Goal: Task Accomplishment & Management: Complete application form

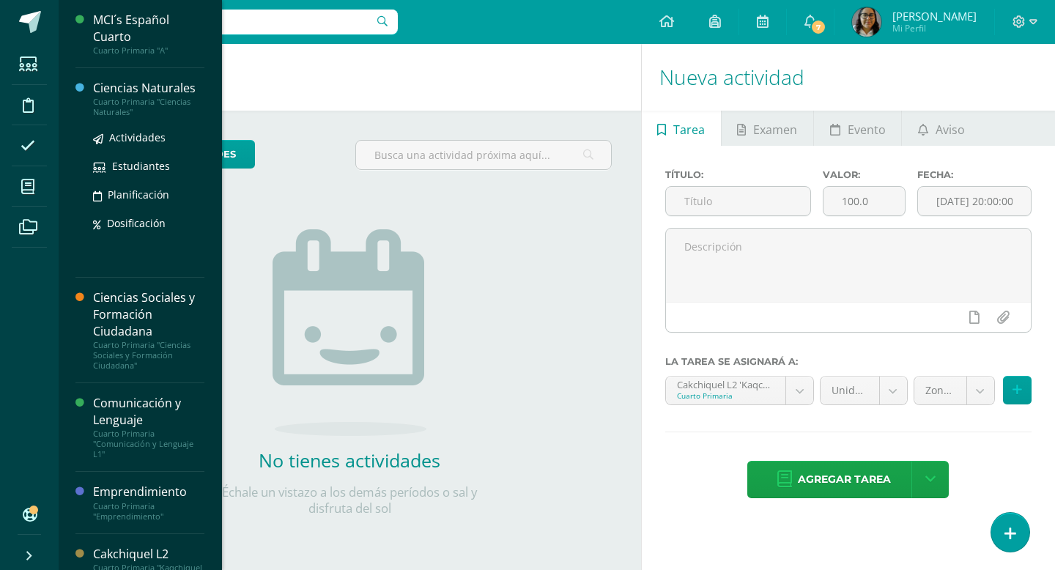
click at [135, 97] on div "Cuarto Primaria "Ciencias Naturales"" at bounding box center [148, 107] width 111 height 21
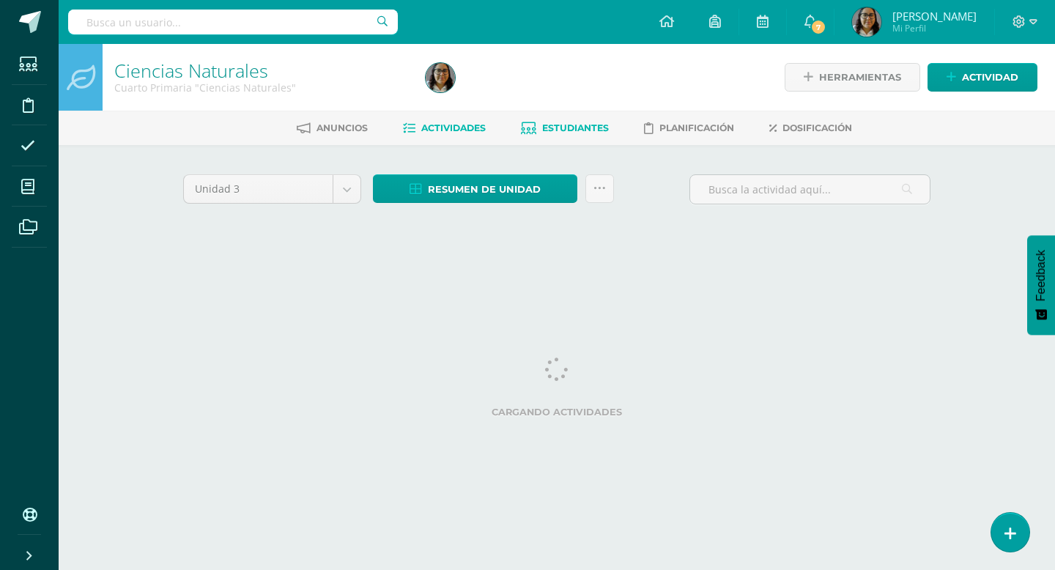
click at [558, 125] on span "Estudiantes" at bounding box center [575, 127] width 67 height 11
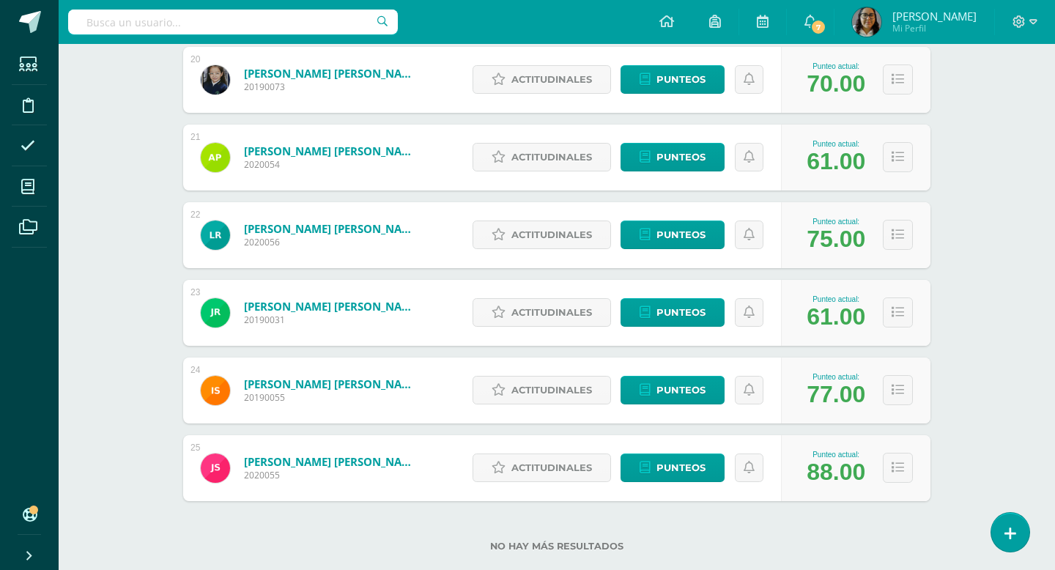
scroll to position [1746, 0]
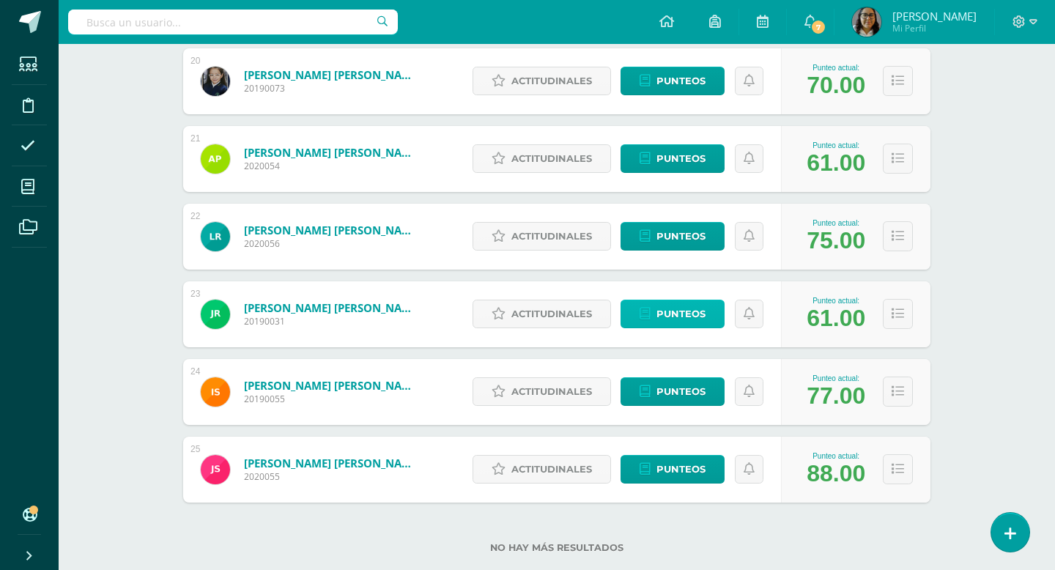
click at [662, 316] on span "Punteos" at bounding box center [680, 313] width 49 height 27
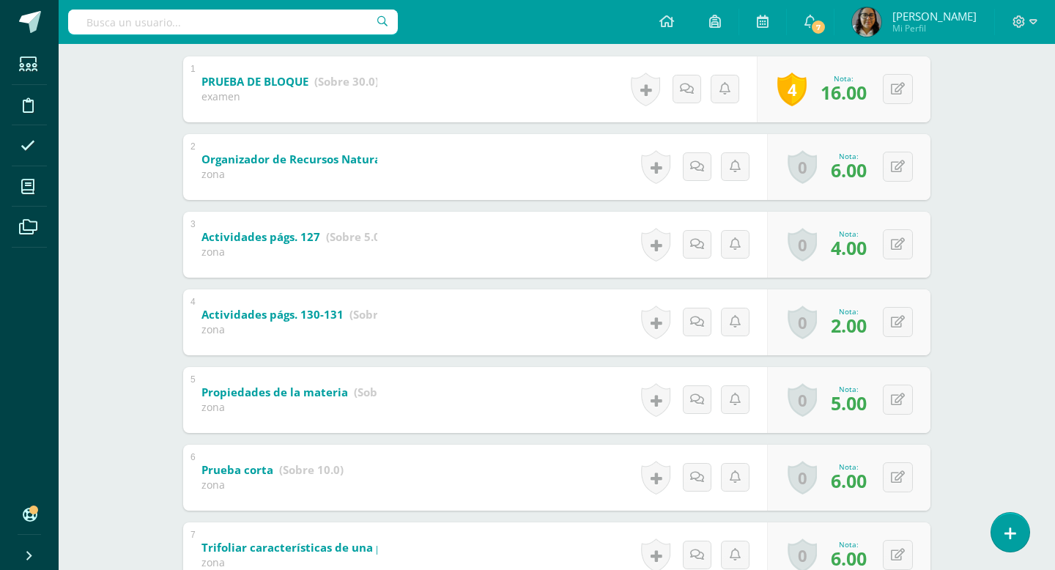
scroll to position [322, 0]
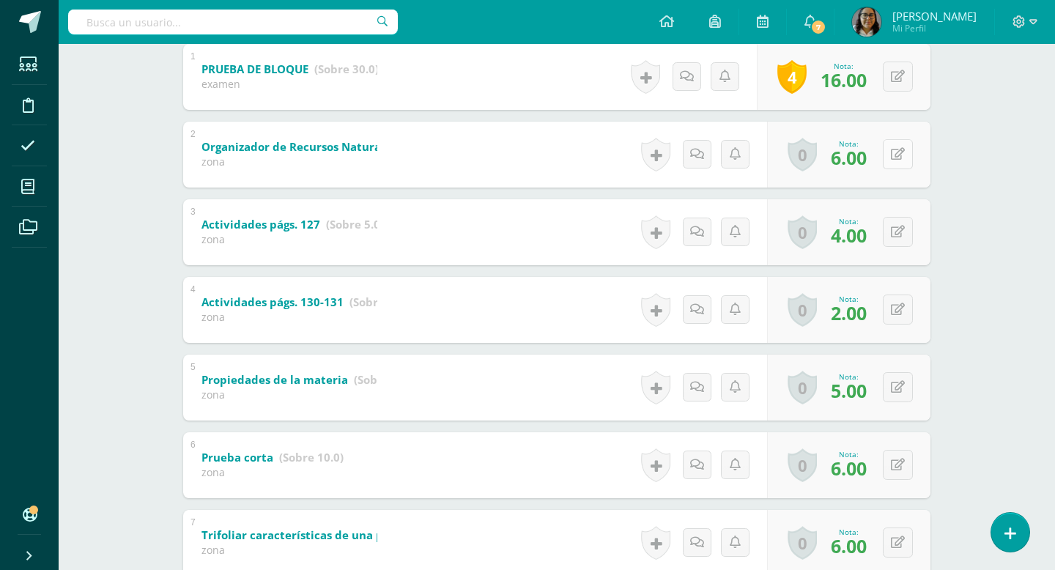
click at [896, 154] on icon at bounding box center [898, 154] width 14 height 12
type input "8"
click at [871, 160] on icon at bounding box center [868, 159] width 13 height 12
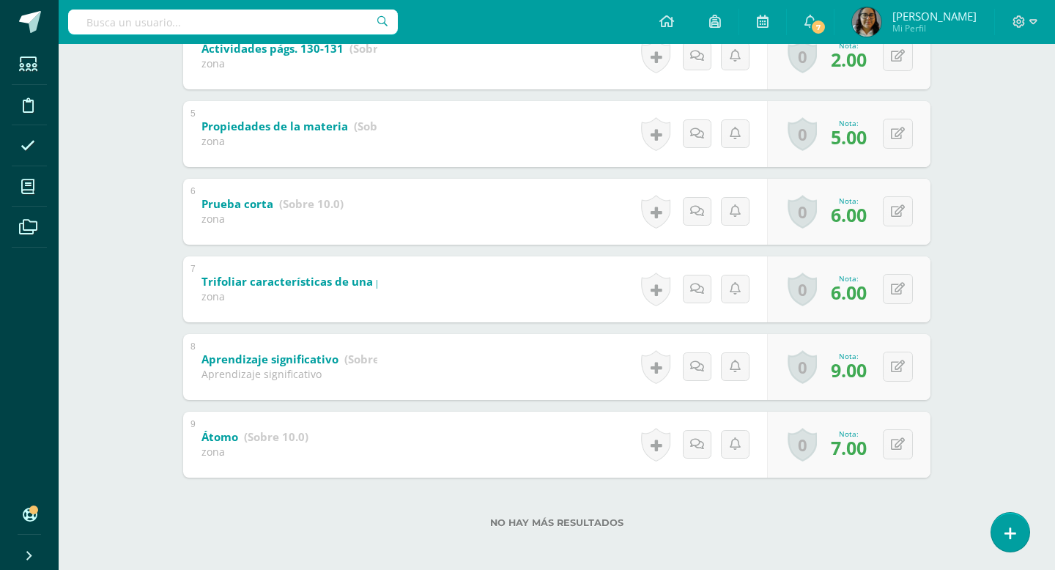
scroll to position [580, 0]
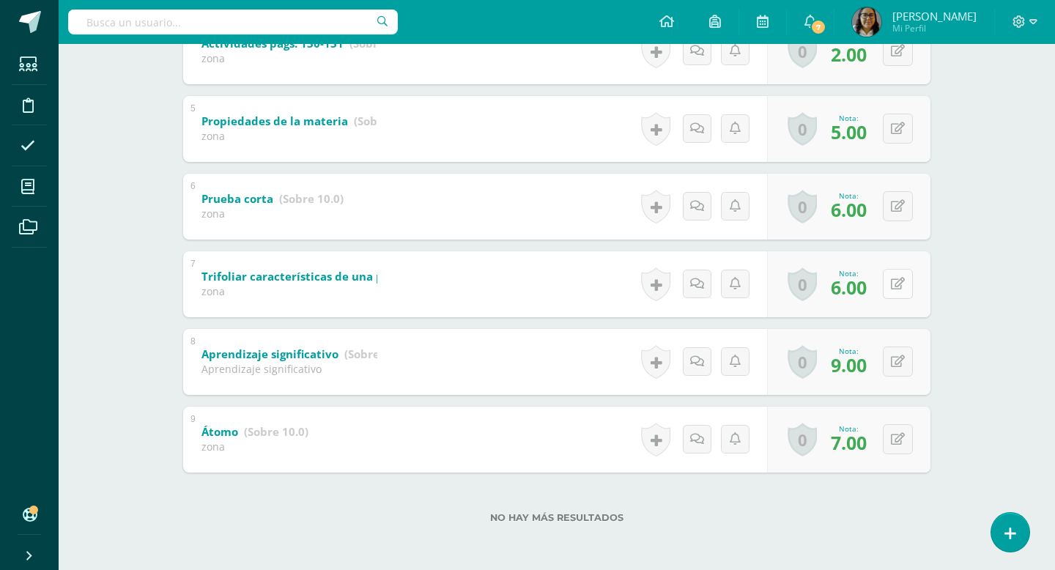
click at [897, 289] on icon at bounding box center [898, 284] width 14 height 12
type input "8"
click at [872, 284] on icon at bounding box center [868, 289] width 13 height 12
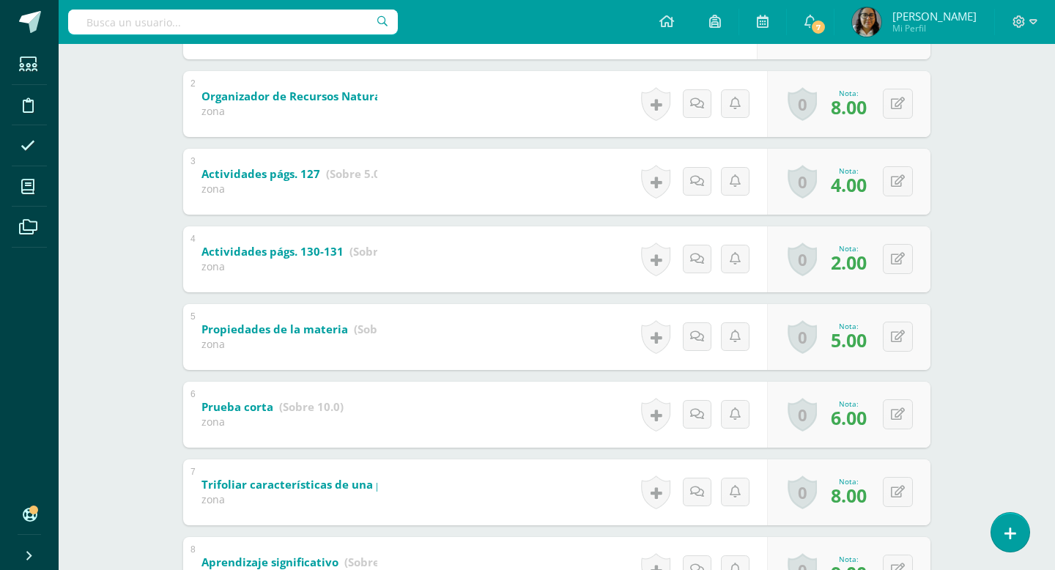
scroll to position [0, 0]
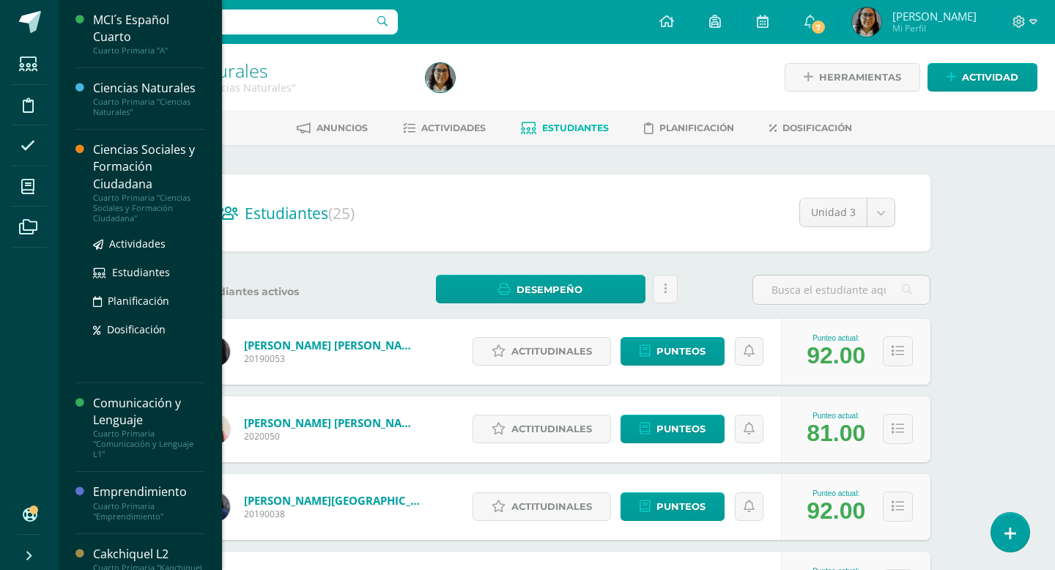
click at [126, 147] on div "Ciencias Sociales y Formación Ciudadana" at bounding box center [148, 166] width 111 height 51
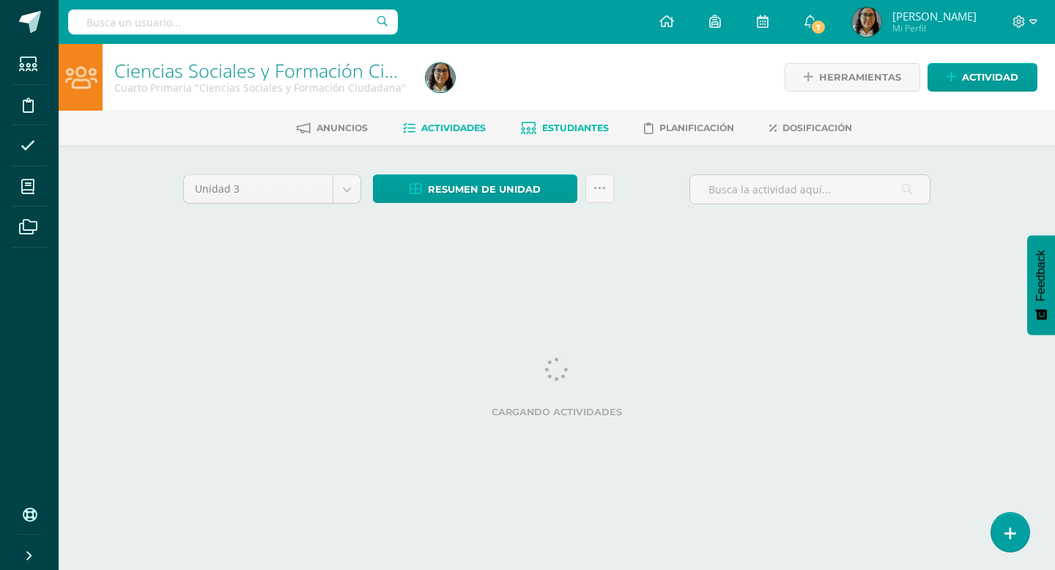
click at [568, 128] on span "Estudiantes" at bounding box center [575, 127] width 67 height 11
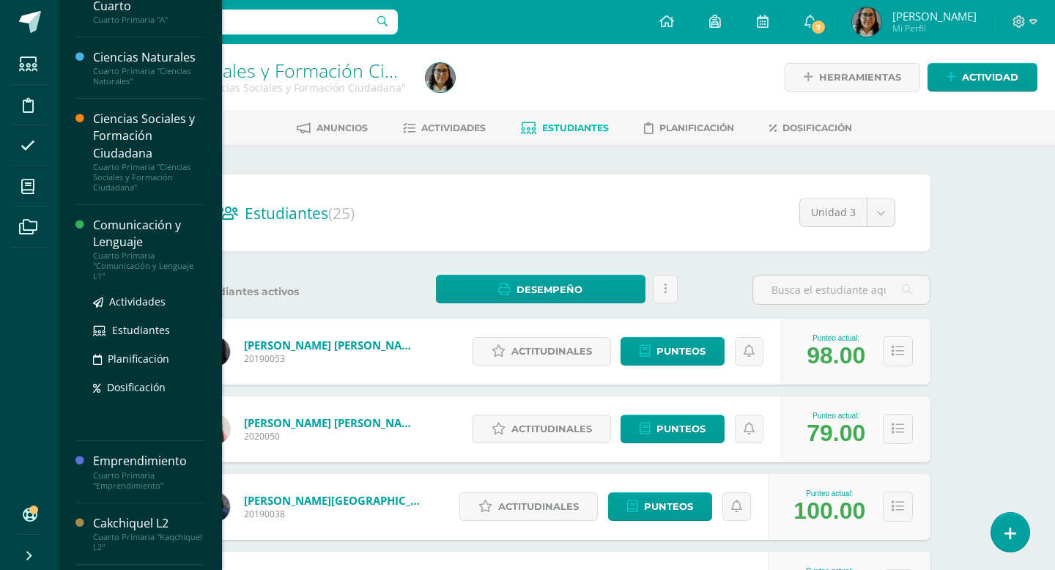
scroll to position [40, 0]
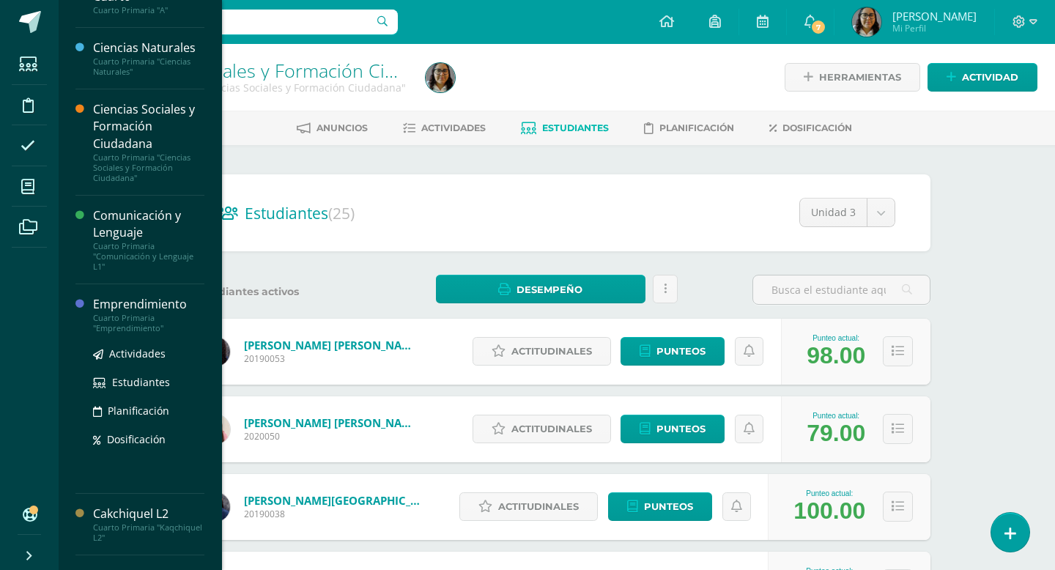
click at [152, 308] on div "Emprendimiento" at bounding box center [148, 304] width 111 height 17
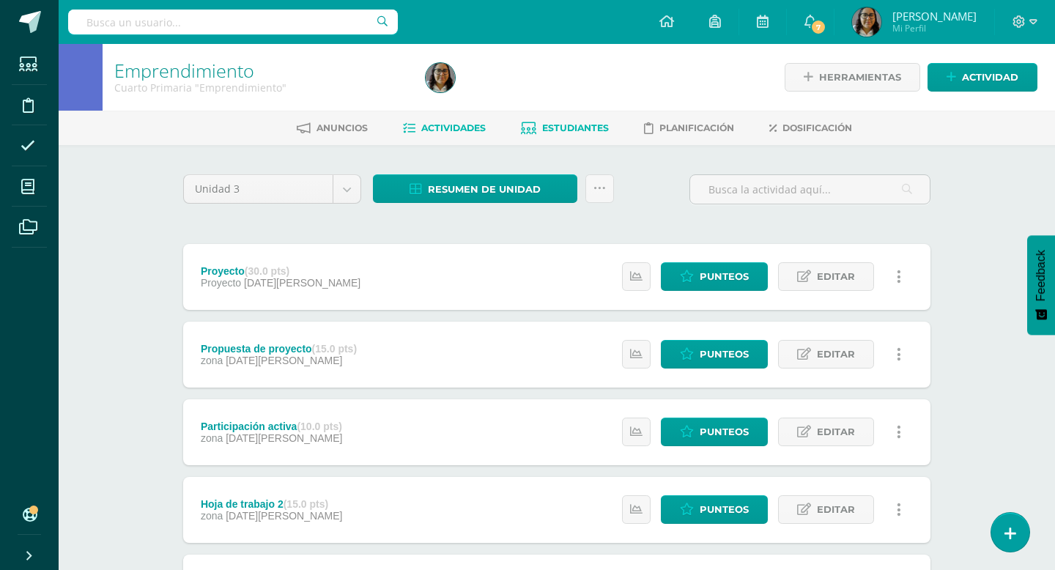
click at [578, 122] on span "Estudiantes" at bounding box center [575, 127] width 67 height 11
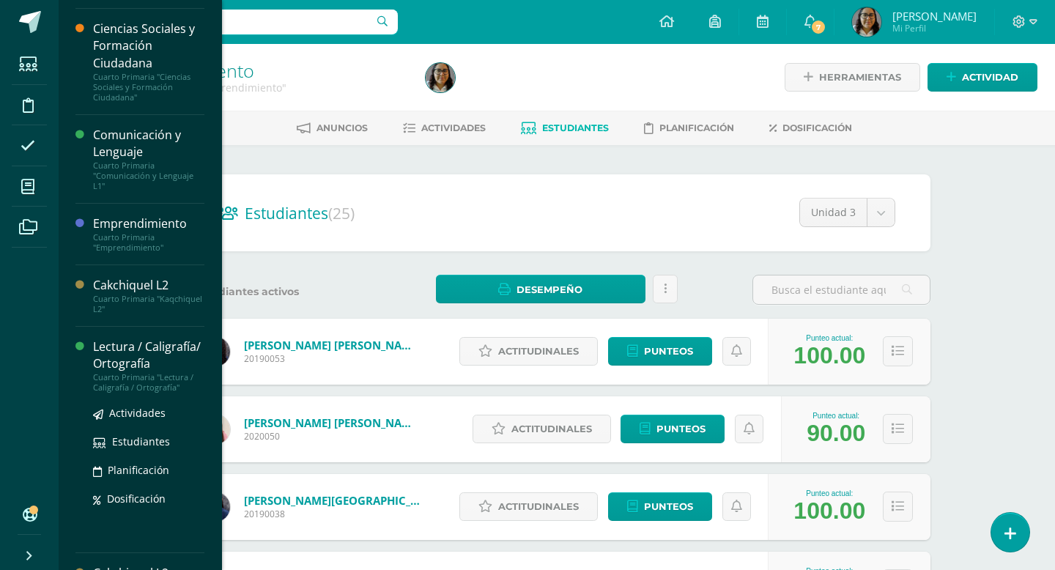
scroll to position [133, 0]
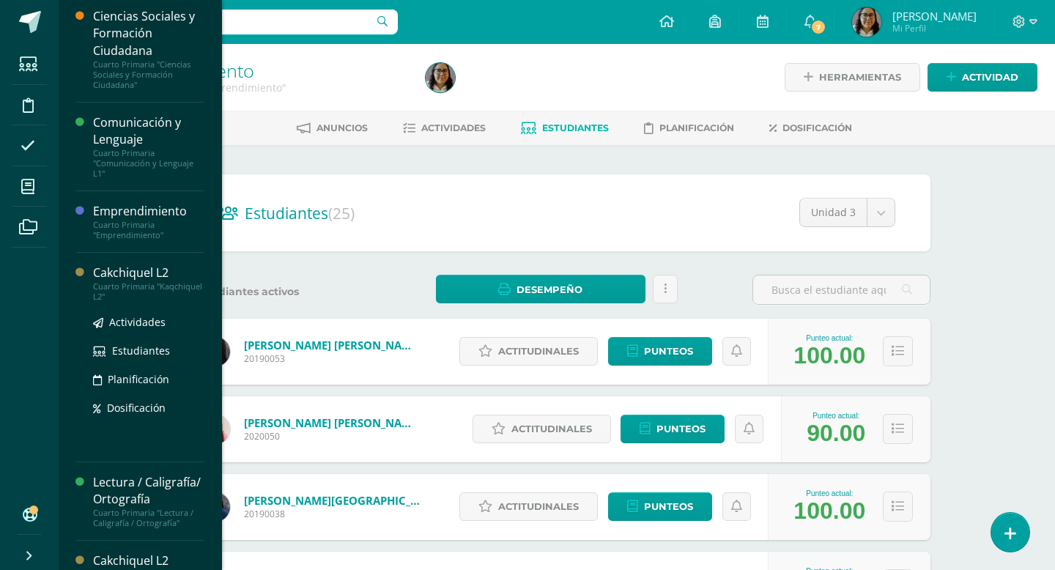
click at [124, 289] on div "Cuarto Primaria "Kaqchiquel L2"" at bounding box center [148, 291] width 111 height 21
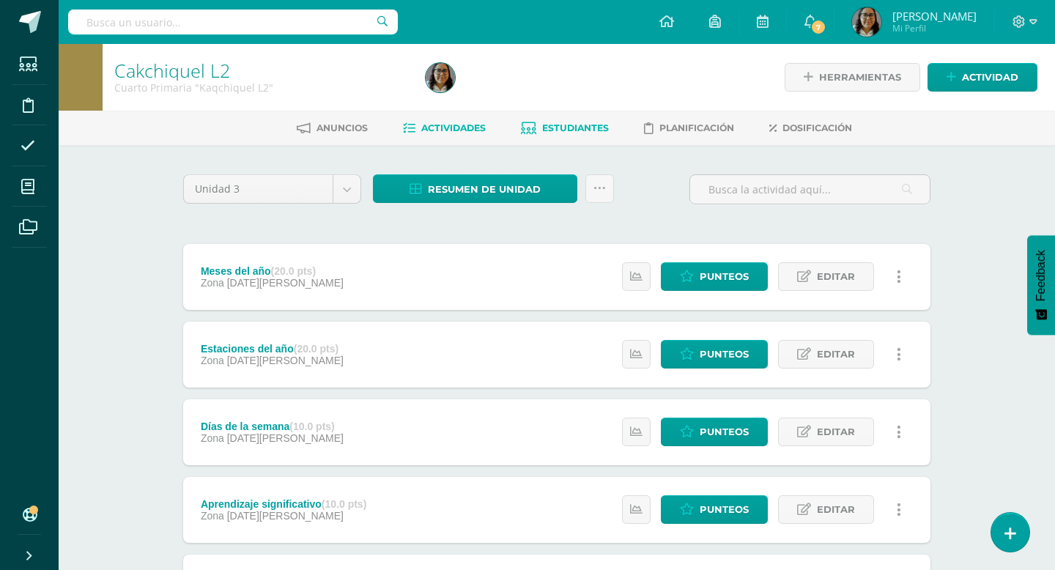
click at [568, 125] on span "Estudiantes" at bounding box center [575, 127] width 67 height 11
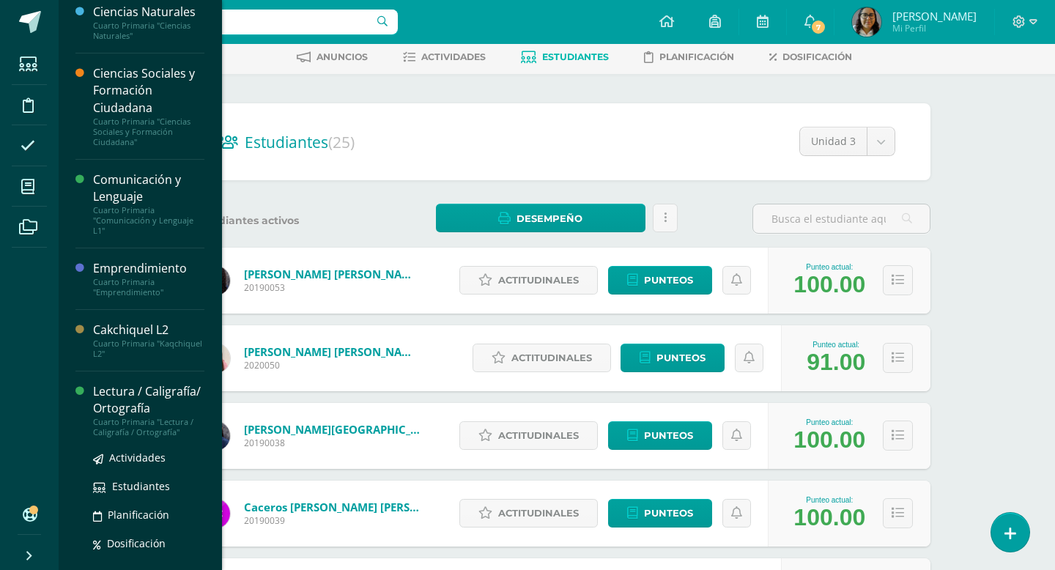
scroll to position [182, 0]
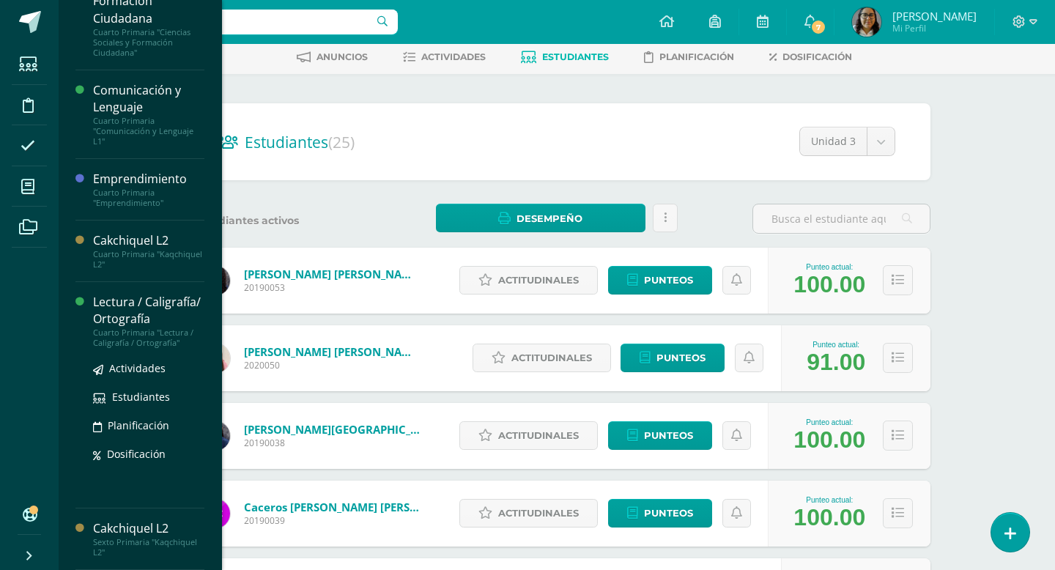
click at [125, 308] on div "Lectura / Caligrafía/ Ortografía" at bounding box center [148, 311] width 111 height 34
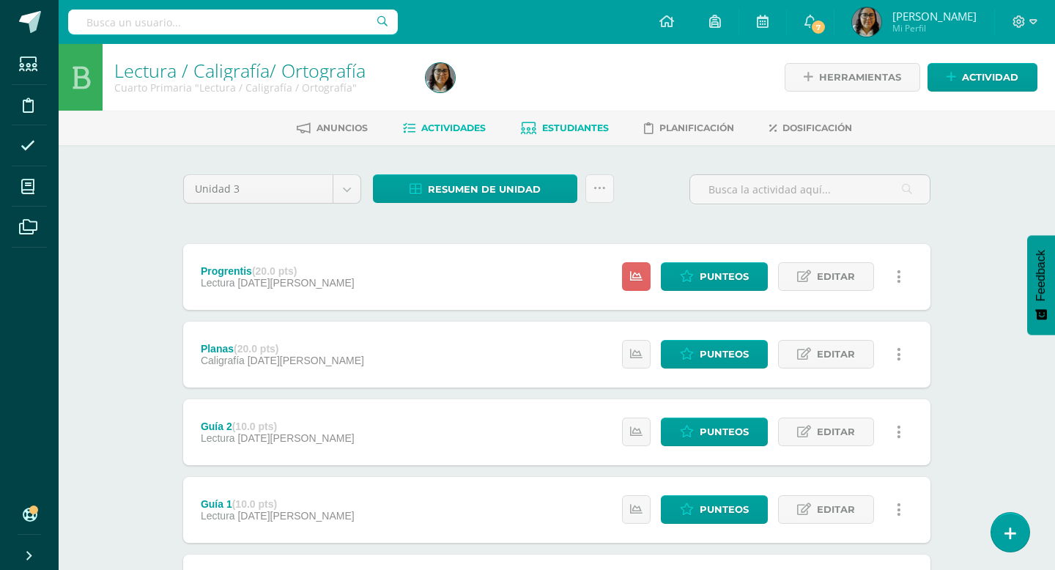
click at [578, 127] on span "Estudiantes" at bounding box center [575, 127] width 67 height 11
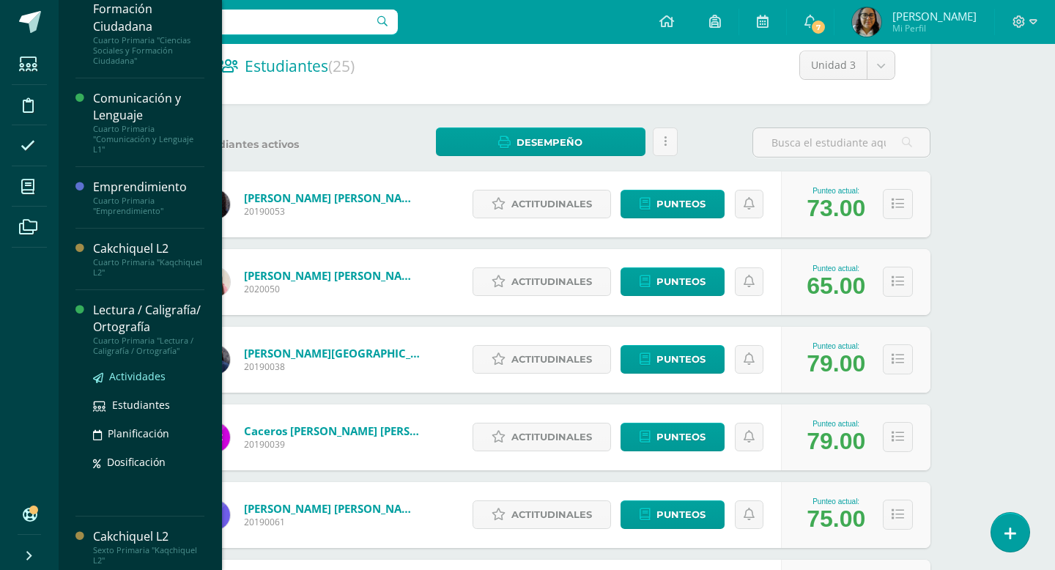
scroll to position [182, 0]
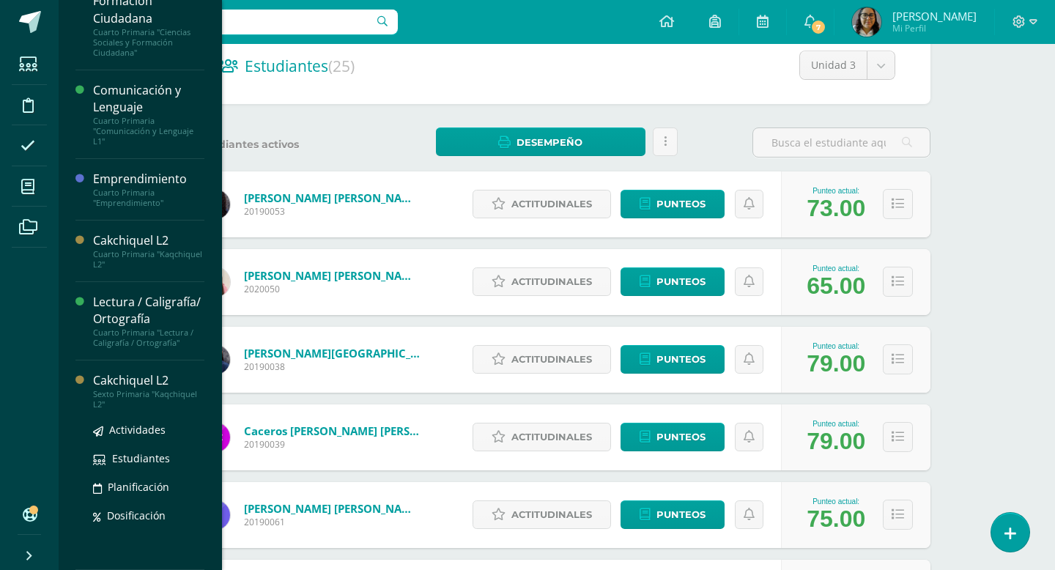
click at [131, 374] on div "Cakchiquel L2" at bounding box center [148, 380] width 111 height 17
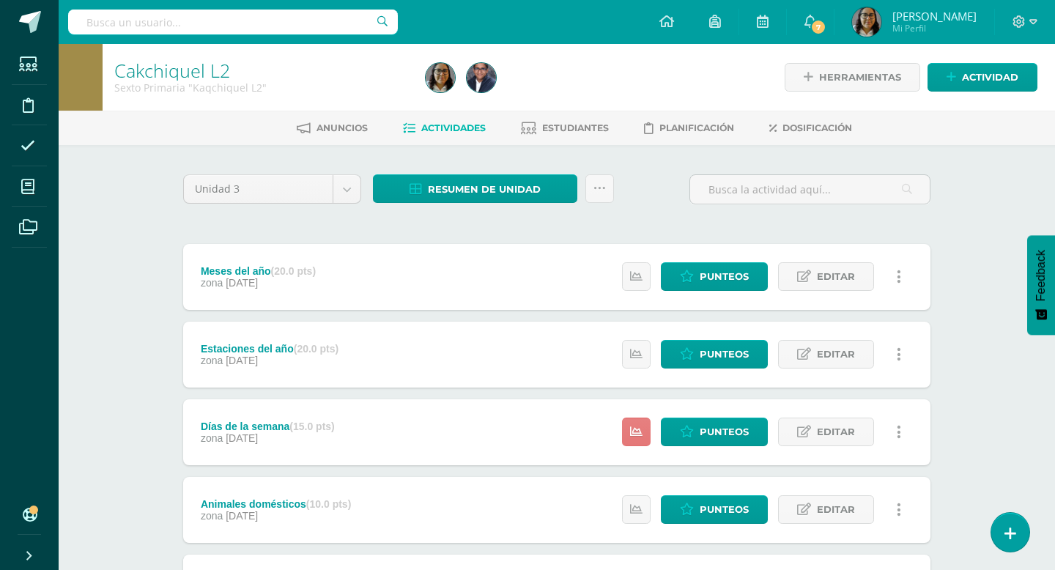
click at [638, 423] on link at bounding box center [636, 432] width 29 height 29
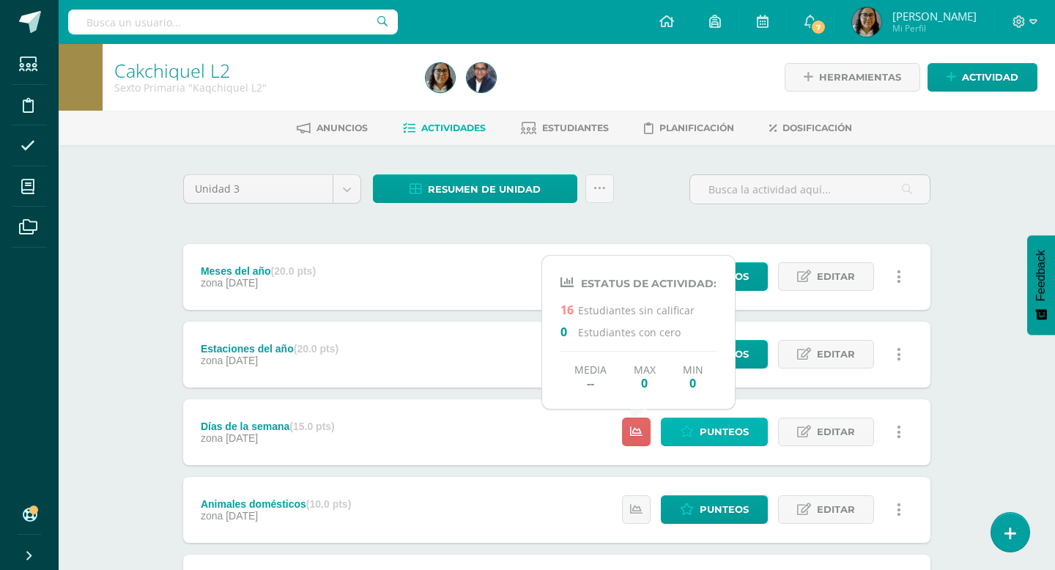
click at [721, 440] on span "Punteos" at bounding box center [724, 431] width 49 height 27
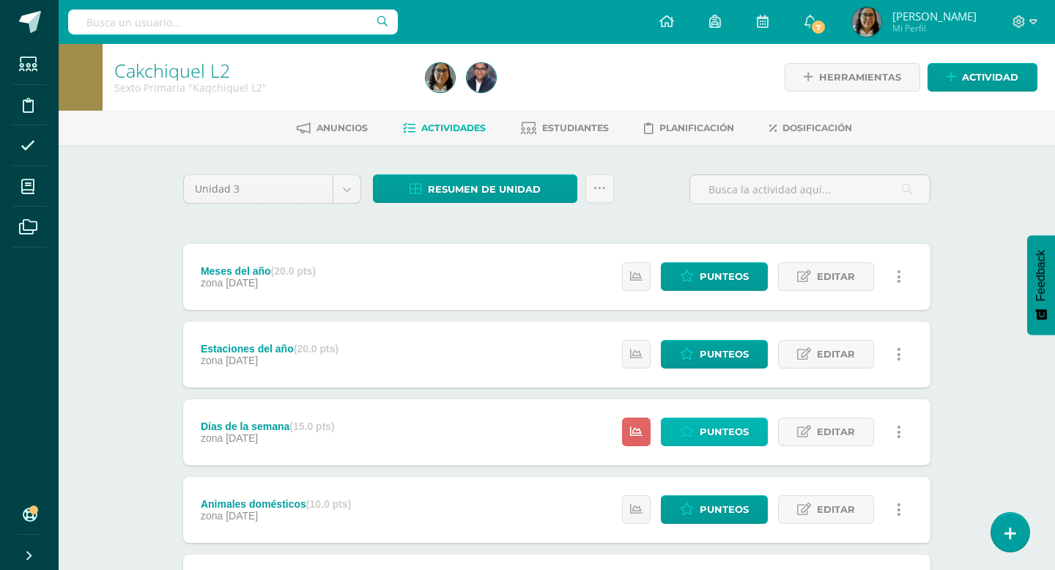
click at [725, 436] on span "Punteos" at bounding box center [724, 431] width 49 height 27
click at [718, 430] on span "Punteos" at bounding box center [724, 431] width 49 height 27
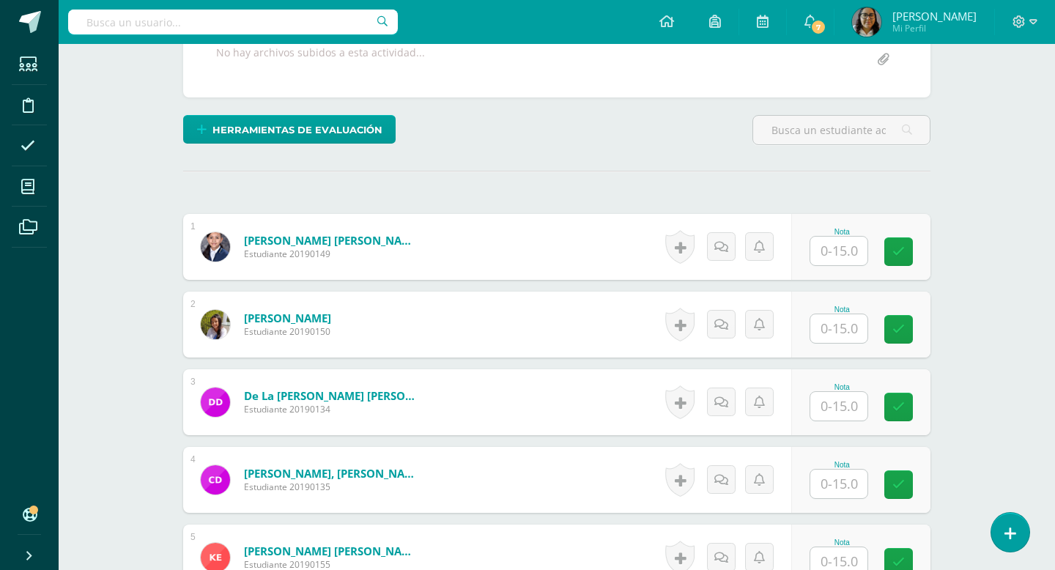
scroll to position [325, 0]
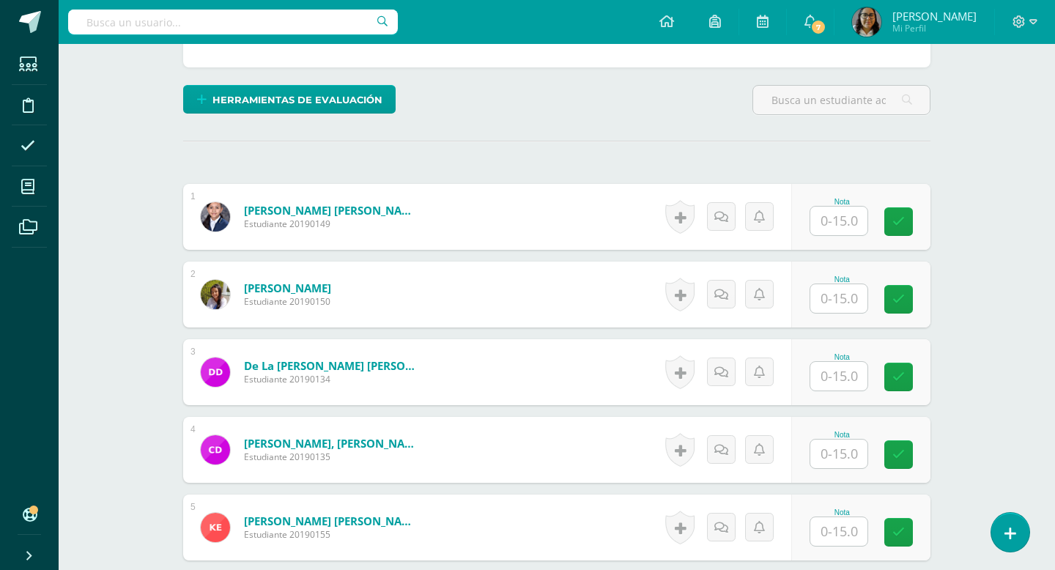
click at [847, 221] on input "text" at bounding box center [838, 221] width 57 height 29
type input "15"
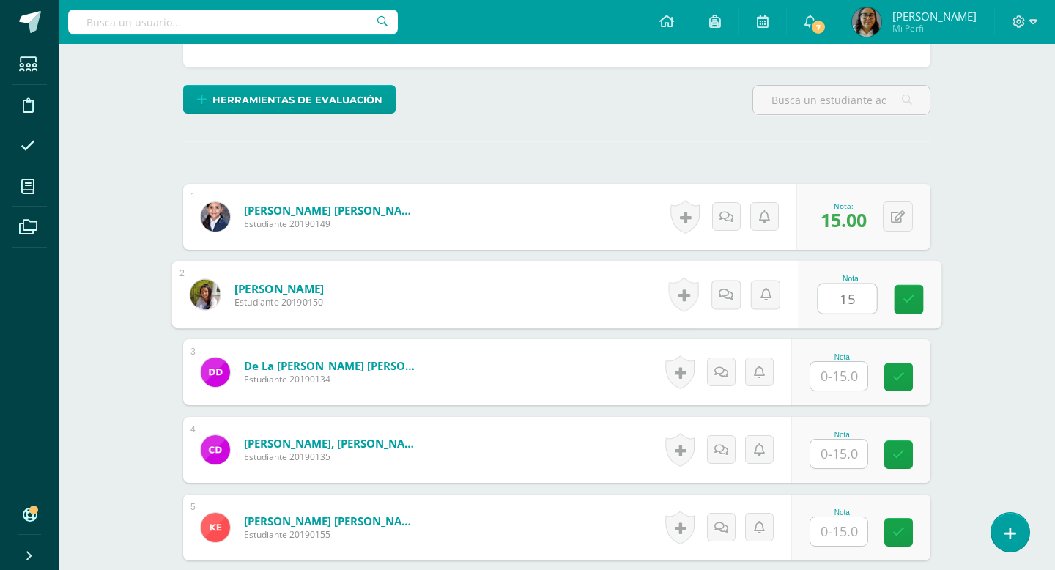
type input "15"
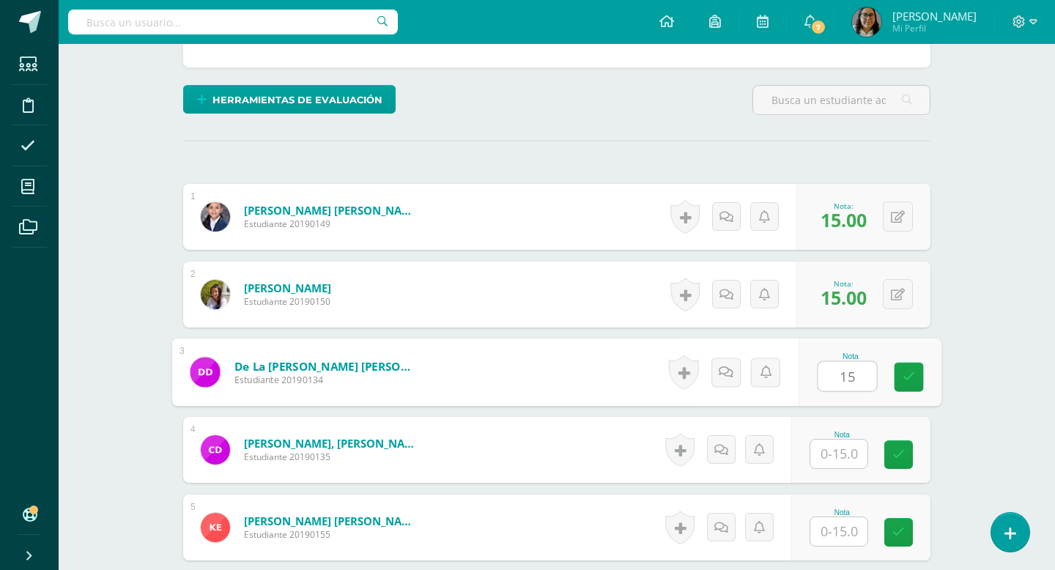
type input "15"
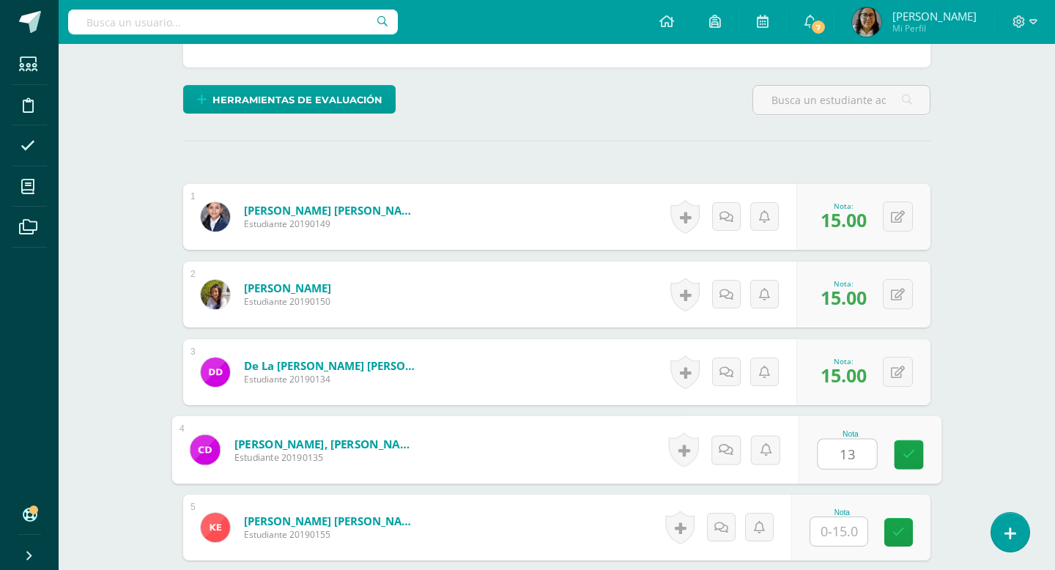
type input "13"
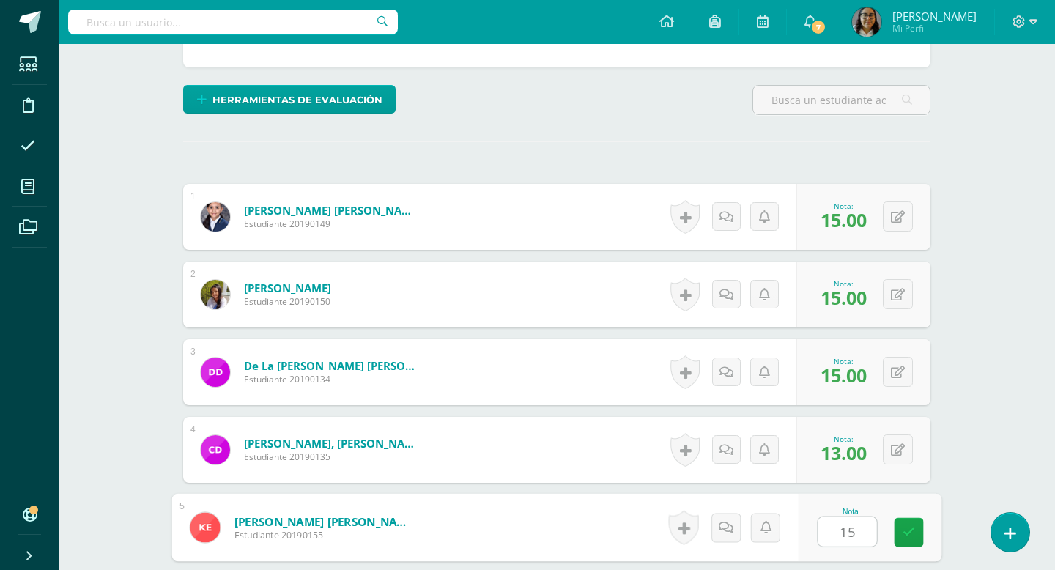
type input "15"
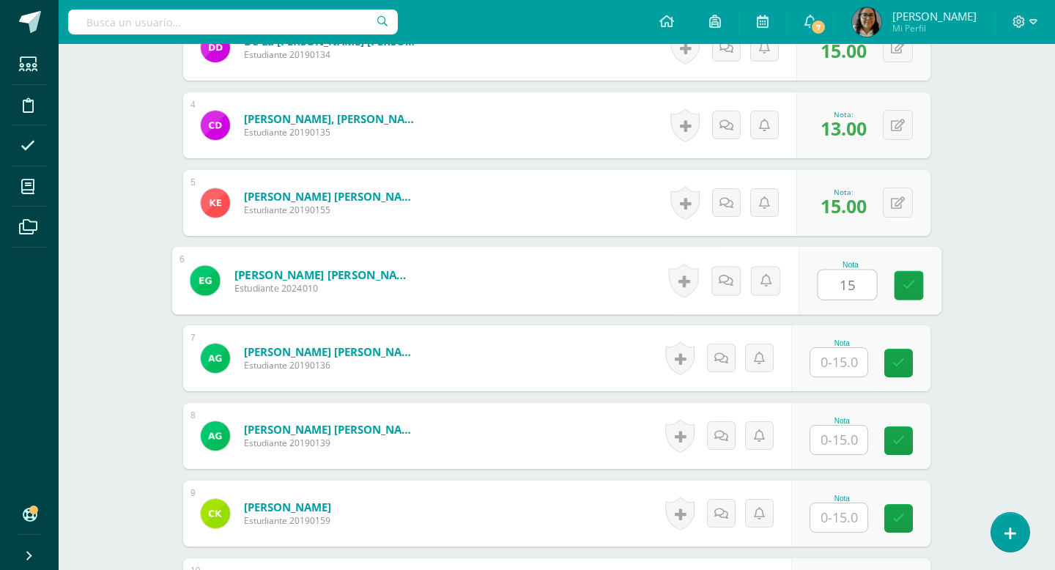
type input "15"
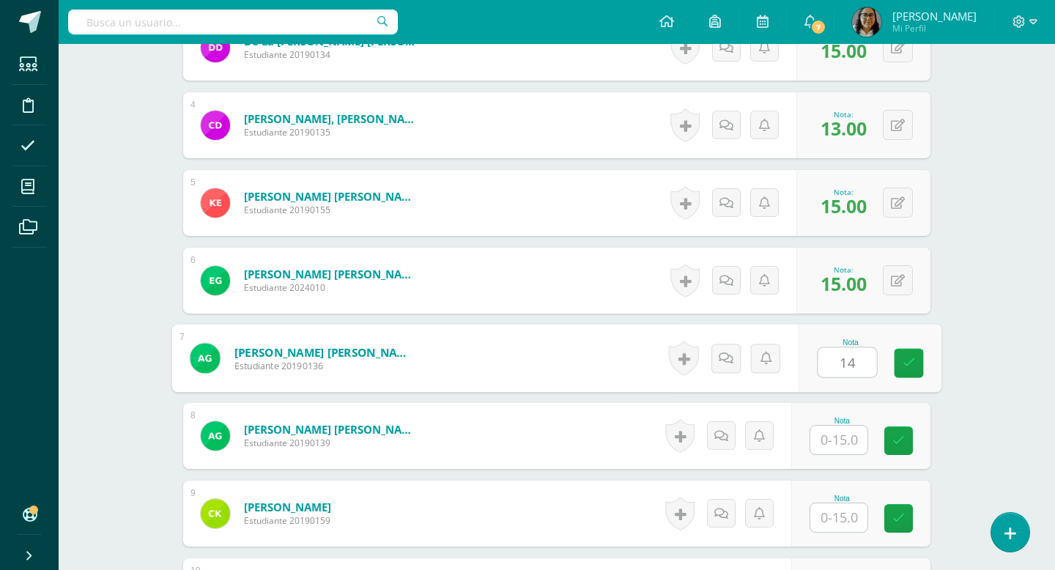
type input "14"
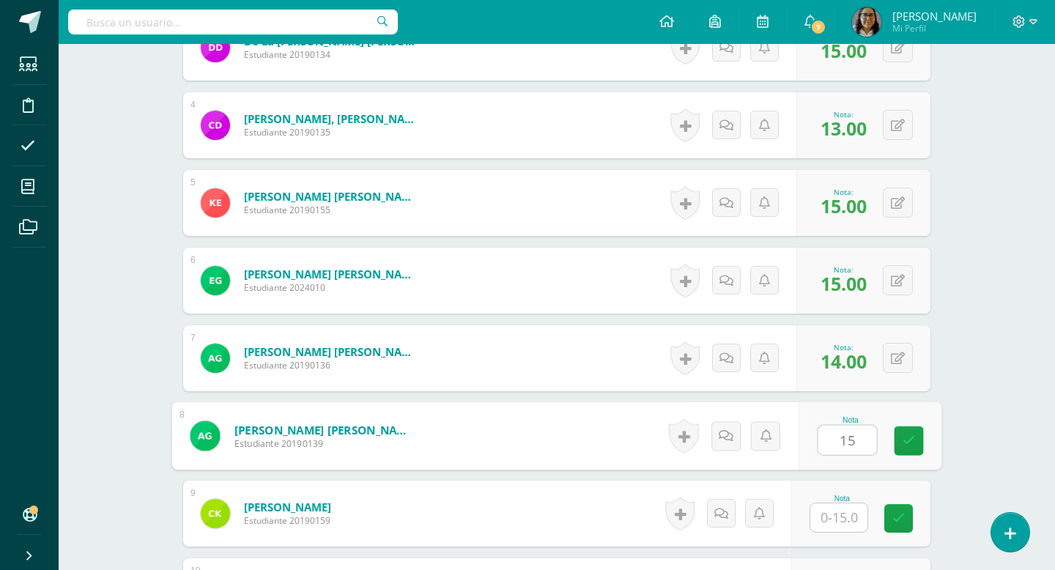
type input "15"
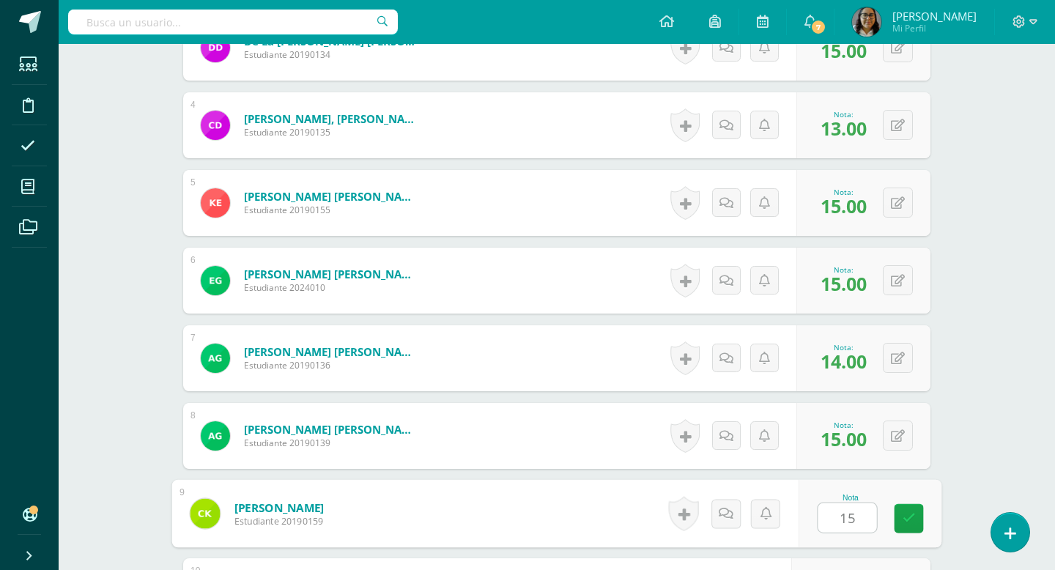
type input "15"
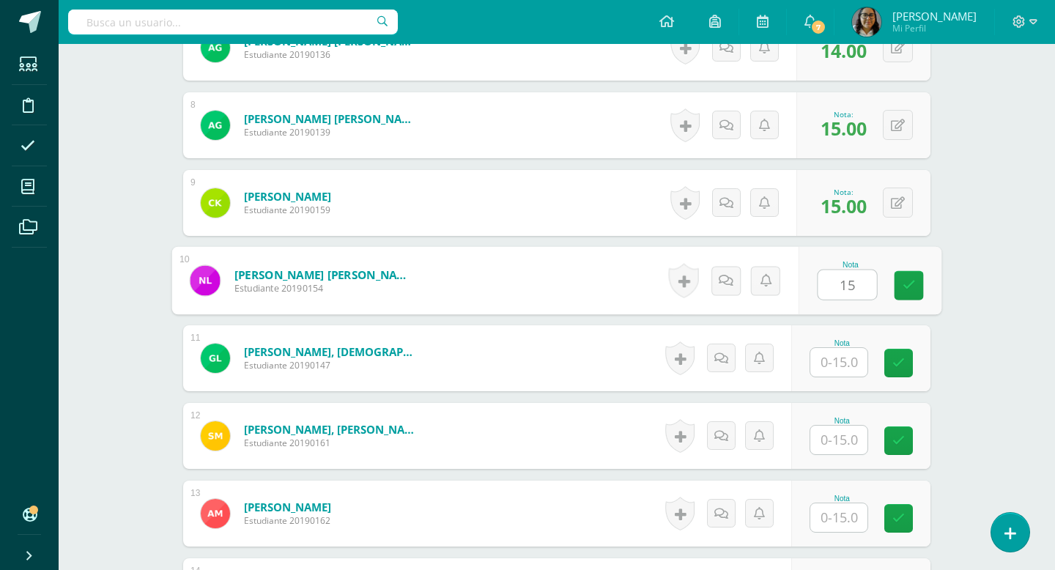
type input "15"
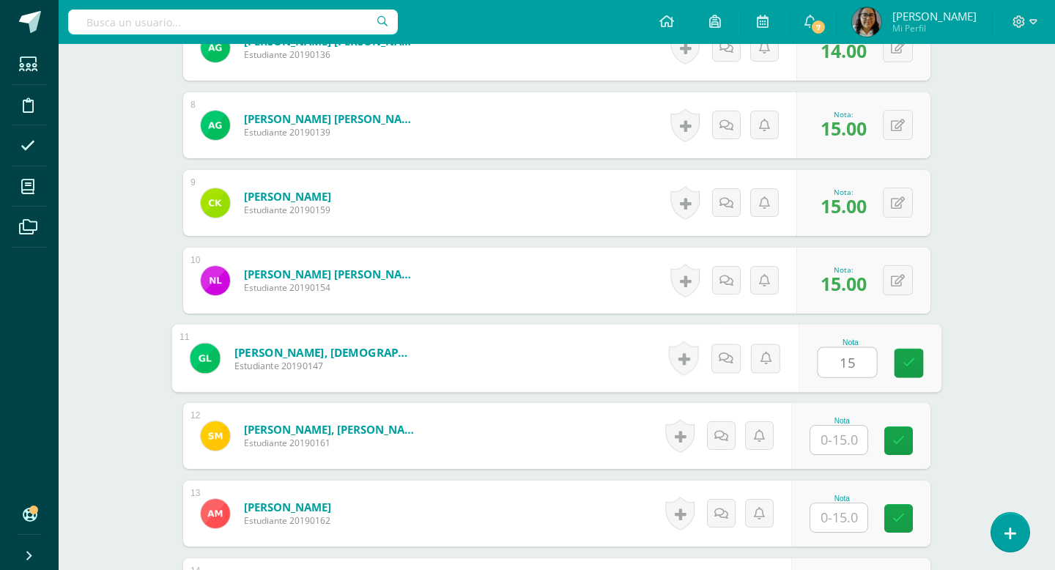
type input "15"
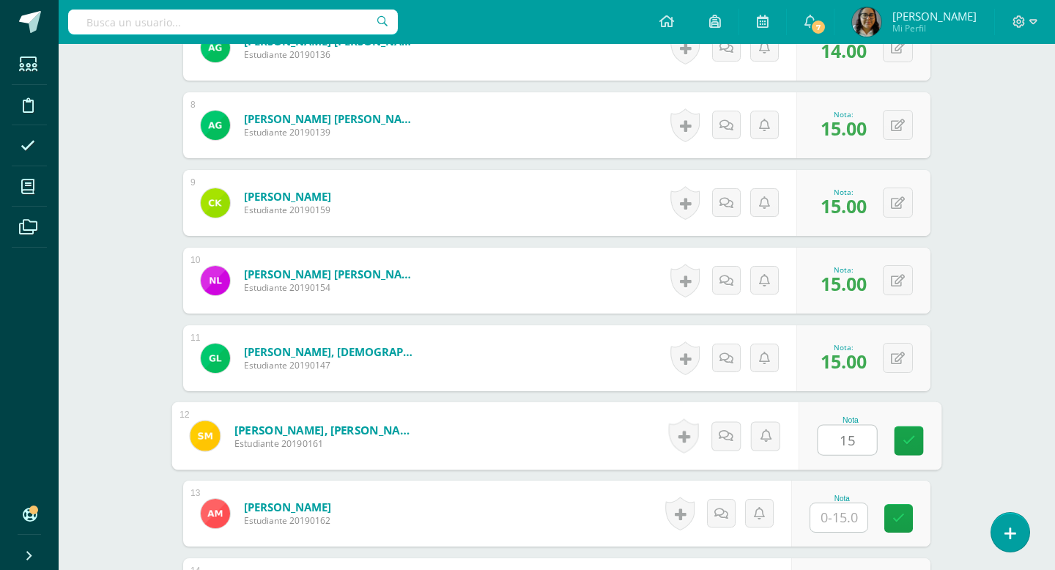
type input "15"
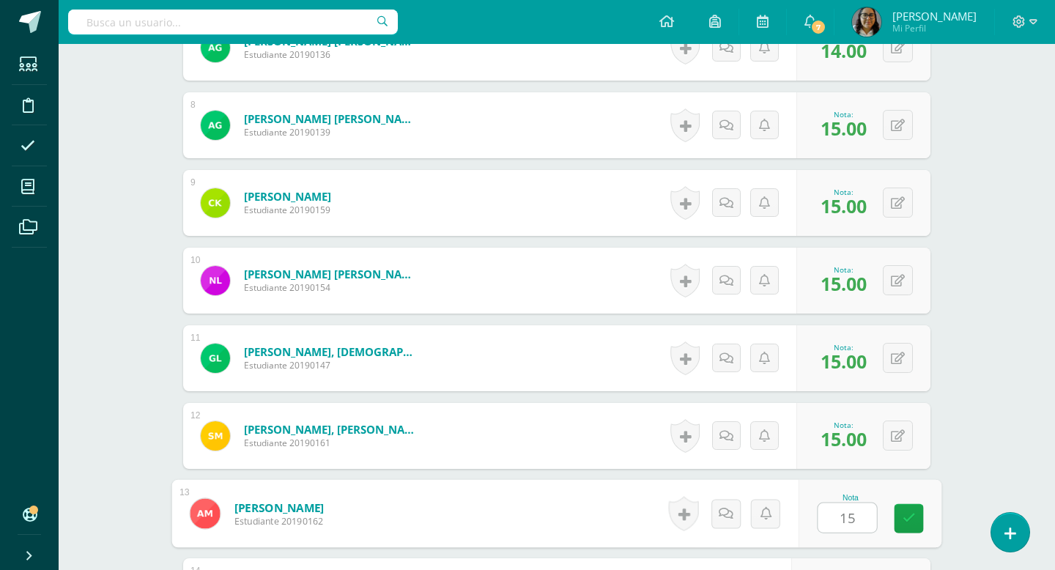
type input "15"
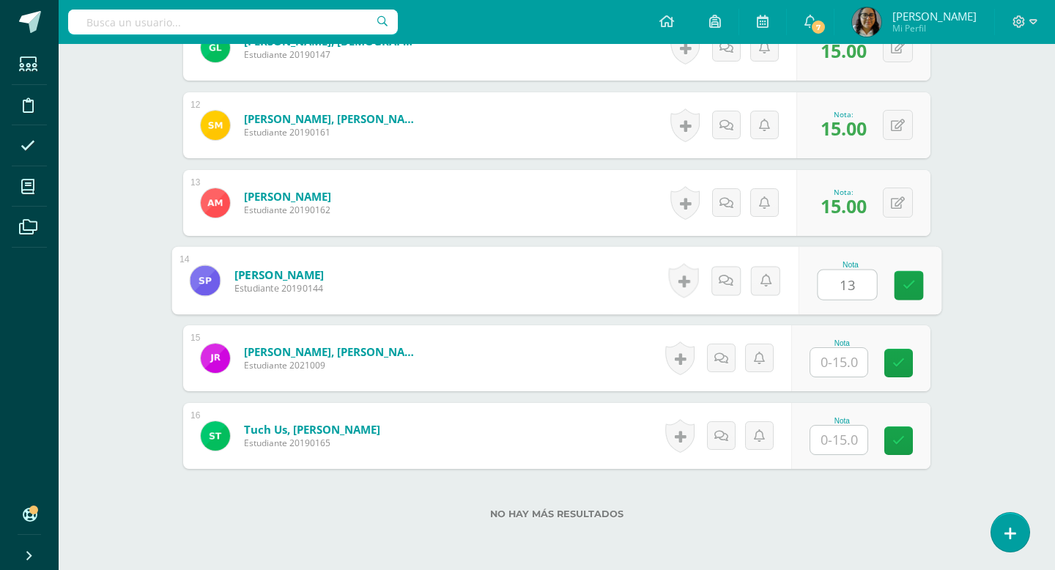
type input "13"
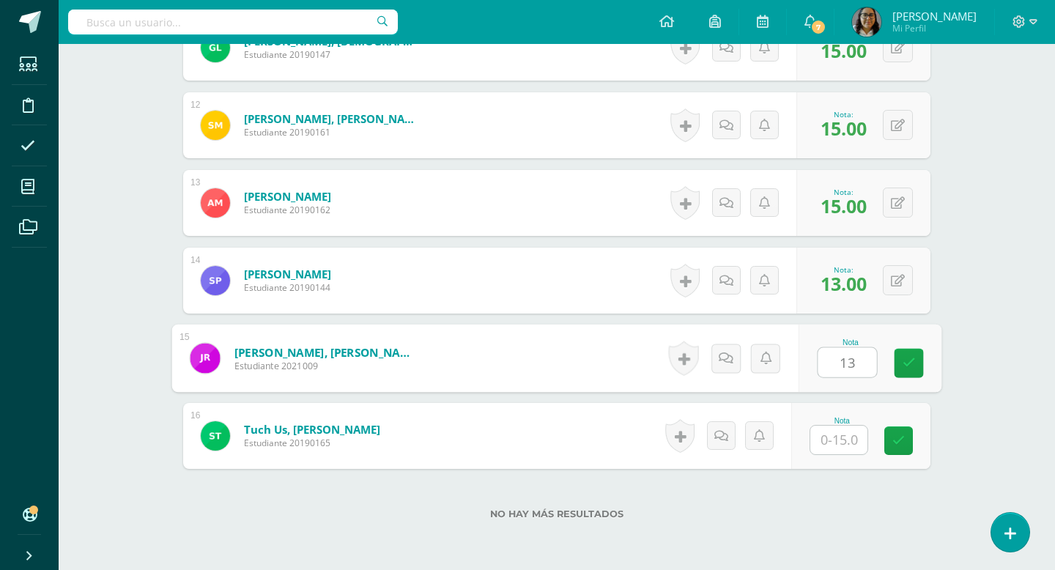
type input "13"
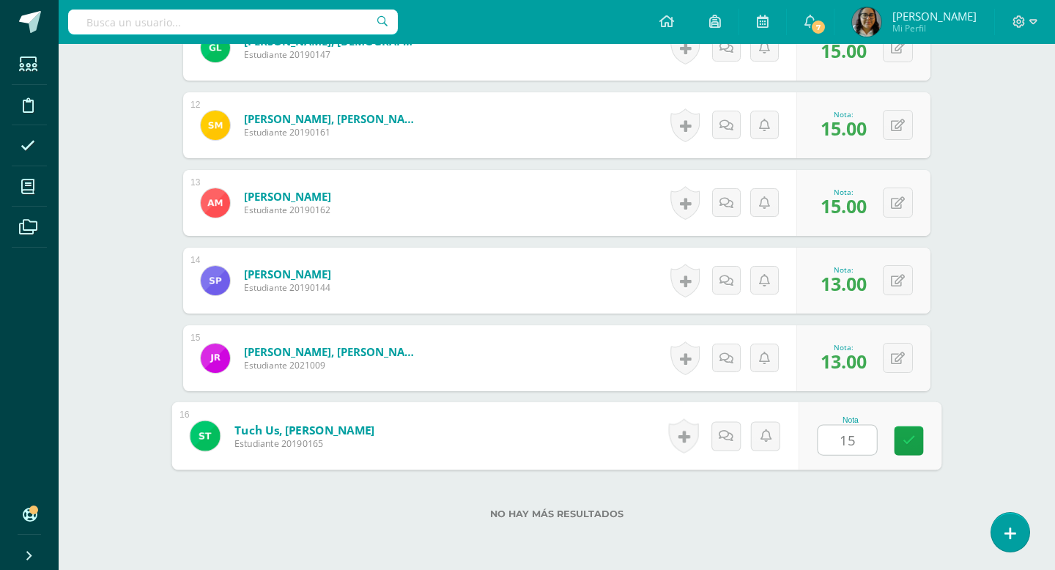
type input "15"
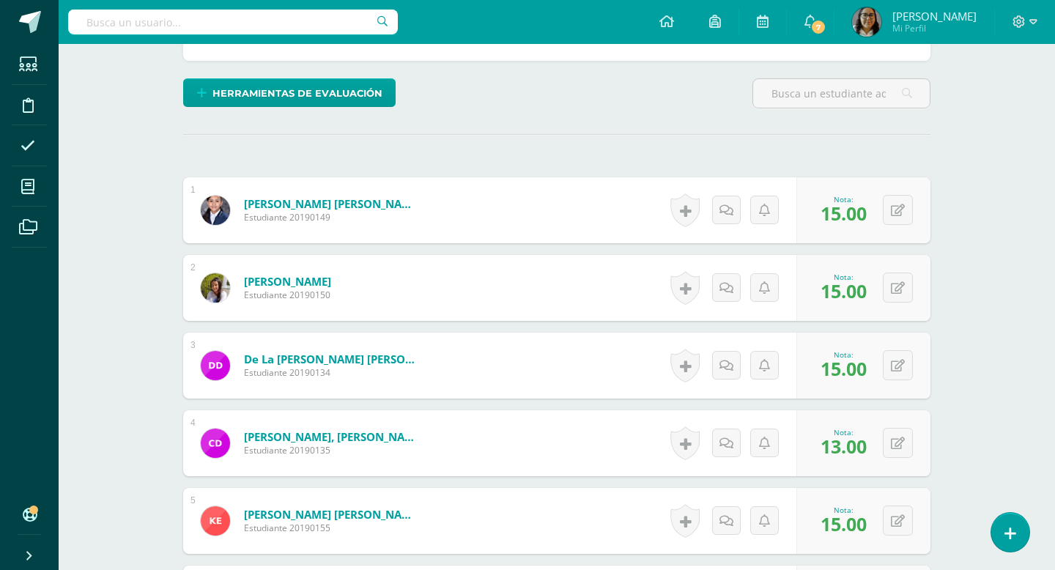
scroll to position [0, 0]
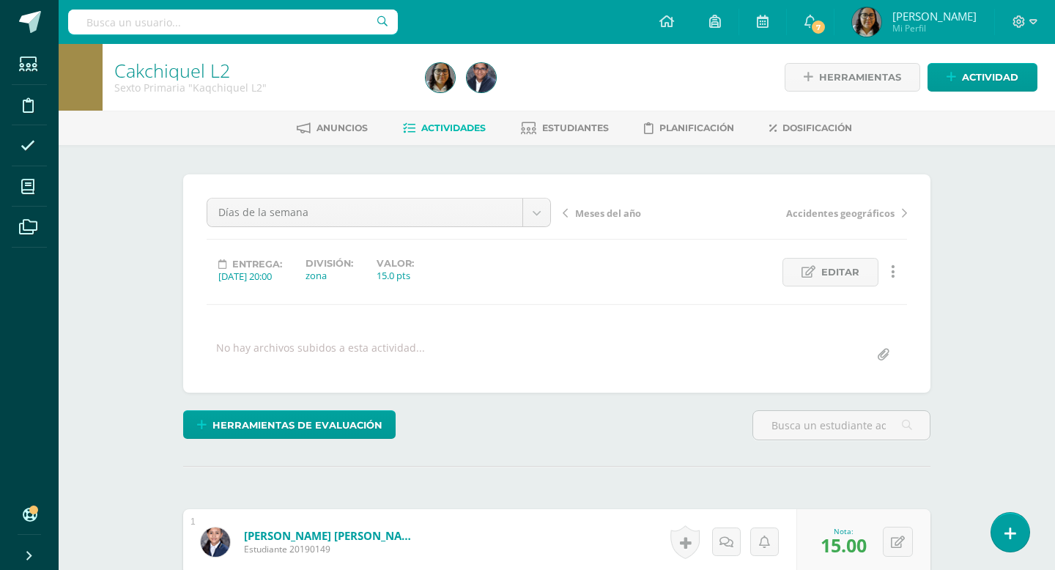
click at [453, 132] on span "Actividades" at bounding box center [453, 127] width 64 height 11
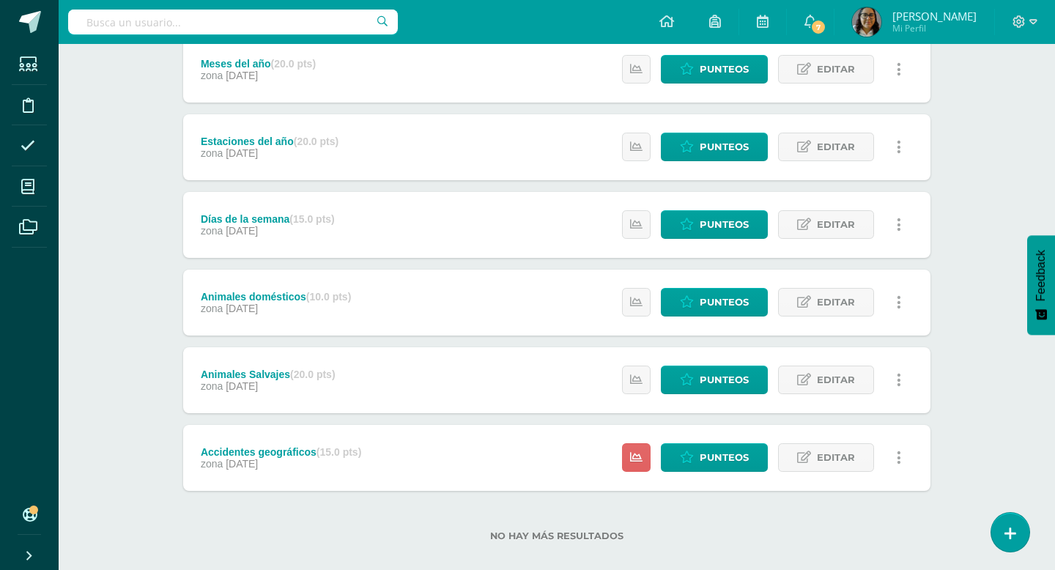
scroll to position [226, 0]
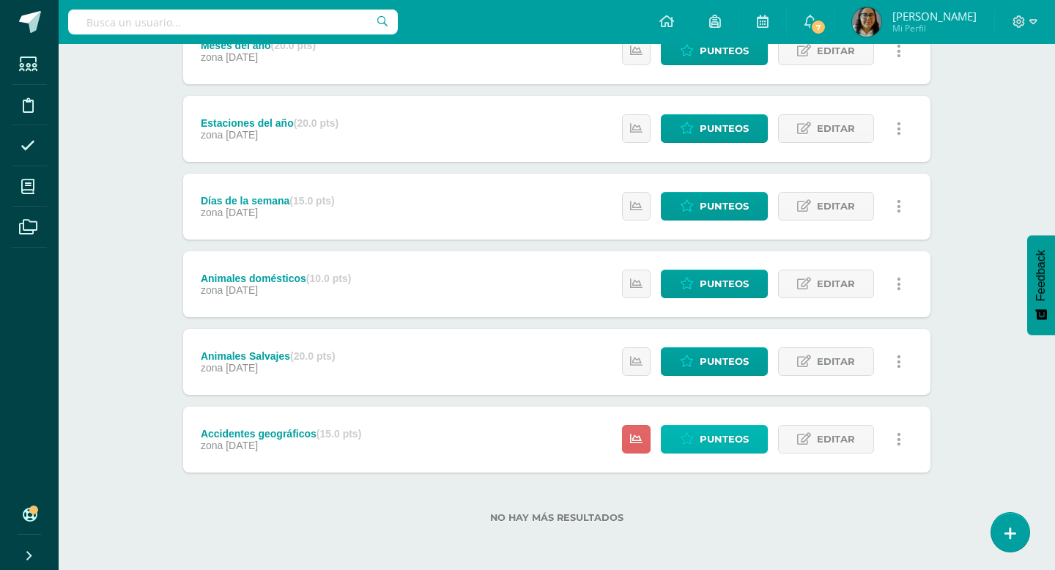
click at [735, 443] on span "Punteos" at bounding box center [724, 439] width 49 height 27
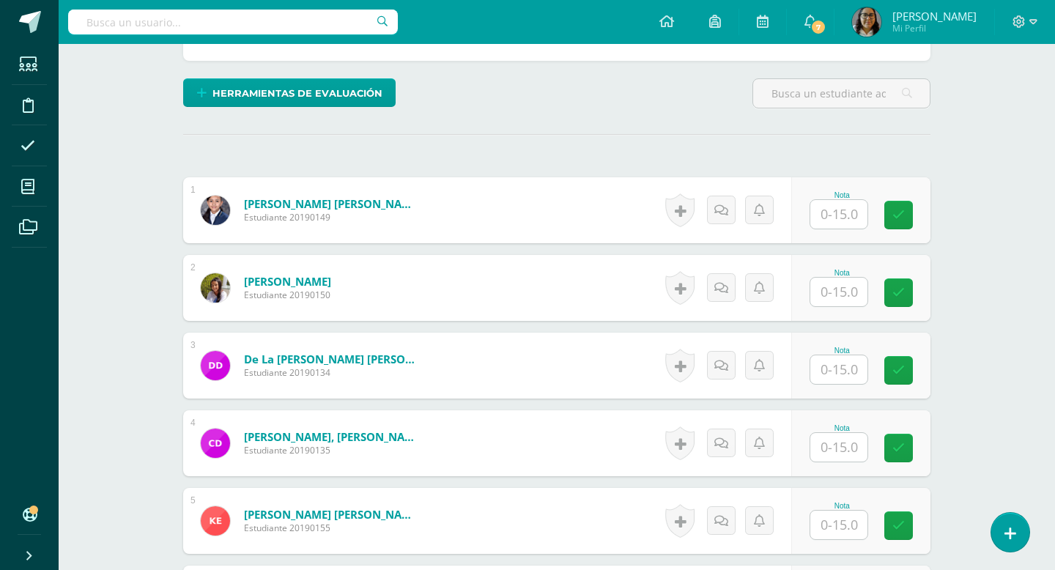
scroll to position [352, 0]
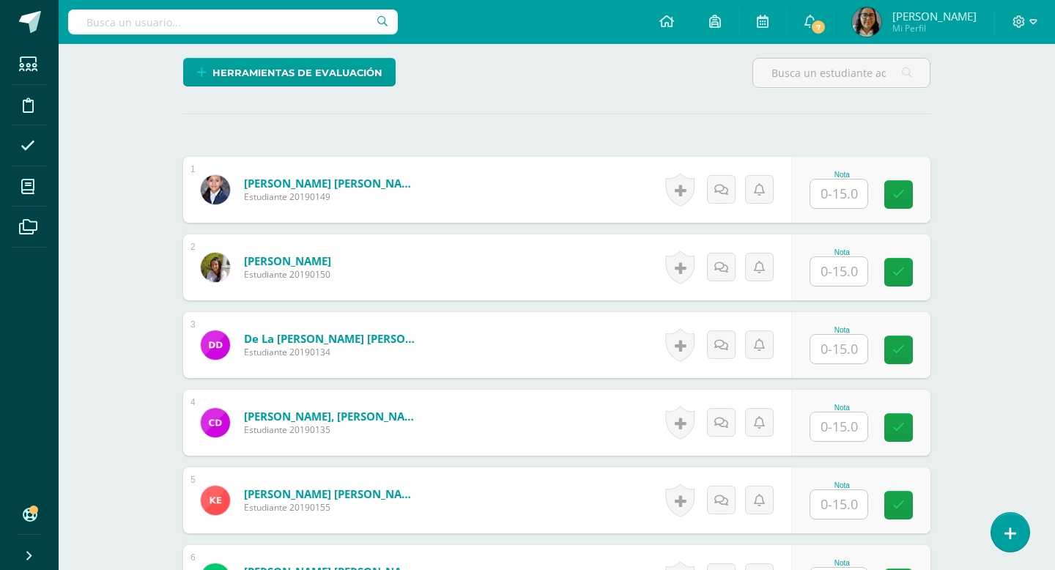
click at [837, 194] on input "text" at bounding box center [838, 193] width 57 height 29
type input "15"
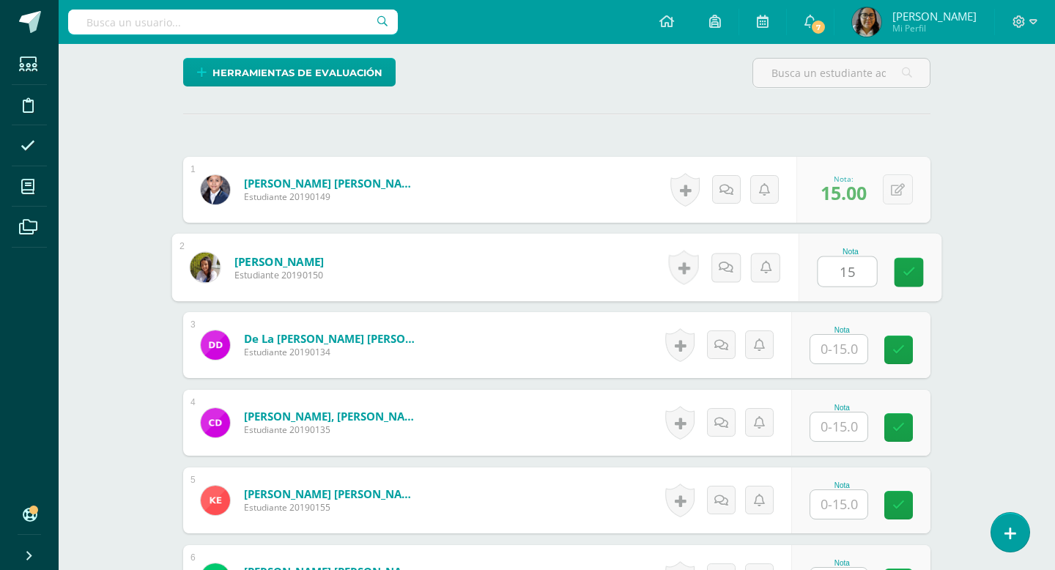
type input "15"
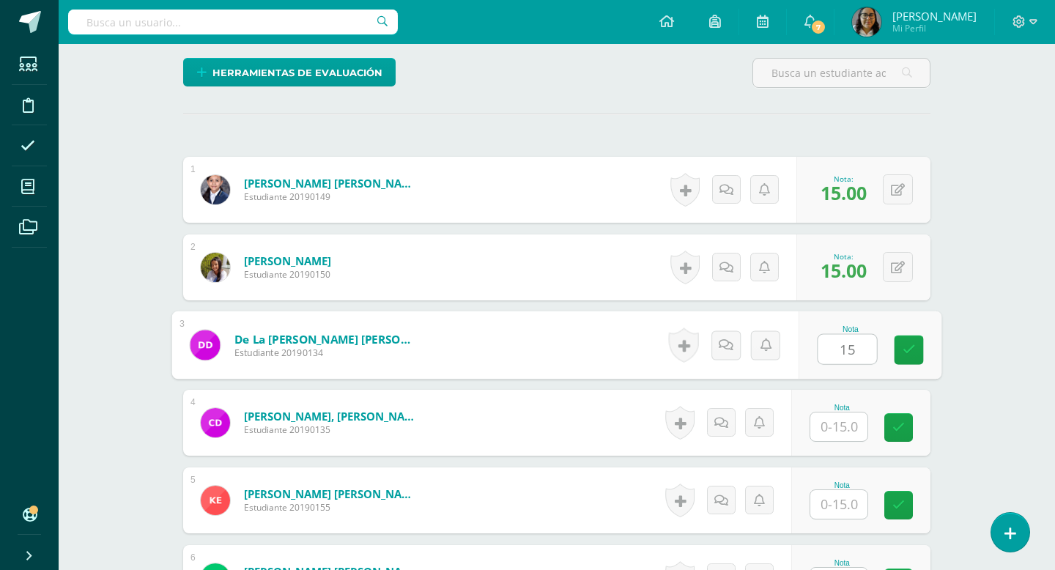
type input "15"
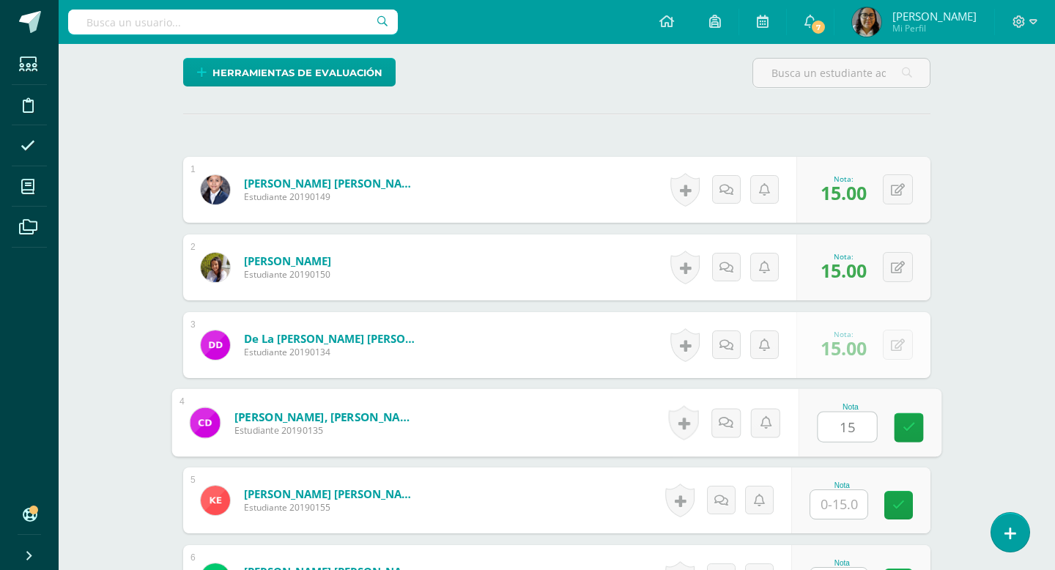
type input "15"
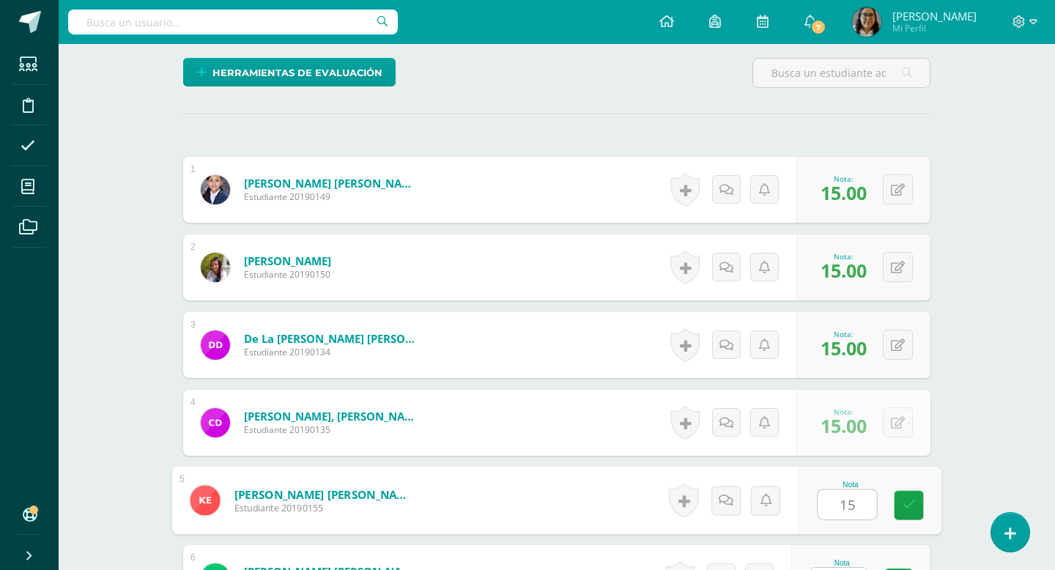
type input "15"
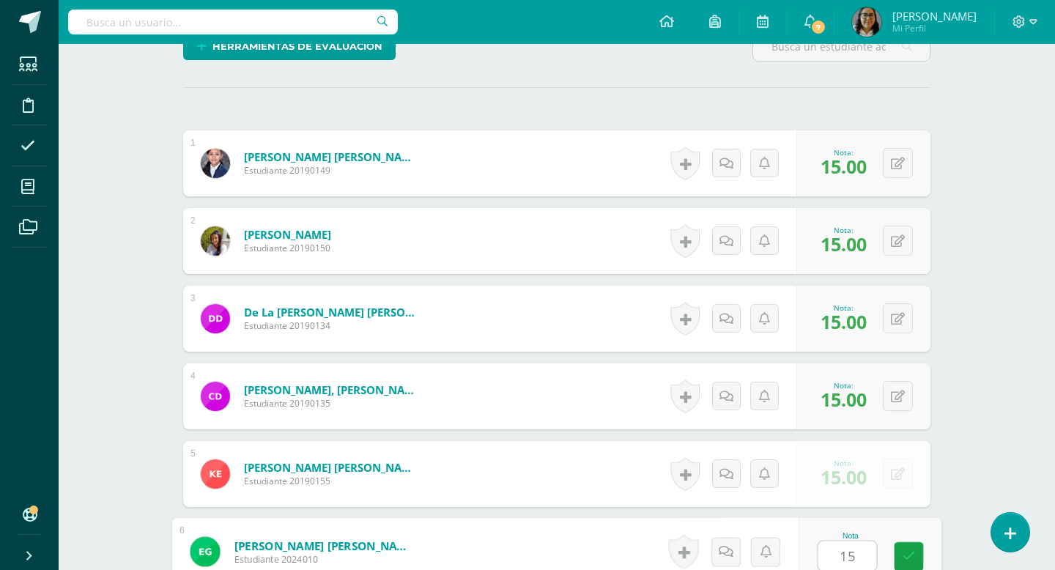
type input "15"
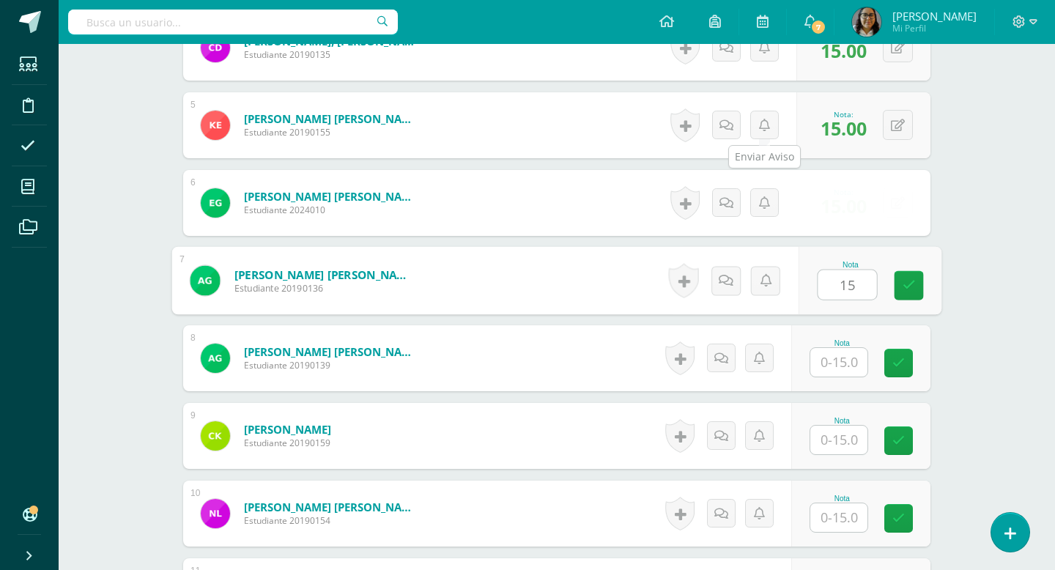
type input "15"
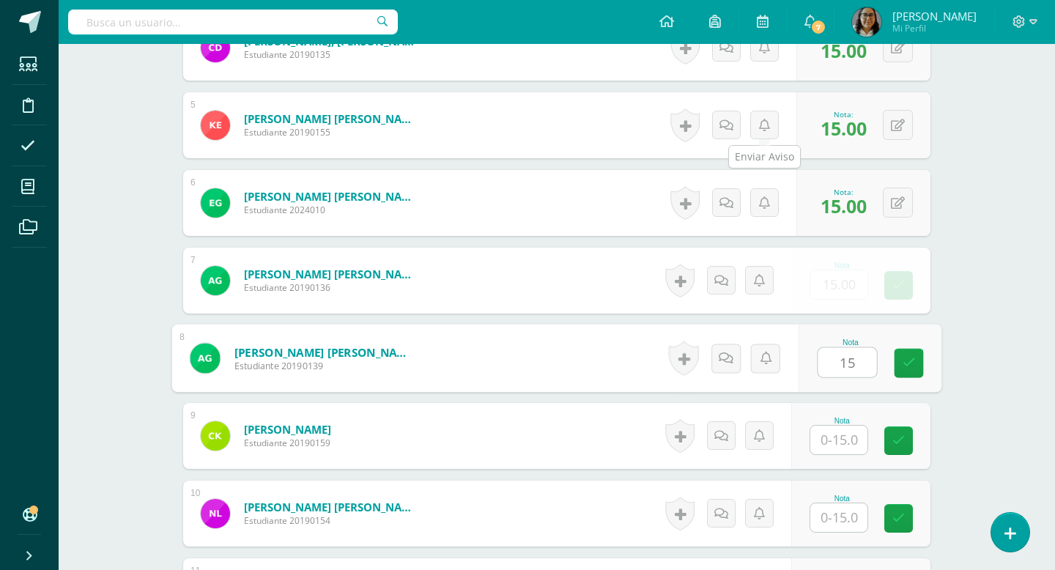
type input "15"
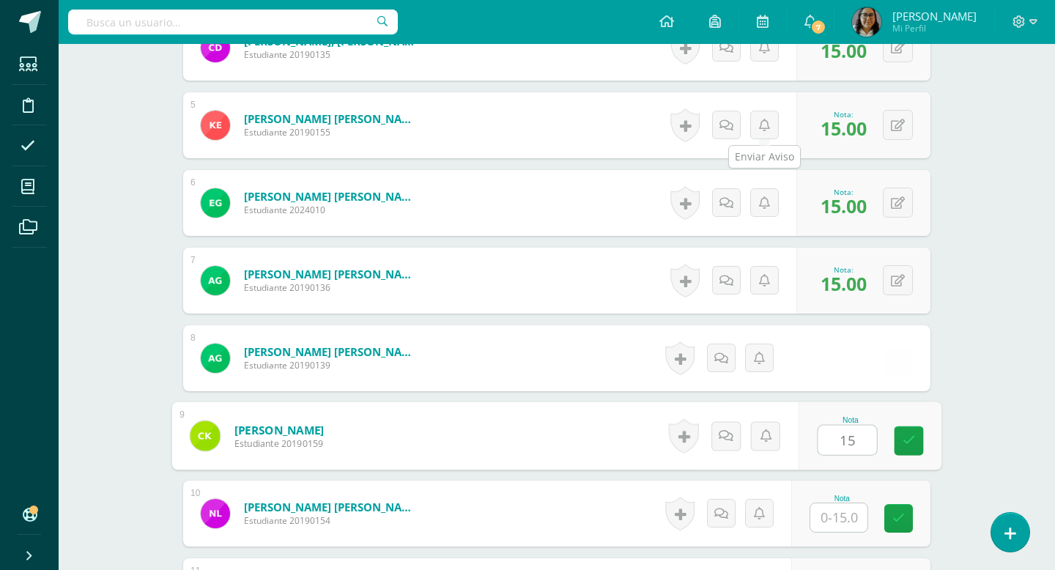
type input "15"
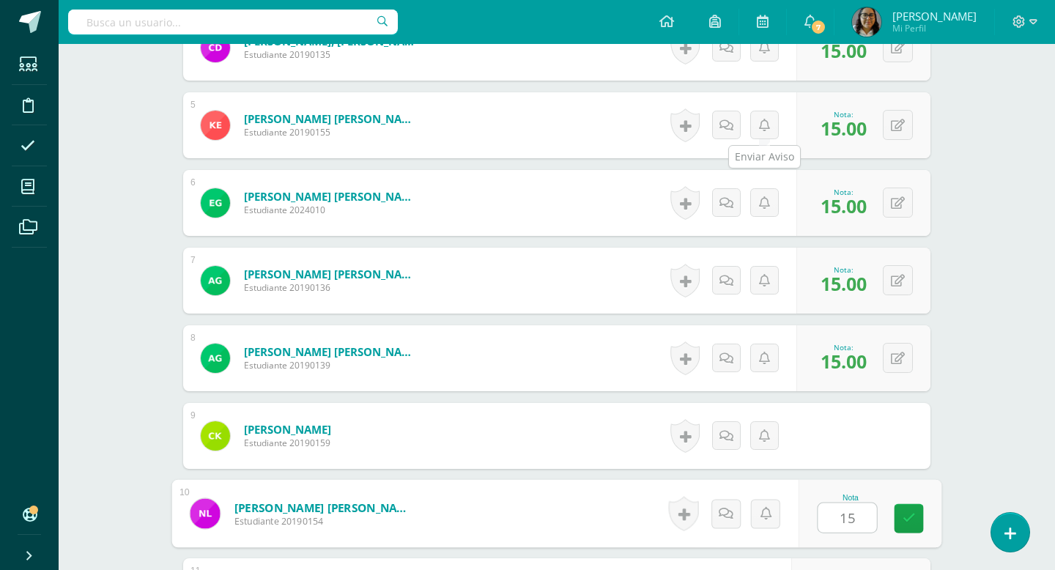
type input "15"
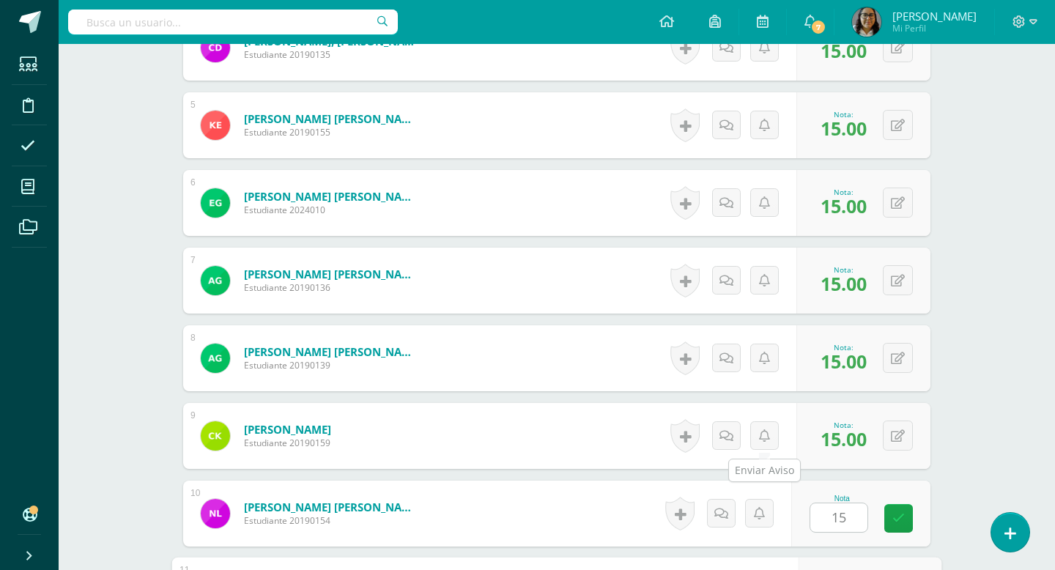
scroll to position [1038, 0]
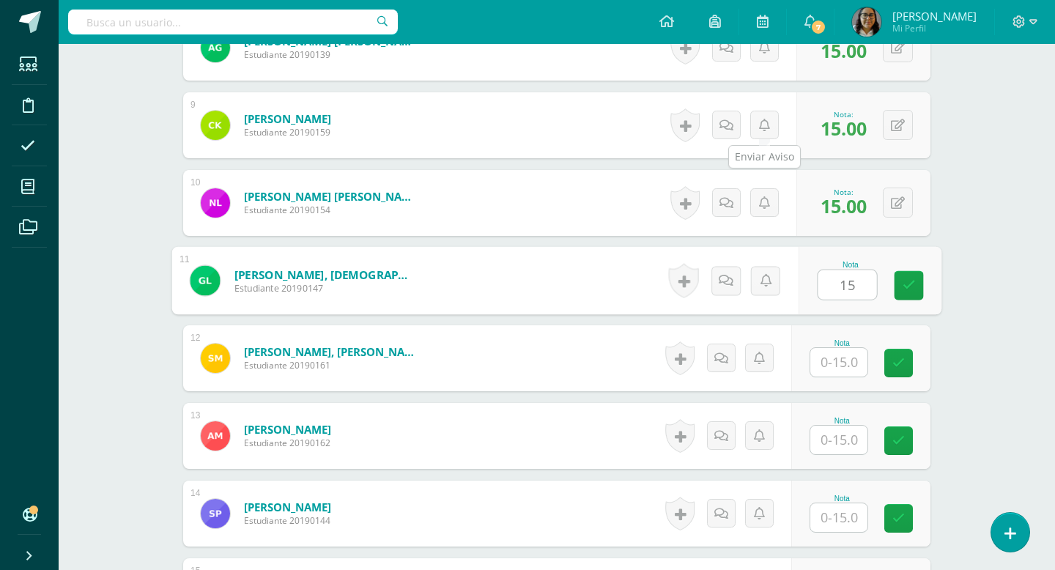
type input "15"
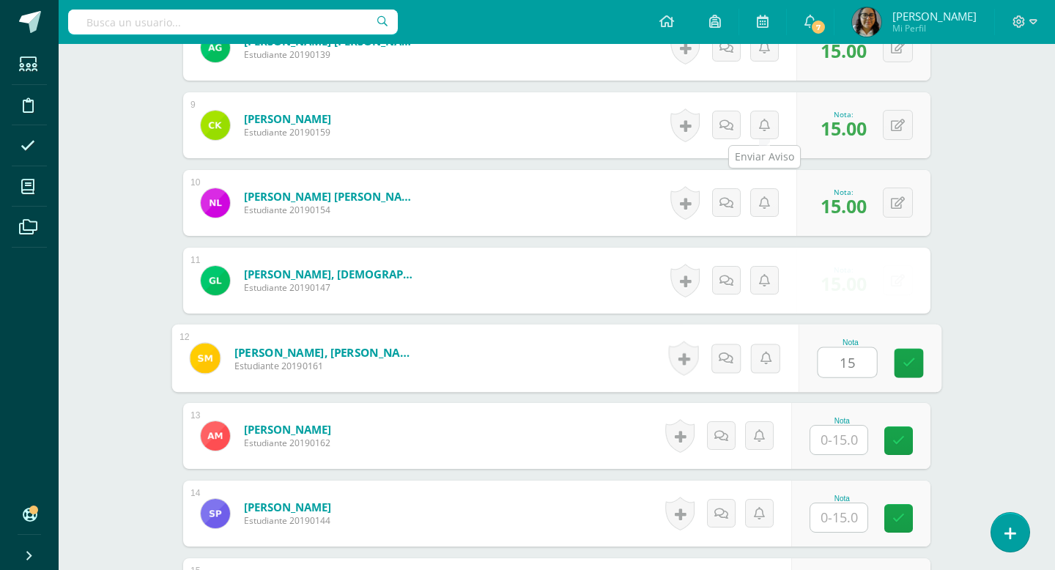
type input "15"
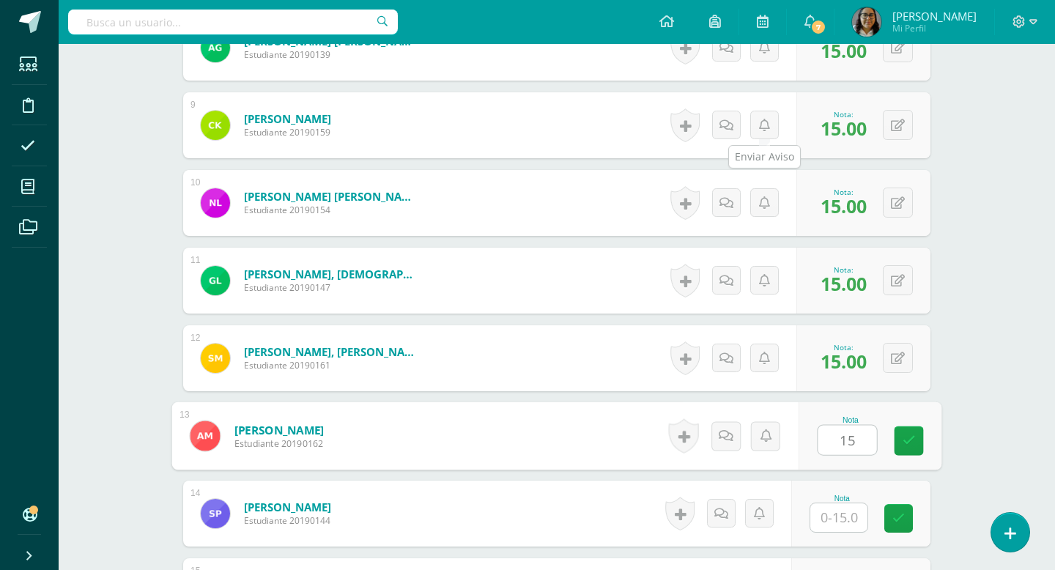
type input "15"
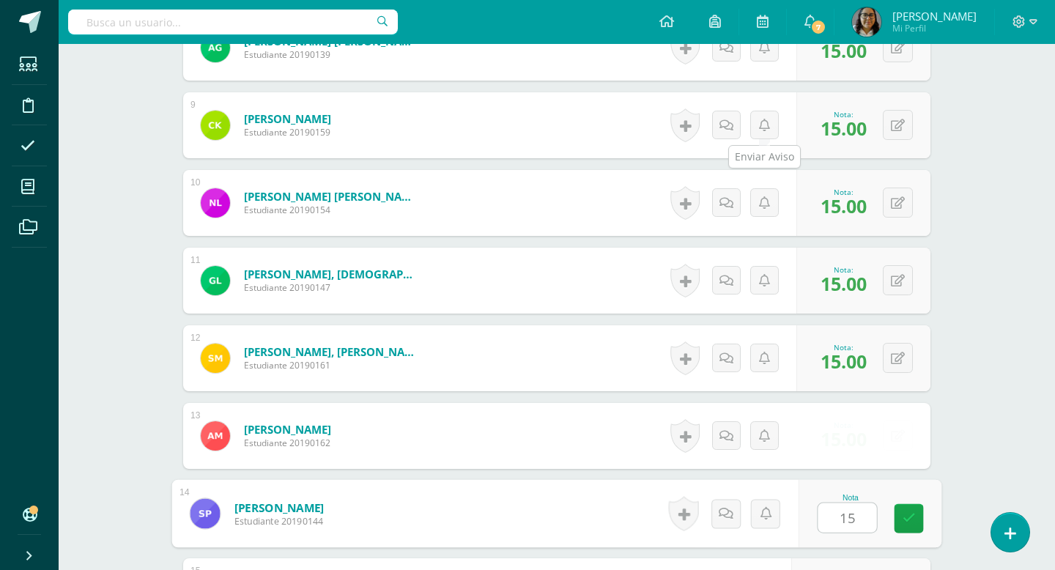
type input "15"
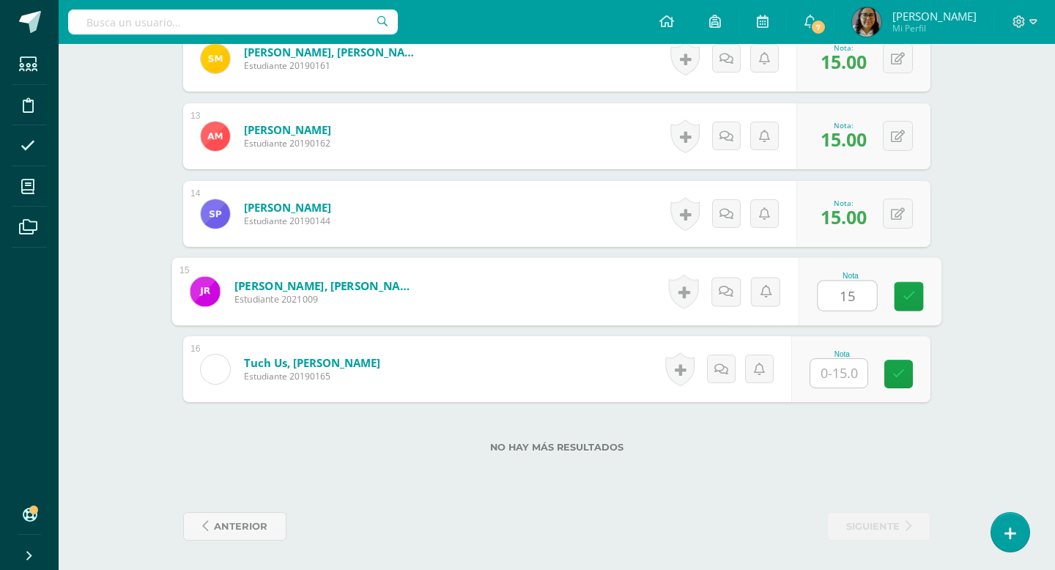
type input "15"
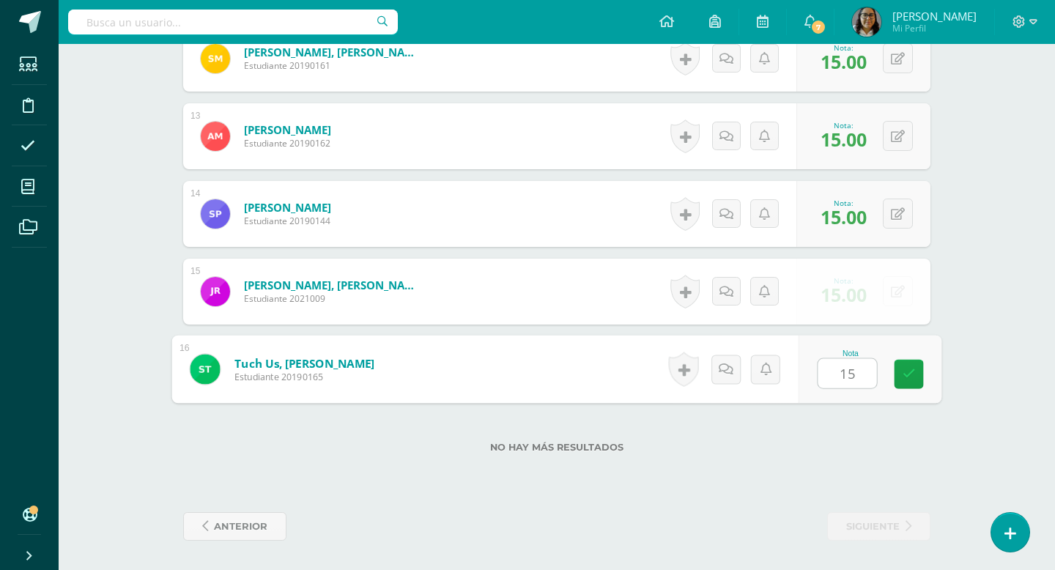
type input "15"
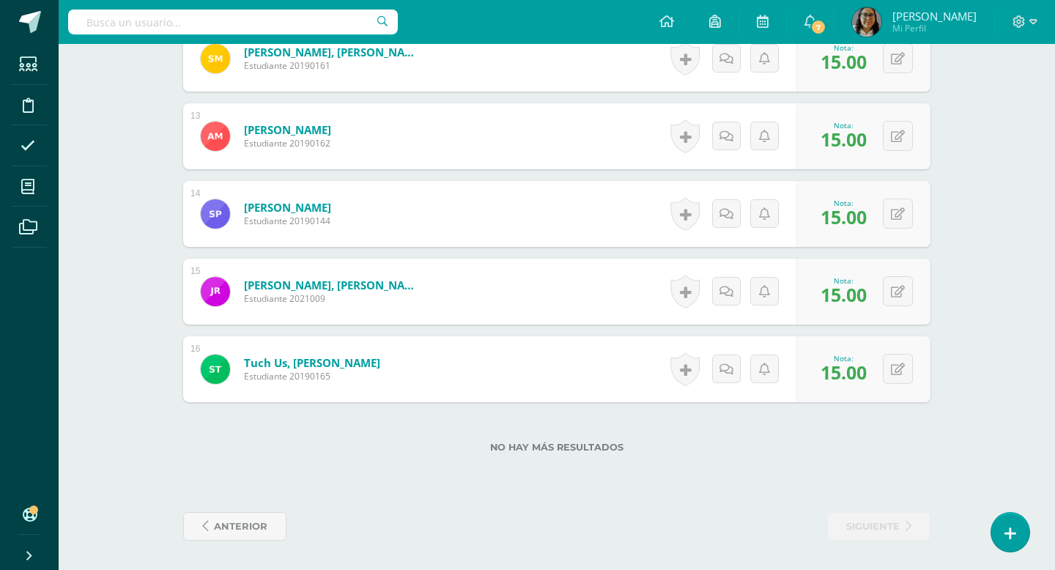
click at [797, 440] on div "No hay más resultados" at bounding box center [556, 436] width 747 height 68
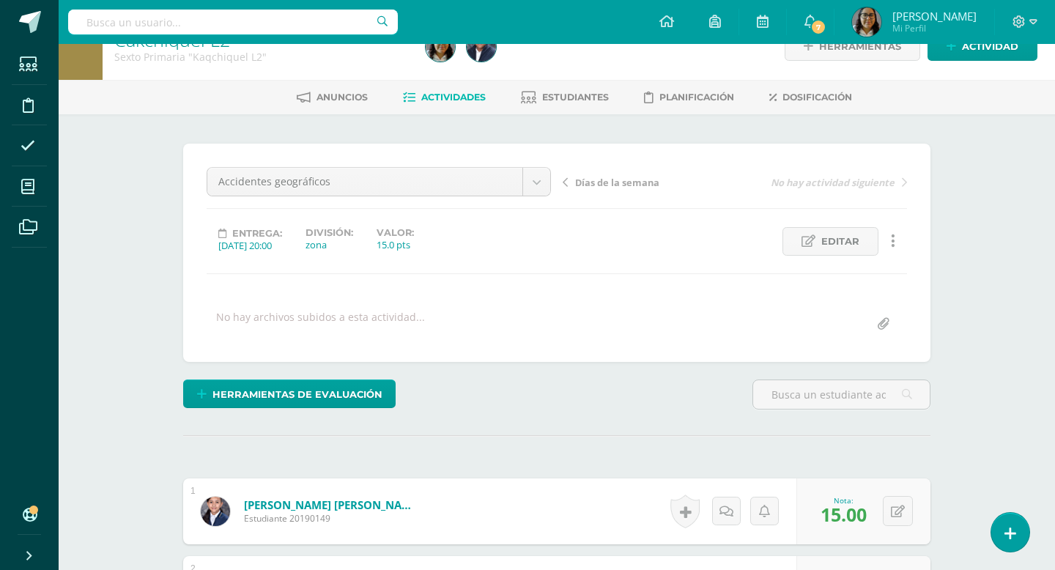
scroll to position [0, 0]
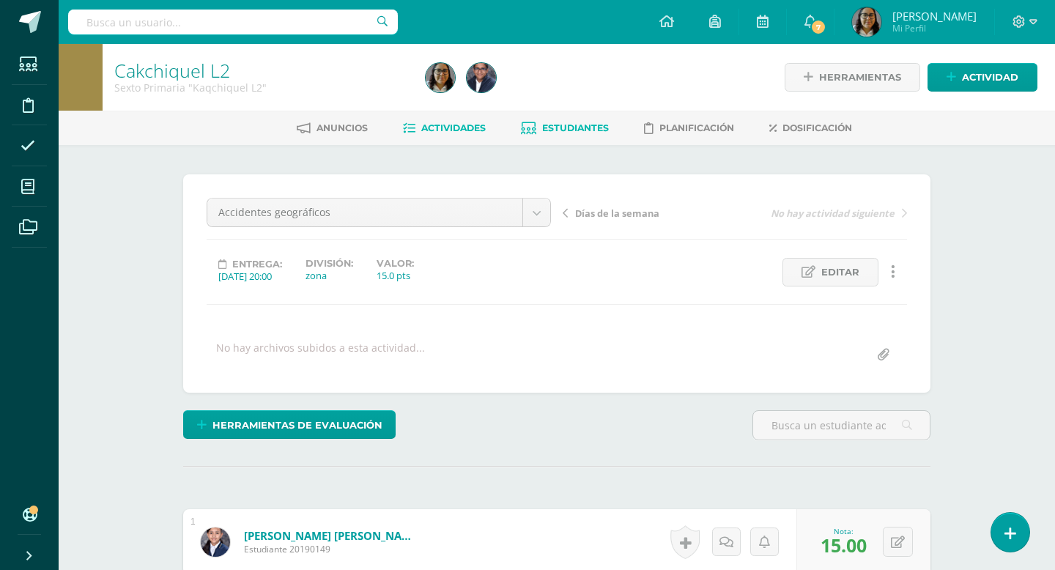
click at [581, 124] on span "Estudiantes" at bounding box center [575, 127] width 67 height 11
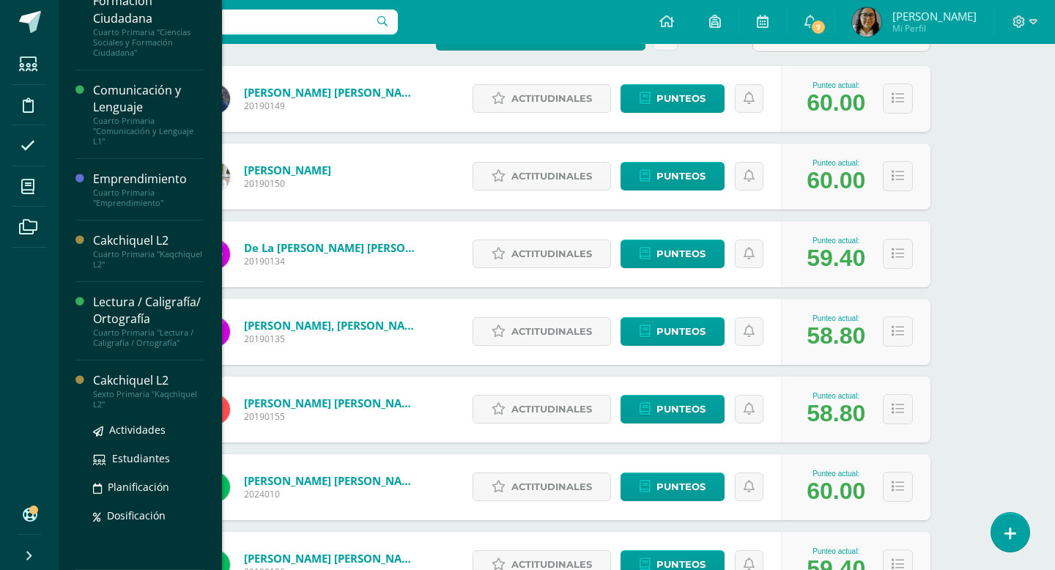
scroll to position [281, 0]
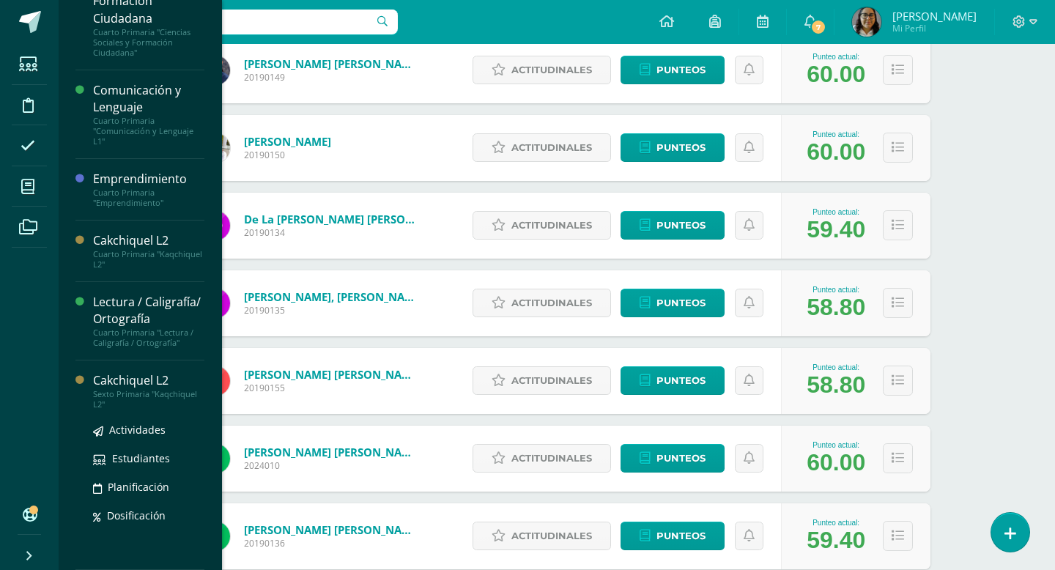
click at [144, 381] on div "Cakchiquel L2" at bounding box center [148, 380] width 111 height 17
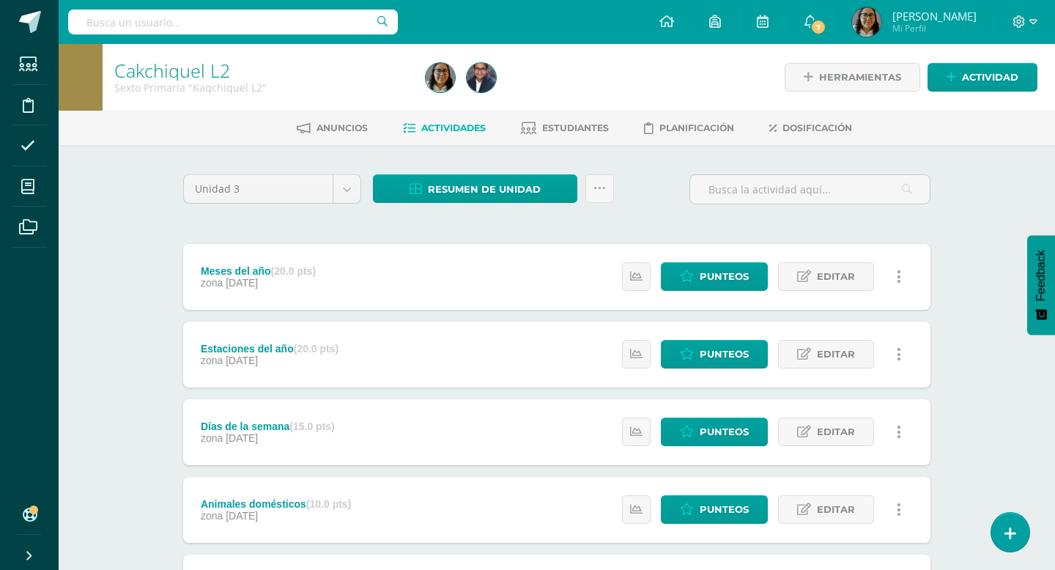
click at [456, 125] on span "Actividades" at bounding box center [453, 127] width 64 height 11
click at [696, 273] on link "Punteos" at bounding box center [714, 276] width 107 height 29
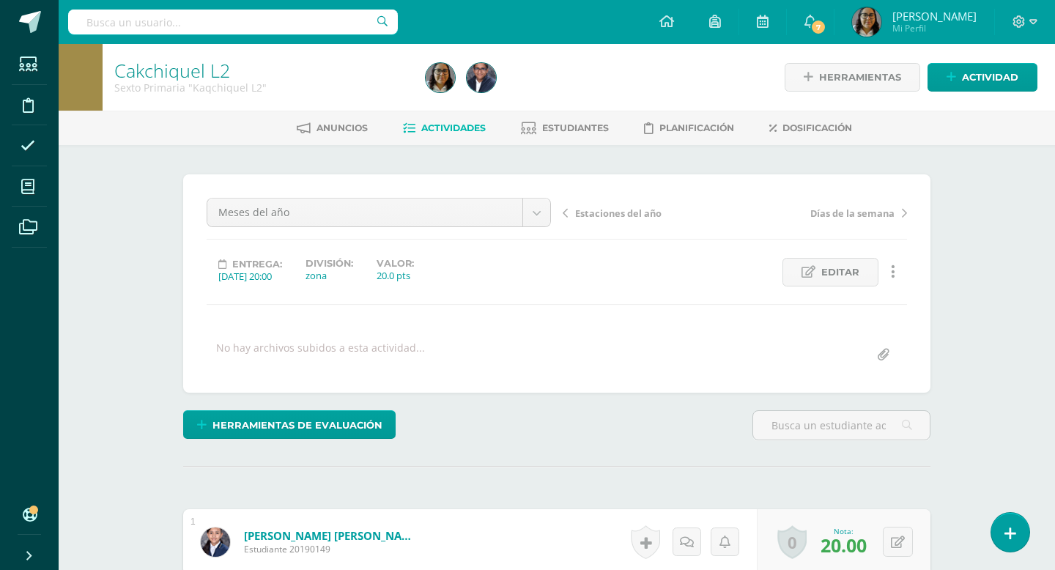
click at [457, 128] on span "Actividades" at bounding box center [453, 127] width 64 height 11
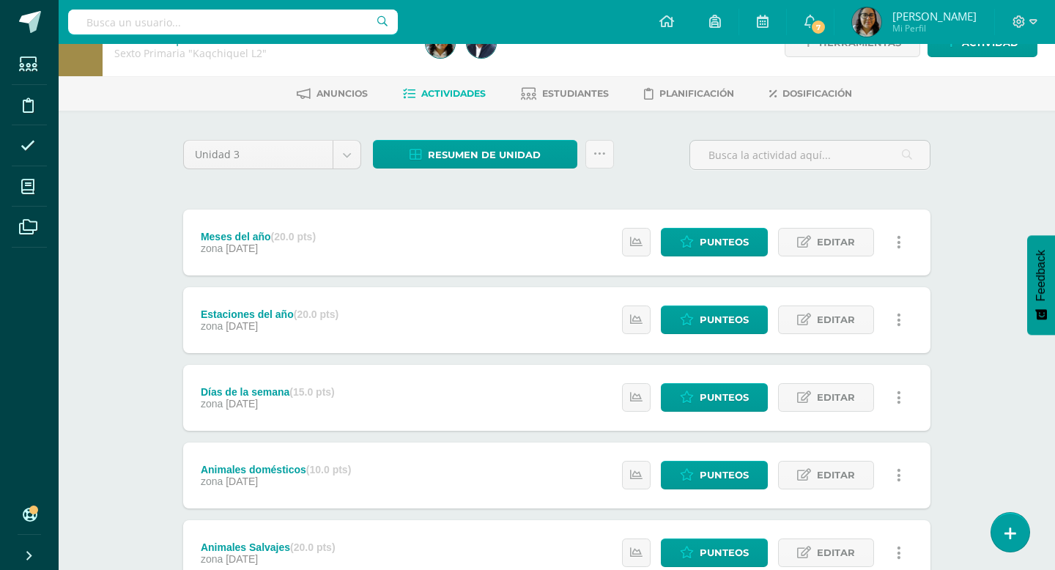
scroll to position [52, 0]
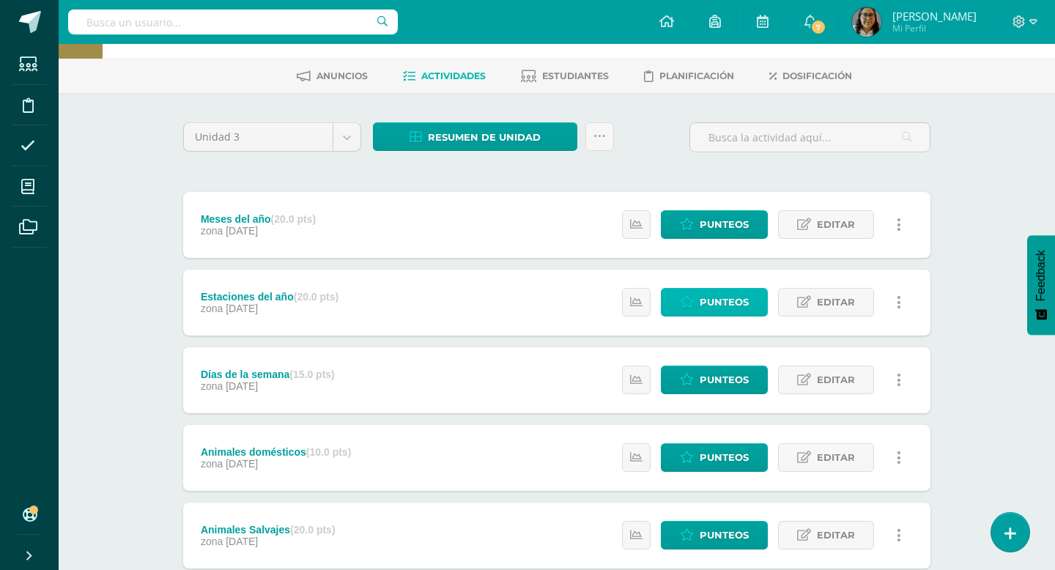
click at [727, 299] on span "Punteos" at bounding box center [724, 302] width 49 height 27
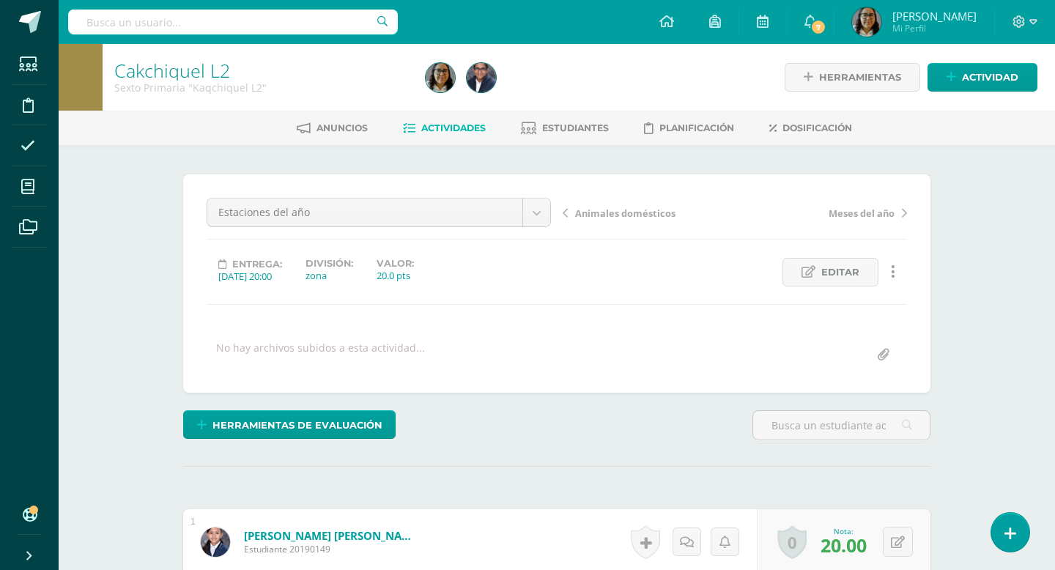
click at [448, 127] on span "Actividades" at bounding box center [453, 127] width 64 height 11
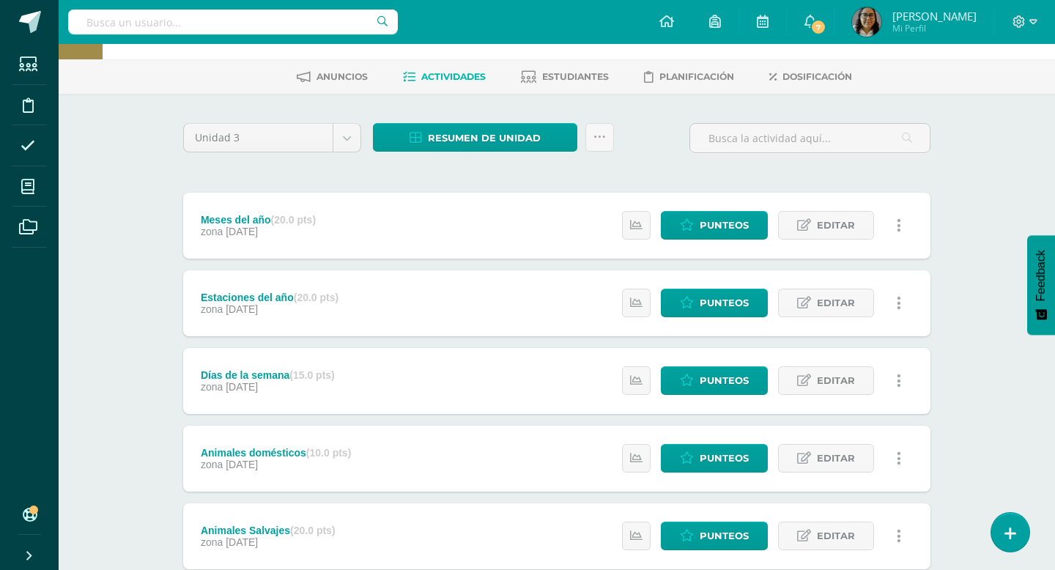
scroll to position [56, 0]
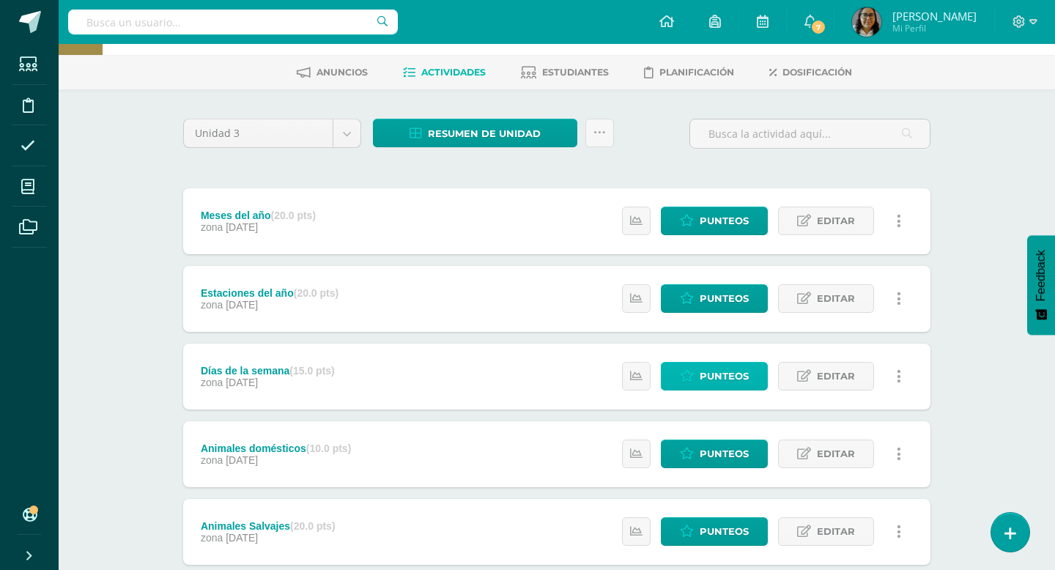
click at [741, 374] on span "Punteos" at bounding box center [724, 376] width 49 height 27
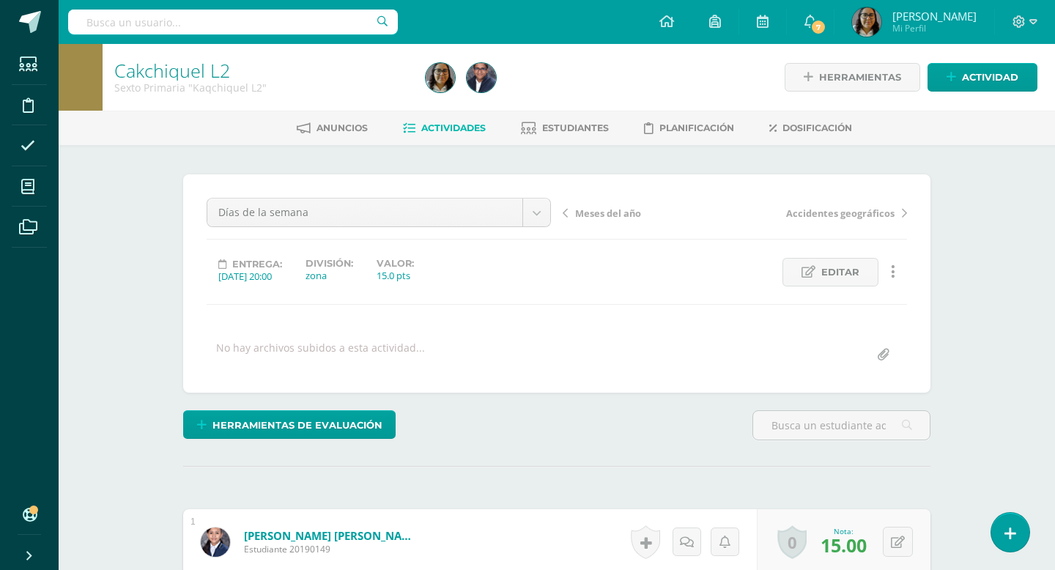
click at [456, 129] on span "Actividades" at bounding box center [453, 127] width 64 height 11
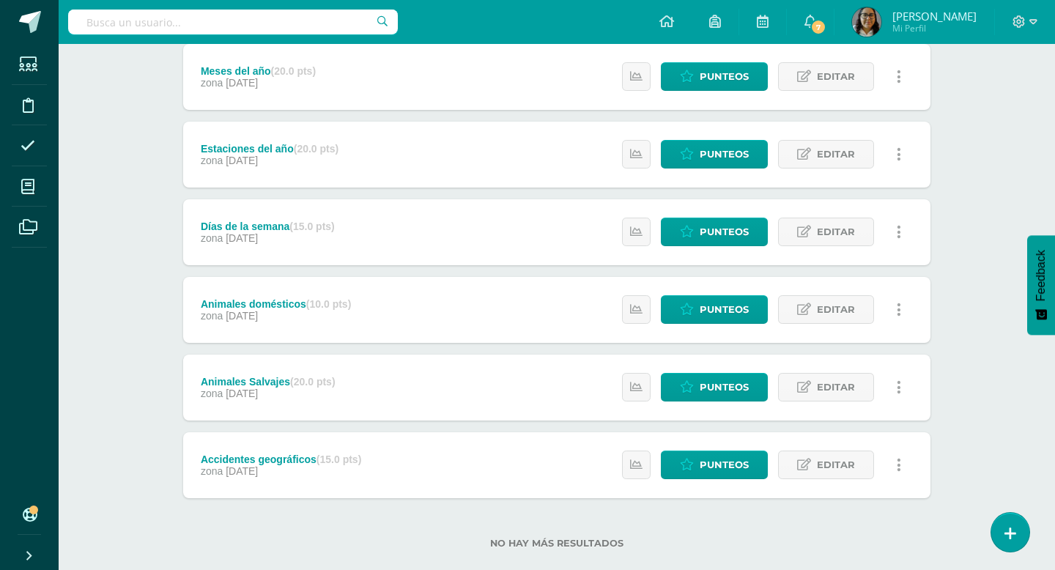
scroll to position [203, 0]
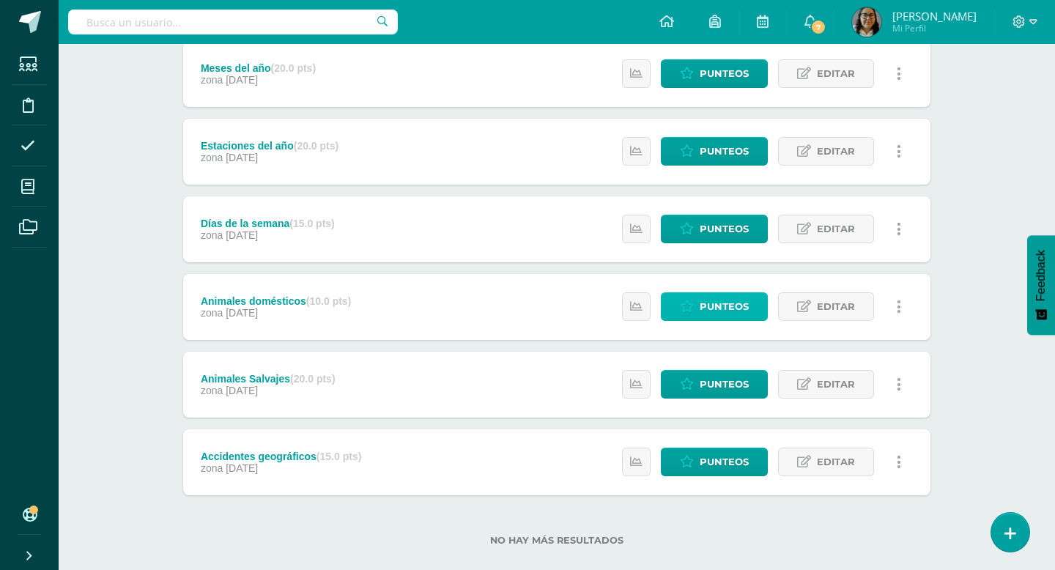
click at [707, 297] on span "Punteos" at bounding box center [724, 306] width 49 height 27
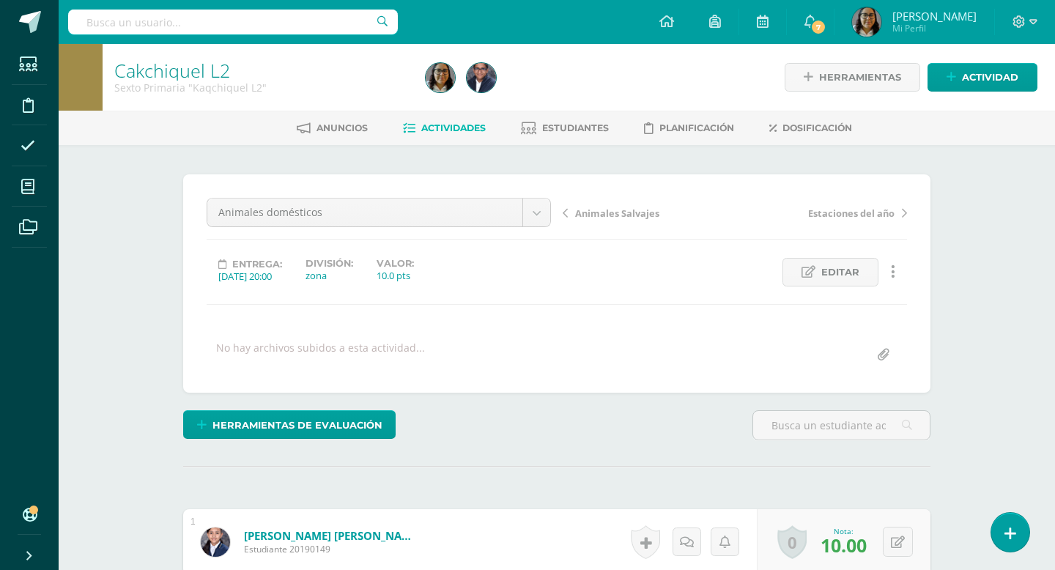
scroll to position [1, 0]
click at [456, 124] on span "Actividades" at bounding box center [453, 127] width 64 height 11
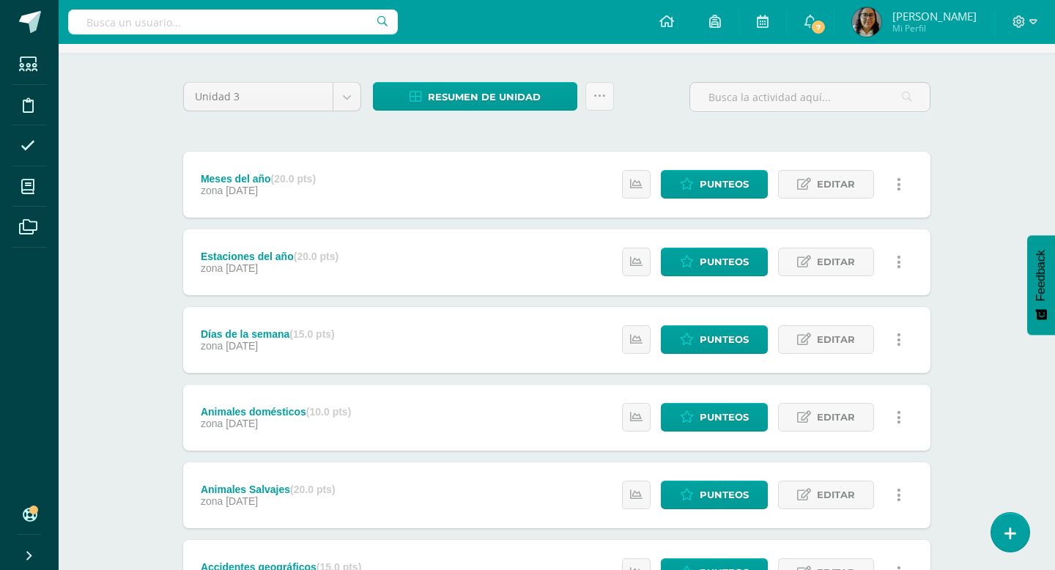
scroll to position [226, 0]
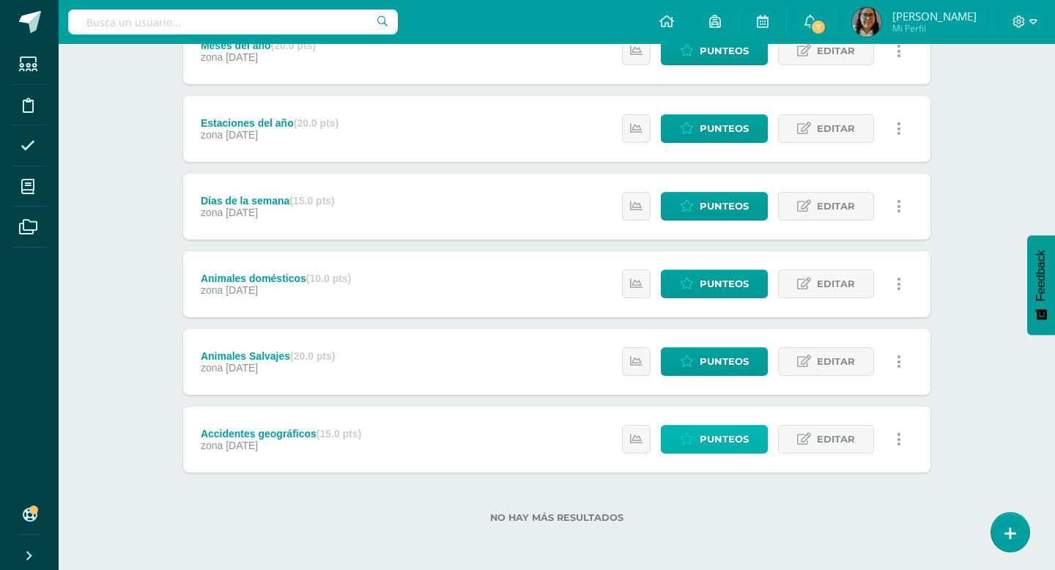
click at [711, 438] on span "Punteos" at bounding box center [724, 439] width 49 height 27
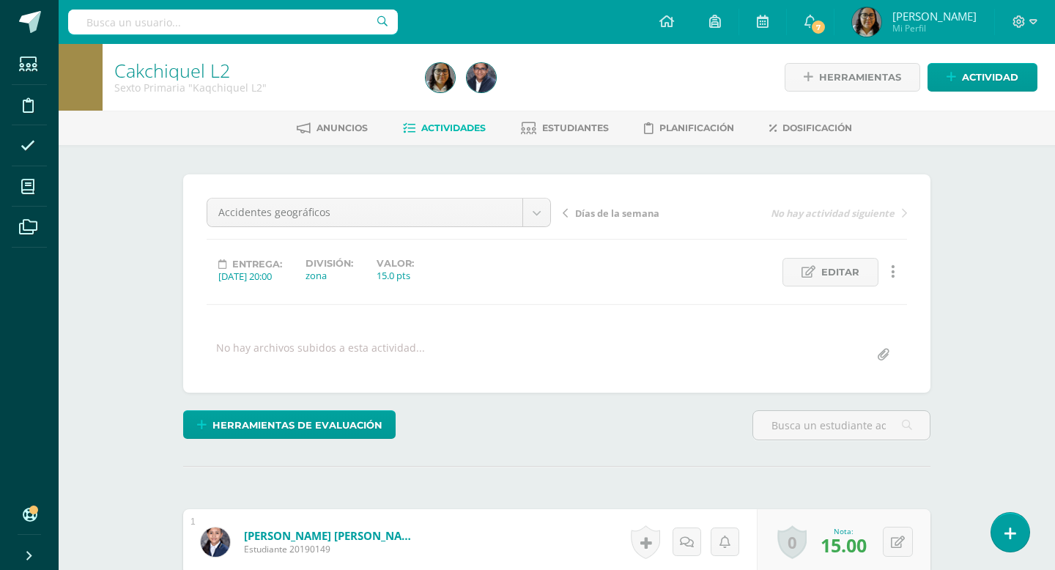
click at [462, 124] on span "Actividades" at bounding box center [453, 127] width 64 height 11
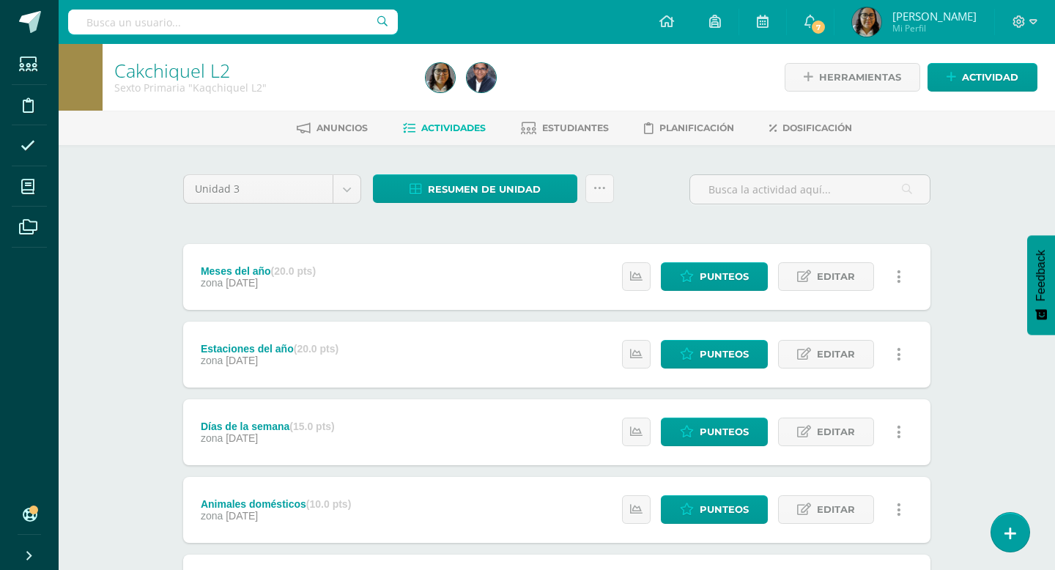
scroll to position [226, 0]
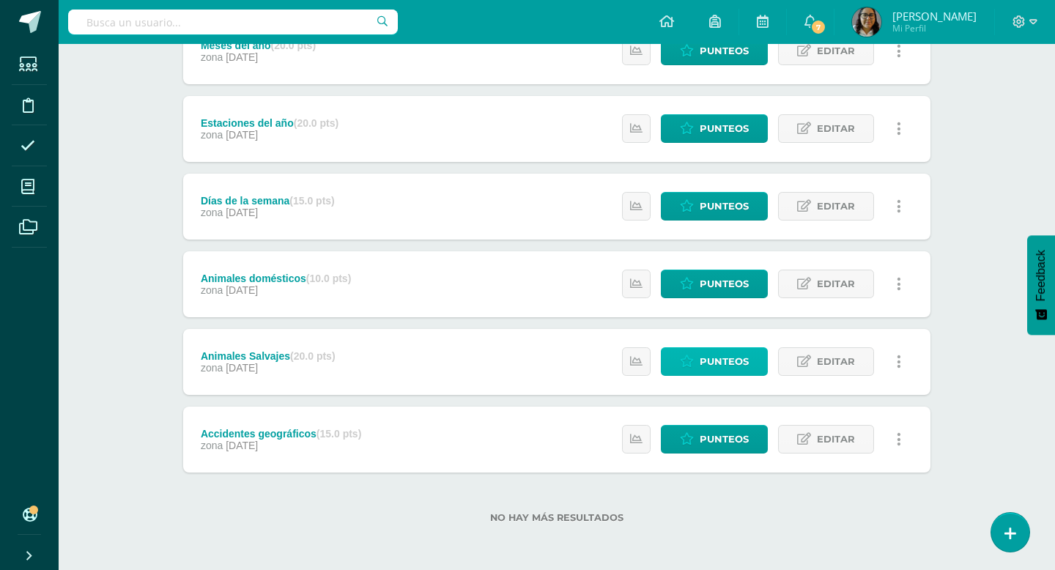
click at [722, 368] on span "Punteos" at bounding box center [724, 361] width 49 height 27
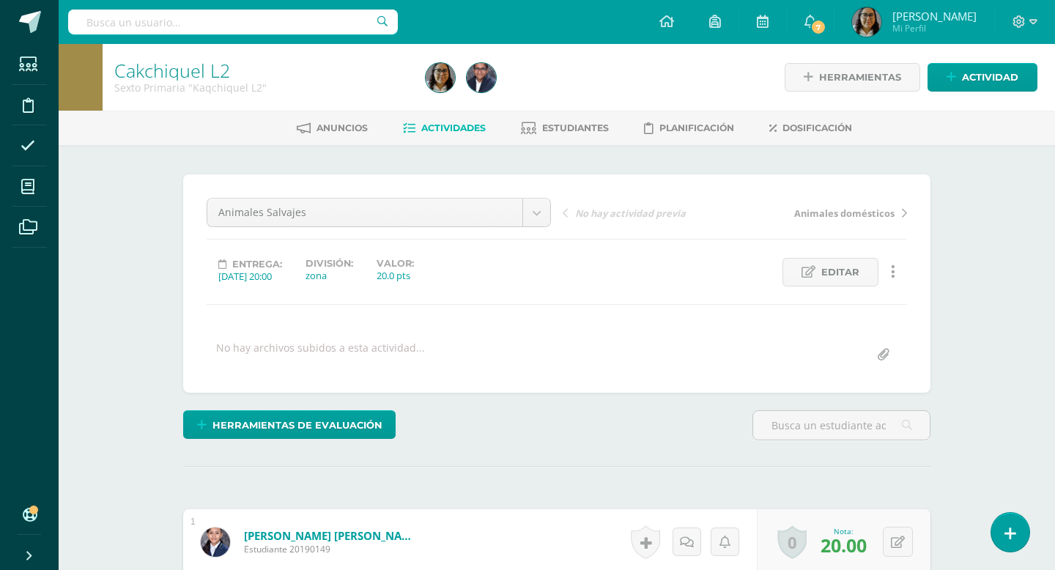
scroll to position [1, 0]
click at [571, 131] on span "Estudiantes" at bounding box center [575, 127] width 67 height 11
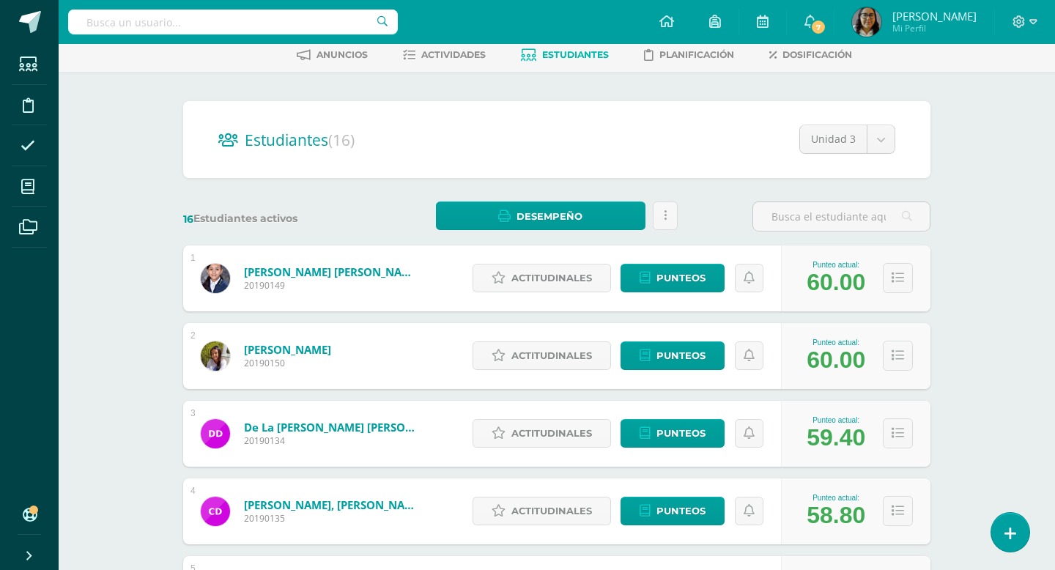
scroll to position [74, 0]
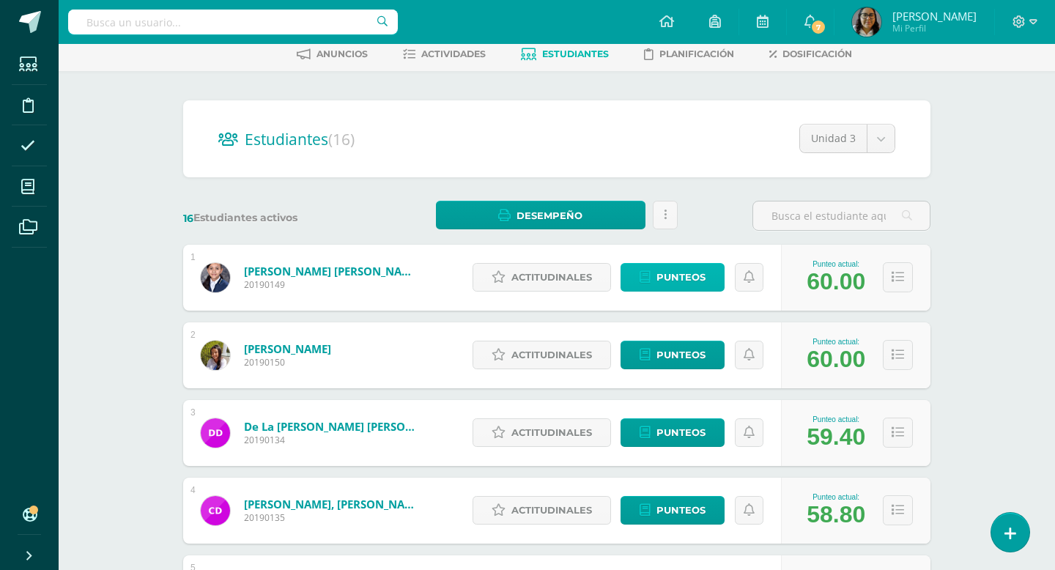
click at [675, 281] on span "Punteos" at bounding box center [680, 277] width 49 height 27
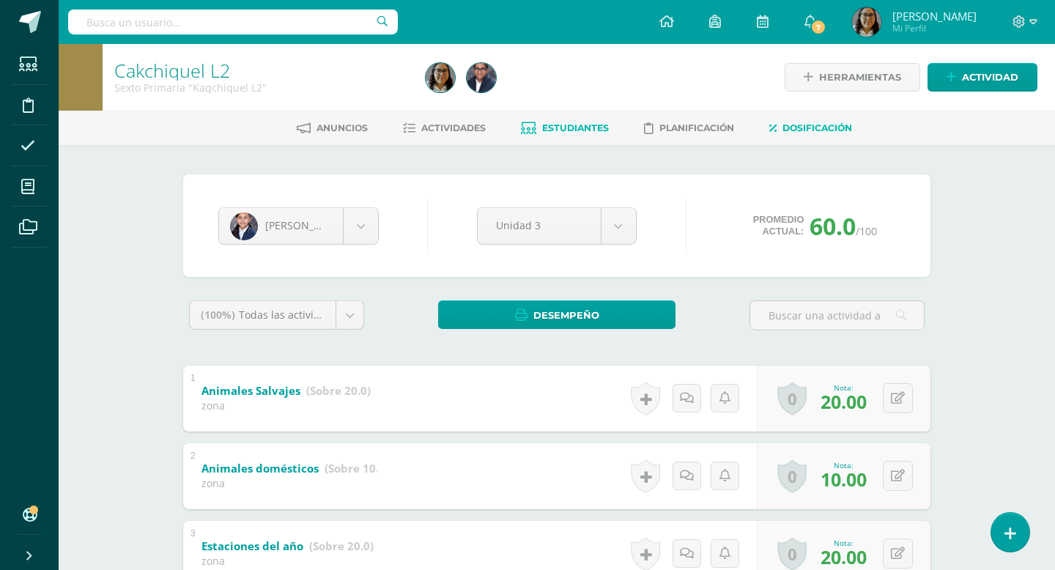
click at [835, 122] on span "Dosificación" at bounding box center [817, 127] width 70 height 11
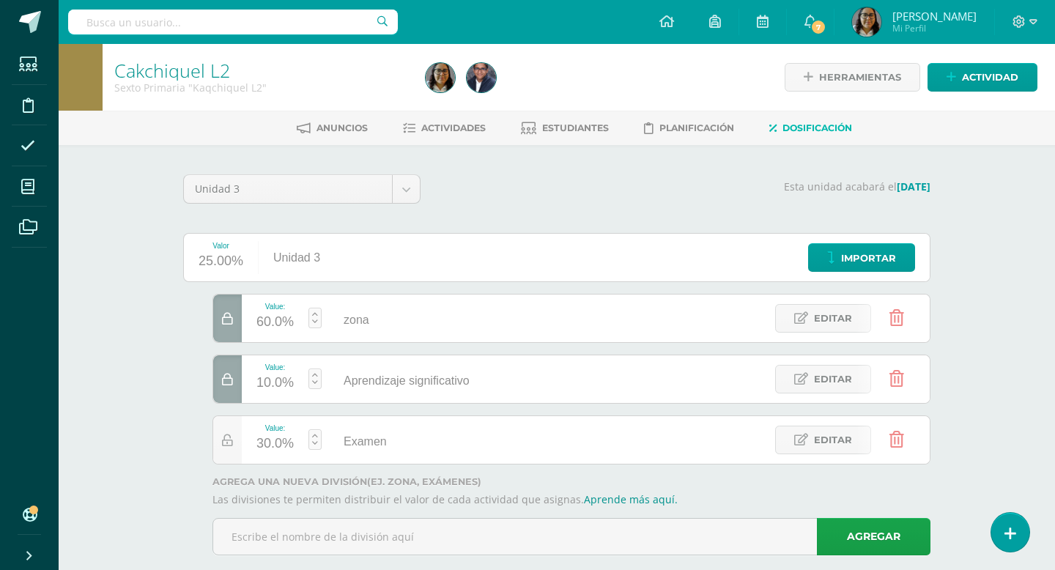
scroll to position [26, 0]
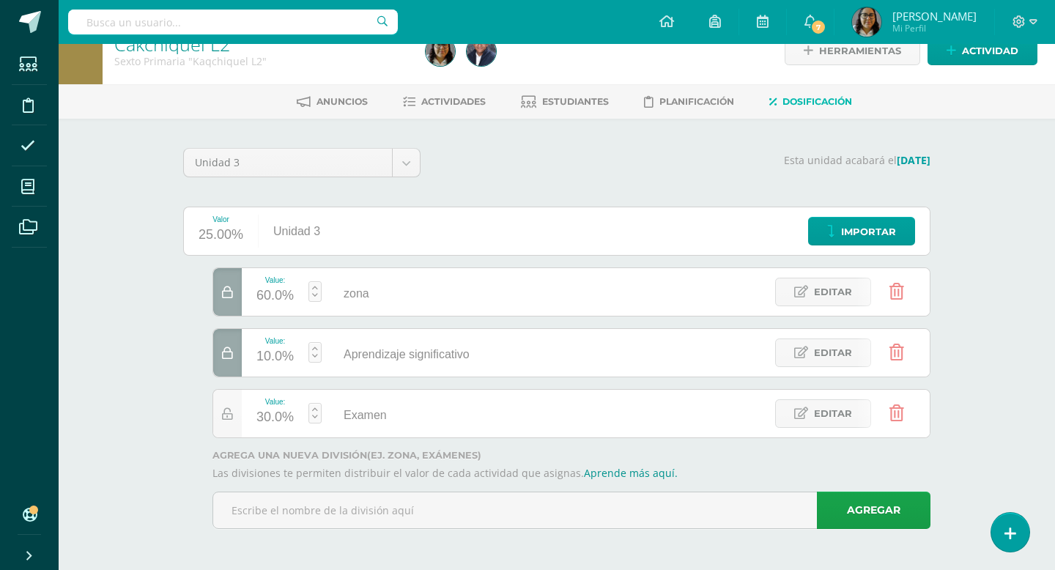
click at [895, 414] on icon at bounding box center [896, 413] width 15 height 16
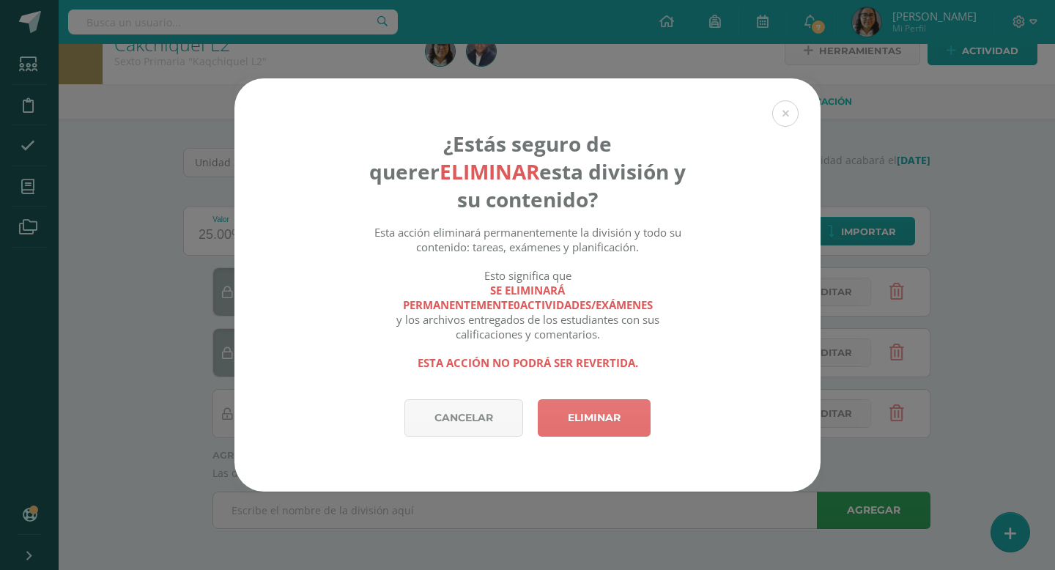
click at [607, 411] on link "Eliminar" at bounding box center [594, 417] width 113 height 37
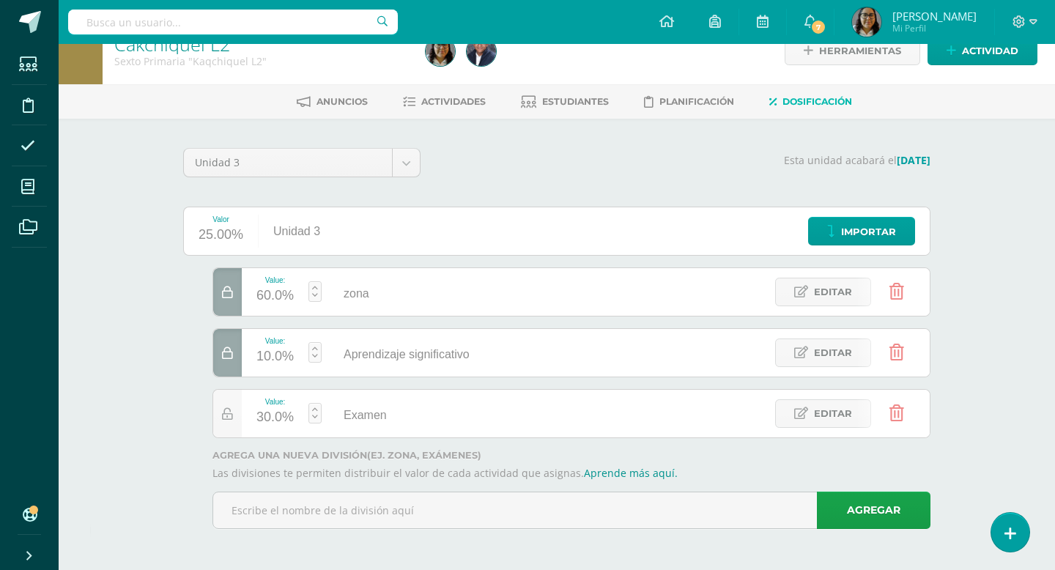
click at [975, 297] on div "Cakchiquel L2 Sexto Primaria "Kaqchiquel L2" Herramientas Detalle de asistencia…" at bounding box center [557, 294] width 996 height 552
click at [316, 296] on link at bounding box center [314, 291] width 13 height 21
type input "80"
click at [897, 415] on icon at bounding box center [896, 413] width 15 height 16
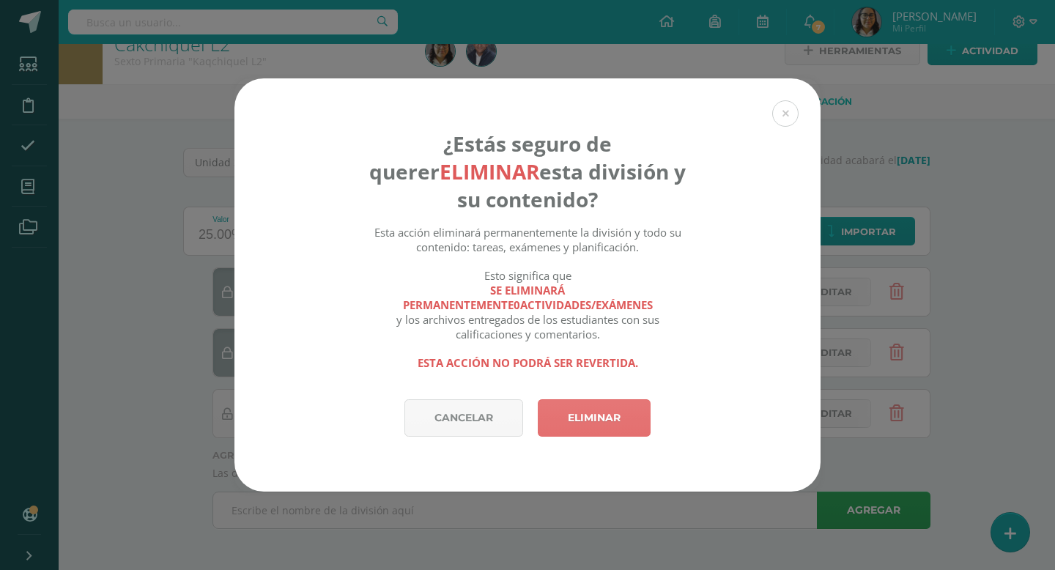
click at [599, 416] on link "Eliminar" at bounding box center [594, 417] width 113 height 37
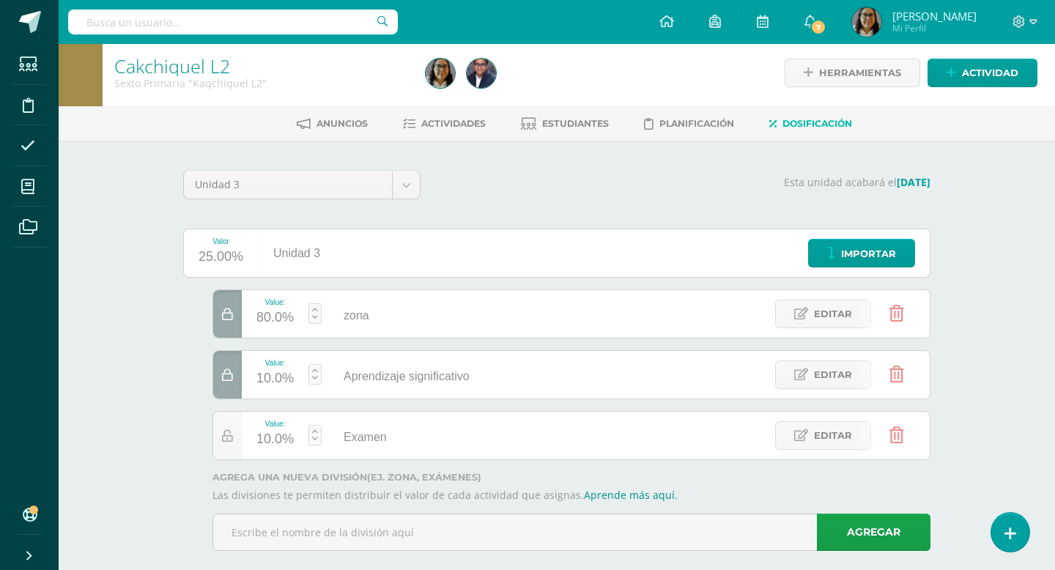
scroll to position [0, 0]
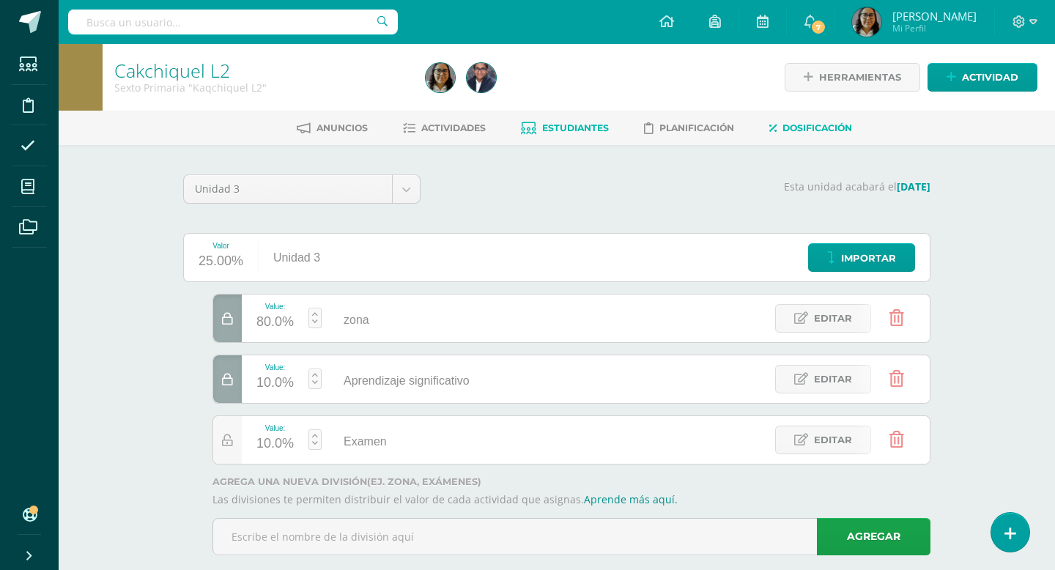
click at [582, 124] on span "Estudiantes" at bounding box center [575, 127] width 67 height 11
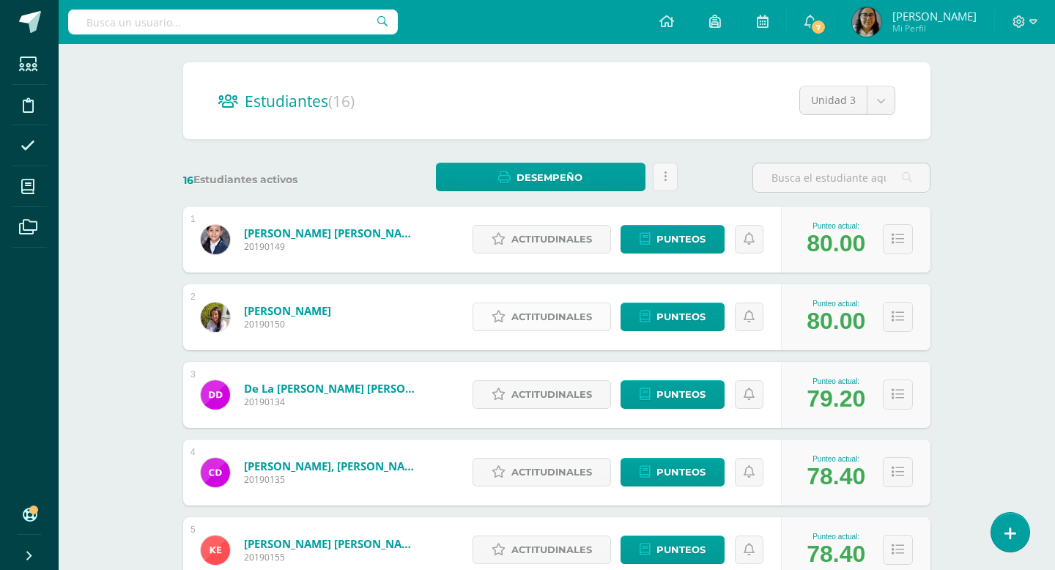
scroll to position [115, 0]
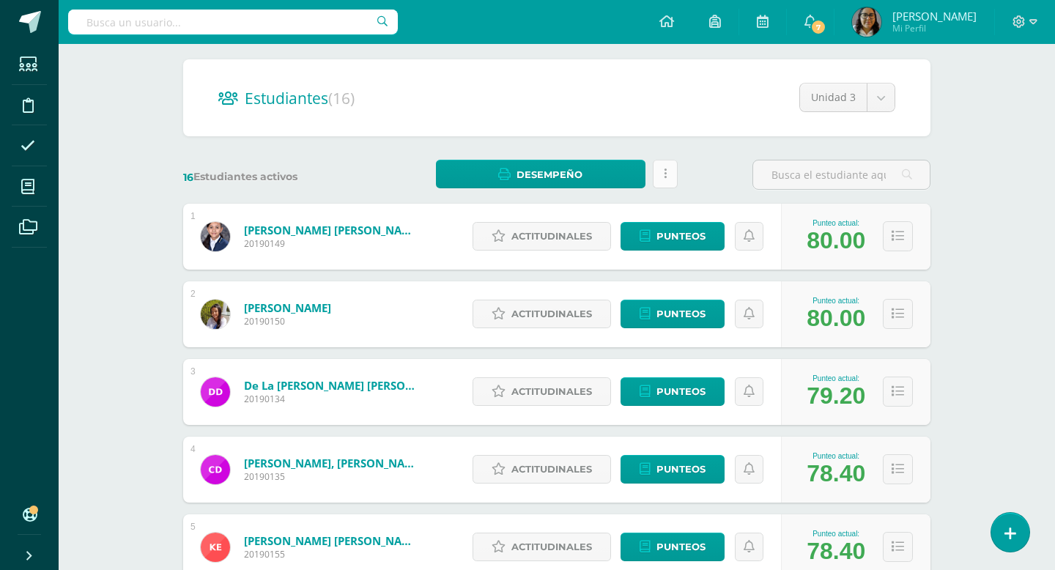
click at [673, 174] on link at bounding box center [665, 174] width 25 height 29
click at [719, 101] on link "Enviar informe de desempeño a tutores" at bounding box center [665, 118] width 161 height 35
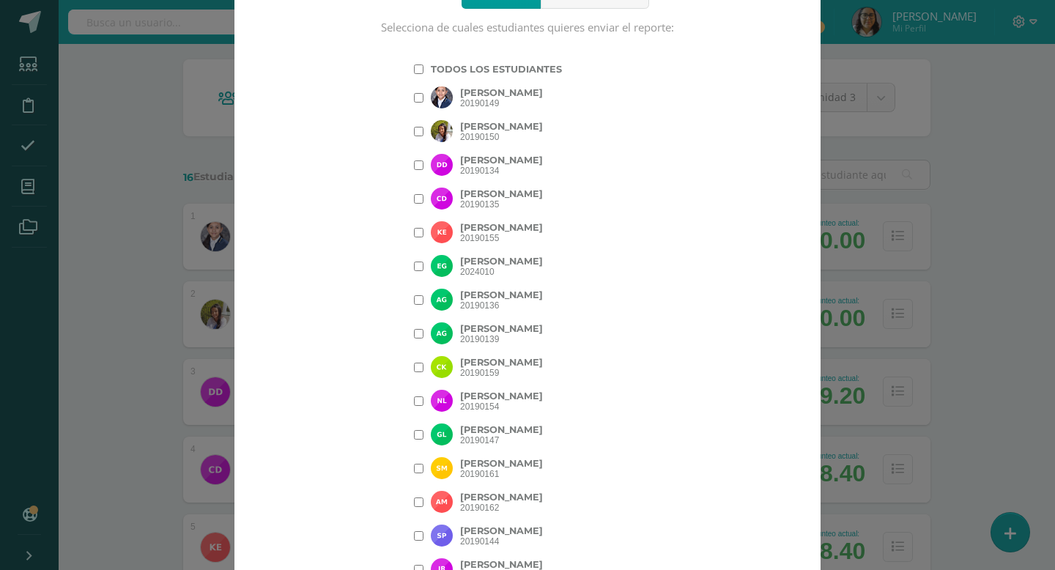
scroll to position [384, 0]
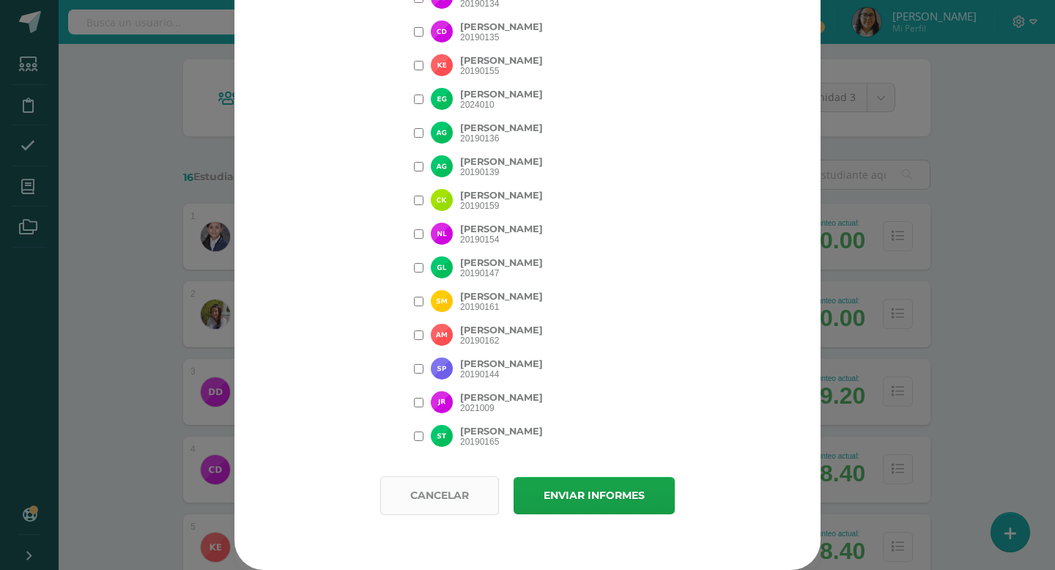
click at [467, 497] on button "Cancelar" at bounding box center [439, 495] width 119 height 39
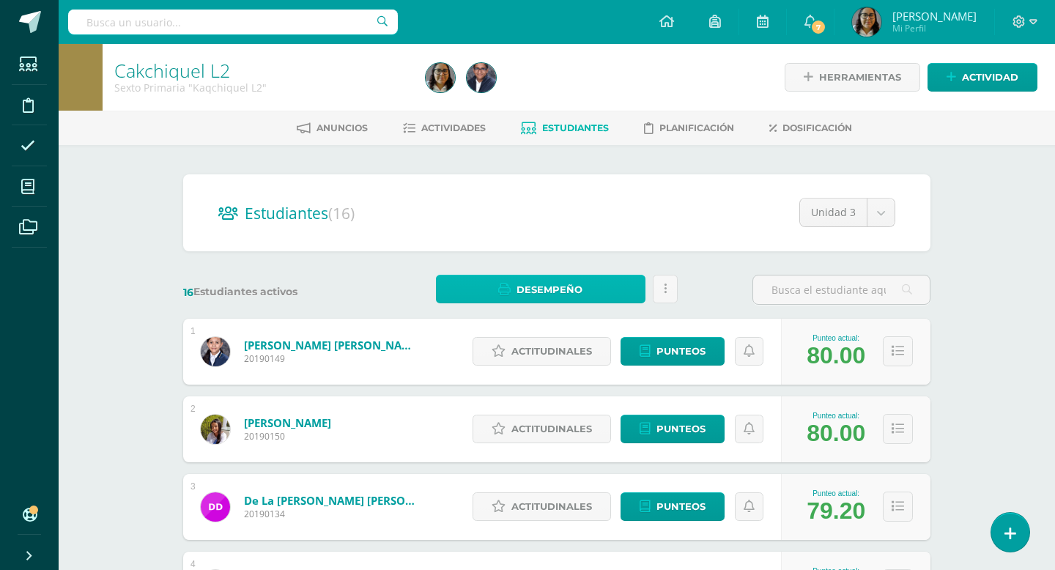
click at [628, 286] on link "Desempeño" at bounding box center [540, 289] width 209 height 29
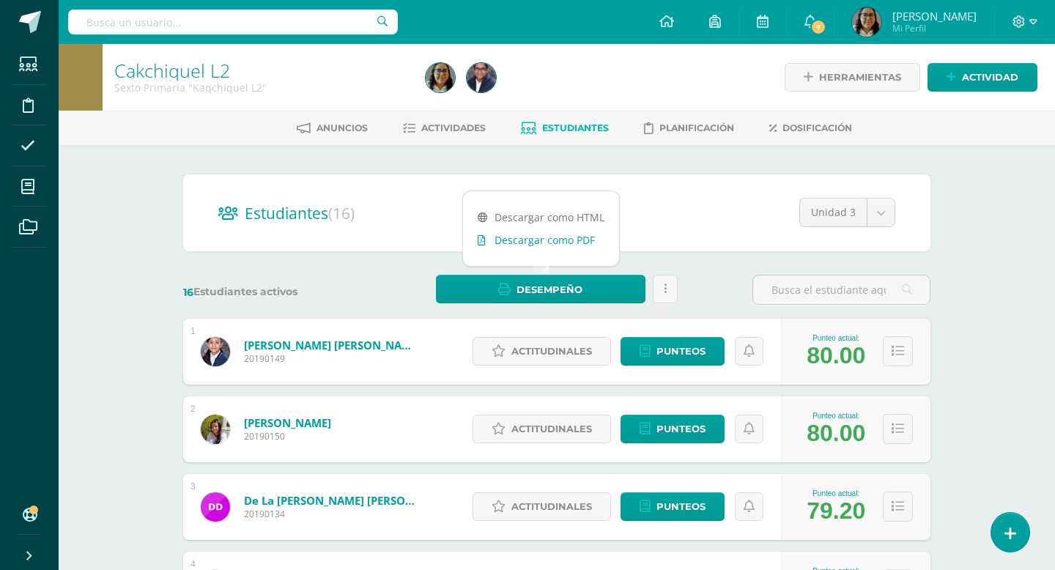
click at [578, 241] on link "Descargar como PDF" at bounding box center [541, 240] width 156 height 23
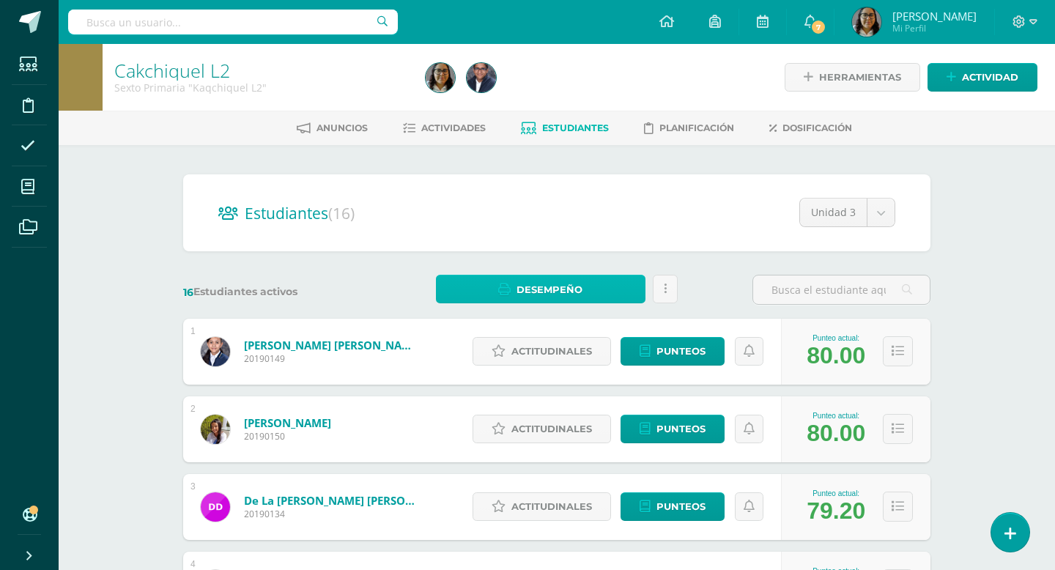
click at [626, 292] on link "Desempeño" at bounding box center [540, 289] width 209 height 29
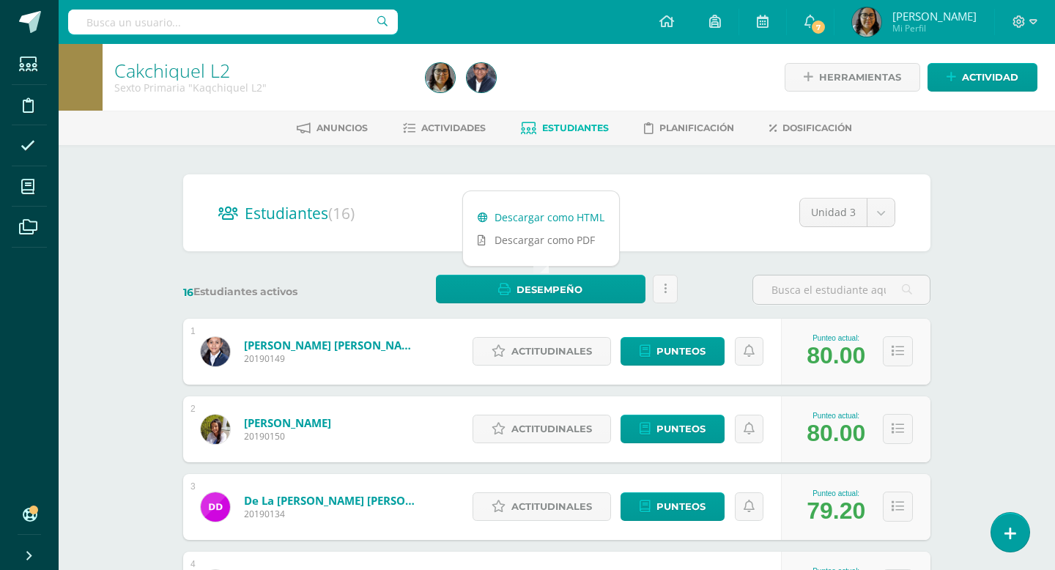
click at [582, 214] on link "Descargar como HTML" at bounding box center [541, 217] width 156 height 23
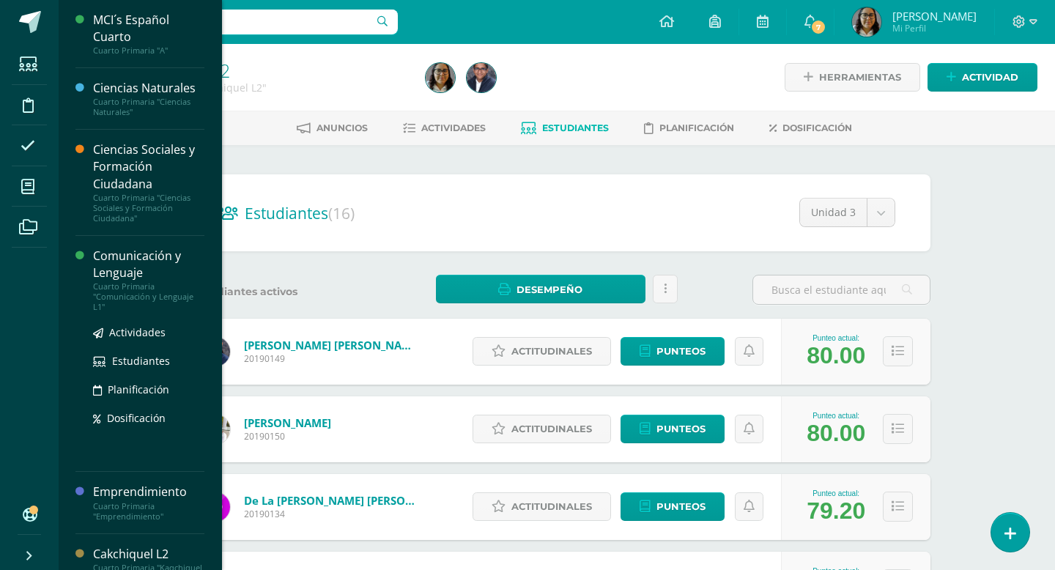
click at [122, 266] on div "Comunicación y Lenguaje" at bounding box center [148, 265] width 111 height 34
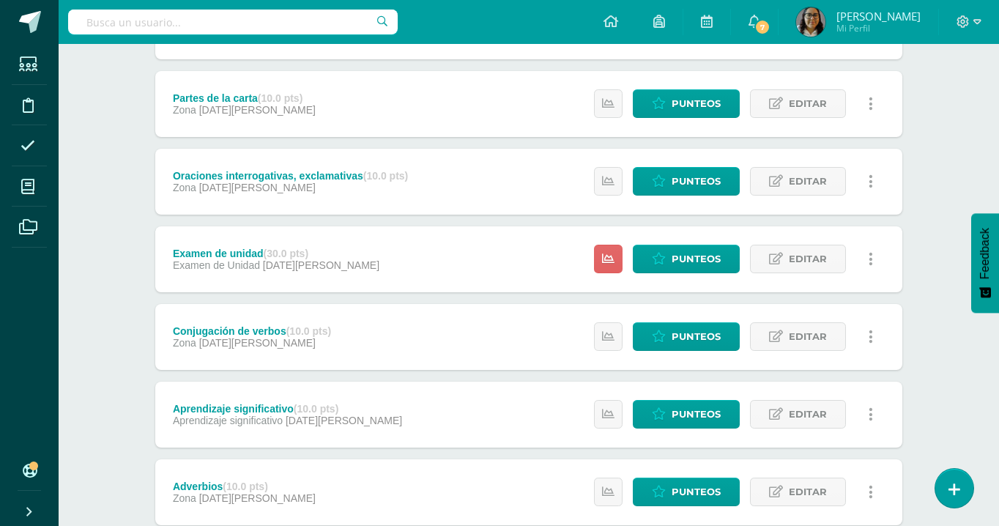
scroll to position [425, 0]
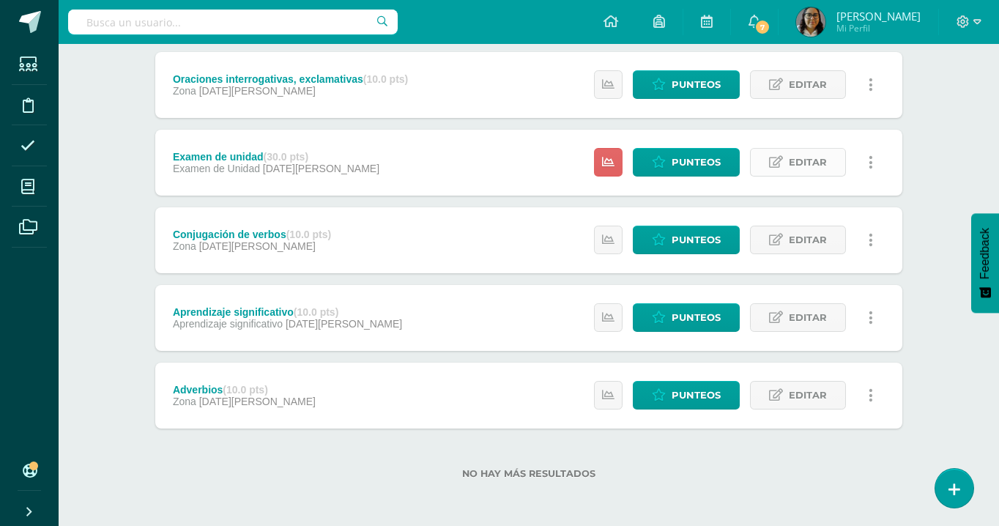
click at [795, 155] on span "Editar" at bounding box center [808, 162] width 38 height 27
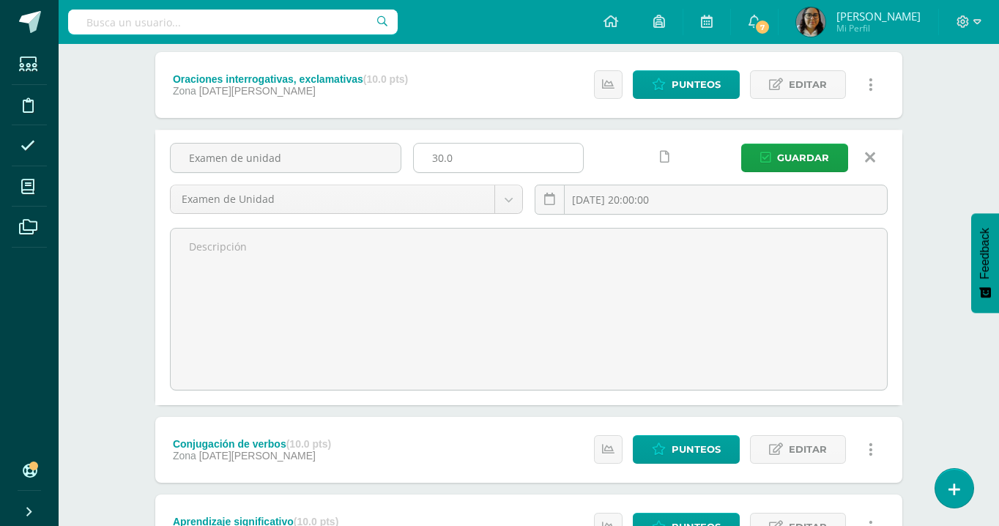
click at [526, 154] on input "30.0" at bounding box center [498, 158] width 169 height 29
type input "3"
type input "100"
click at [790, 152] on span "Guardar" at bounding box center [803, 157] width 52 height 27
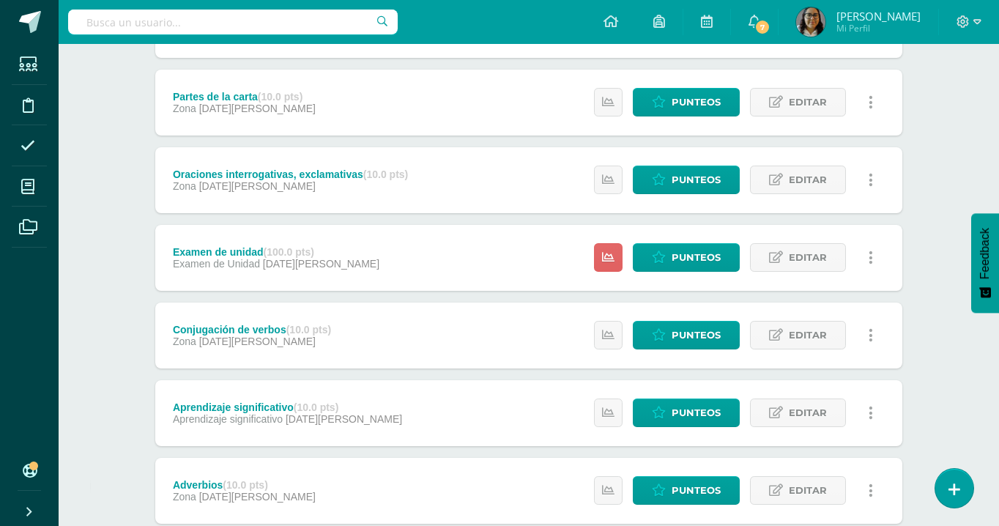
scroll to position [331, 0]
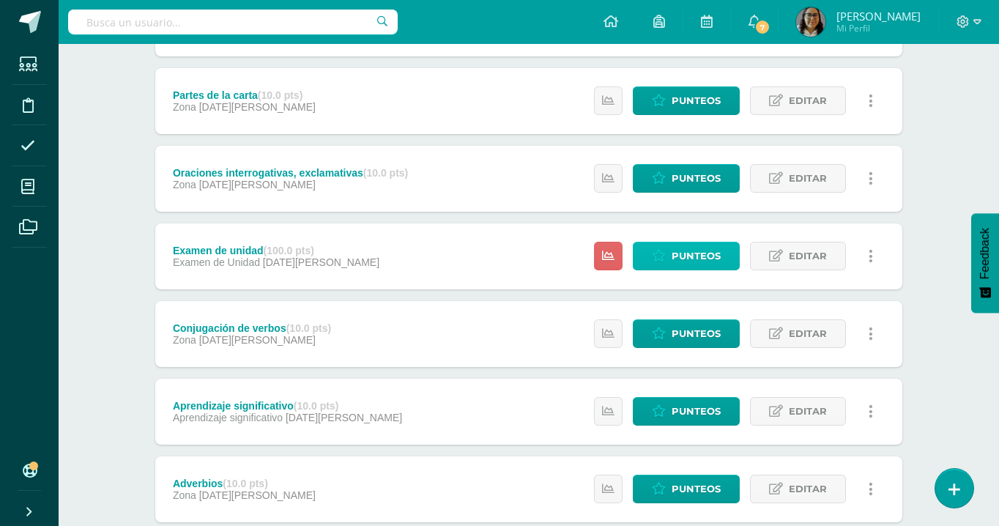
click at [701, 251] on span "Punteos" at bounding box center [696, 255] width 49 height 27
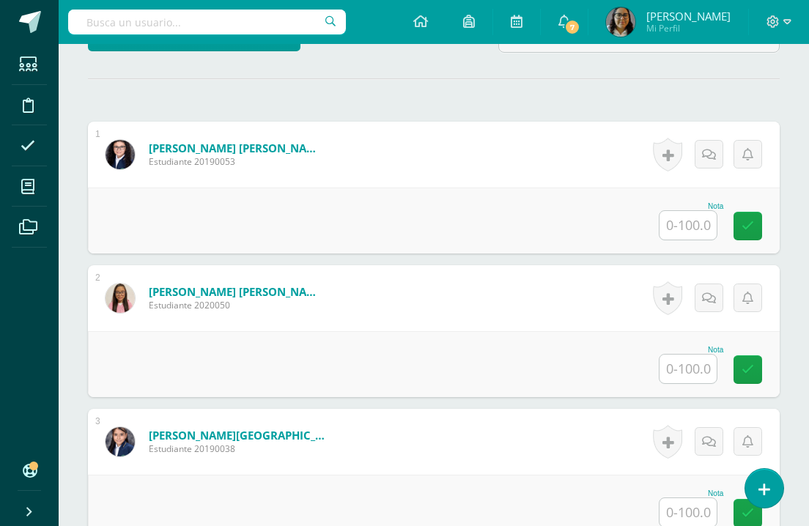
scroll to position [388, 0]
click at [696, 226] on input "text" at bounding box center [687, 224] width 57 height 29
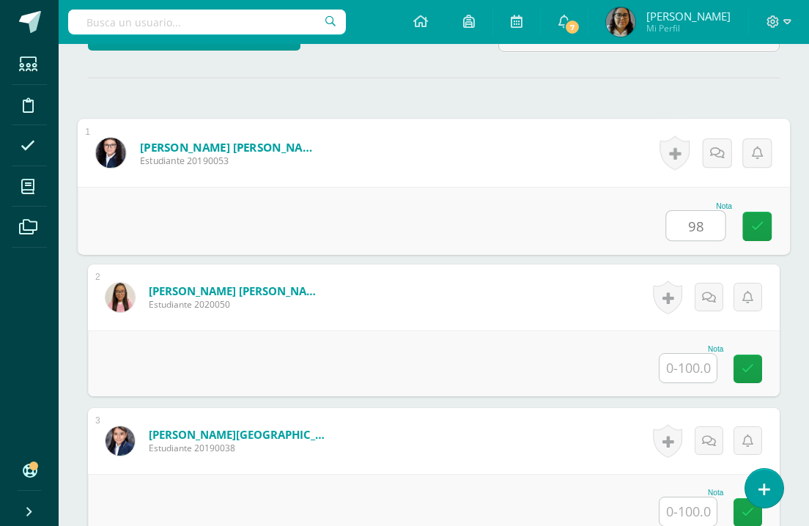
type input "98"
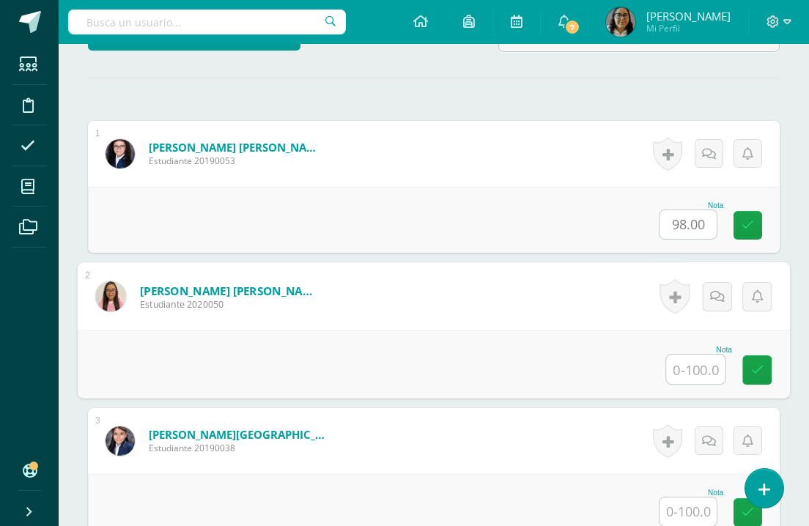
type input "7"
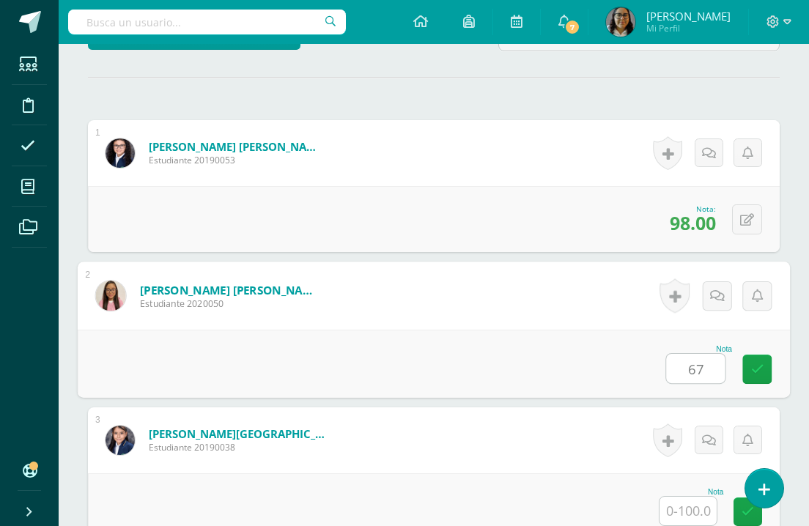
scroll to position [390, 0]
type input "67"
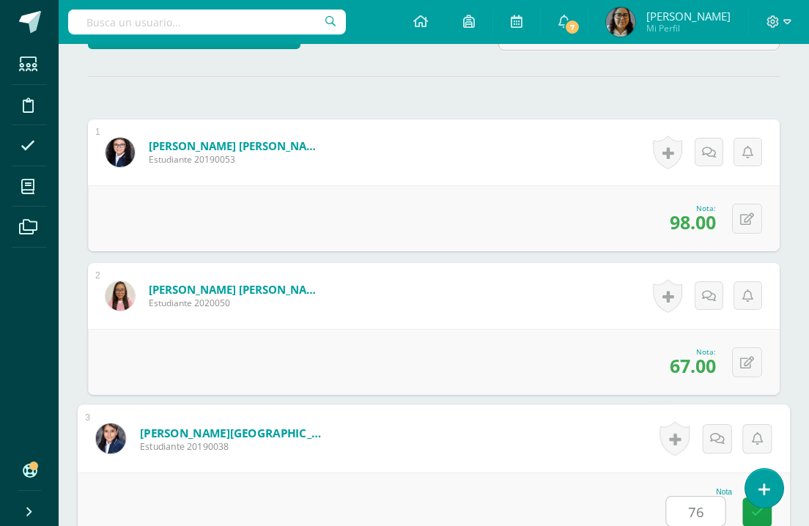
type input "76"
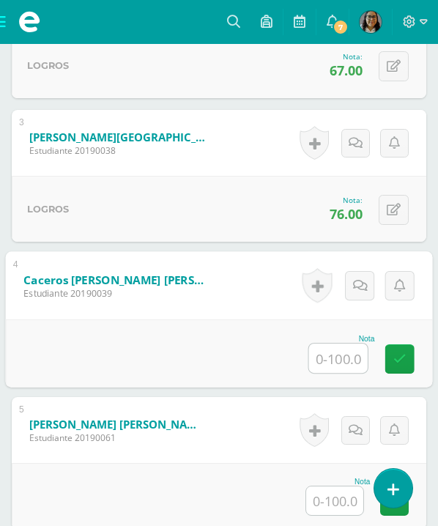
scroll to position [779, 0]
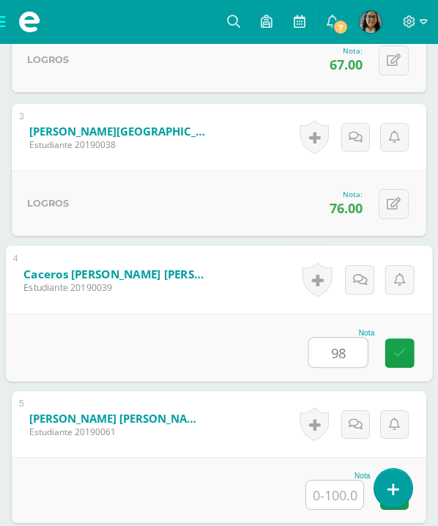
type input "98"
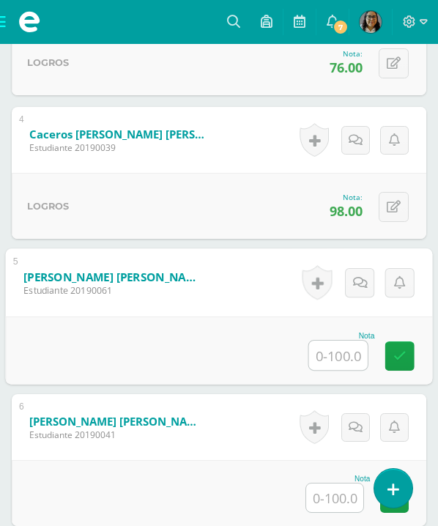
scroll to position [922, 0]
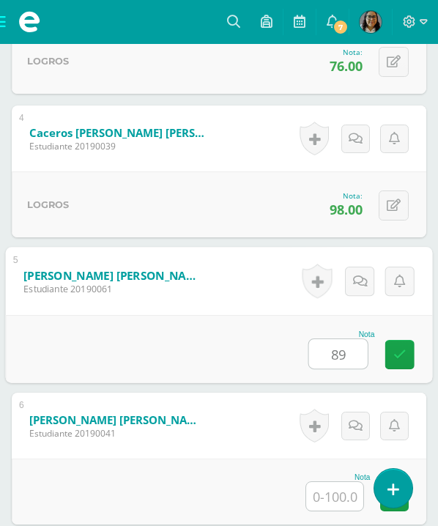
type input "89"
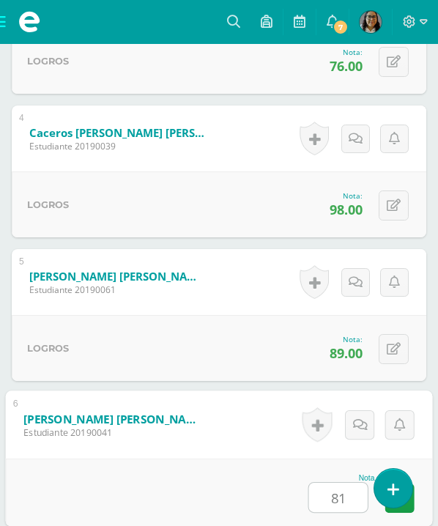
type input "81"
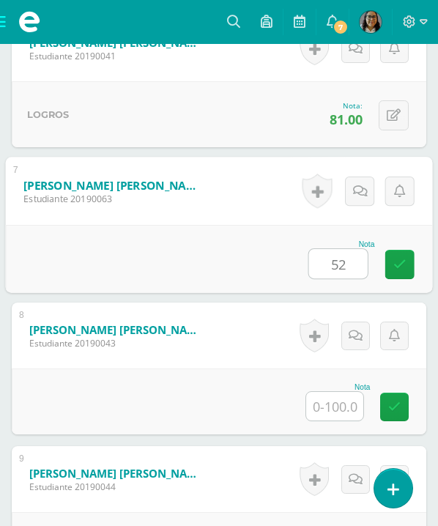
type input "52"
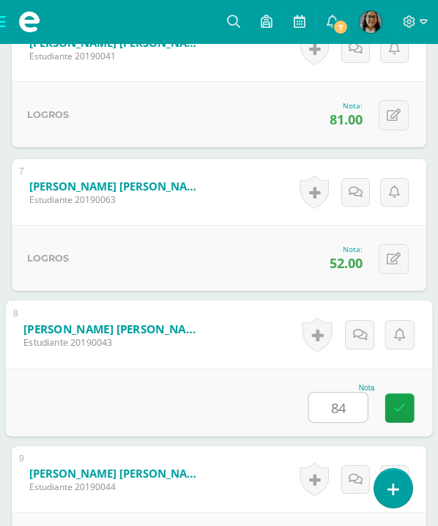
type input "84"
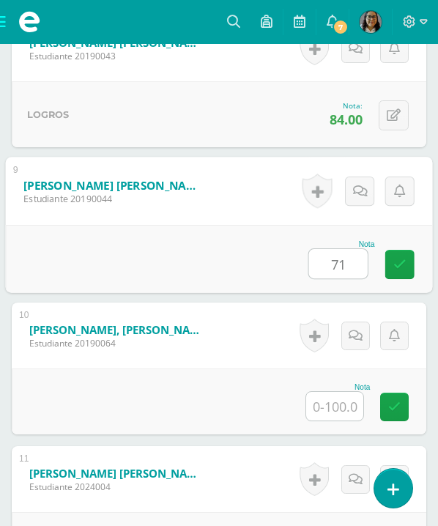
type input "71"
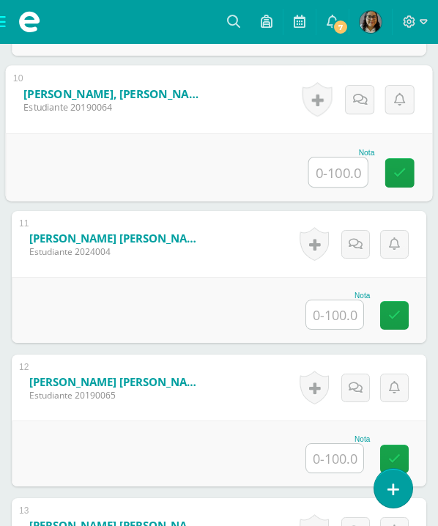
scroll to position [1823, 0]
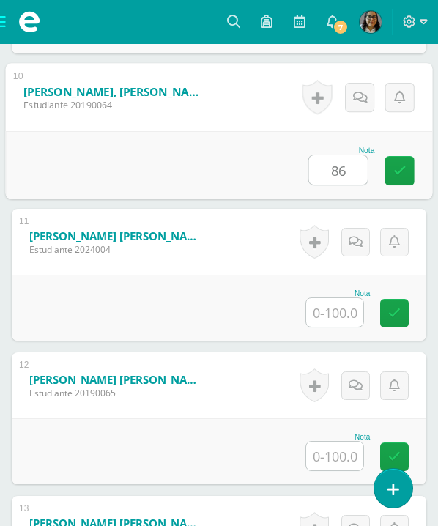
type input "86"
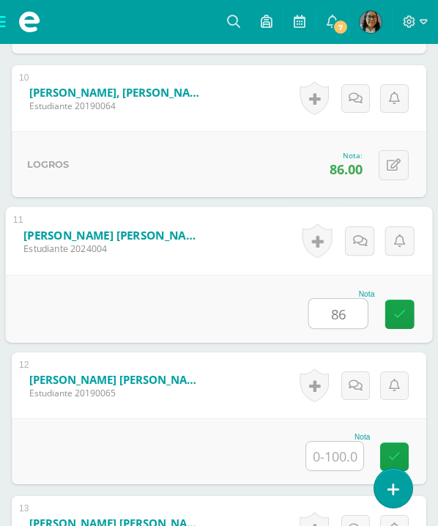
type input "86"
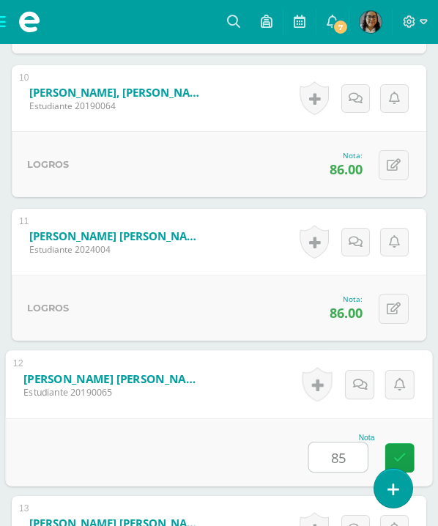
type input "85"
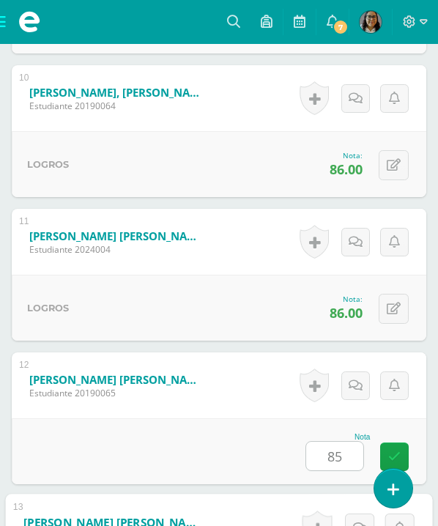
scroll to position [2160, 0]
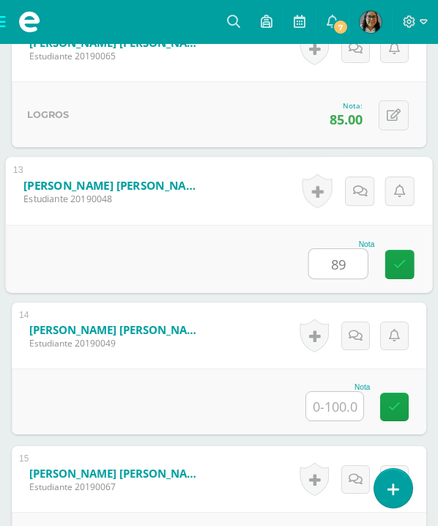
type input "89"
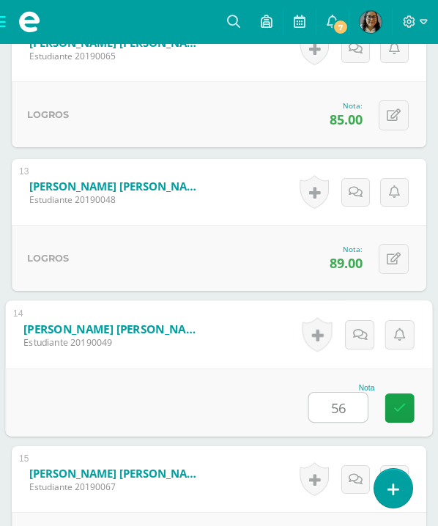
type input "56"
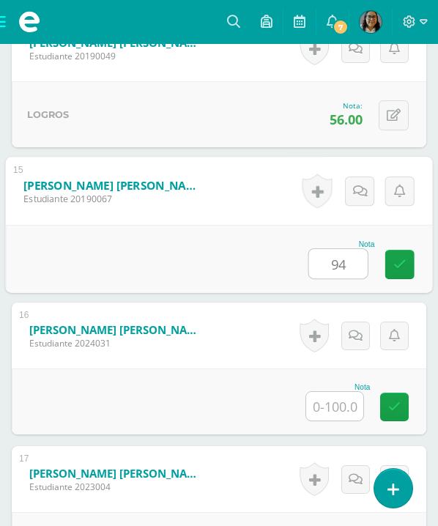
type input "94"
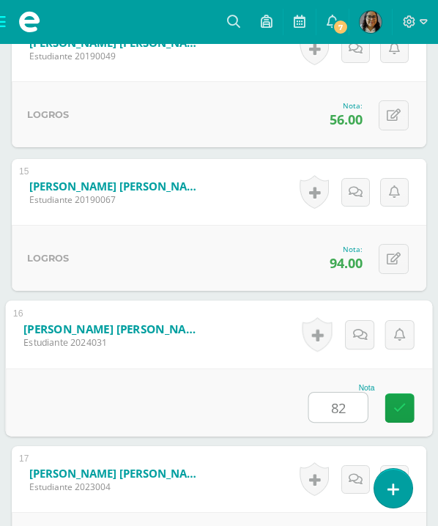
type input "82"
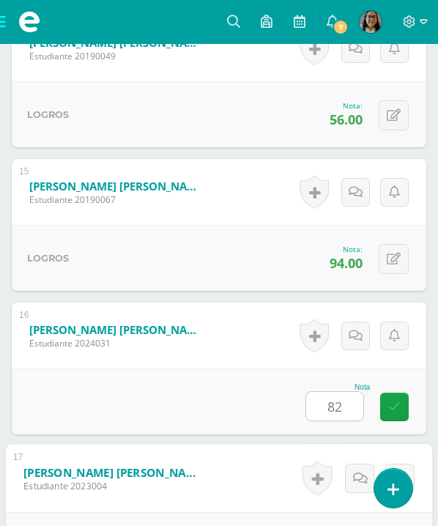
scroll to position [2735, 0]
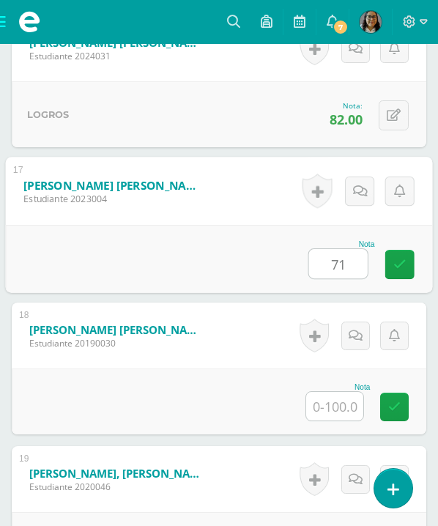
type input "71"
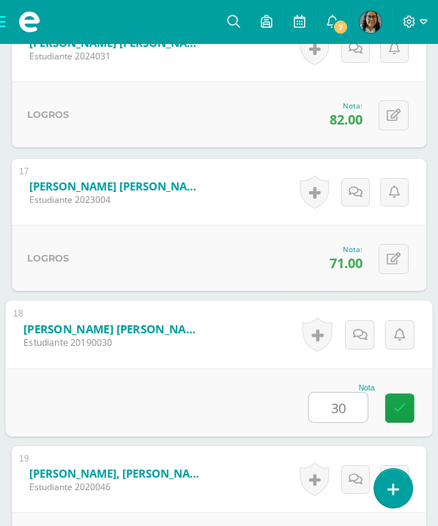
type input "30"
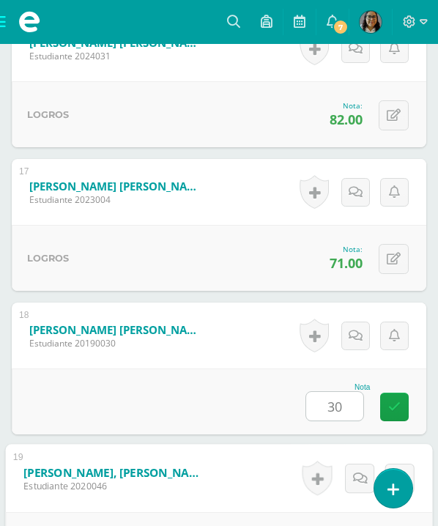
scroll to position [3022, 0]
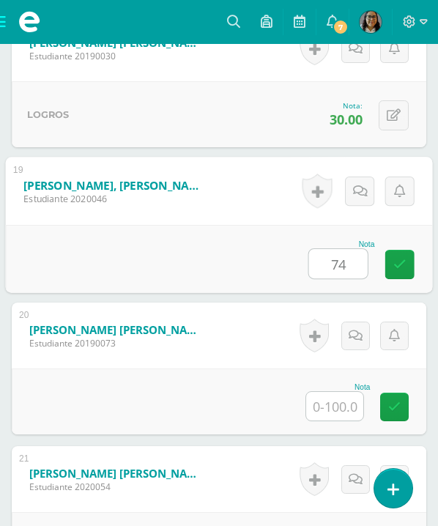
type input "74"
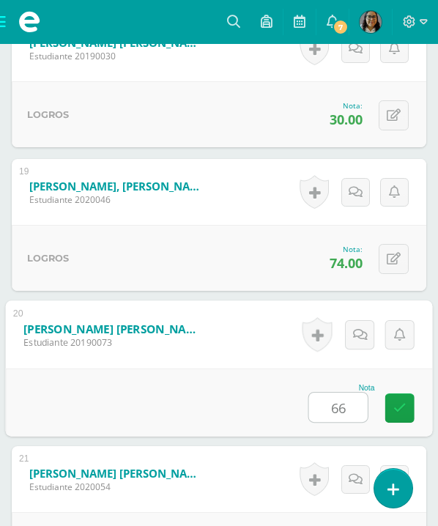
type input "66"
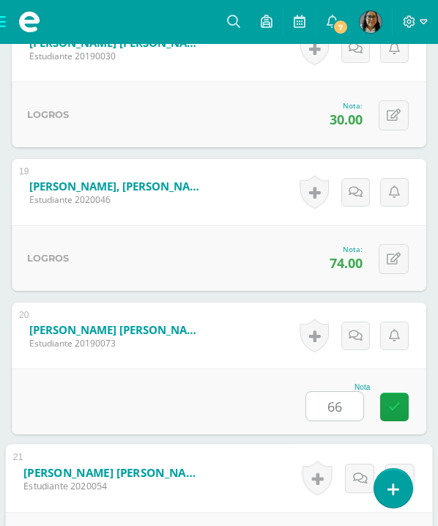
scroll to position [3309, 0]
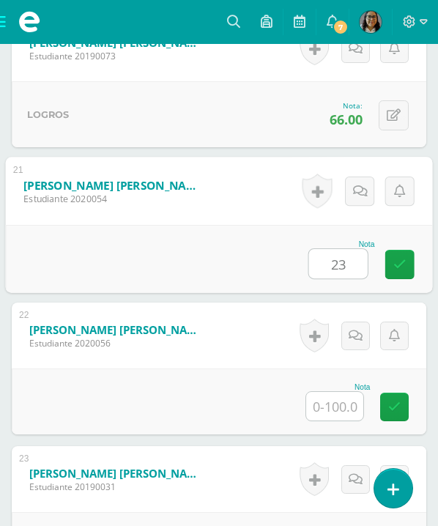
type input "23"
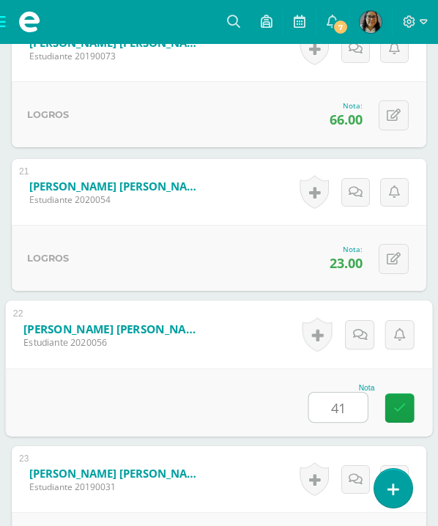
type input "41"
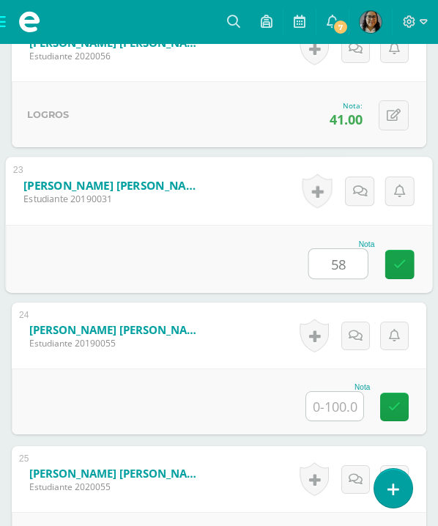
type input "58"
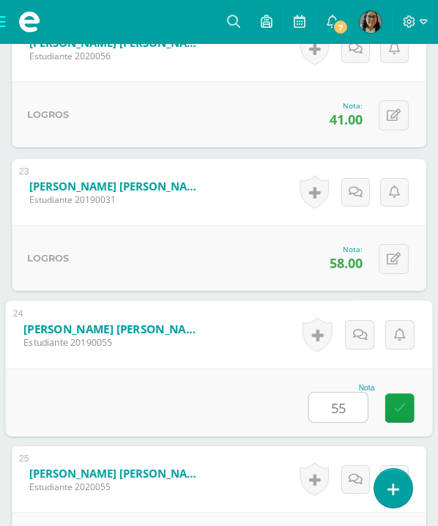
type input "55"
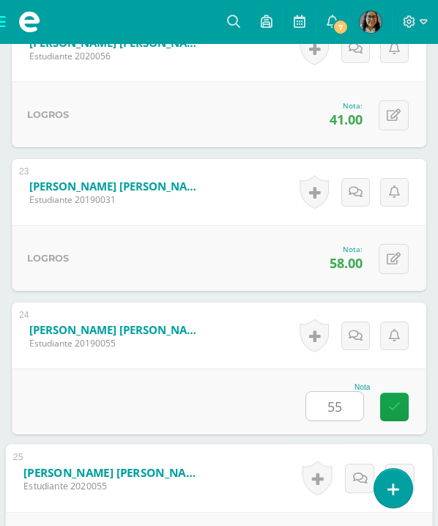
scroll to position [3810, 0]
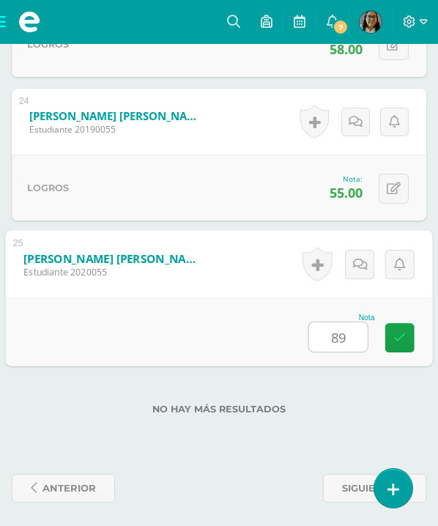
type input "89"
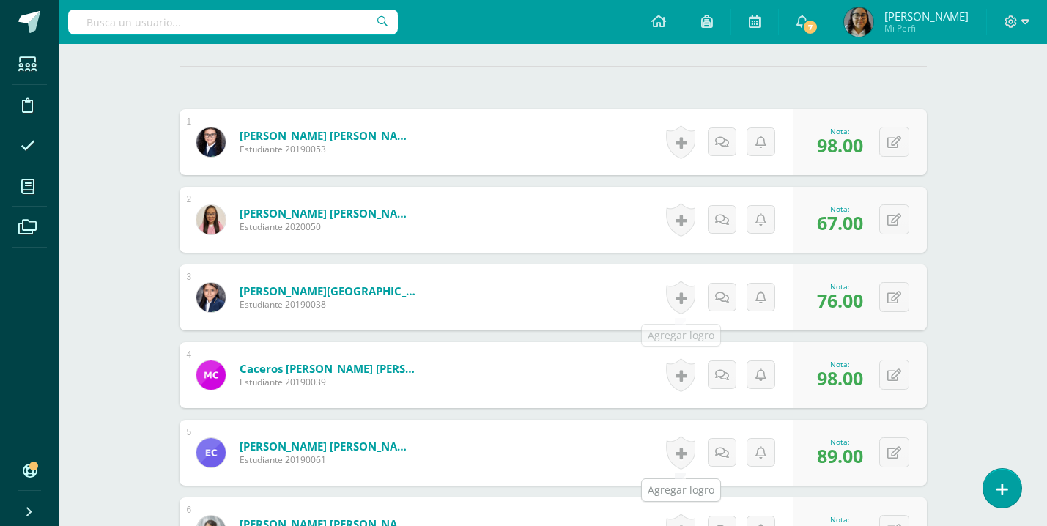
scroll to position [0, 0]
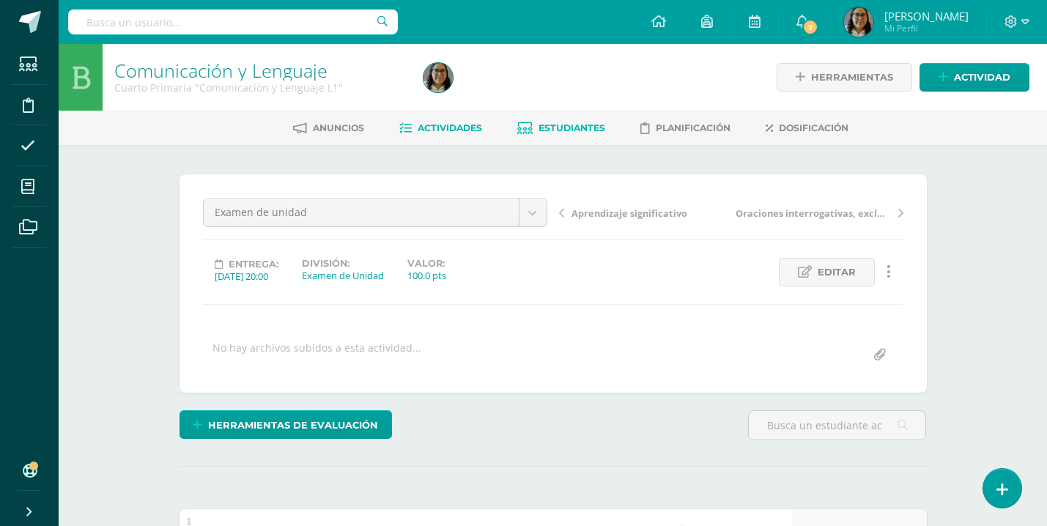
click at [569, 125] on span "Estudiantes" at bounding box center [571, 127] width 67 height 11
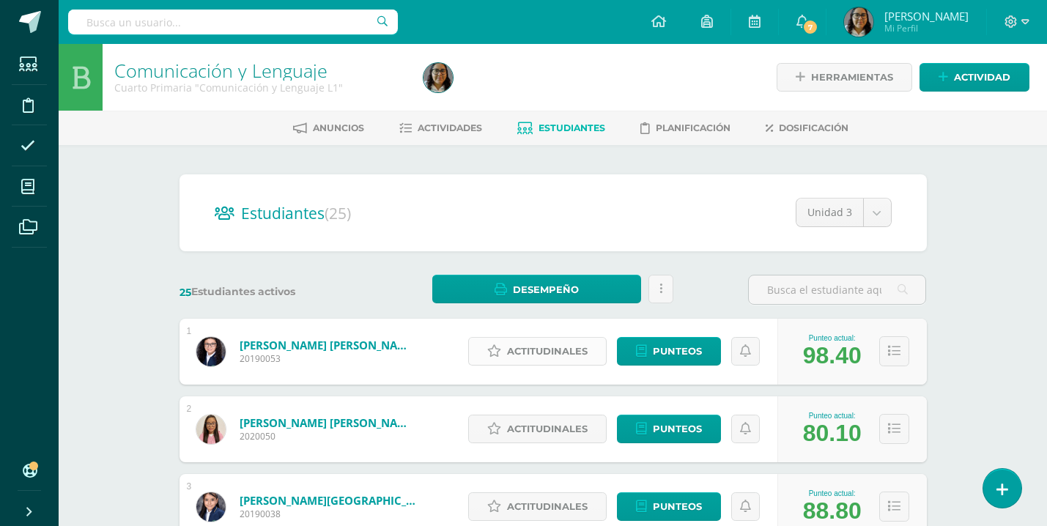
click at [541, 351] on span "Actitudinales" at bounding box center [547, 351] width 81 height 27
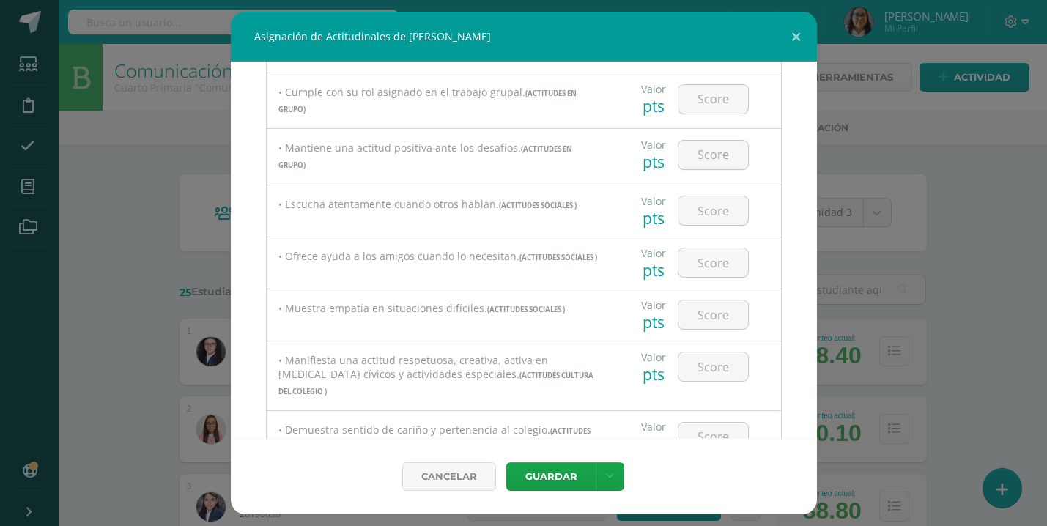
scroll to position [760, 0]
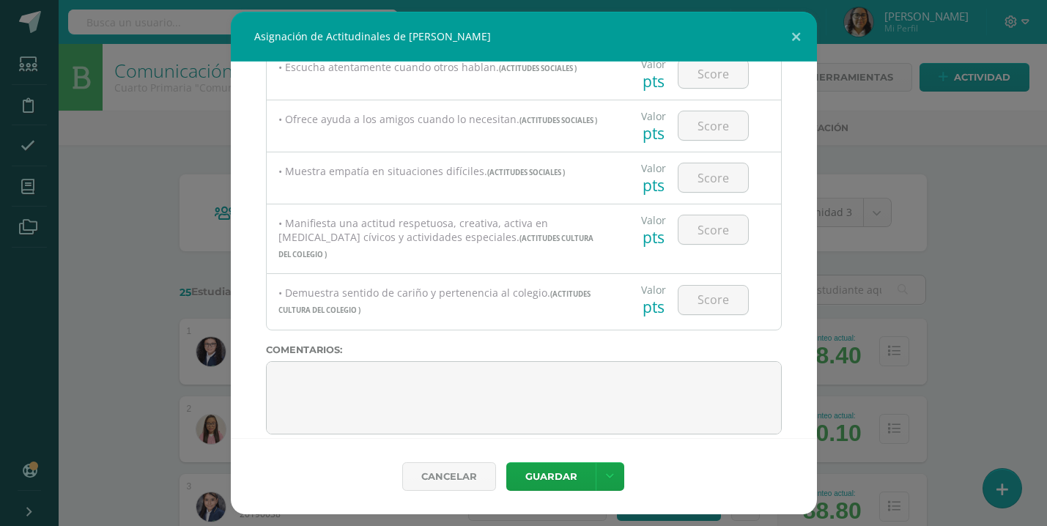
click at [155, 245] on div "Asignación de Actitudinales de [PERSON_NAME] Todas las Categorias Todas las Cat…" at bounding box center [523, 263] width 1035 height 503
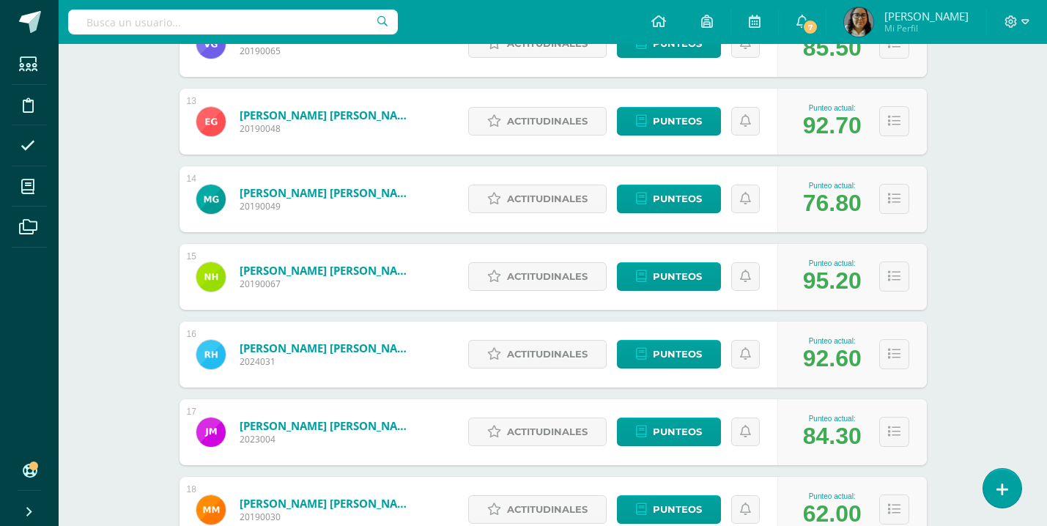
scroll to position [1165, 0]
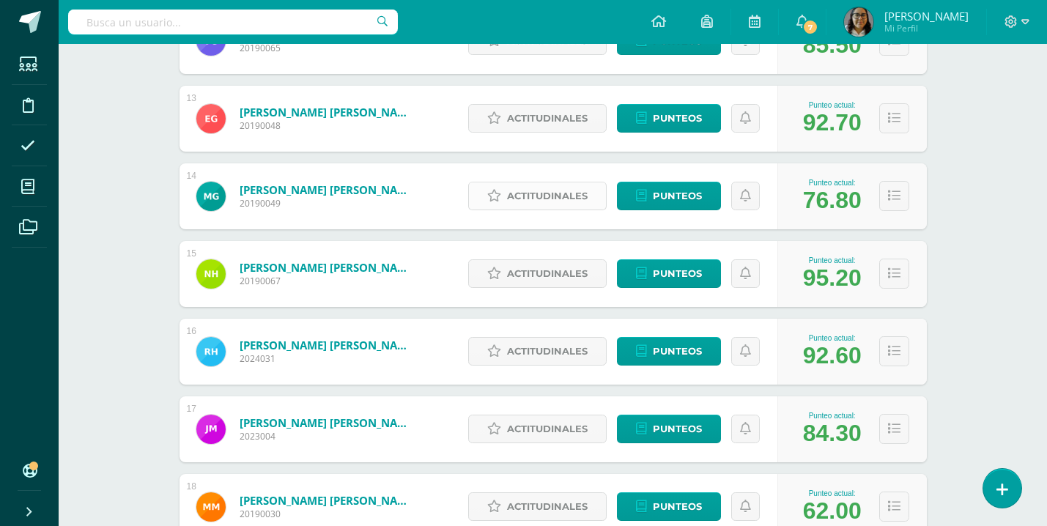
click at [560, 199] on span "Actitudinales" at bounding box center [547, 195] width 81 height 27
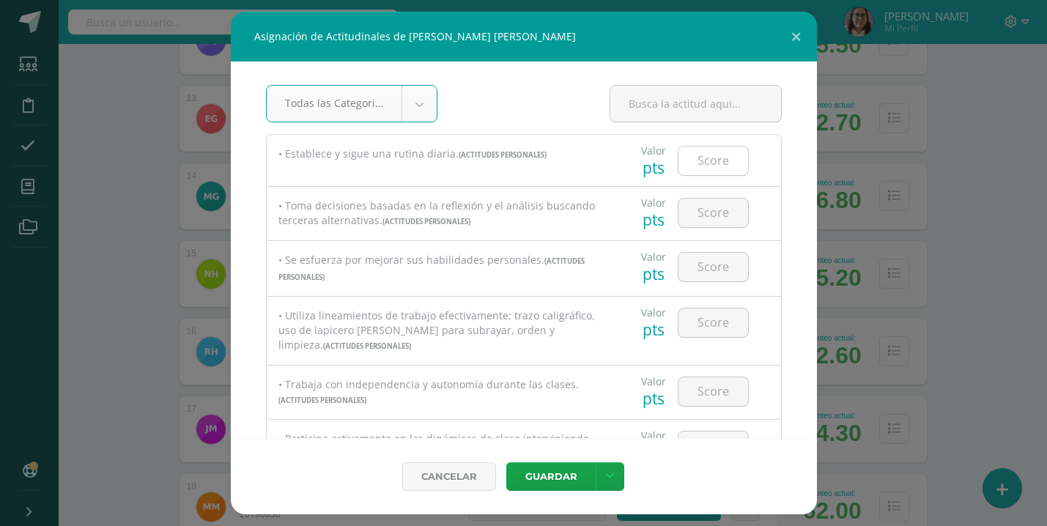
click at [706, 159] on input "number" at bounding box center [713, 161] width 70 height 29
click at [730, 163] on input "20" at bounding box center [713, 161] width 70 height 29
type input "2"
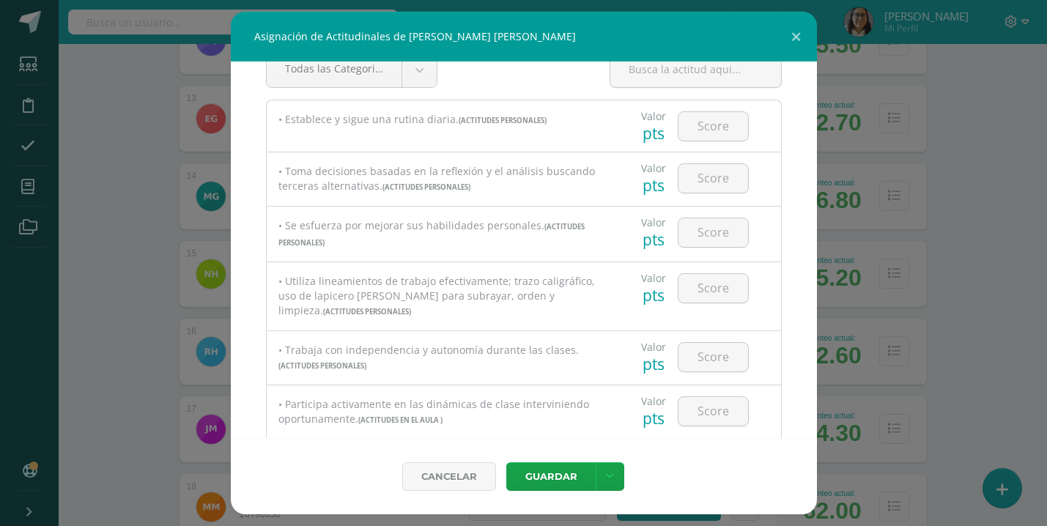
scroll to position [0, 0]
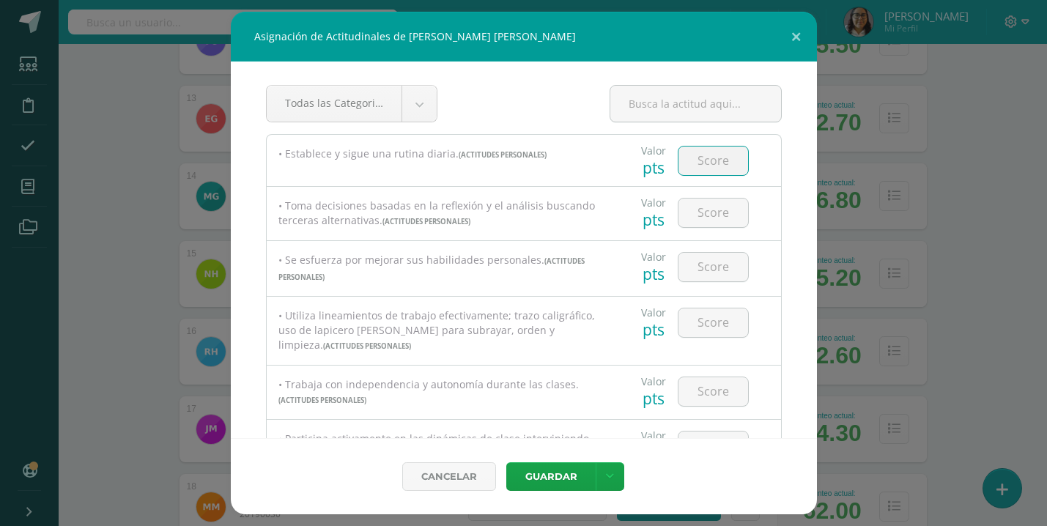
click at [727, 158] on input "number" at bounding box center [713, 161] width 70 height 29
type input "90"
type input "95"
type input "100"
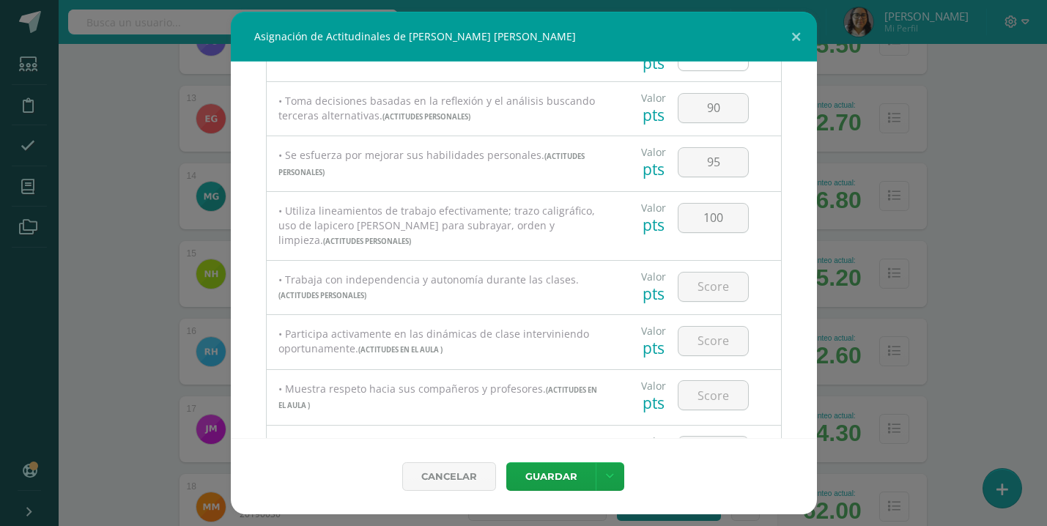
scroll to position [105, 0]
click at [704, 296] on input "number" at bounding box center [713, 286] width 70 height 29
type input "100"
type input "81"
type input "90"
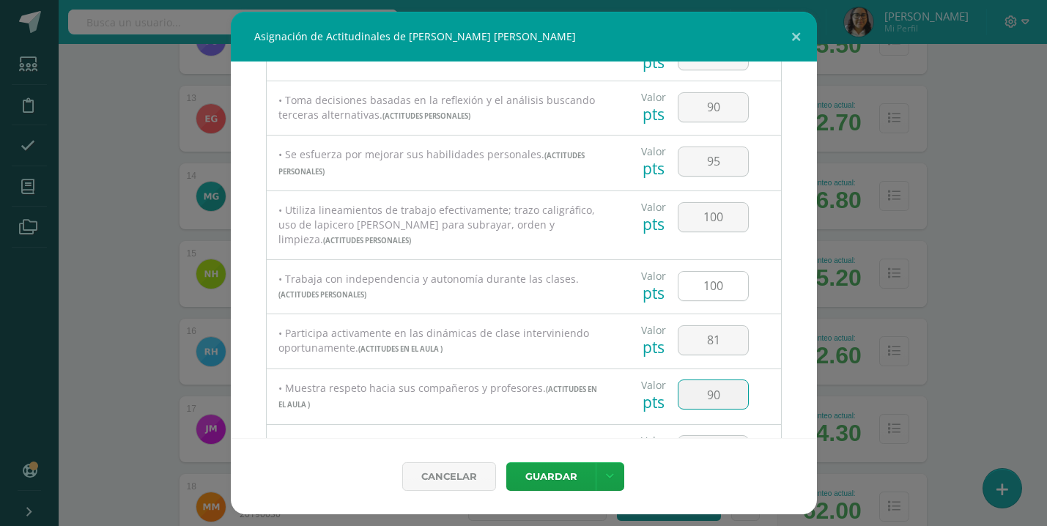
scroll to position [132, 0]
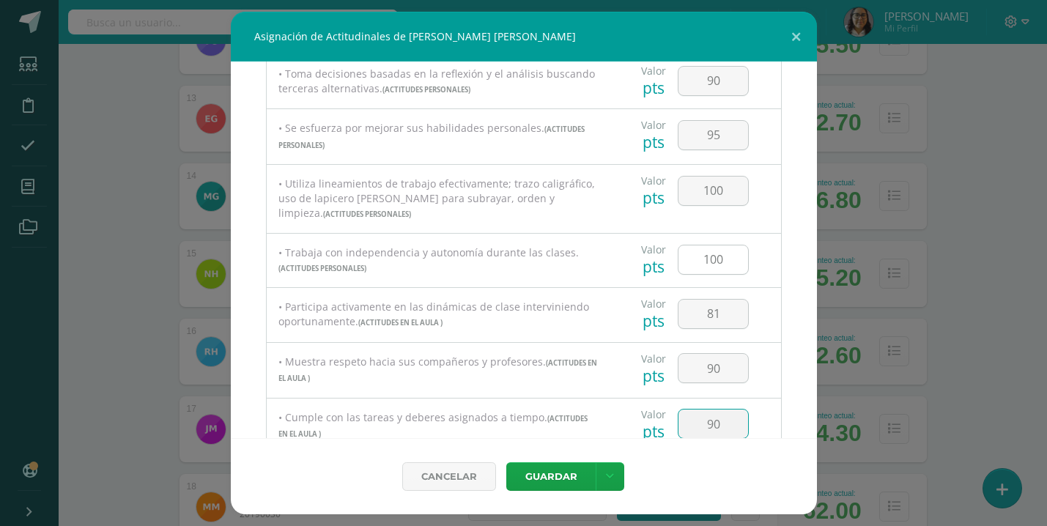
type input "90"
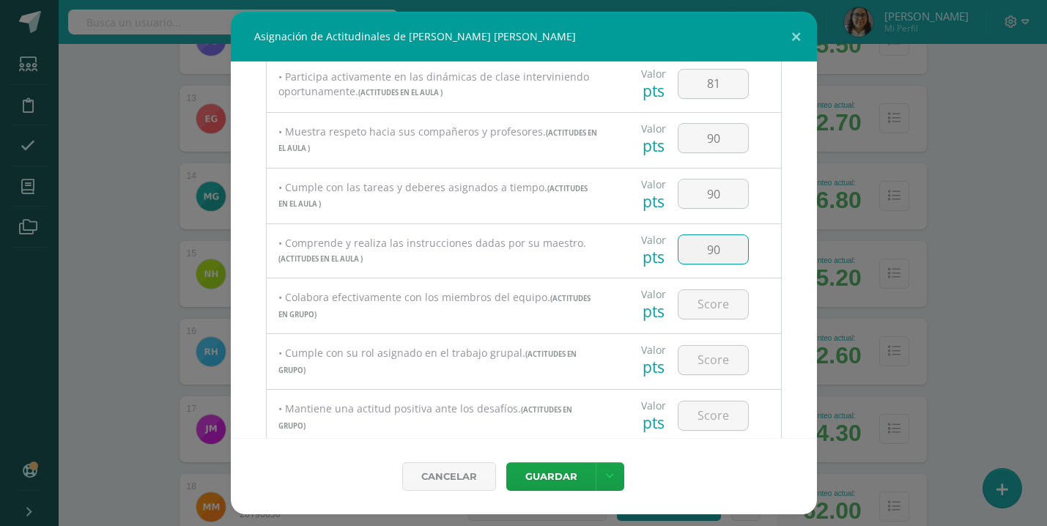
type input "90"
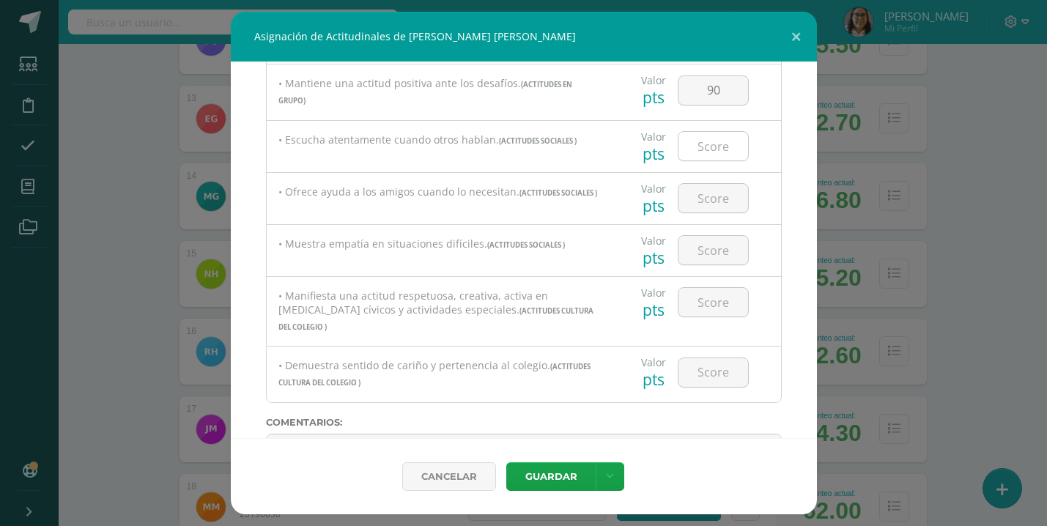
scroll to position [673, 0]
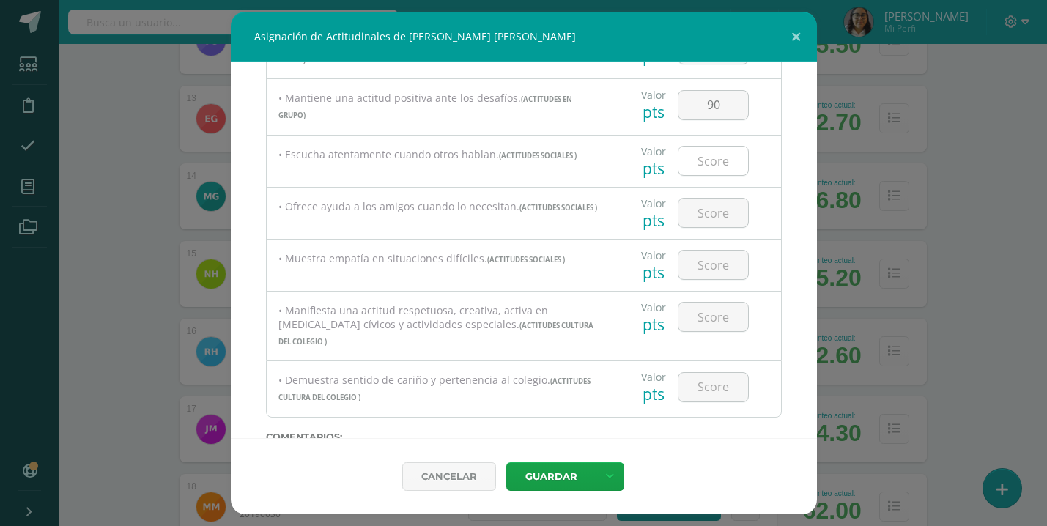
click at [716, 162] on input "number" at bounding box center [713, 161] width 70 height 29
type input "90"
type input "100"
type input "90"
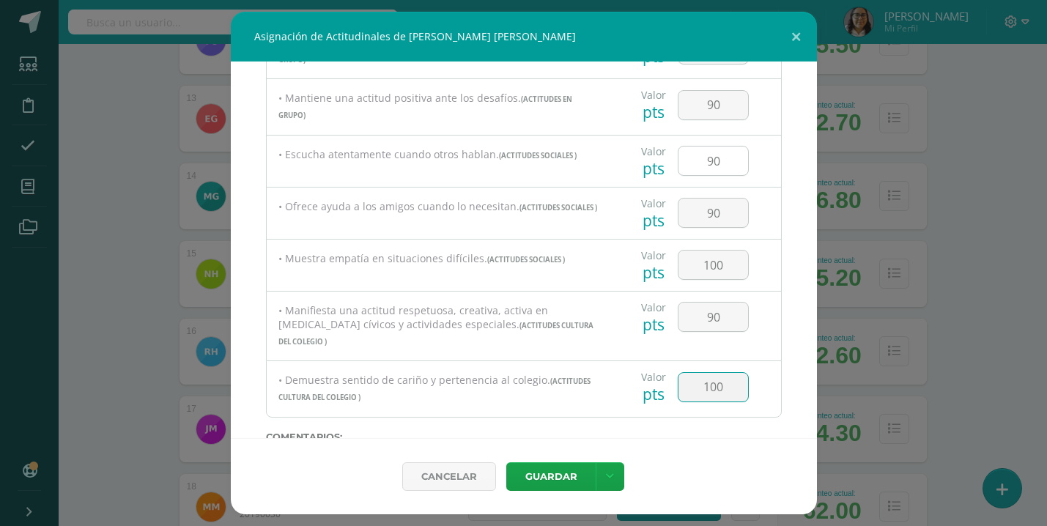
type input "100"
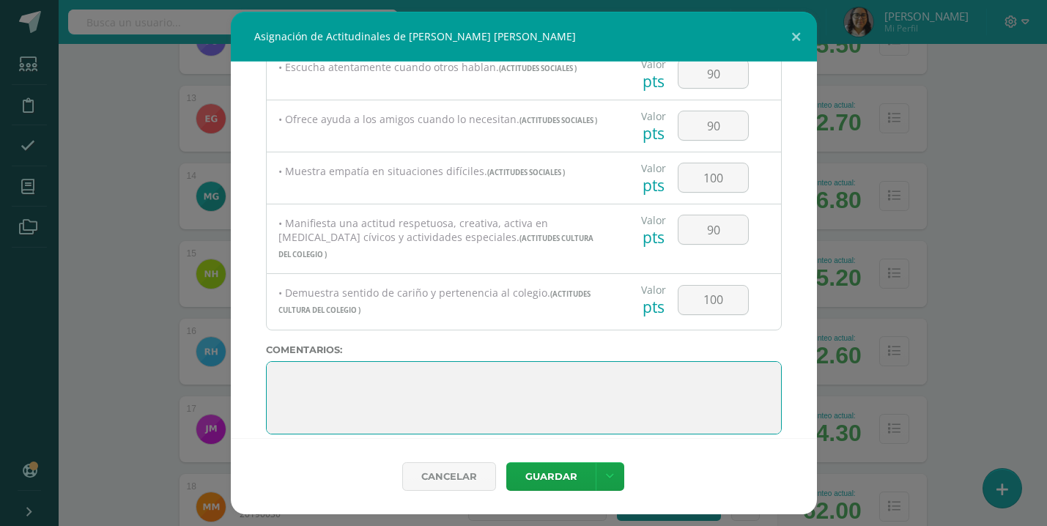
click at [344, 363] on textarea at bounding box center [524, 397] width 516 height 73
paste textarea "Eres una niña llena de energía y con una gran inteligencia. Confía en ti misma …"
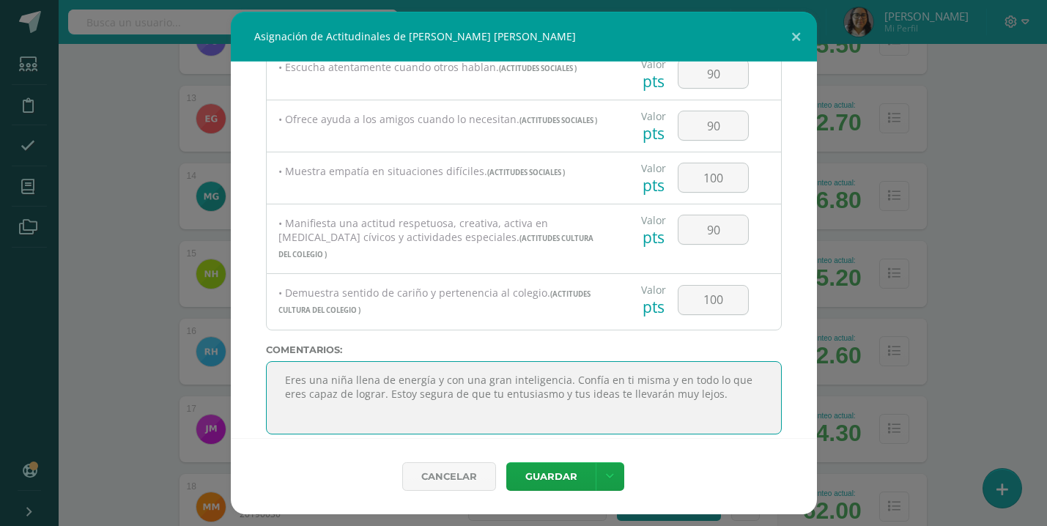
click at [342, 361] on textarea at bounding box center [524, 397] width 516 height 73
click at [289, 361] on textarea at bounding box center [524, 397] width 516 height 73
click at [738, 379] on textarea at bounding box center [524, 397] width 516 height 73
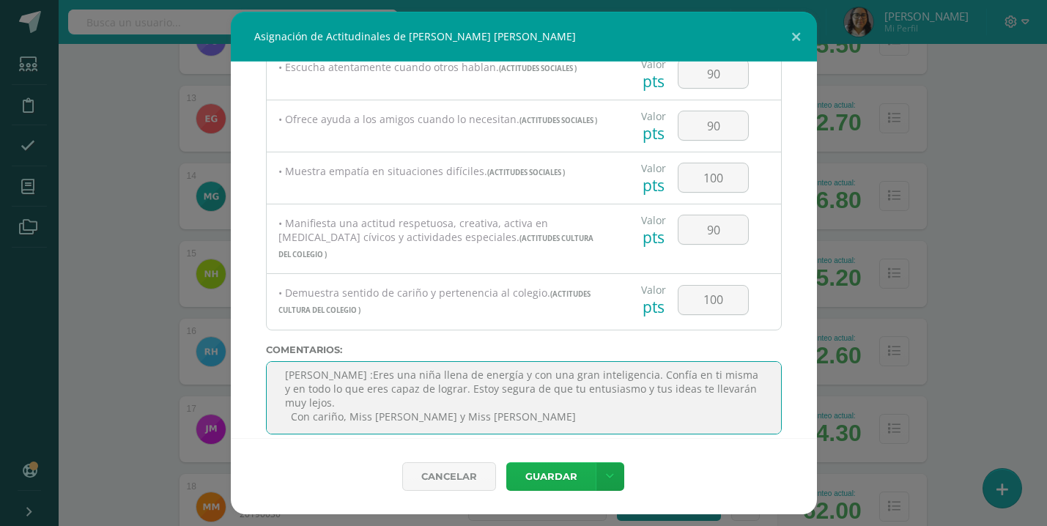
type textarea "[PERSON_NAME] :Eres una niña llena de energía y con una gran inteligencia. Conf…"
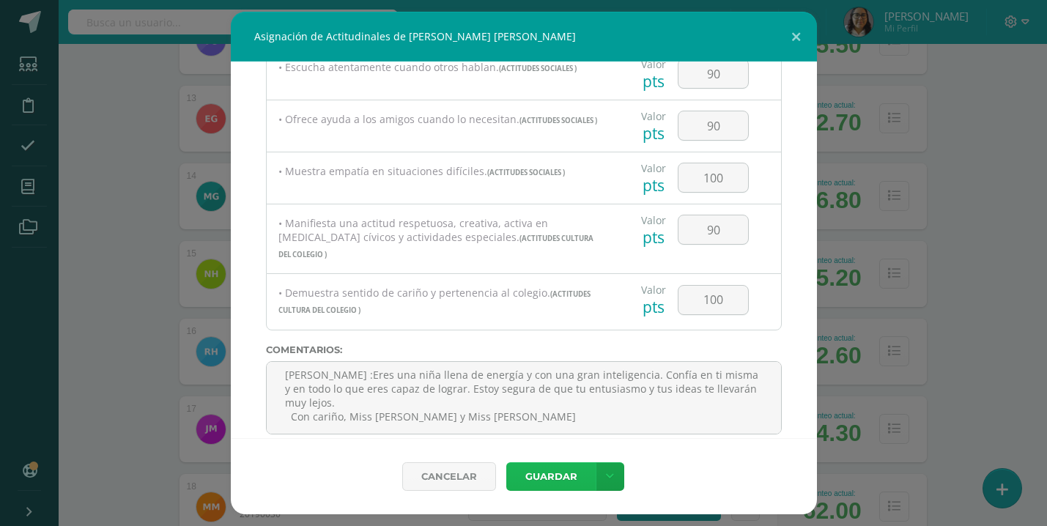
click at [560, 479] on button "Guardar" at bounding box center [550, 476] width 89 height 29
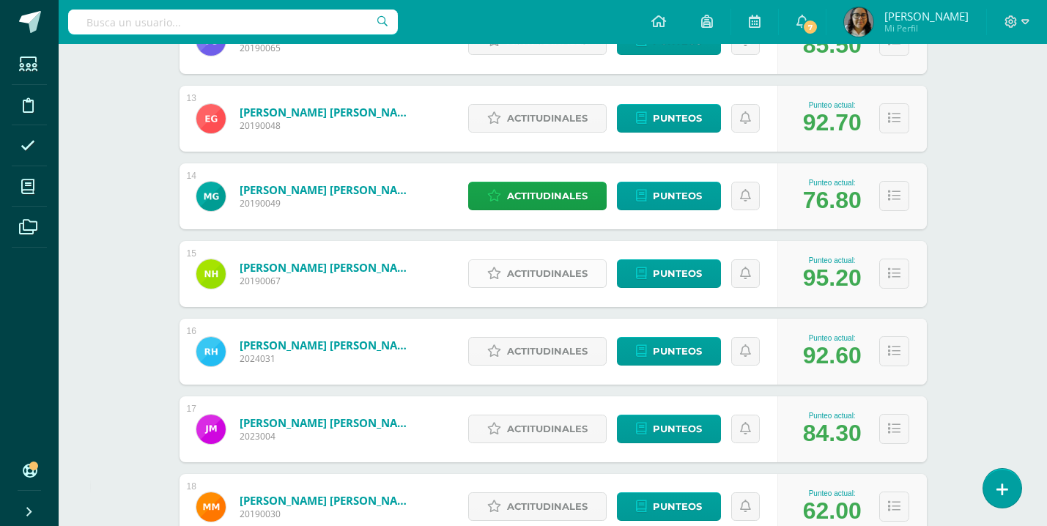
click at [568, 268] on span "Actitudinales" at bounding box center [547, 273] width 81 height 27
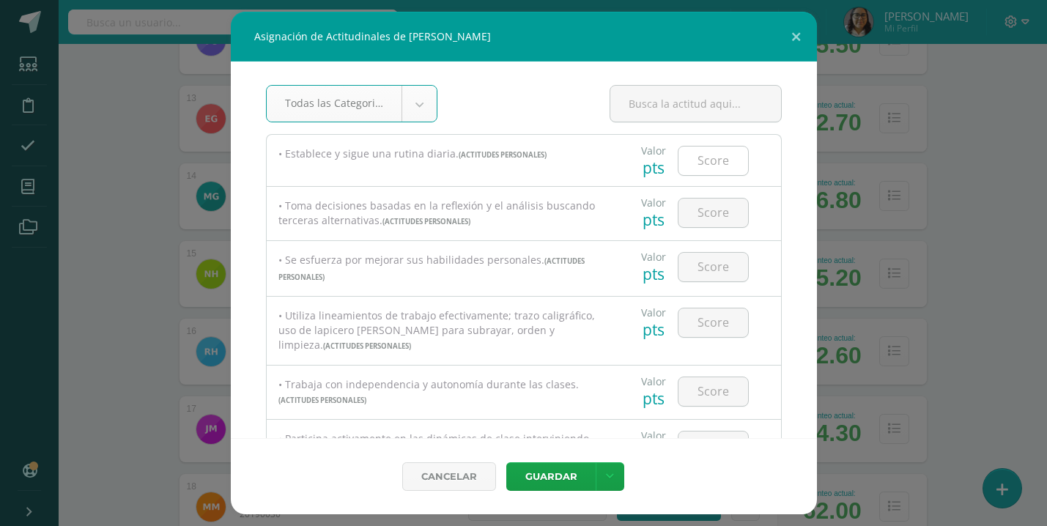
click at [707, 158] on input "number" at bounding box center [713, 161] width 70 height 29
type input "100"
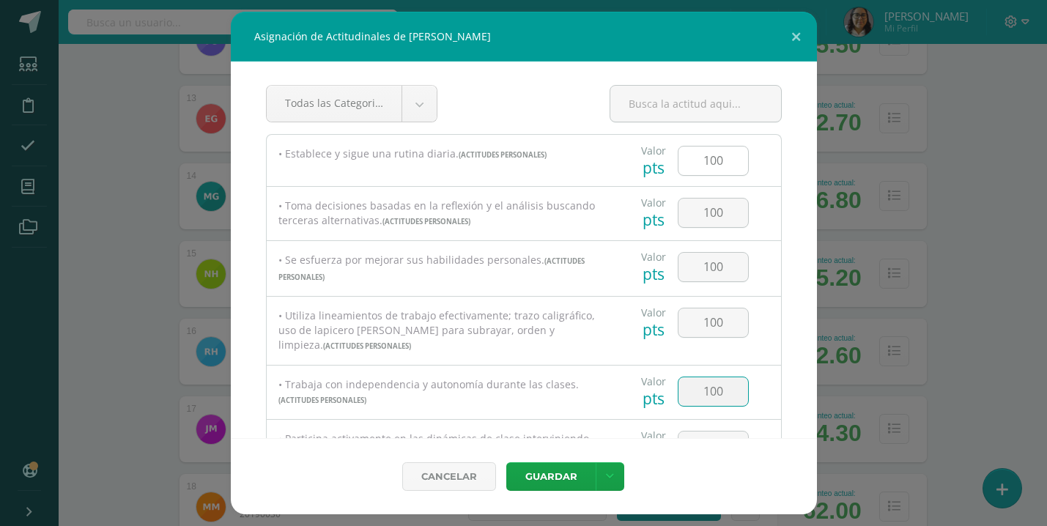
type input "100"
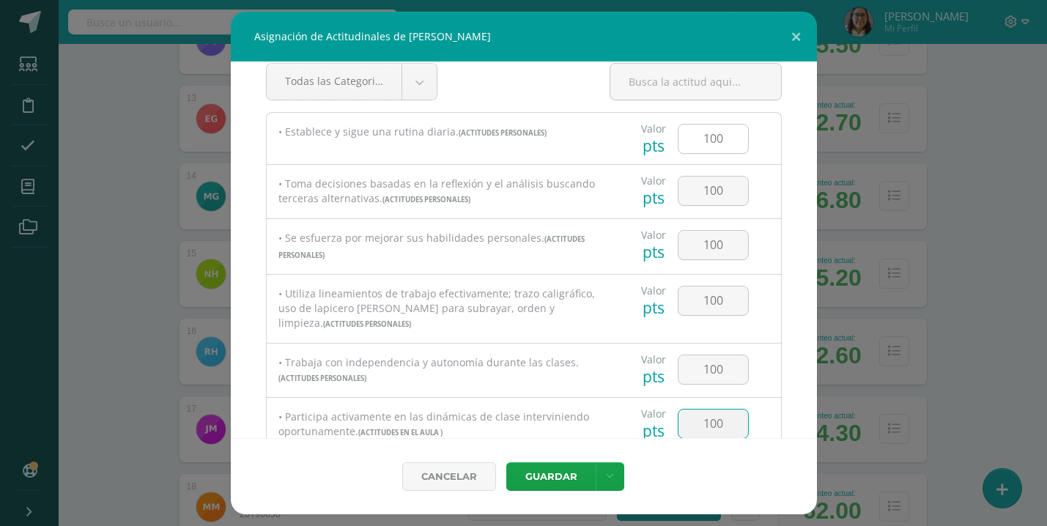
type input "100"
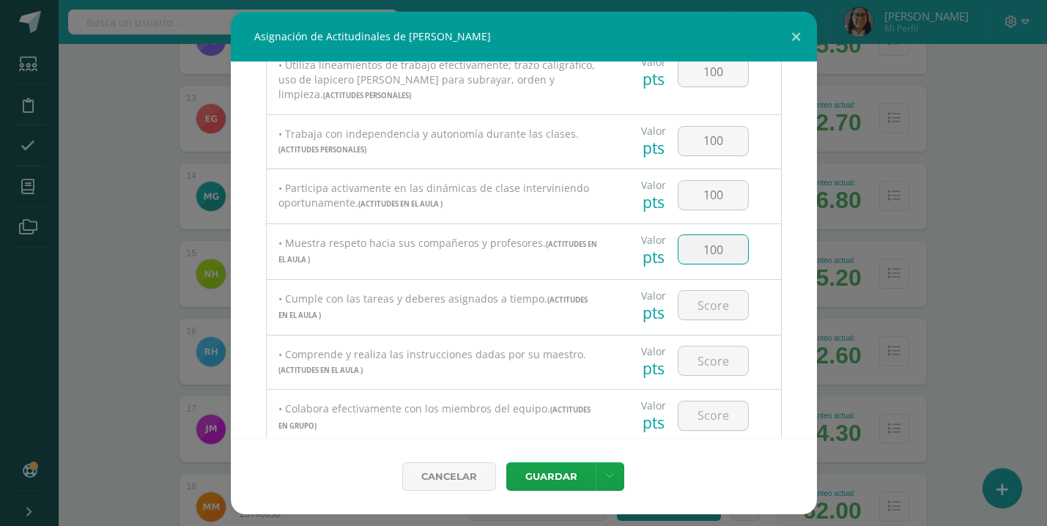
type input "100"
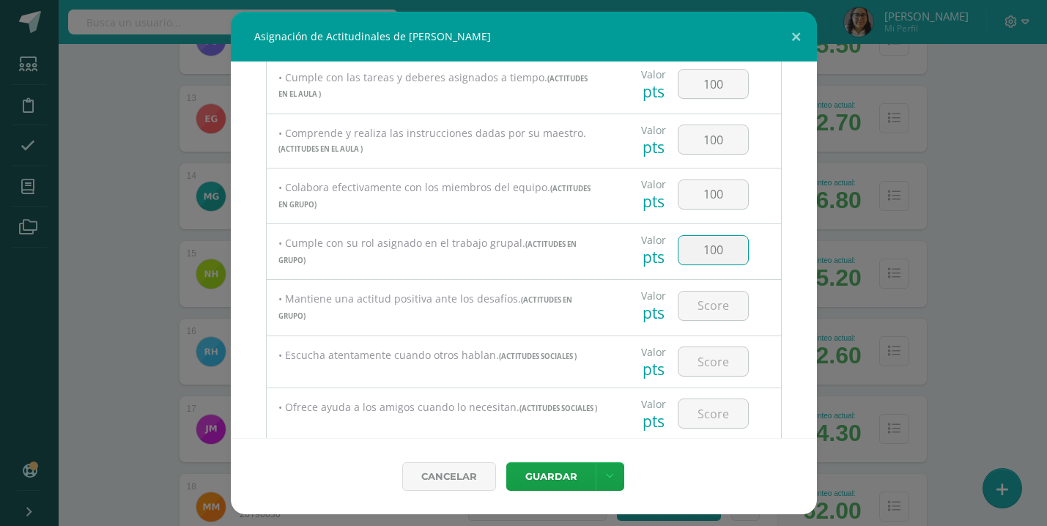
type input "100"
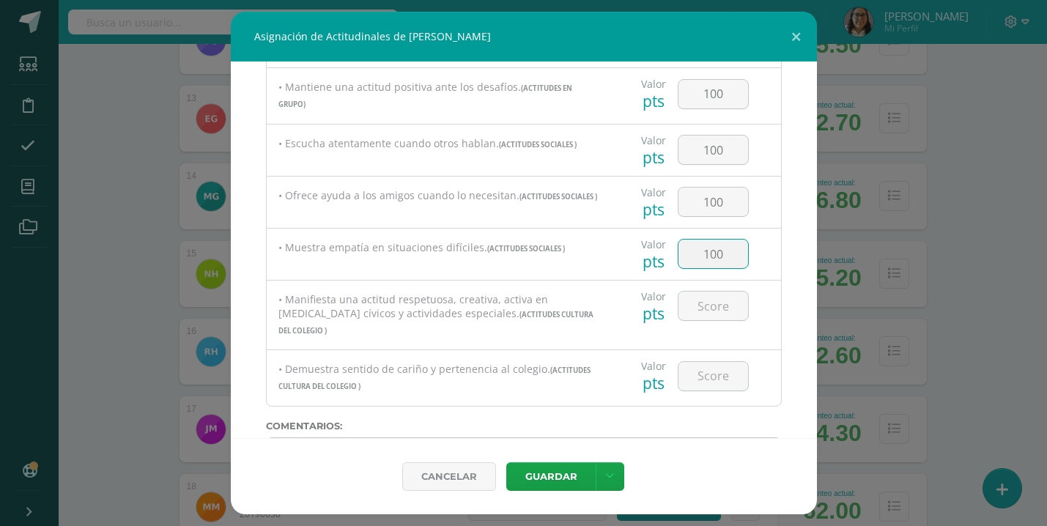
type input "100"
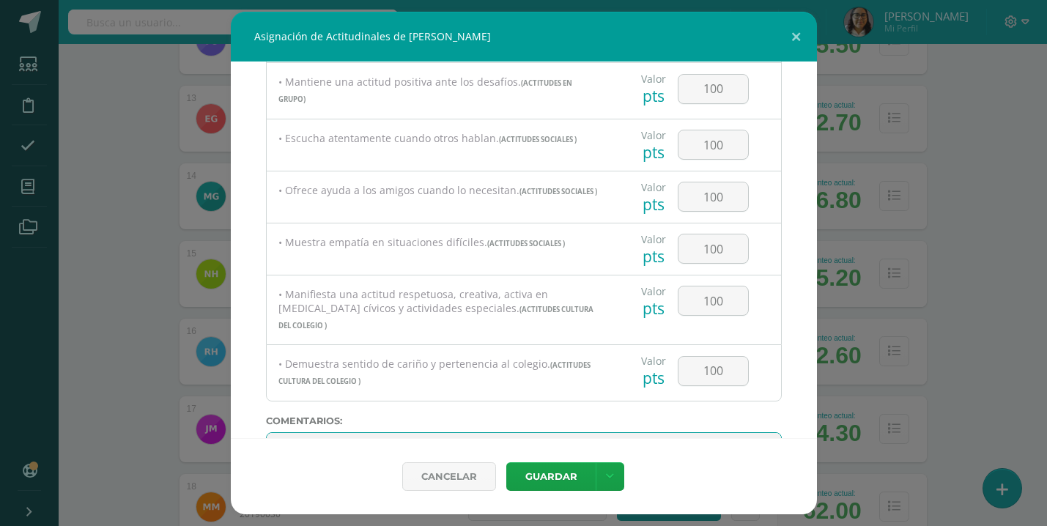
type textarea "1"
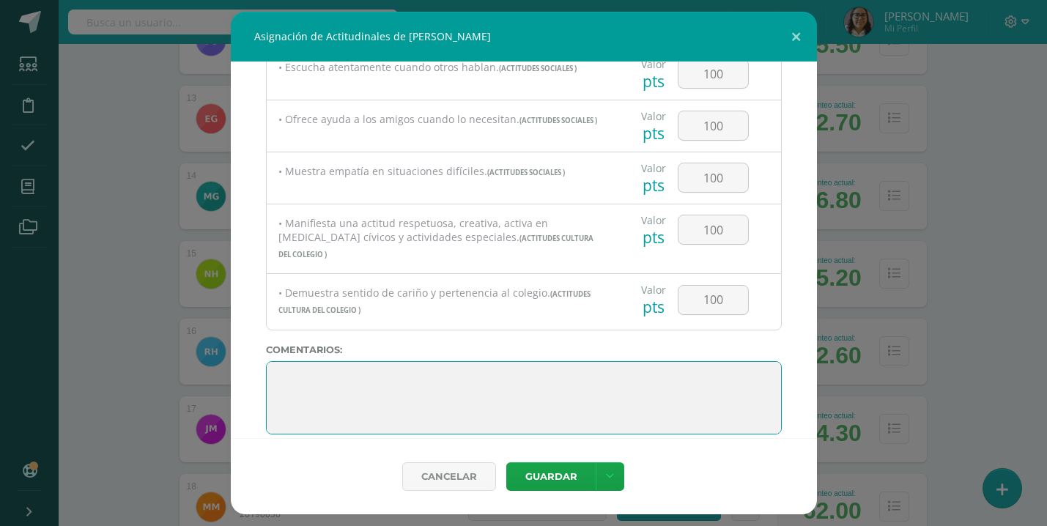
paste textarea "¡Qué orgullo verte superar tu miedo a hablar en público! Tu valentía y tu esfue…"
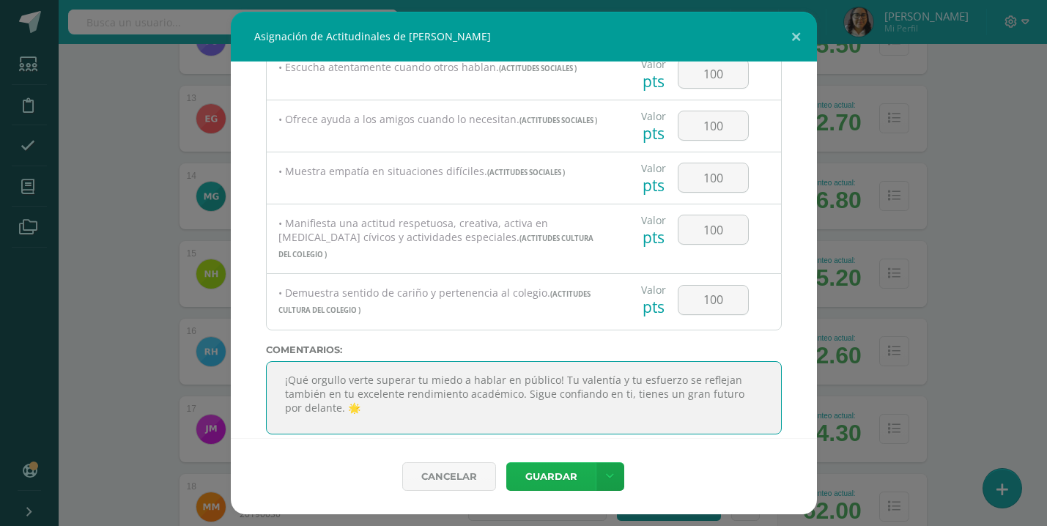
type textarea "¡Qué orgullo verte superar tu miedo a hablar en público! Tu valentía y tu esfue…"
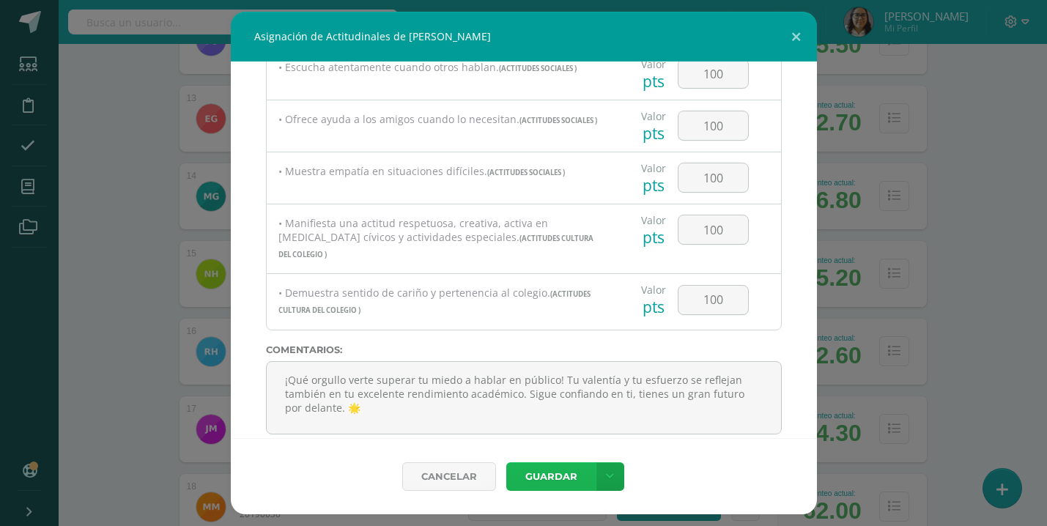
click at [549, 473] on button "Guardar" at bounding box center [550, 476] width 89 height 29
click at [559, 474] on button "Guardar" at bounding box center [550, 476] width 89 height 29
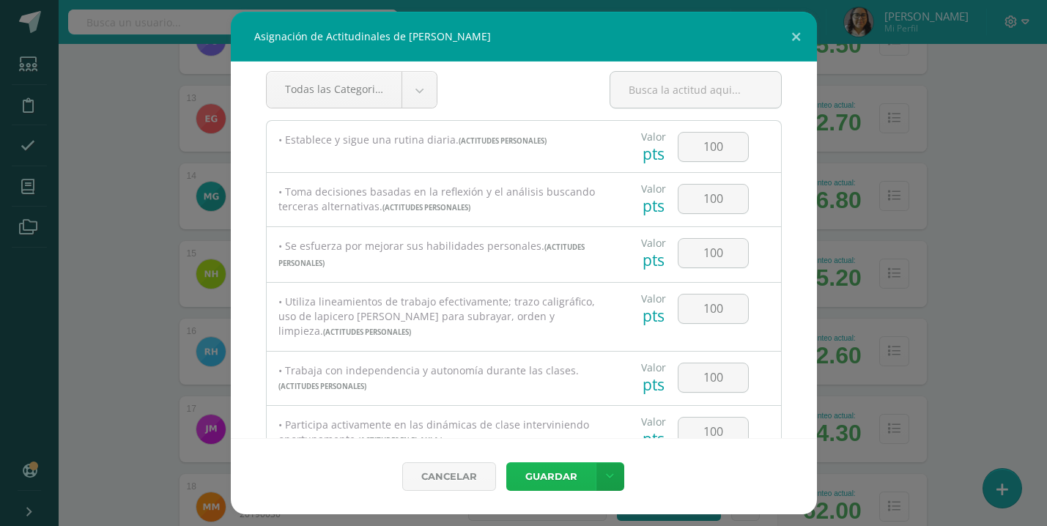
scroll to position [0, 0]
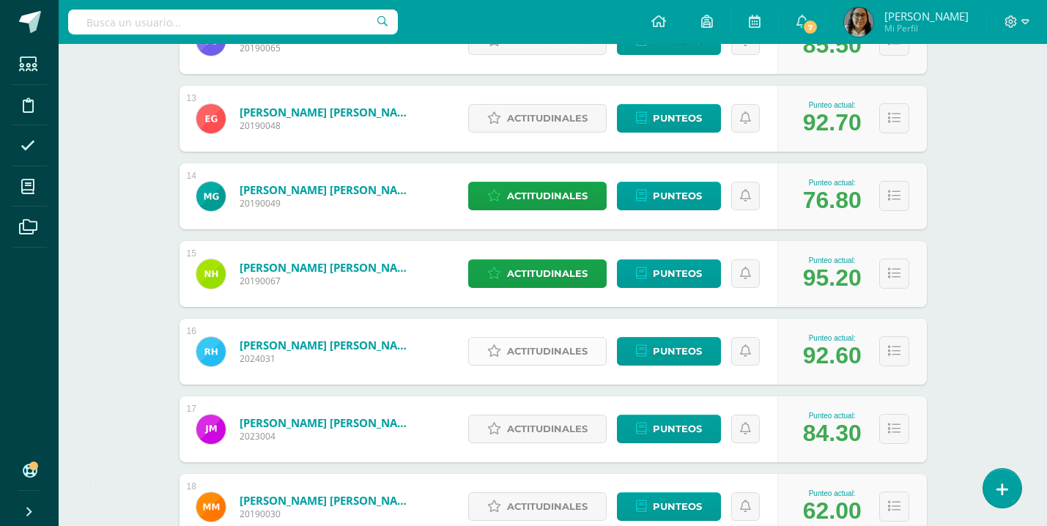
click at [546, 344] on span "Actitudinales" at bounding box center [547, 351] width 81 height 27
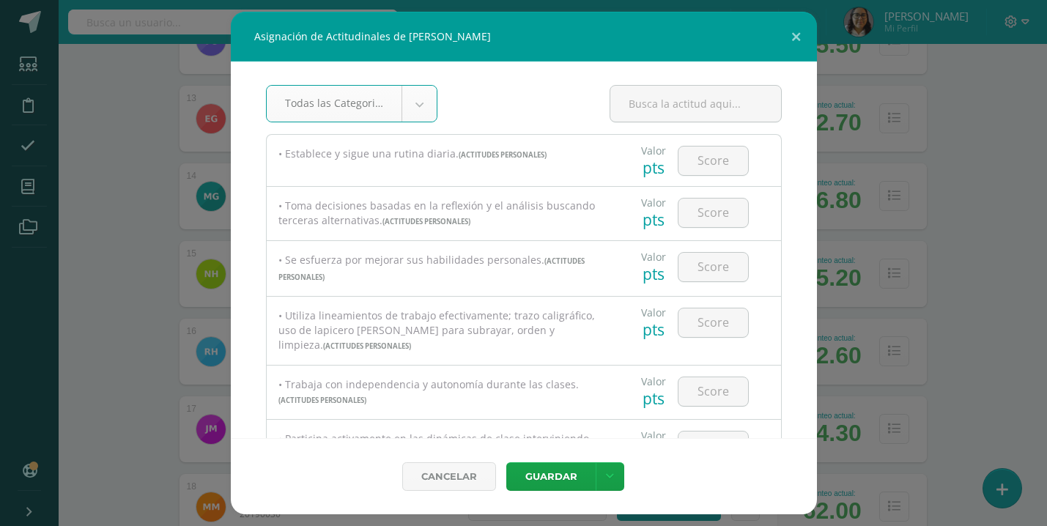
scroll to position [12, 0]
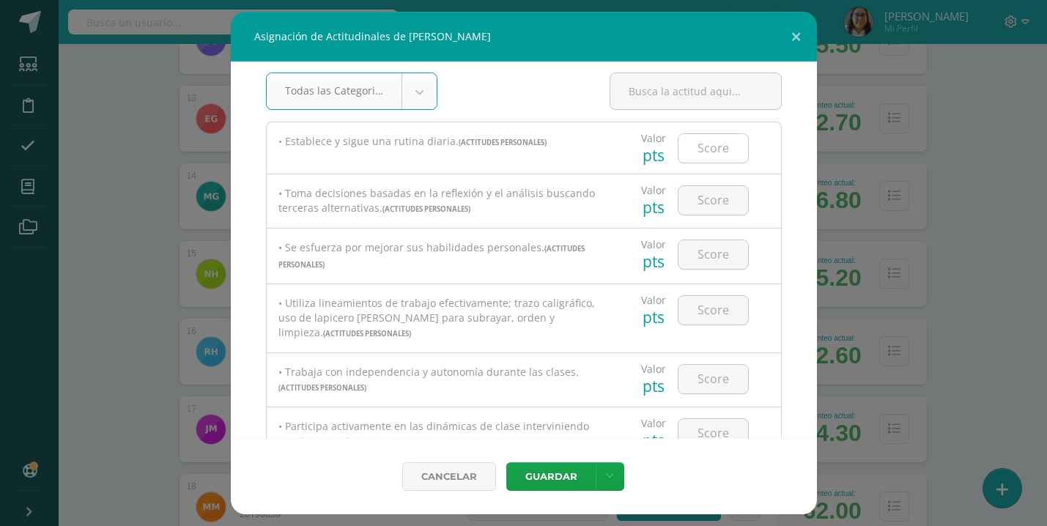
click at [719, 149] on input "number" at bounding box center [713, 148] width 70 height 29
type input "100"
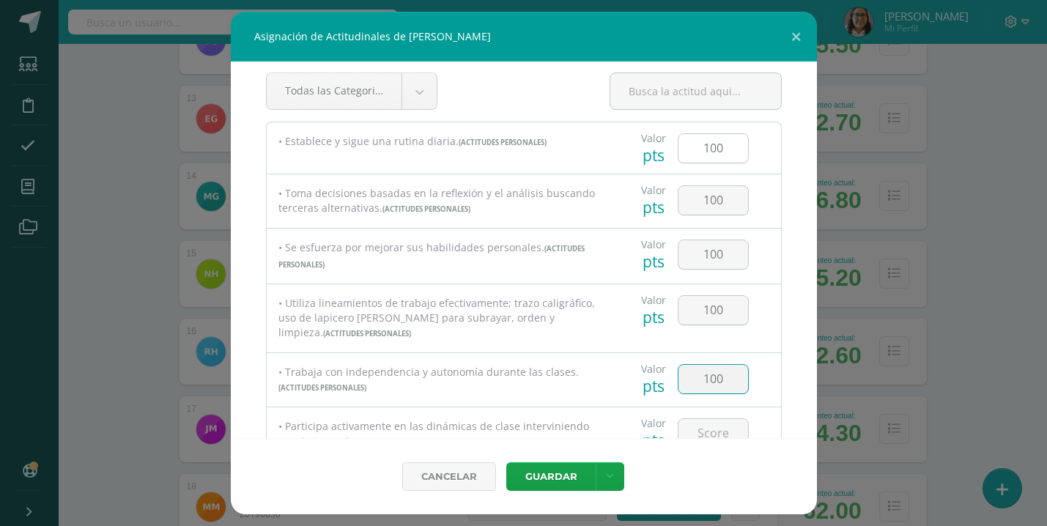
type input "100"
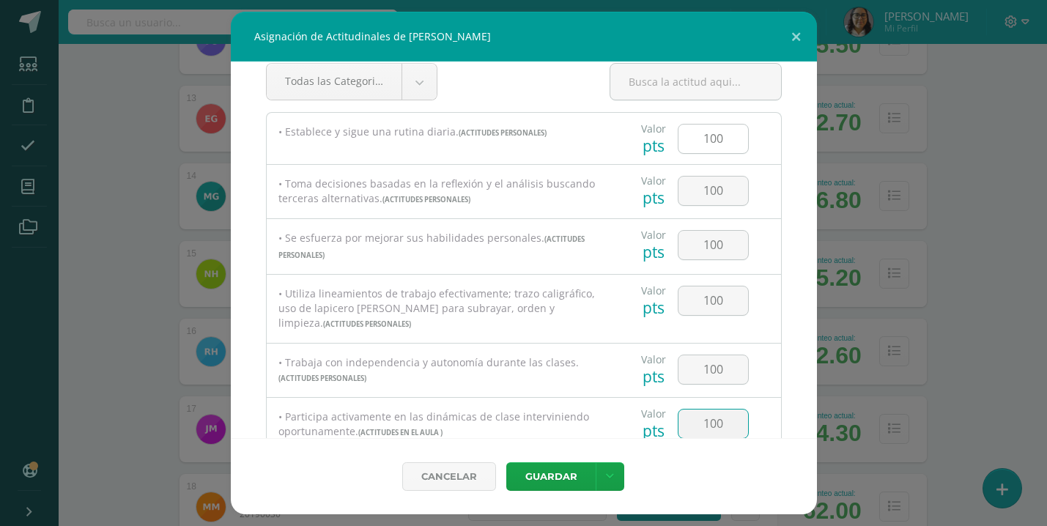
type input "100"
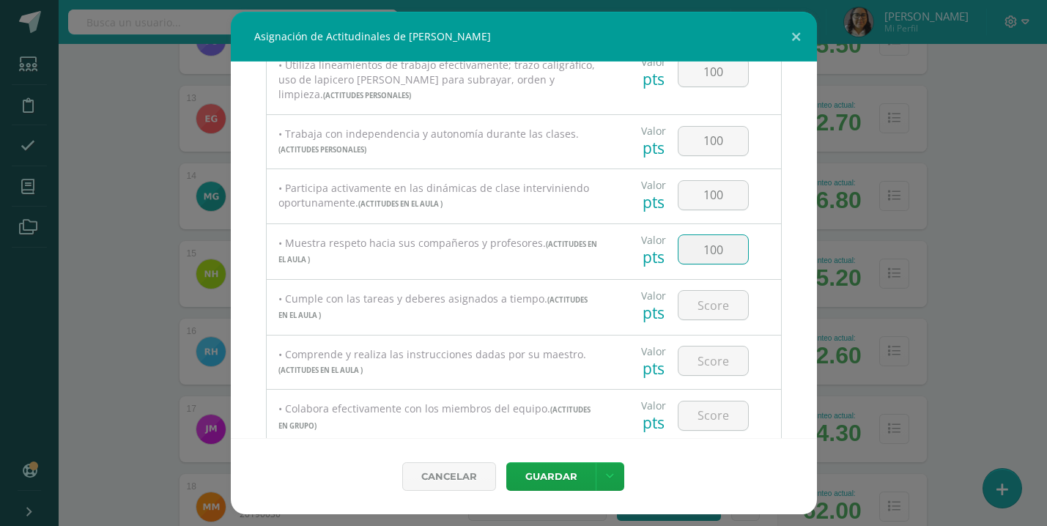
type input "100"
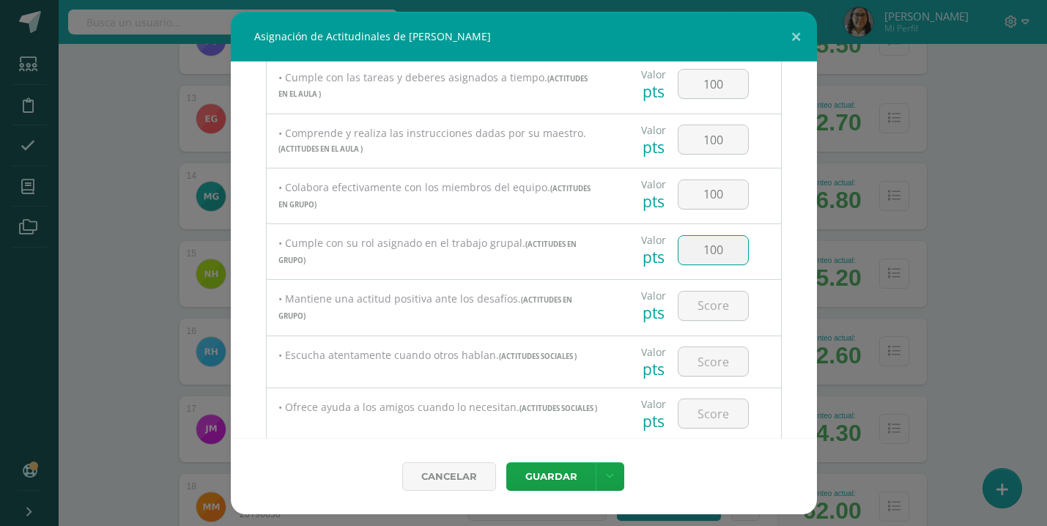
type input "100"
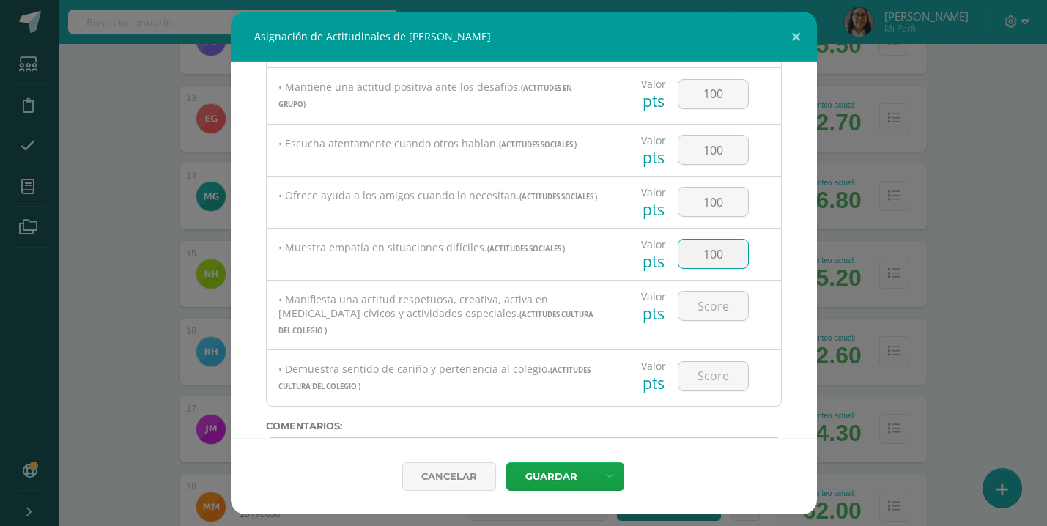
type input "100"
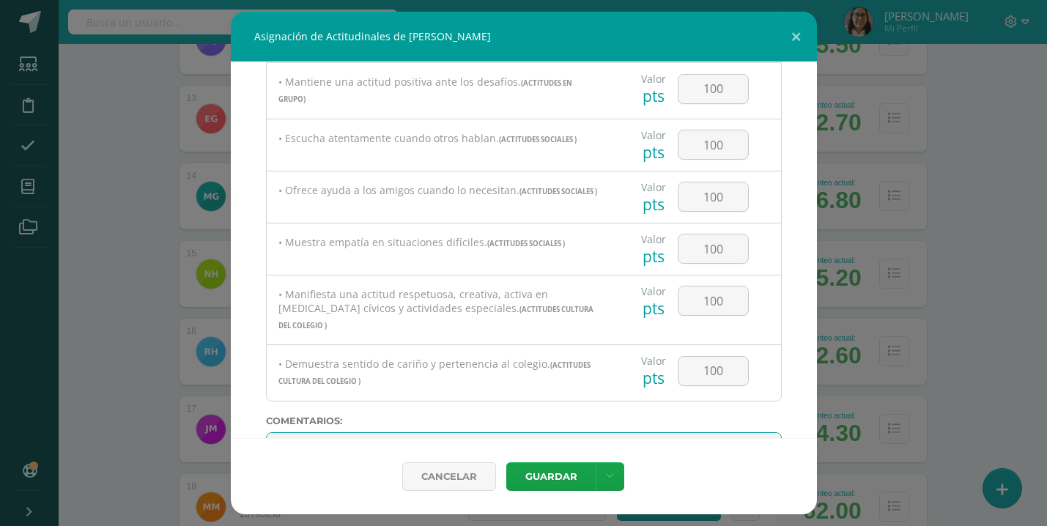
scroll to position [760, 0]
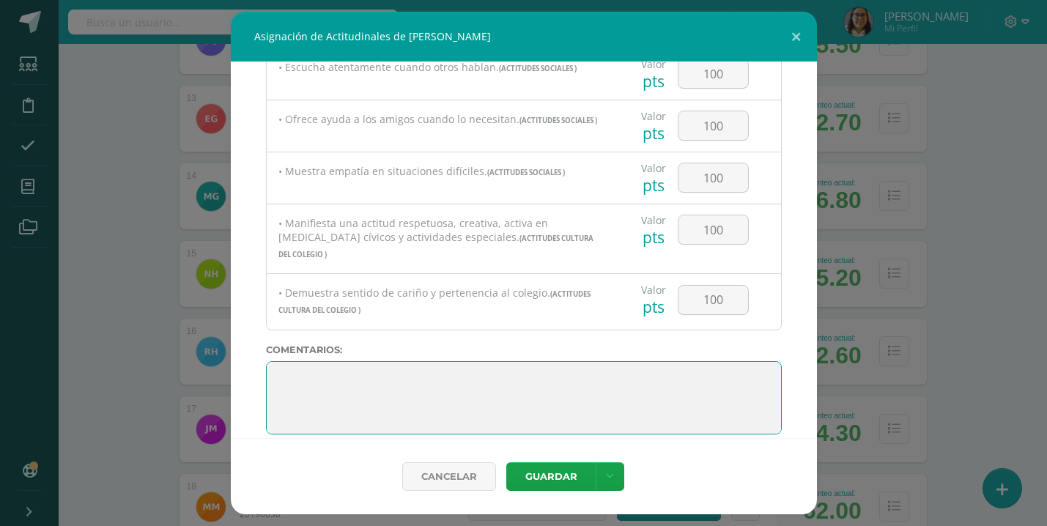
click at [350, 368] on textarea at bounding box center [524, 397] width 516 height 73
click at [306, 361] on textarea at bounding box center [524, 397] width 516 height 73
paste textarea "Eres una niña muy dedicada y eso es algo admirable. Con un poquito más de esfue…"
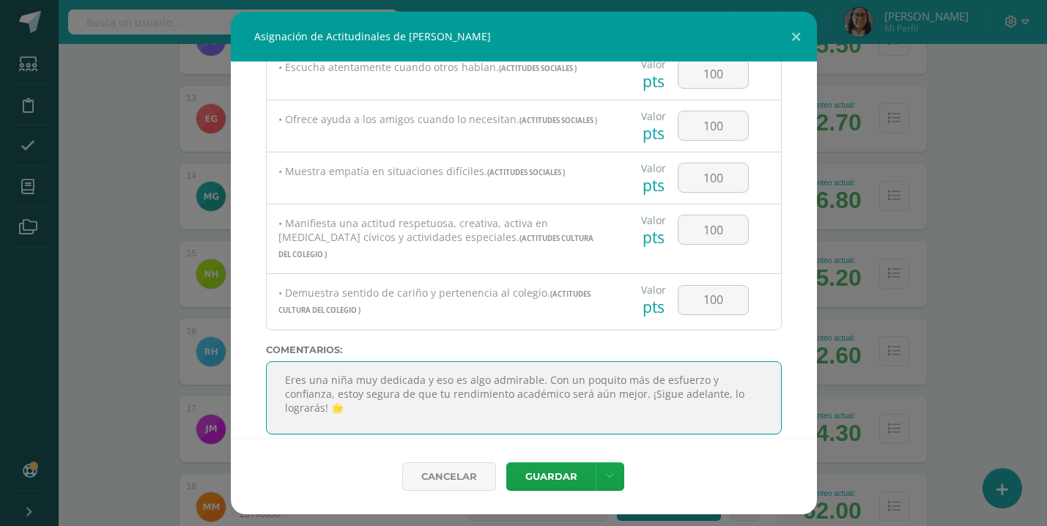
click at [296, 361] on textarea at bounding box center [524, 397] width 516 height 73
click at [755, 382] on textarea at bounding box center [524, 397] width 516 height 73
type textarea "Eres una niña muy dedicada y eso es algo admirable. Con un poquito más de esfue…"
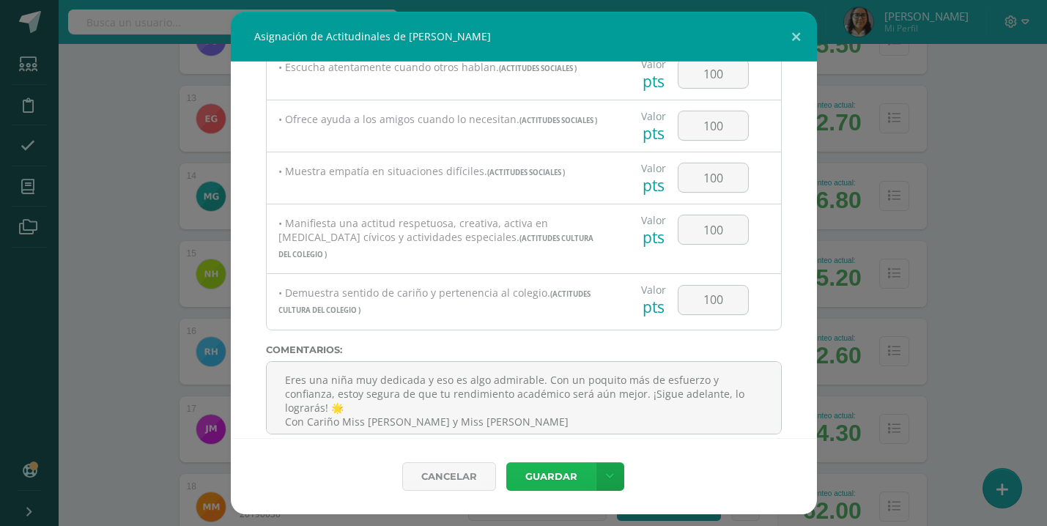
click at [566, 475] on button "Guardar" at bounding box center [550, 476] width 89 height 29
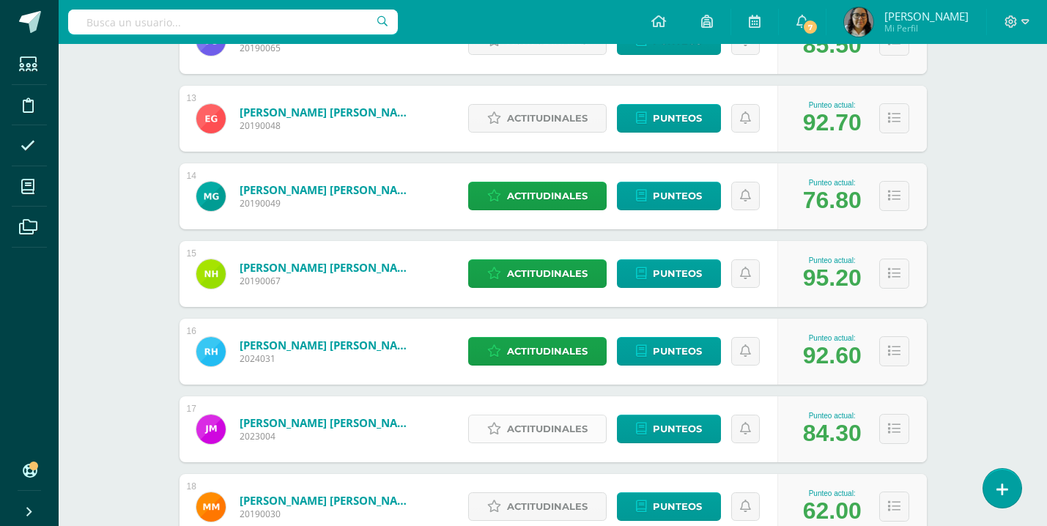
click at [558, 426] on span "Actitudinales" at bounding box center [547, 428] width 81 height 27
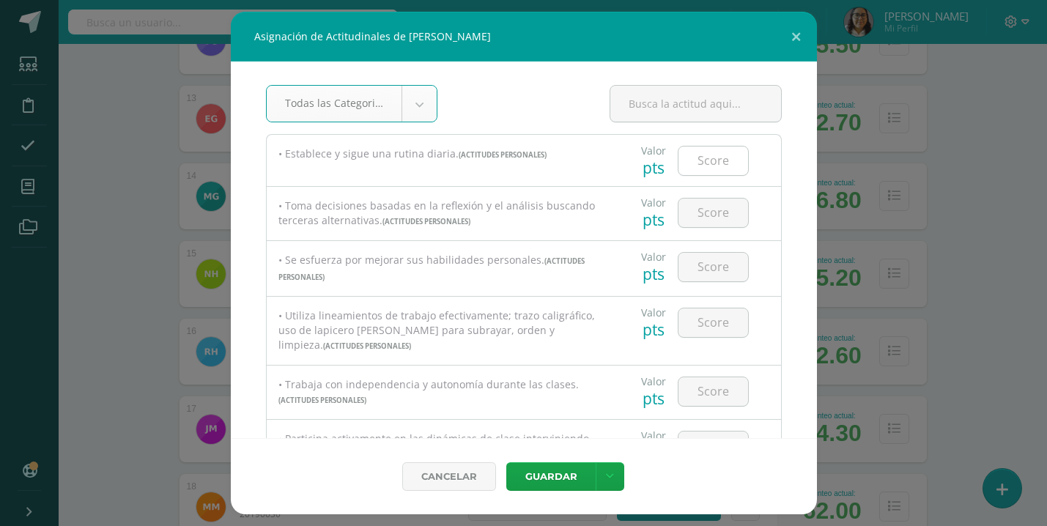
click at [726, 166] on input "number" at bounding box center [713, 161] width 70 height 29
type input "2"
type input "100"
type input "90"
type input "100"
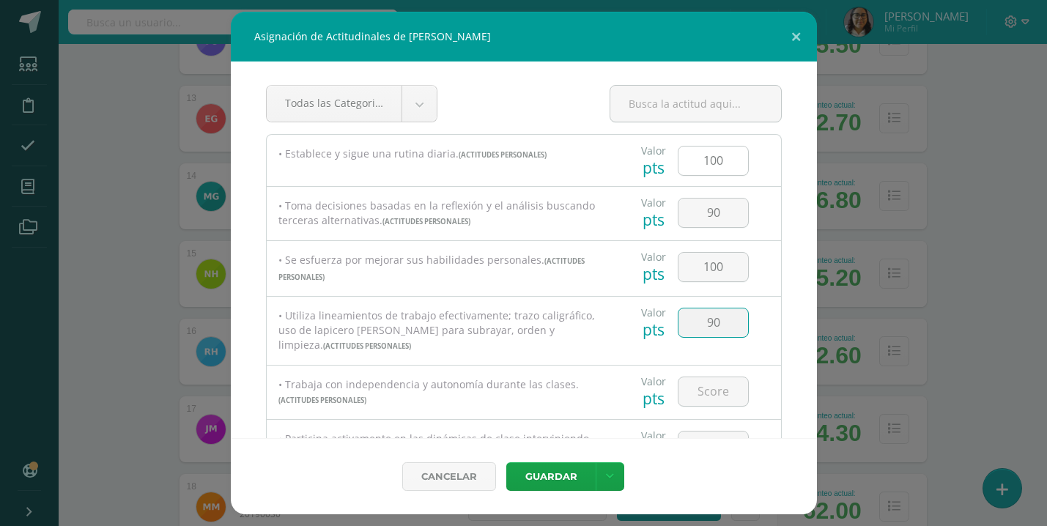
type input "90"
type input "100"
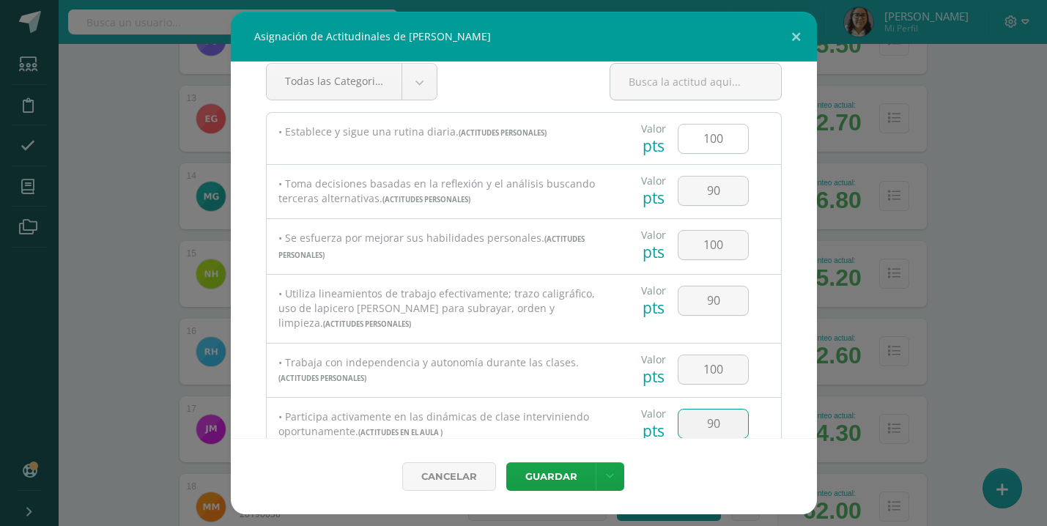
type input "90"
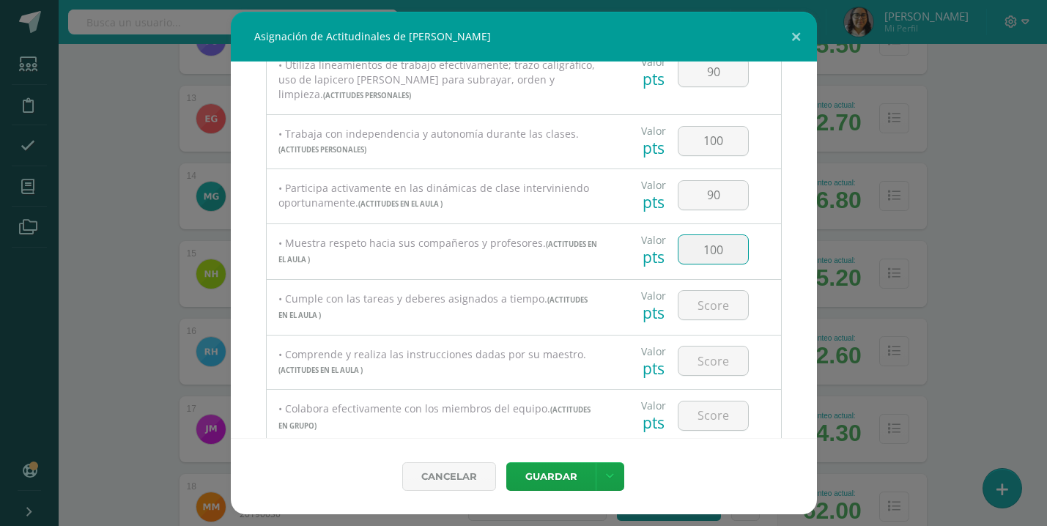
type input "100"
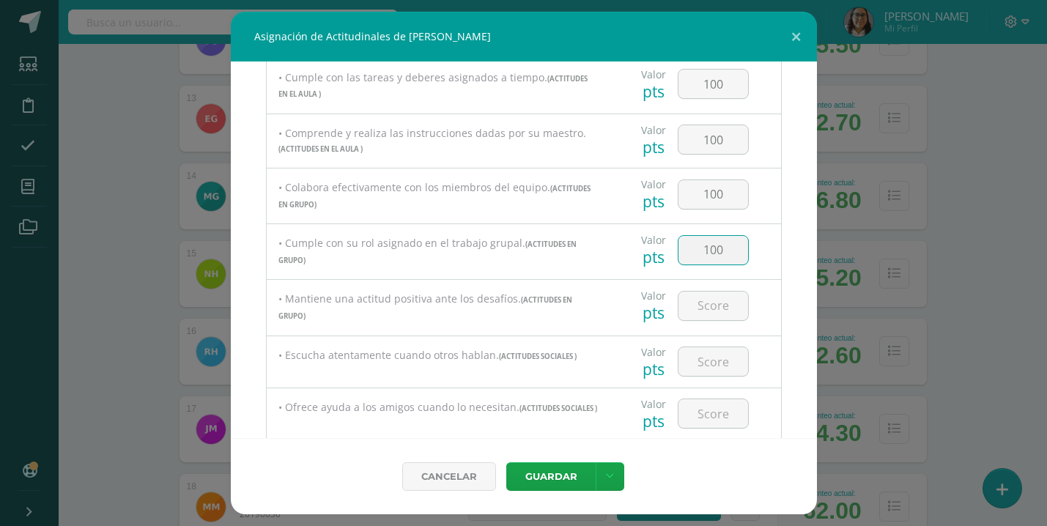
type input "100"
type input "1"
type input "90"
type input "100"
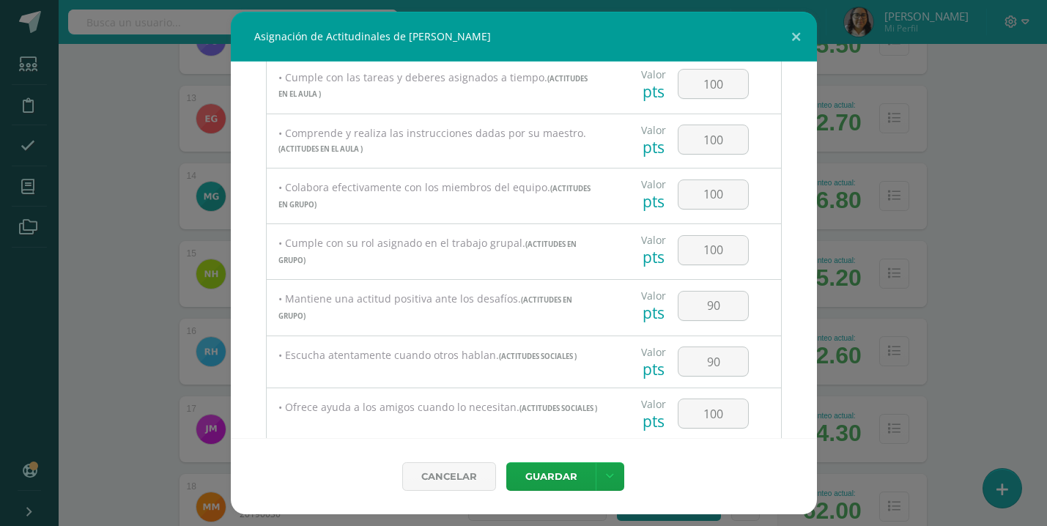
scroll to position [684, 0]
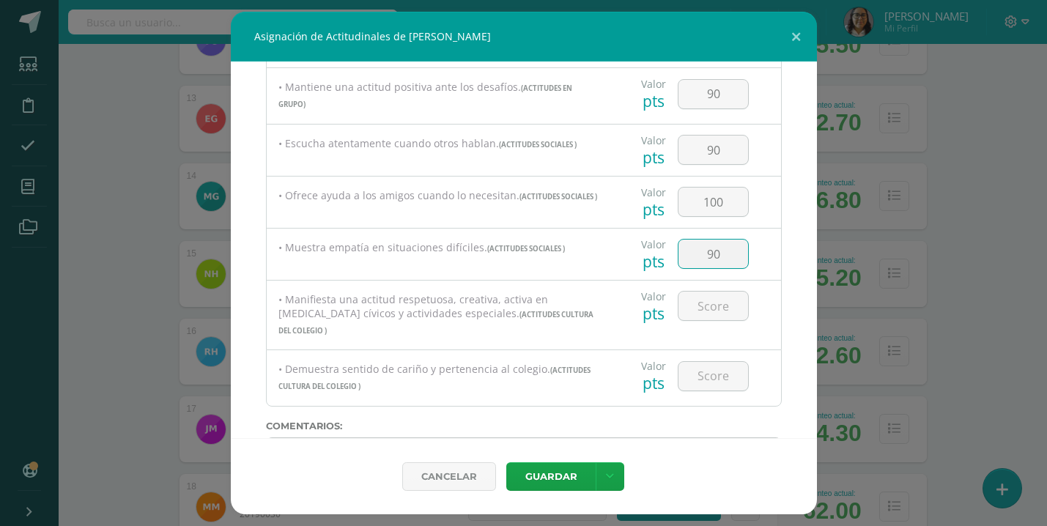
type input "90"
type input "100"
click at [393, 437] on textarea at bounding box center [524, 473] width 516 height 73
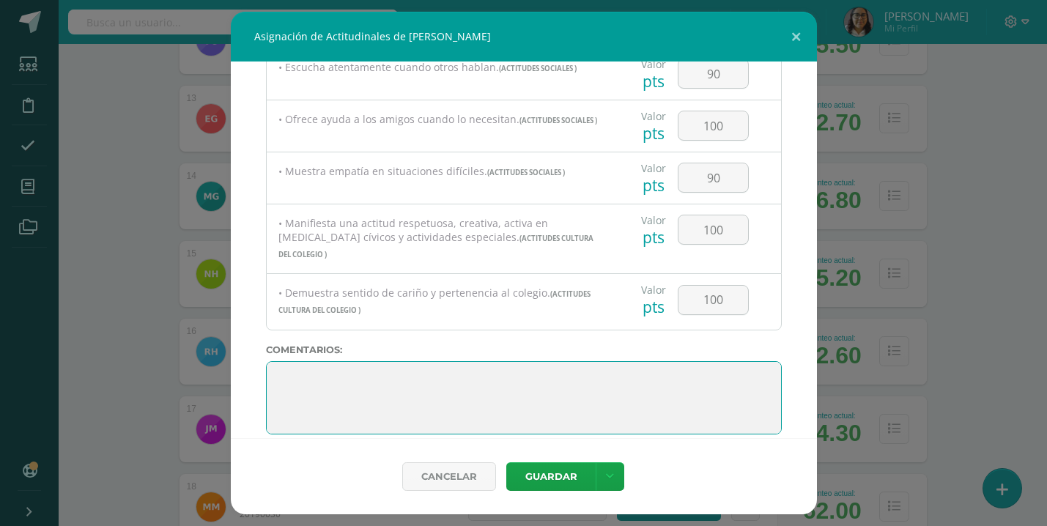
click at [308, 361] on textarea at bounding box center [524, 397] width 516 height 73
click at [338, 367] on textarea at bounding box center [524, 397] width 516 height 73
click at [327, 399] on textarea at bounding box center [524, 397] width 516 height 73
click at [289, 361] on textarea at bounding box center [524, 397] width 516 height 73
paste textarea "Tu entusiasmo y tu habilidad para expresarte en público son admirables, y ademá…"
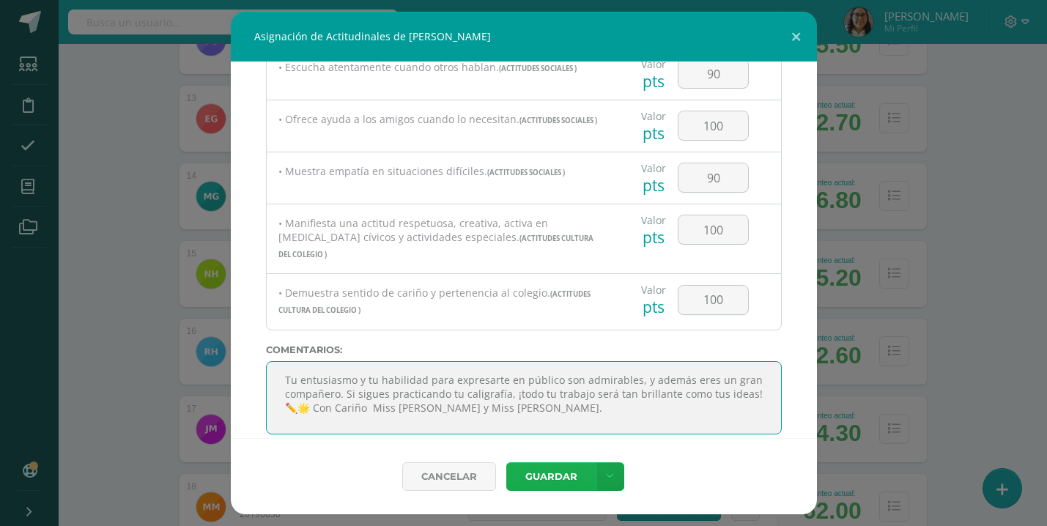
type textarea "Tu entusiasmo y tu habilidad para expresarte en público son admirables, y ademá…"
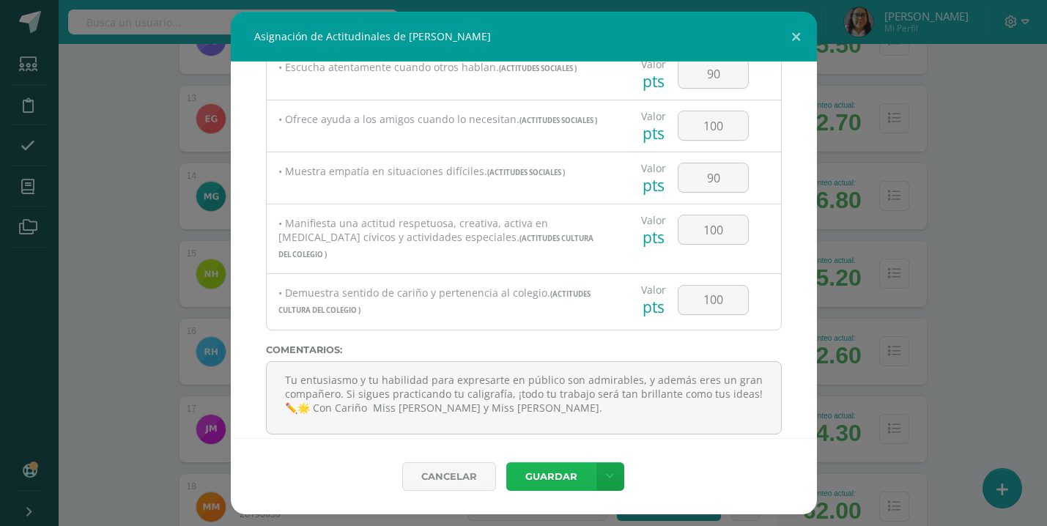
click at [557, 484] on button "Guardar" at bounding box center [550, 476] width 89 height 29
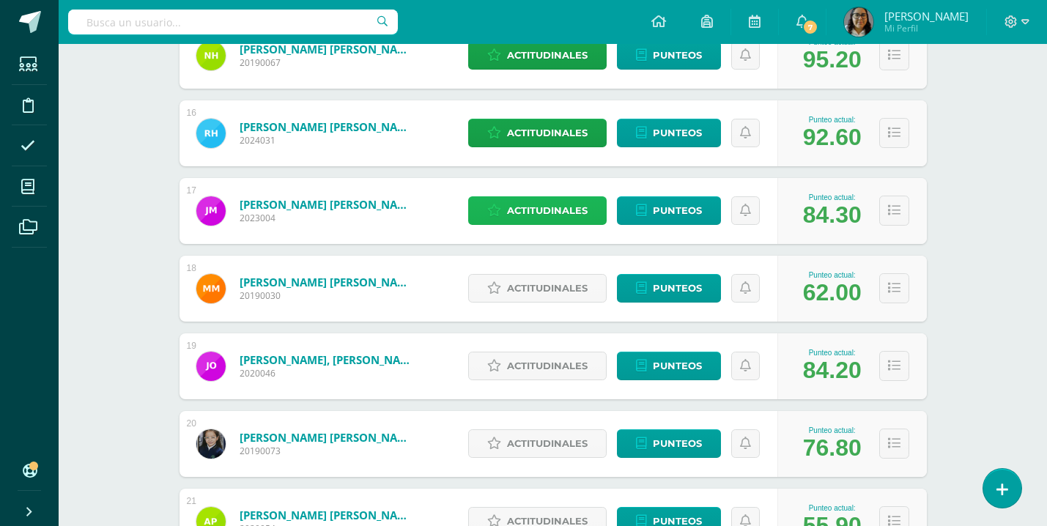
scroll to position [1401, 0]
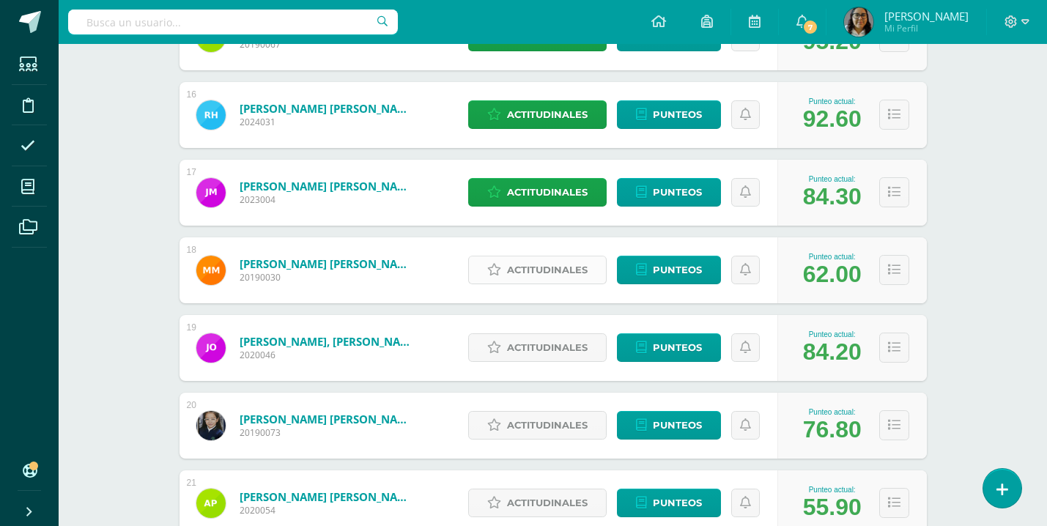
click at [541, 270] on span "Actitudinales" at bounding box center [547, 269] width 81 height 27
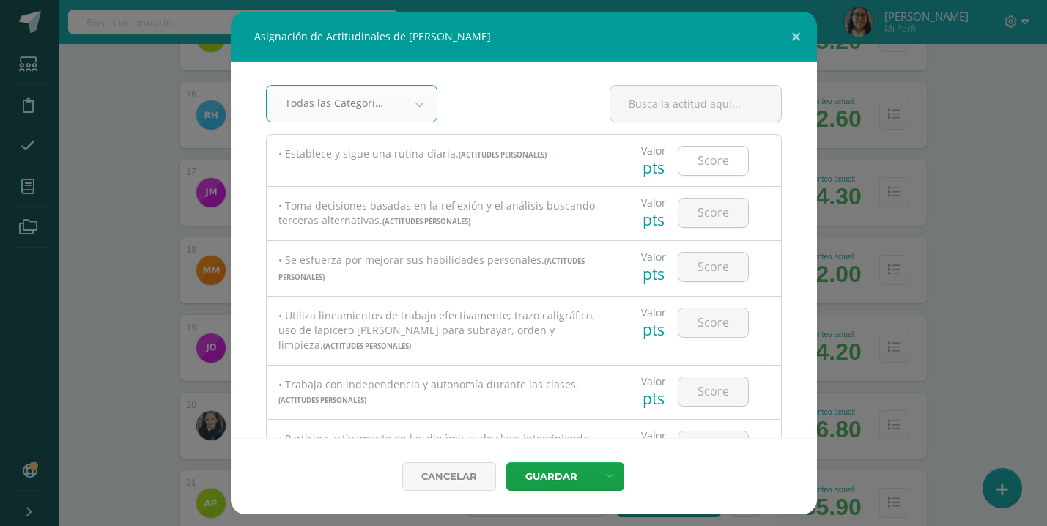
click at [722, 158] on input "number" at bounding box center [713, 161] width 70 height 29
type input "90"
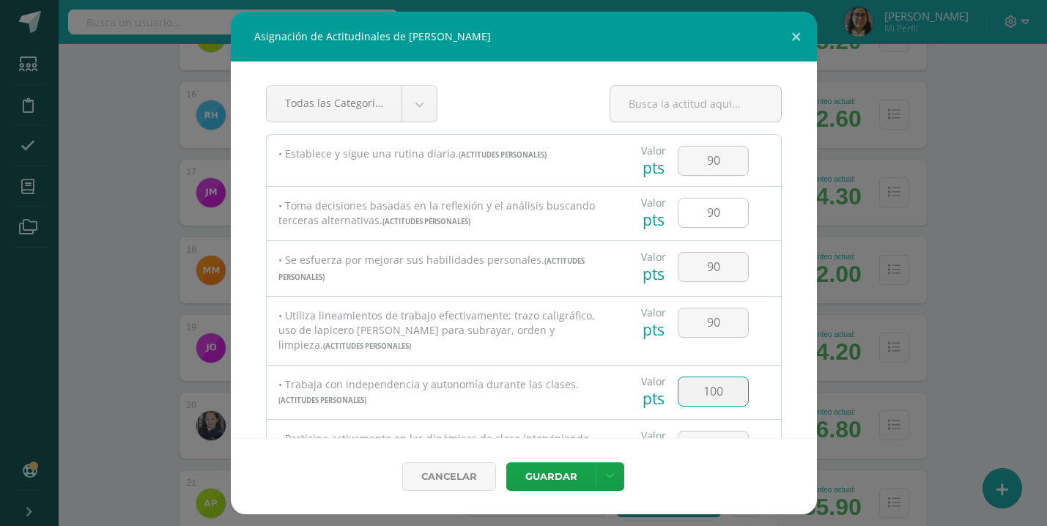
type input "100"
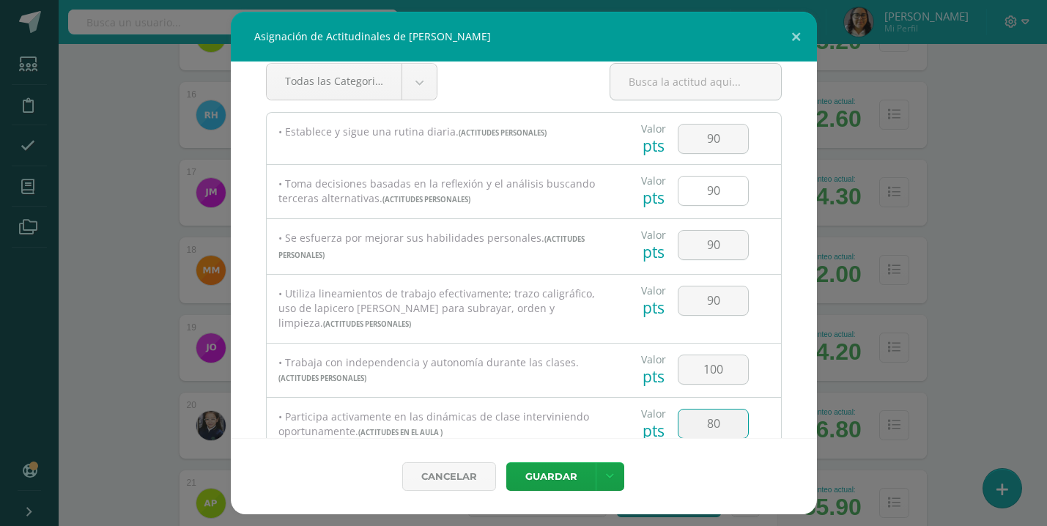
type input "80"
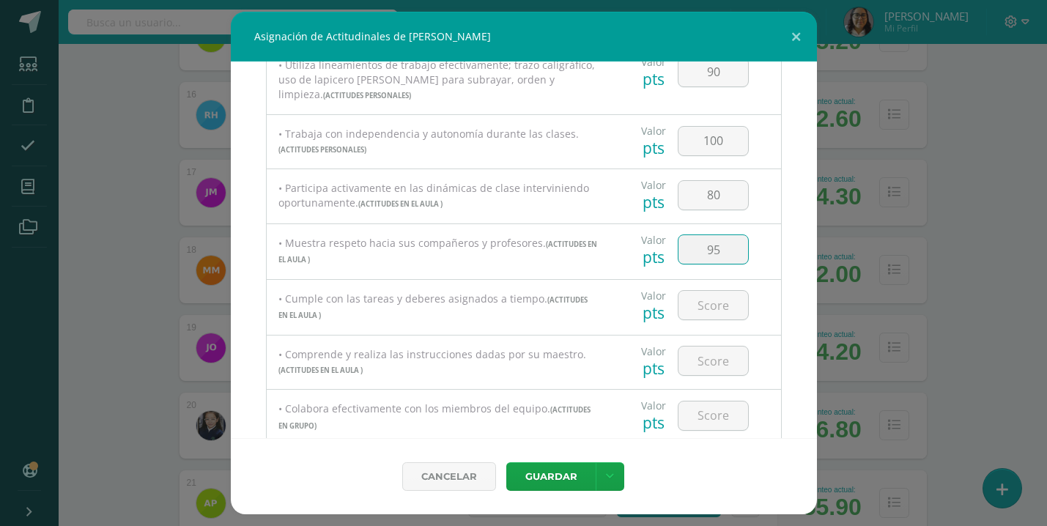
type input "95"
type input "100"
type input "90"
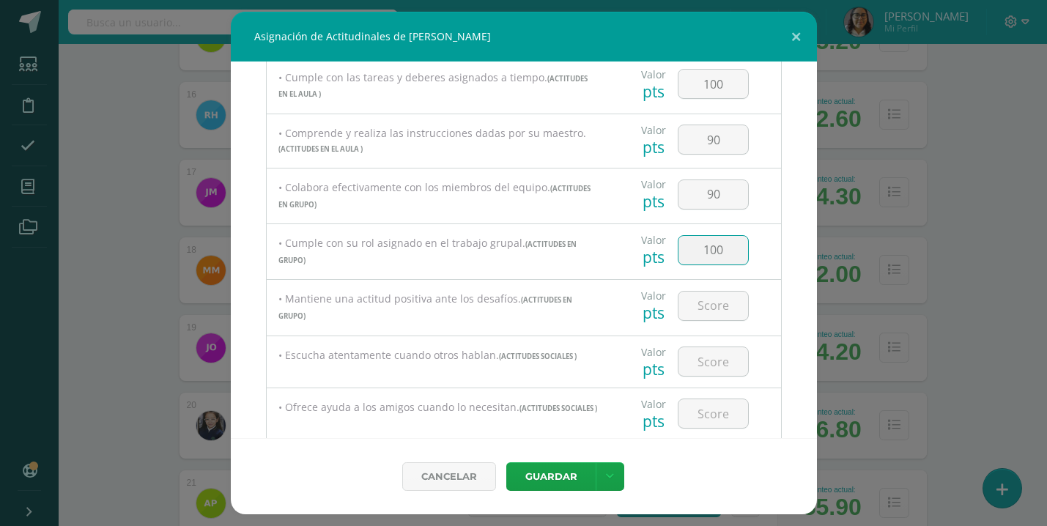
type input "100"
type input "90"
type input "100"
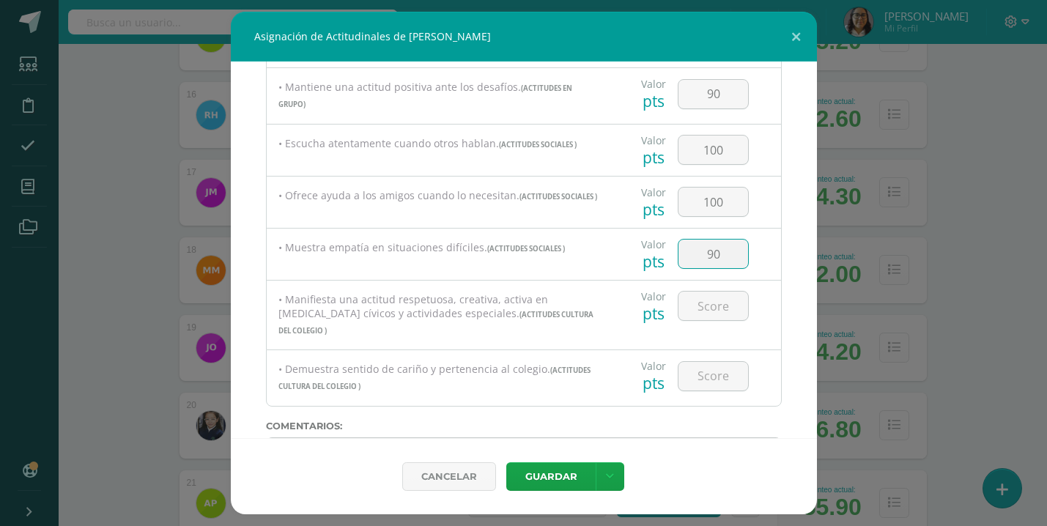
type input "90"
type input "100"
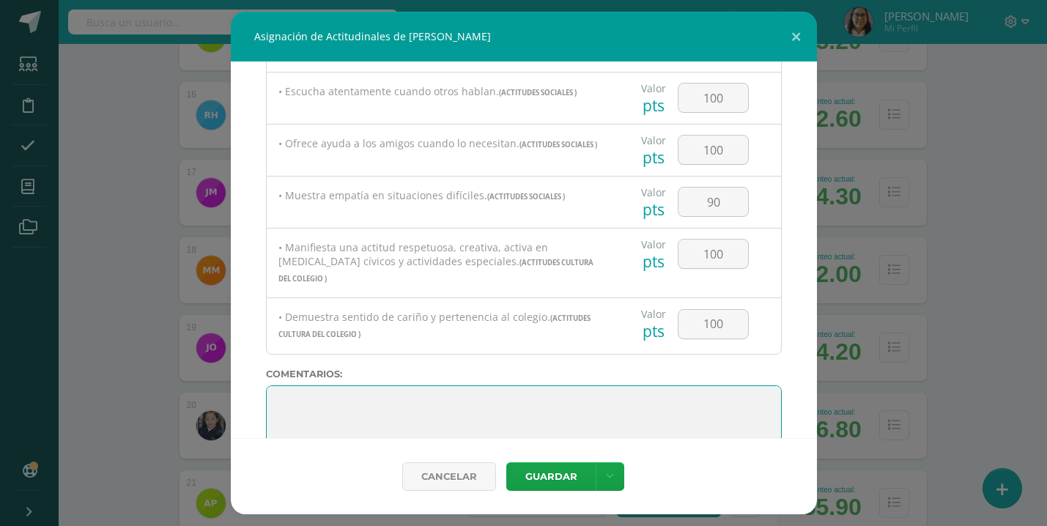
scroll to position [760, 0]
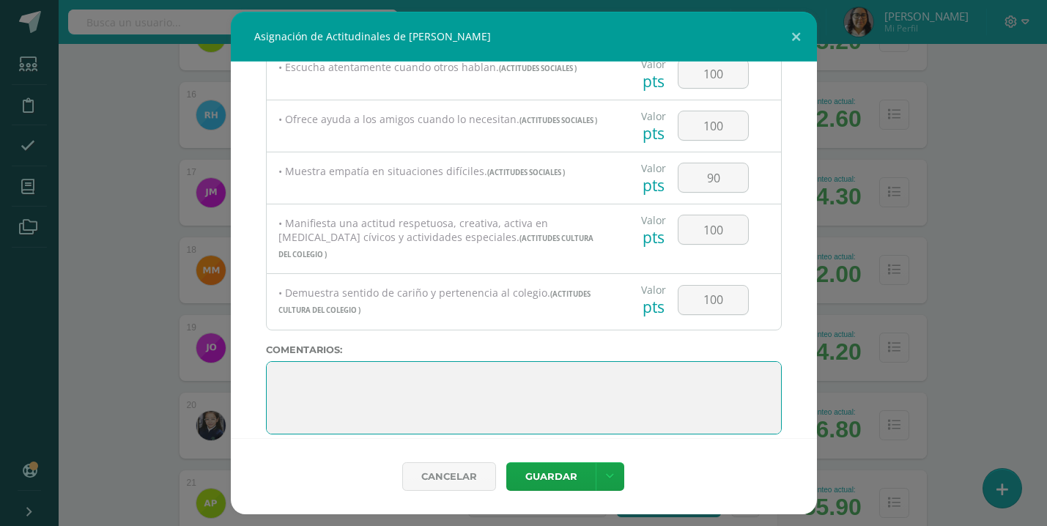
click at [325, 362] on textarea at bounding box center [524, 397] width 516 height 73
paste textarea "🌈 Eres una niña con muchas cualidades y un gran potencial. Si mejoras tu concen…"
paste textarea "verás cómo todo empieza a brillar aún más en tu aprendizaje"
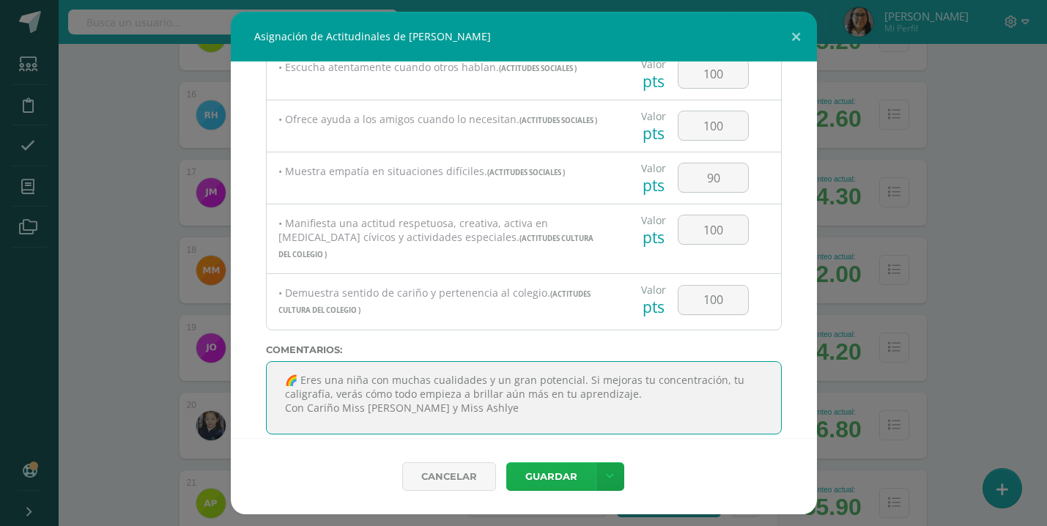
type textarea "🌈 Eres una niña con muchas cualidades y un gran potencial. Si mejoras tu concen…"
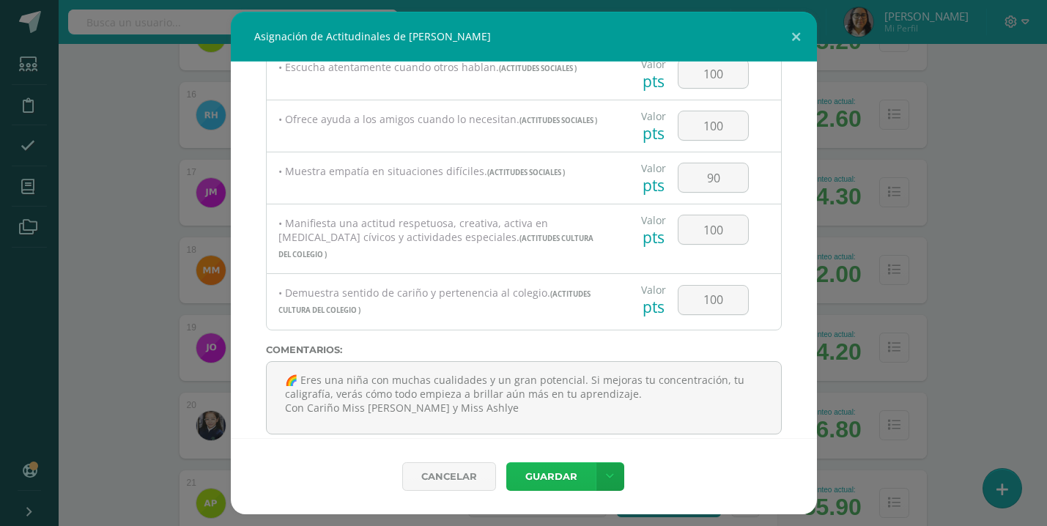
click at [556, 478] on button "Guardar" at bounding box center [550, 476] width 89 height 29
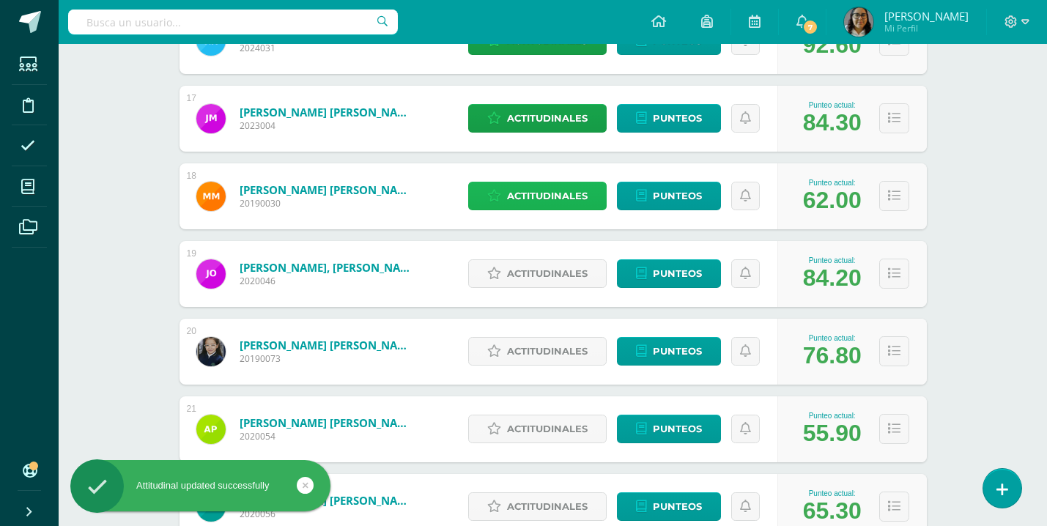
scroll to position [1475, 0]
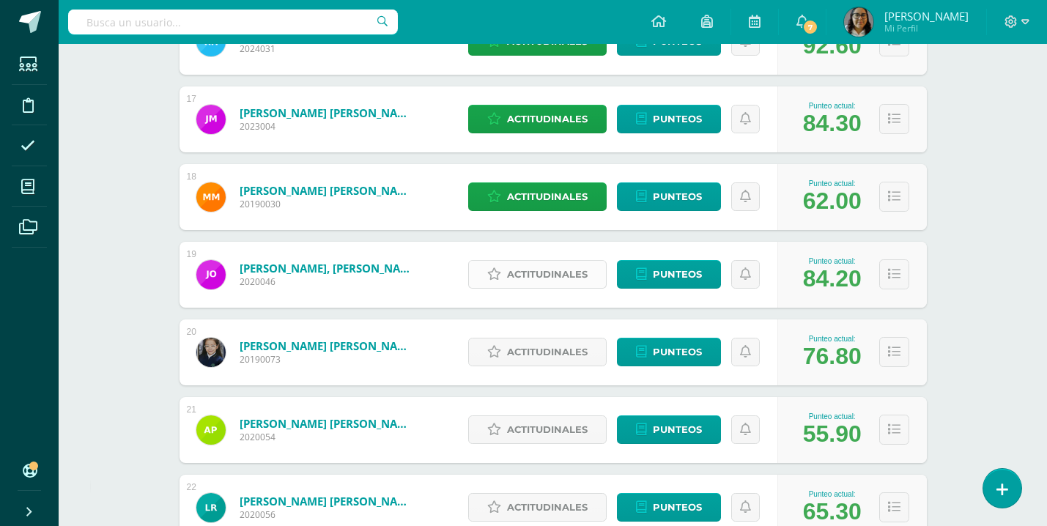
click at [571, 279] on span "Actitudinales" at bounding box center [547, 274] width 81 height 27
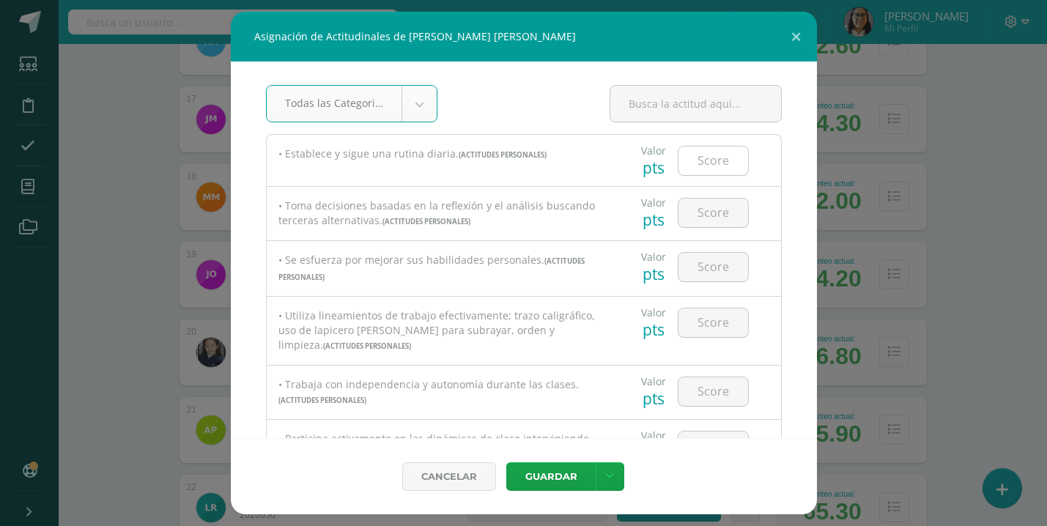
click at [722, 155] on input "number" at bounding box center [713, 161] width 70 height 29
type input "100"
type input "1"
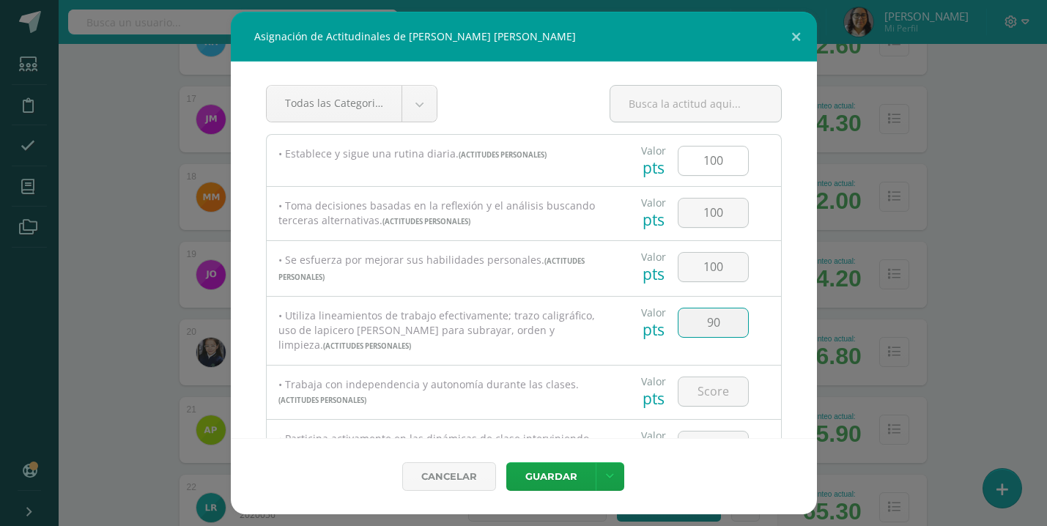
type input "90"
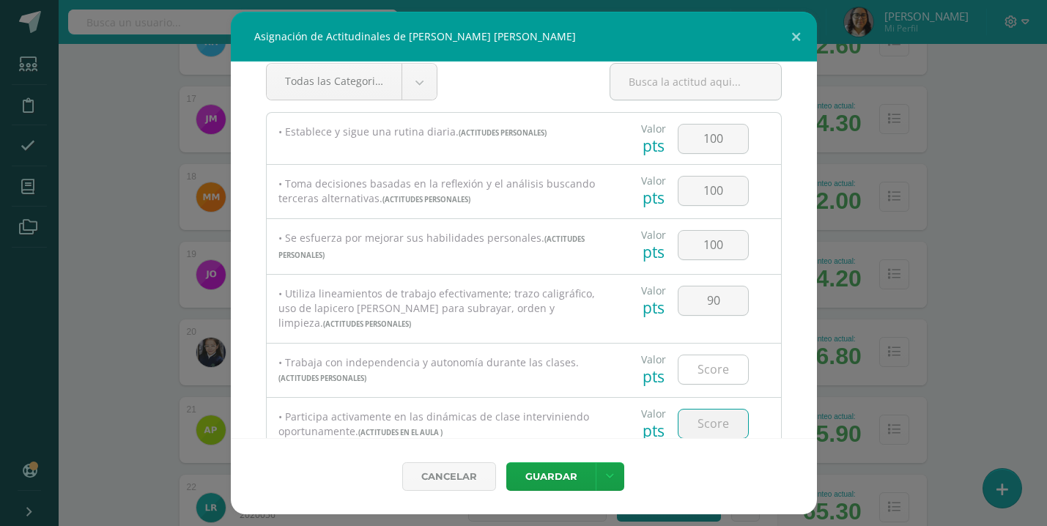
click at [714, 379] on input "number" at bounding box center [713, 369] width 70 height 29
type input "100"
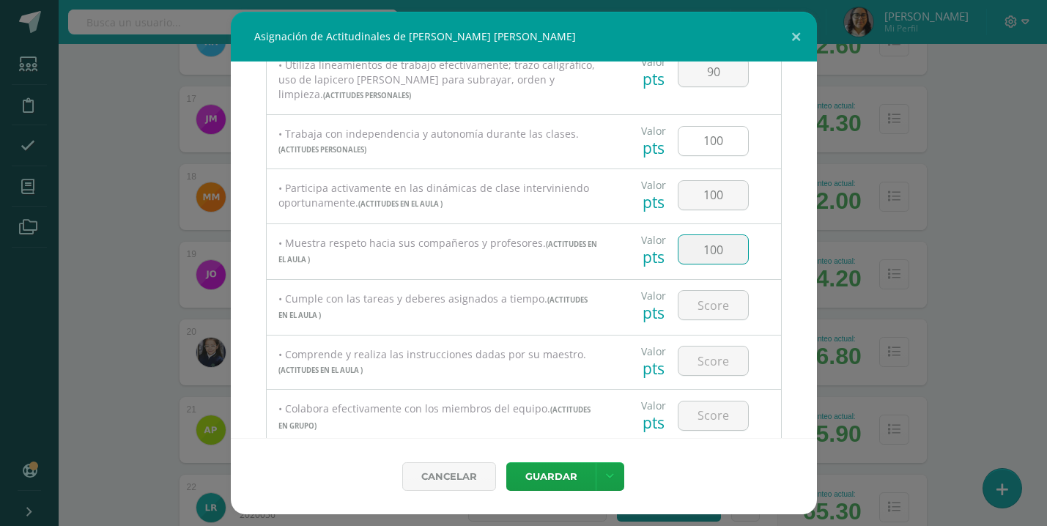
type input "100"
type input "90"
type input "100"
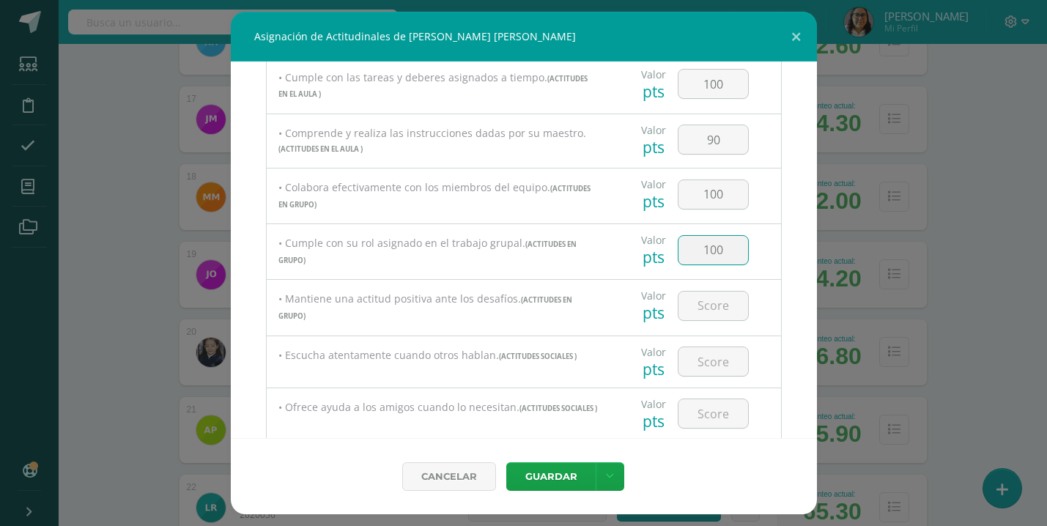
type input "100"
type input "90"
type input "100"
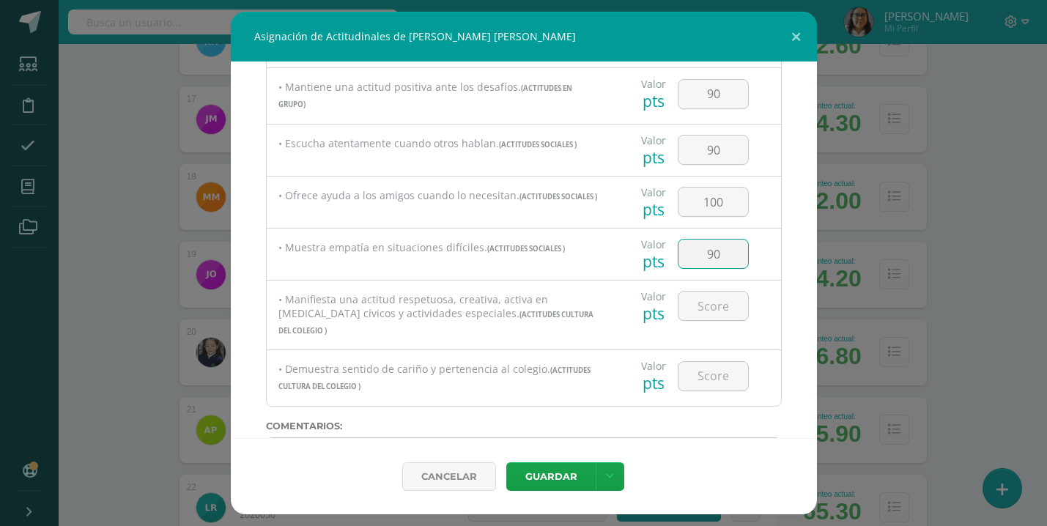
type input "90"
type input "100"
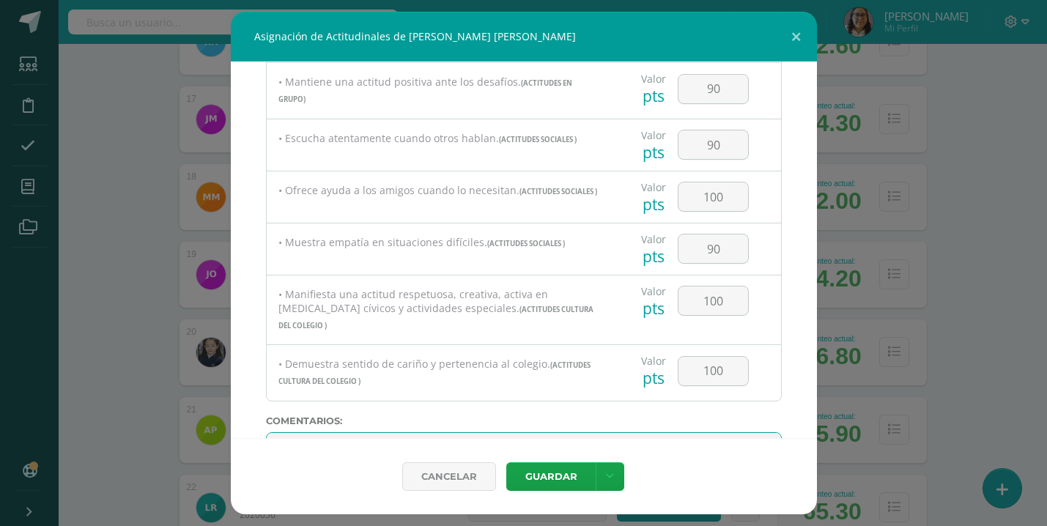
paste textarea "🌟 Tienes un gran liderazgo y la capacidad de inspirar a quienes te rodean. Si a…"
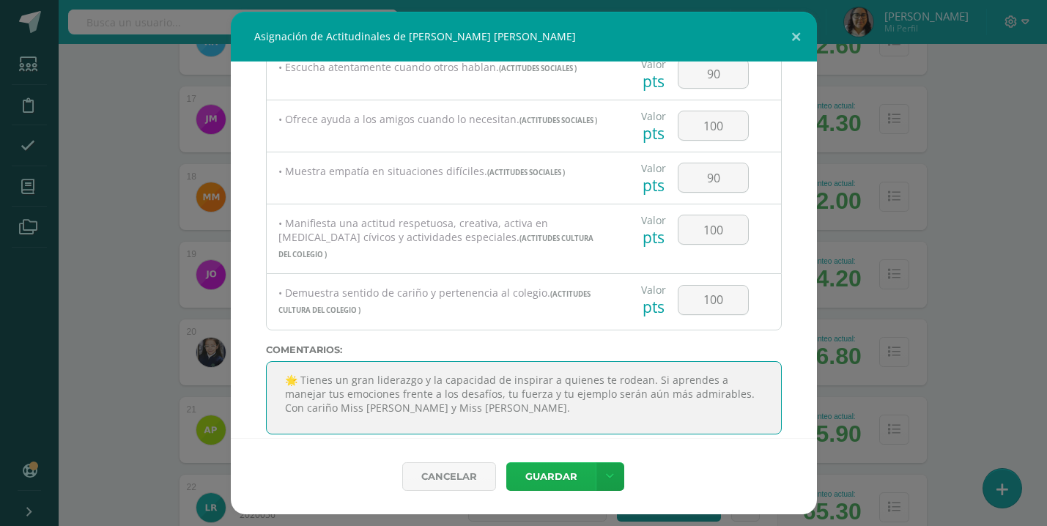
type textarea "🌟 Tienes un gran liderazgo y la capacidad de inspirar a quienes te rodean. Si a…"
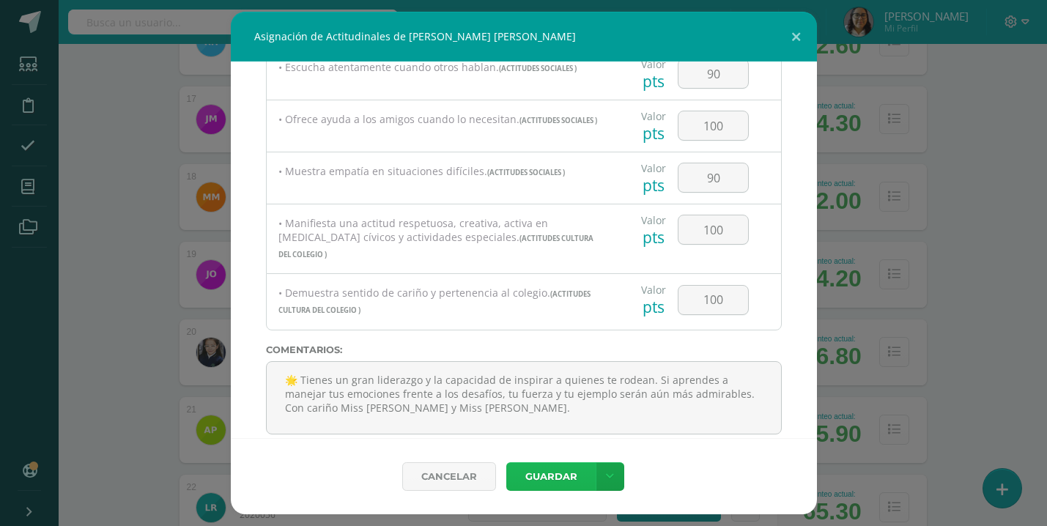
click at [575, 469] on button "Guardar" at bounding box center [550, 476] width 89 height 29
click at [555, 475] on button "Guardar" at bounding box center [550, 476] width 89 height 29
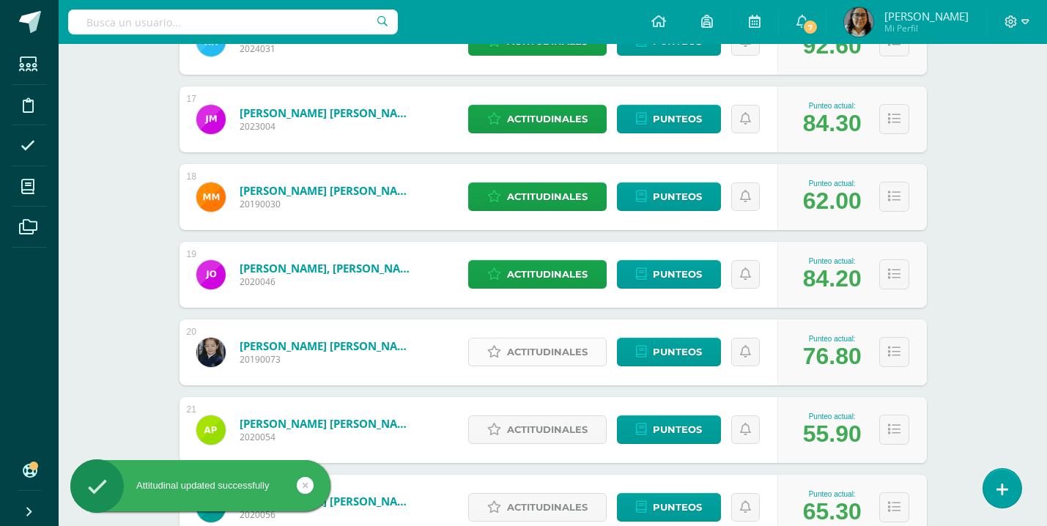
click at [538, 347] on span "Actitudinales" at bounding box center [547, 351] width 81 height 27
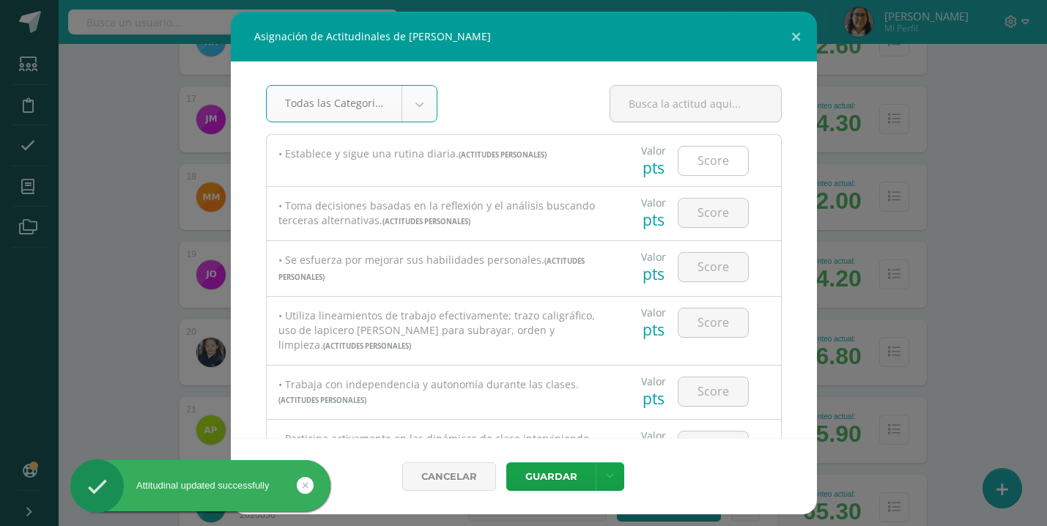
click at [713, 161] on input "number" at bounding box center [713, 161] width 70 height 29
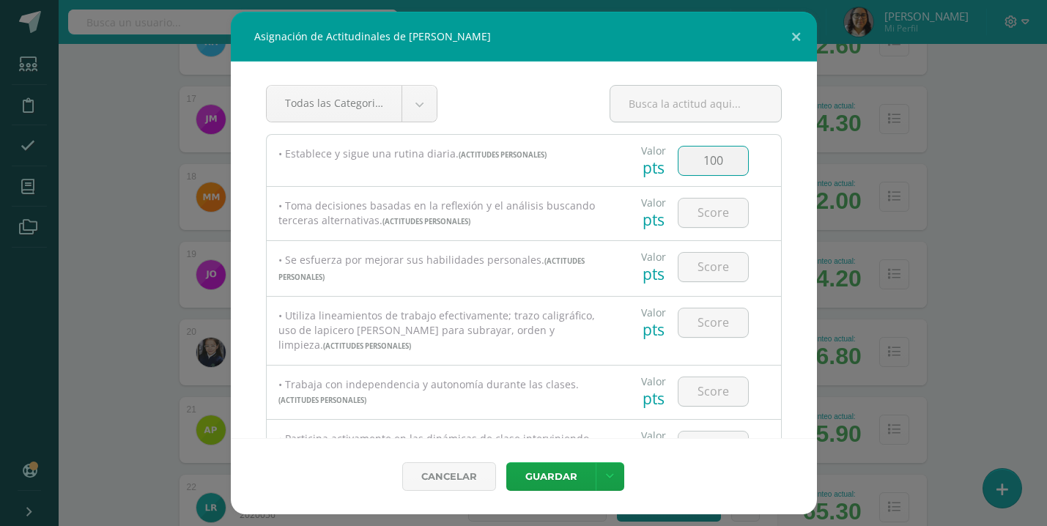
type input "100"
type input "90"
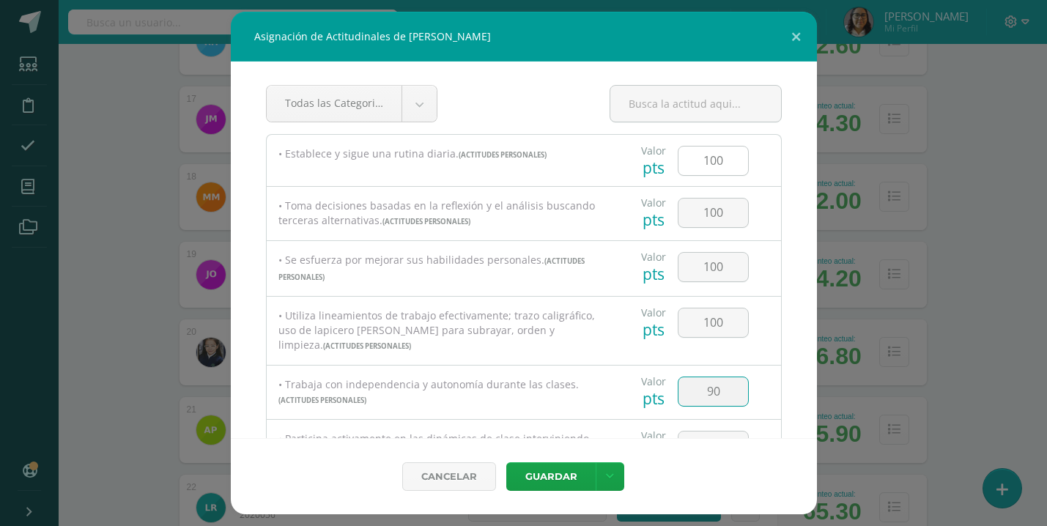
scroll to position [22, 0]
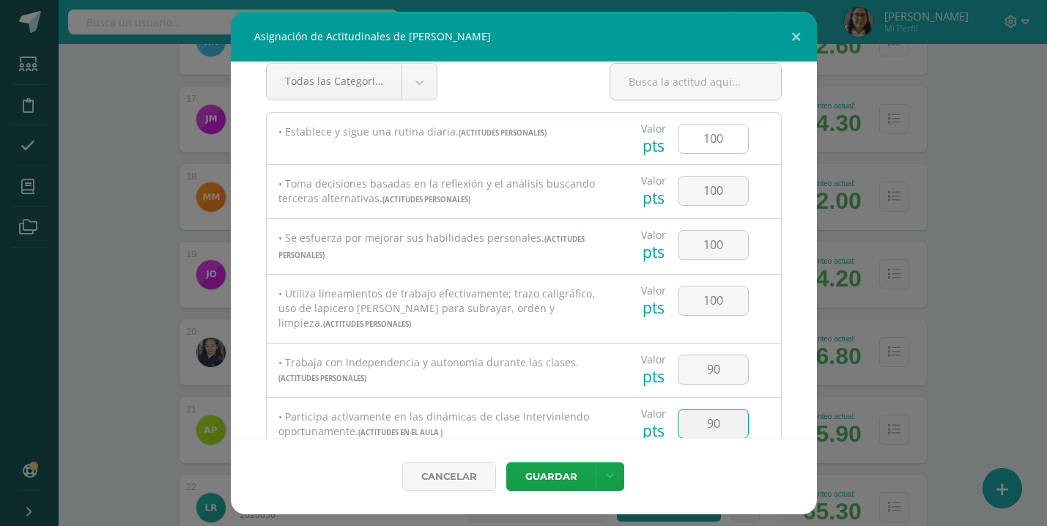
type input "90"
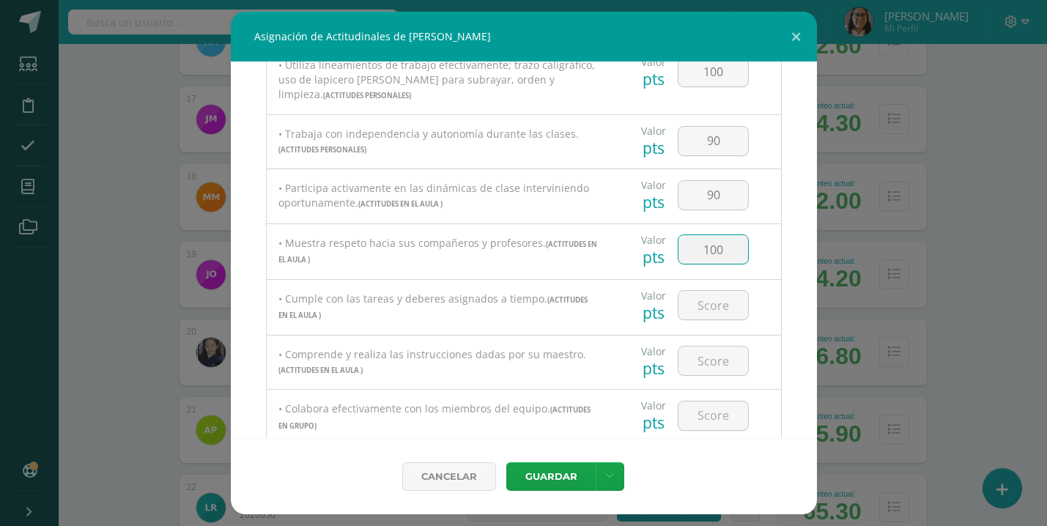
type input "100"
type input "90"
type input "100"
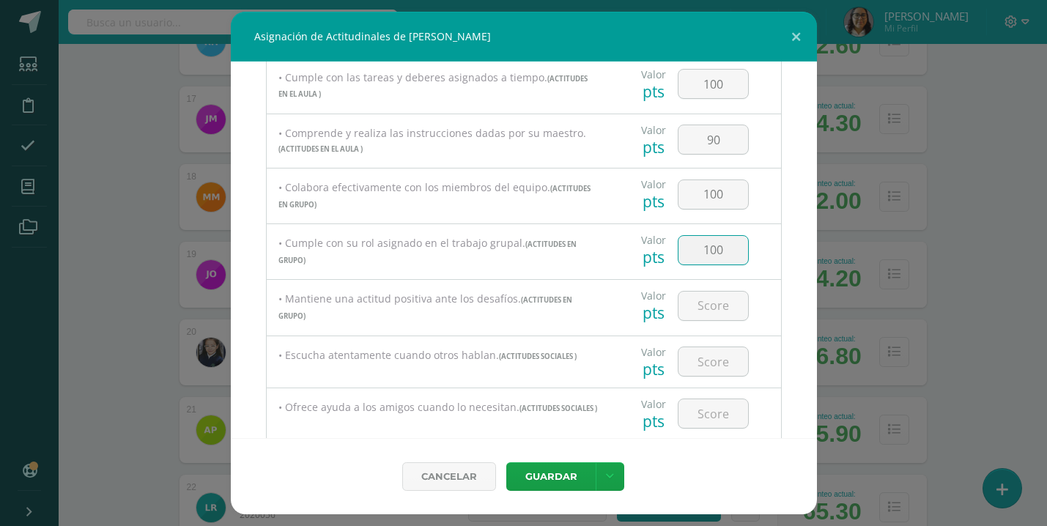
type input "100"
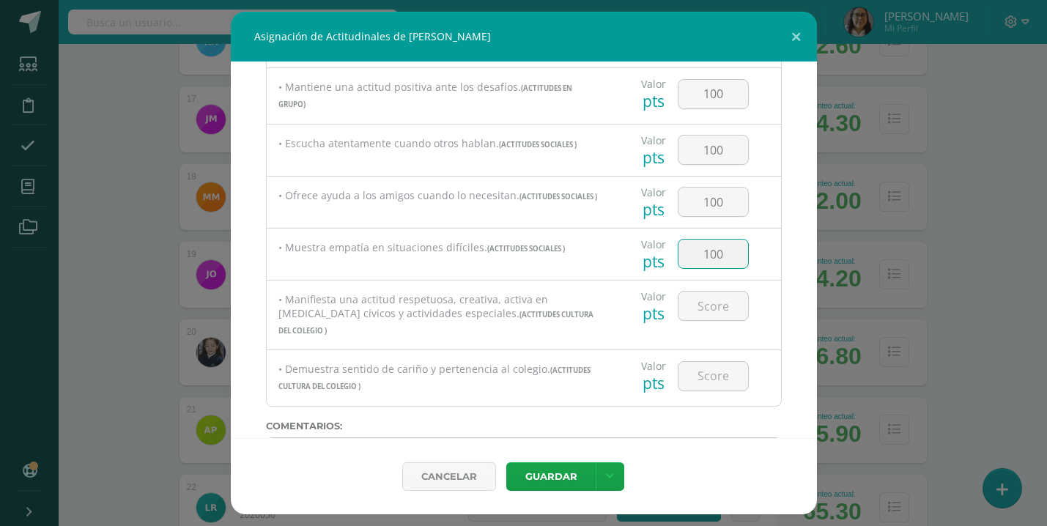
type input "100"
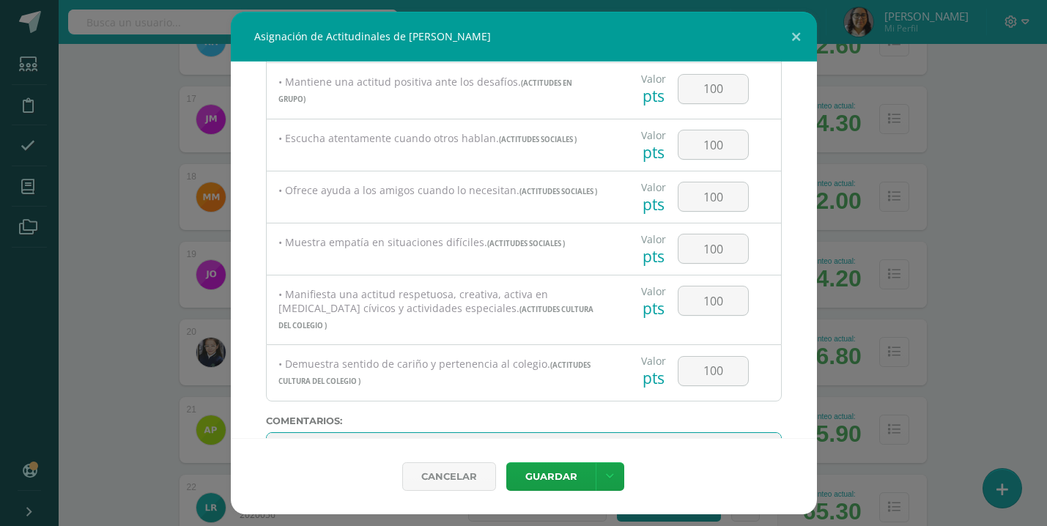
paste textarea "💖 Estoy muy orgullosa de todo lo que has avanzado. Sé que tienes un gran potenc…"
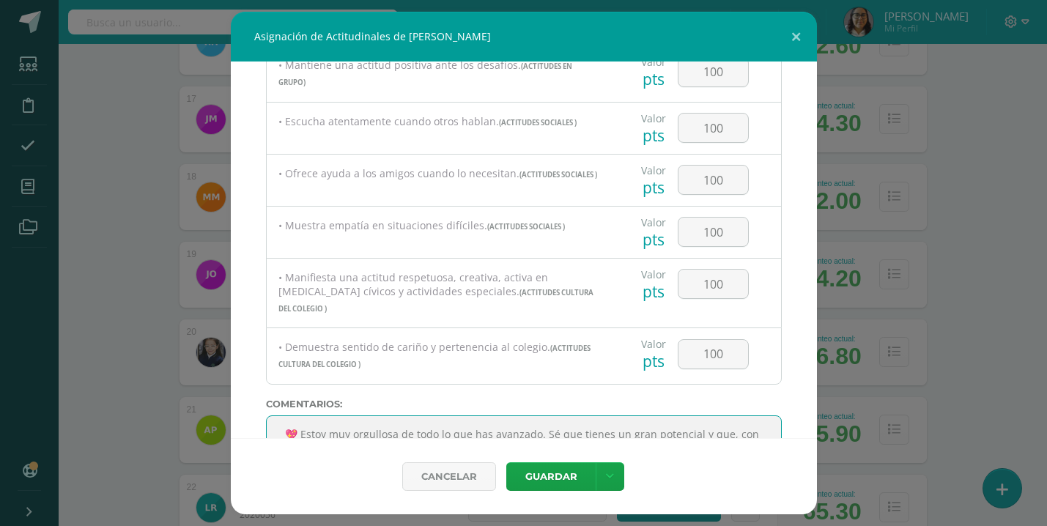
scroll to position [41, 0]
type textarea "💖 Estoy muy orgullosa de todo lo que has avanzado. Sé que tienes un gran potenc…"
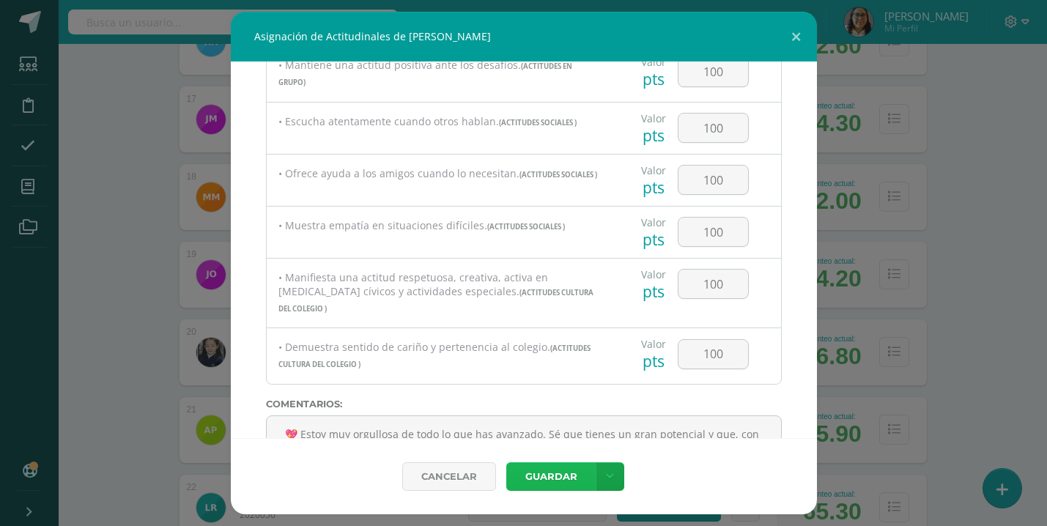
click at [566, 481] on button "Guardar" at bounding box center [550, 476] width 89 height 29
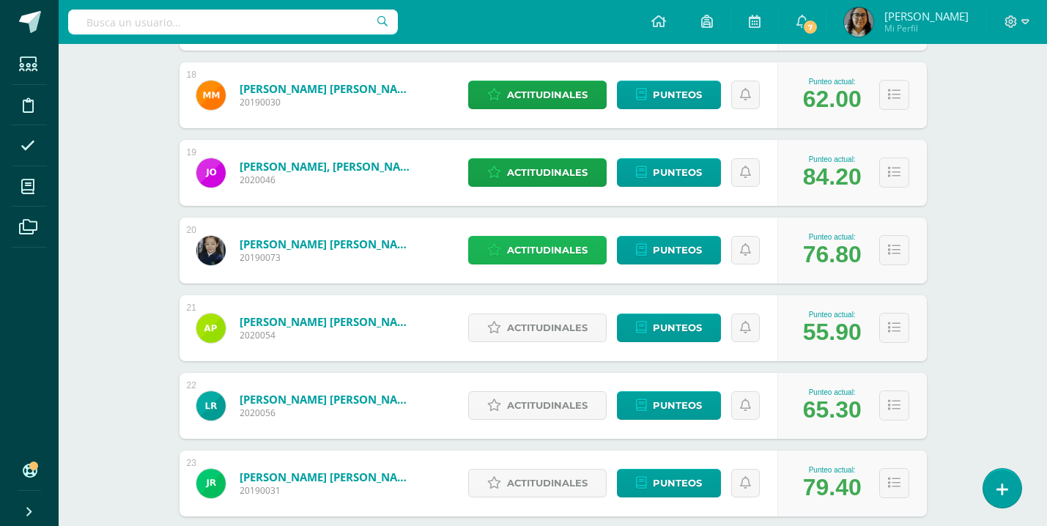
scroll to position [1598, 0]
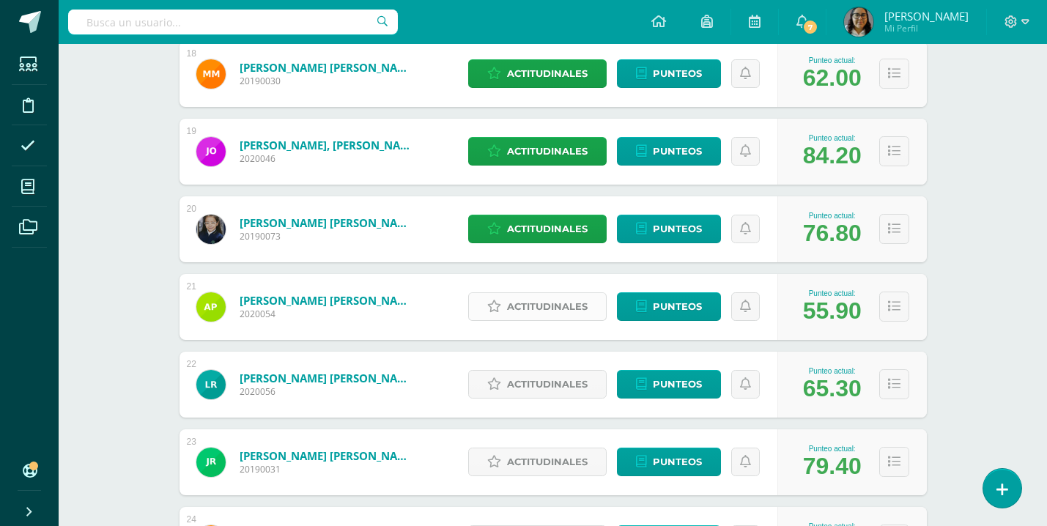
click at [571, 307] on span "Actitudinales" at bounding box center [547, 306] width 81 height 27
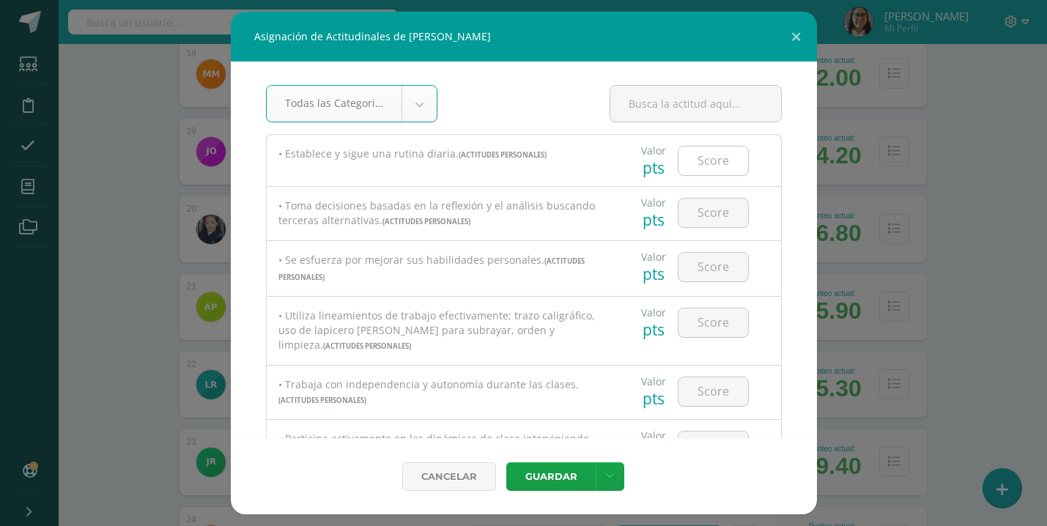
click at [716, 166] on input "number" at bounding box center [713, 161] width 70 height 29
type input "85"
type input "100"
type input "90"
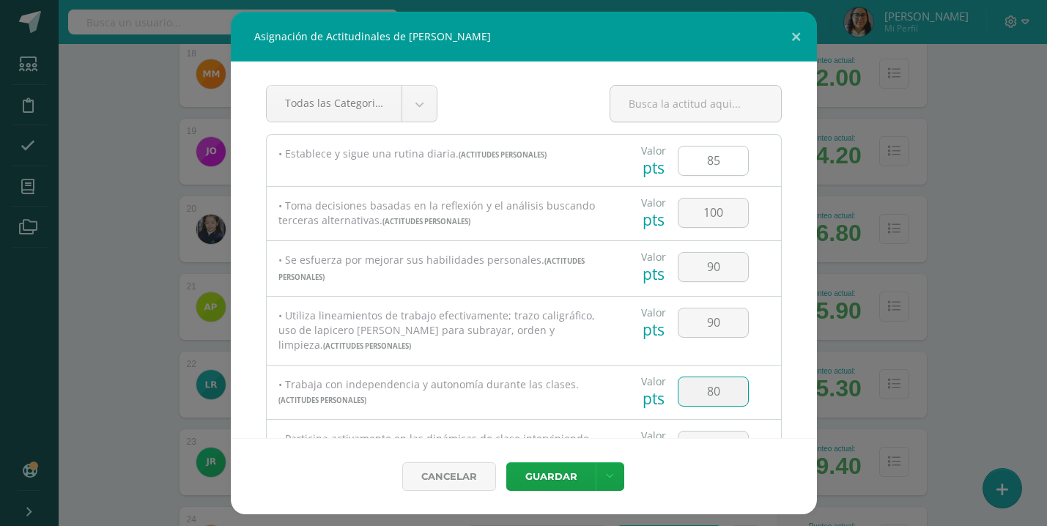
type input "80"
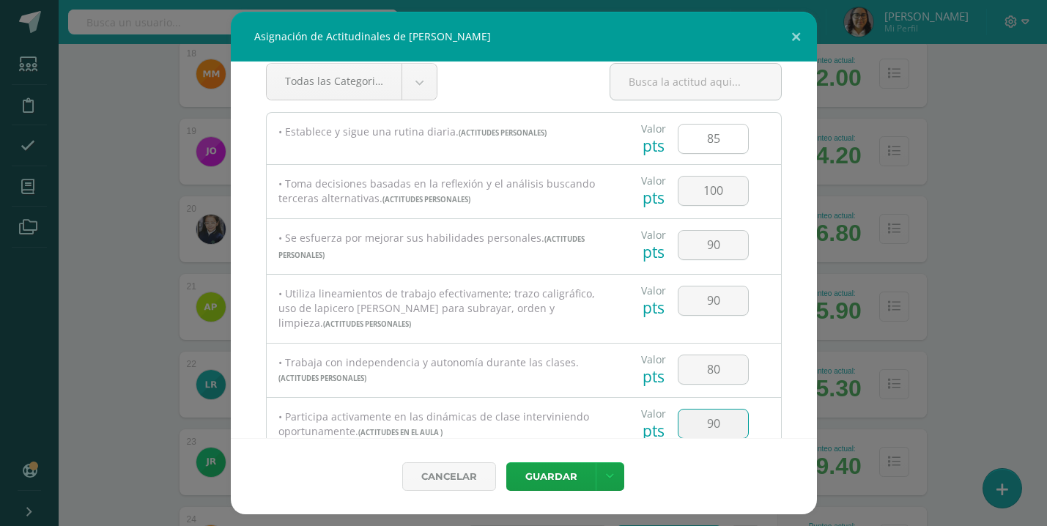
type input "90"
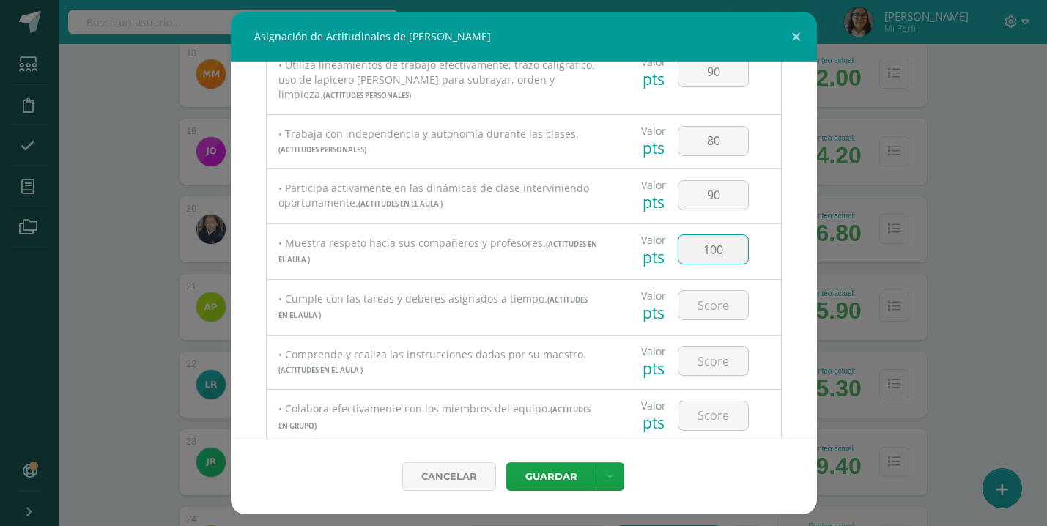
type input "100"
type input "80"
type input "95"
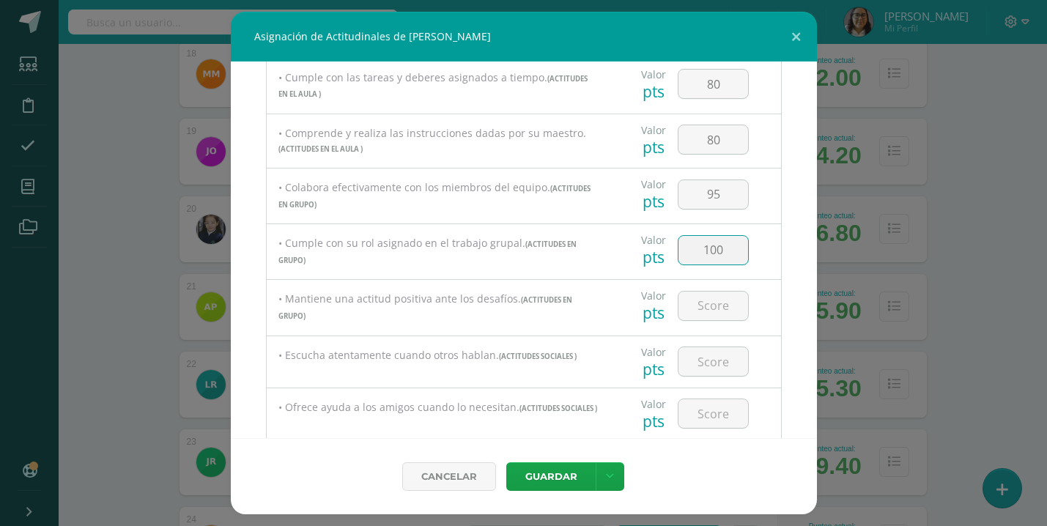
type input "100"
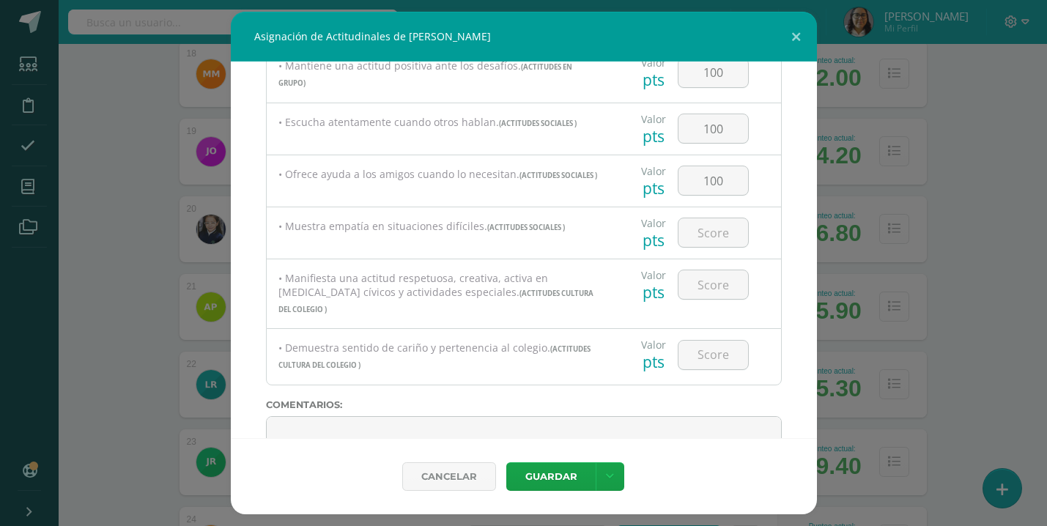
scroll to position [703, 0]
click at [722, 237] on input "number" at bounding box center [713, 234] width 70 height 29
type input "100"
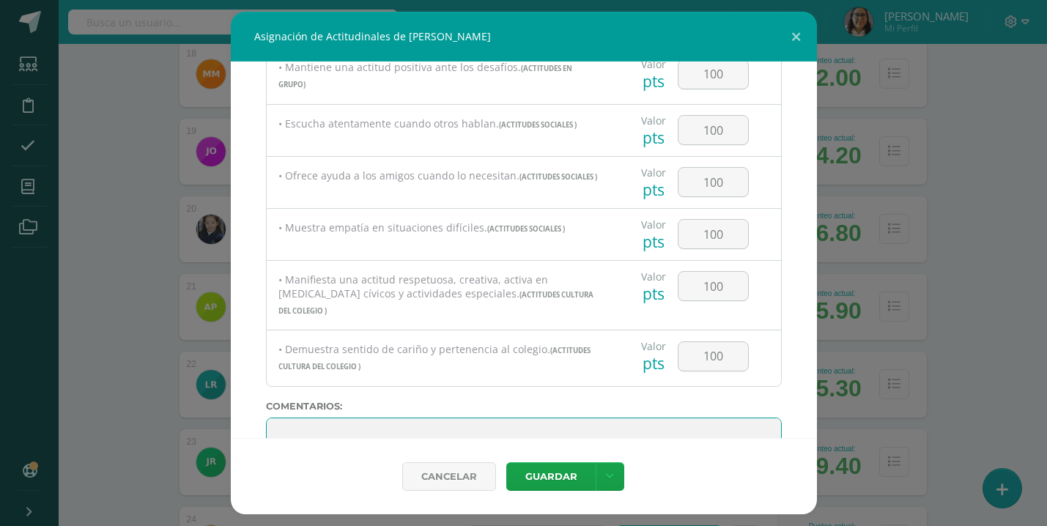
click at [303, 418] on textarea at bounding box center [524, 454] width 516 height 73
paste textarea "🌟 Eres una niña con muchas habilidades y un gran corazón. Confía en ti y en tod…"
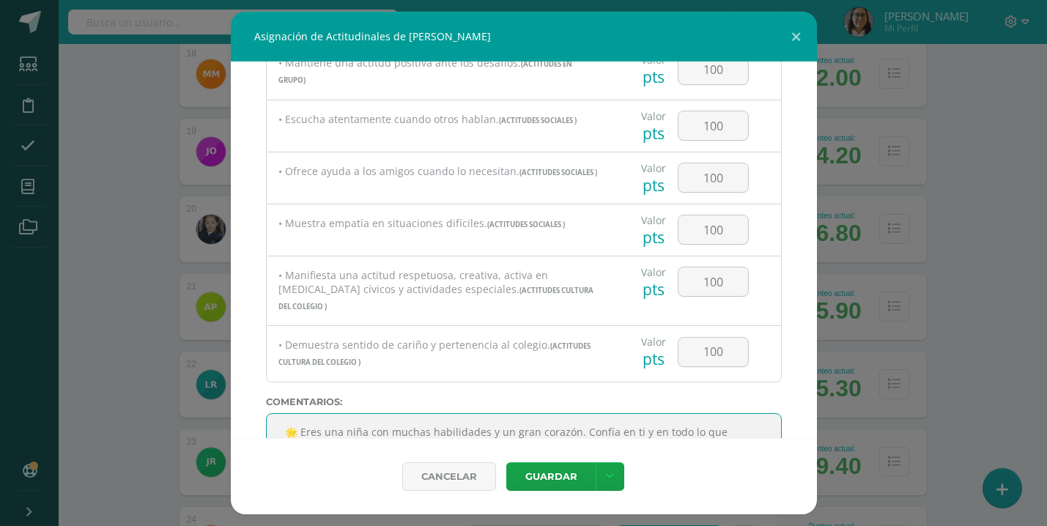
scroll to position [0, 0]
type textarea "🌟 Eres una niña con muchas habilidades y un gran corazón. Confía en ti y en tod…"
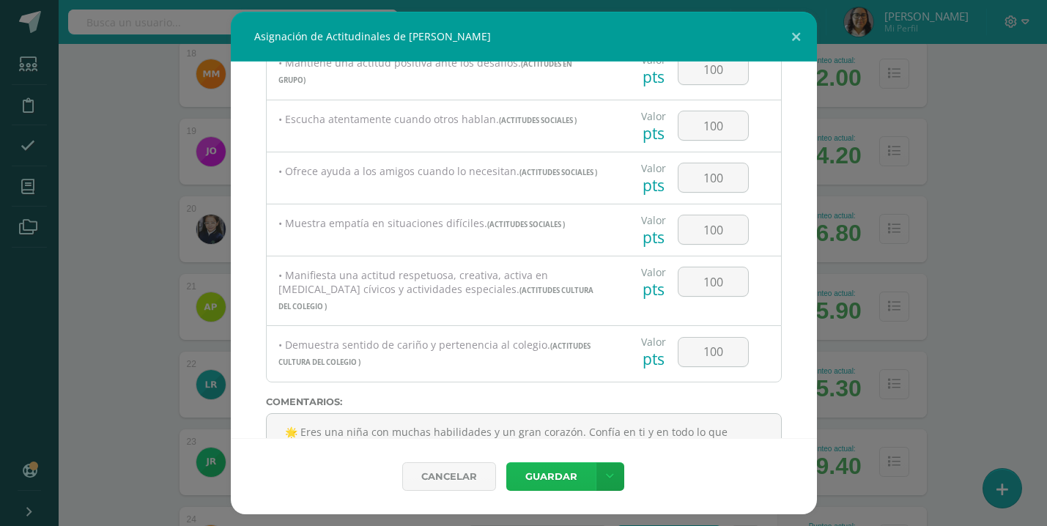
click at [551, 473] on button "Guardar" at bounding box center [550, 476] width 89 height 29
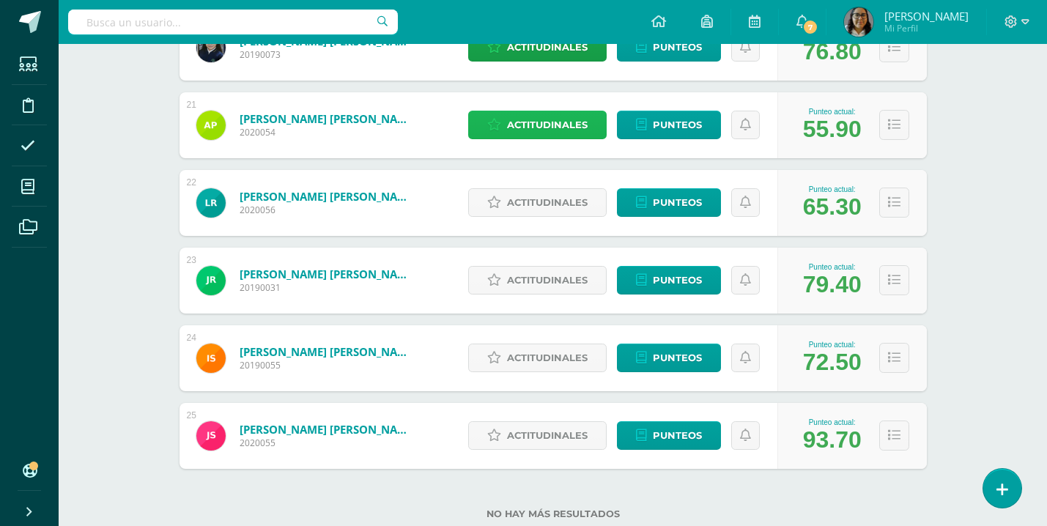
scroll to position [1820, 0]
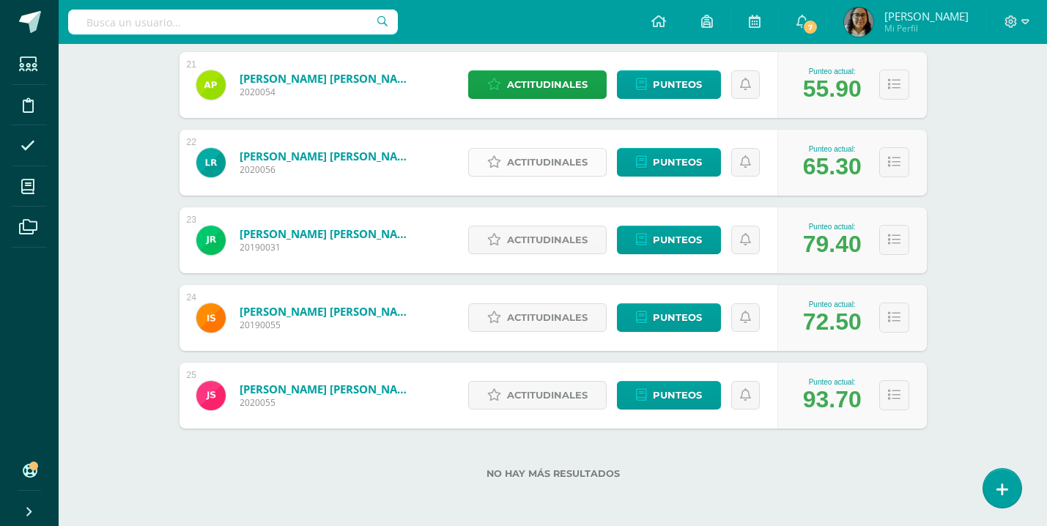
click at [566, 158] on span "Actitudinales" at bounding box center [547, 162] width 81 height 27
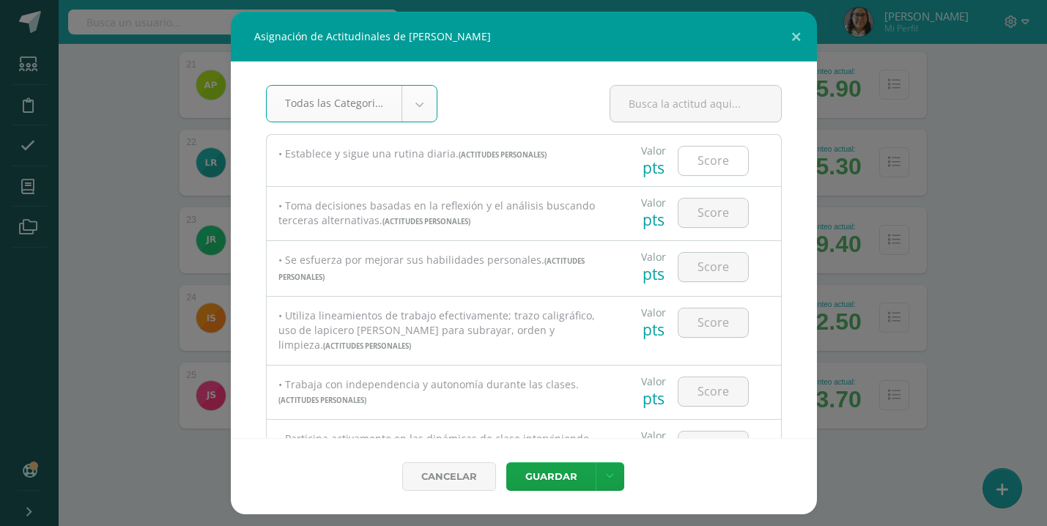
click at [715, 166] on input "number" at bounding box center [713, 161] width 70 height 29
type input "80"
type input "60"
type input "80"
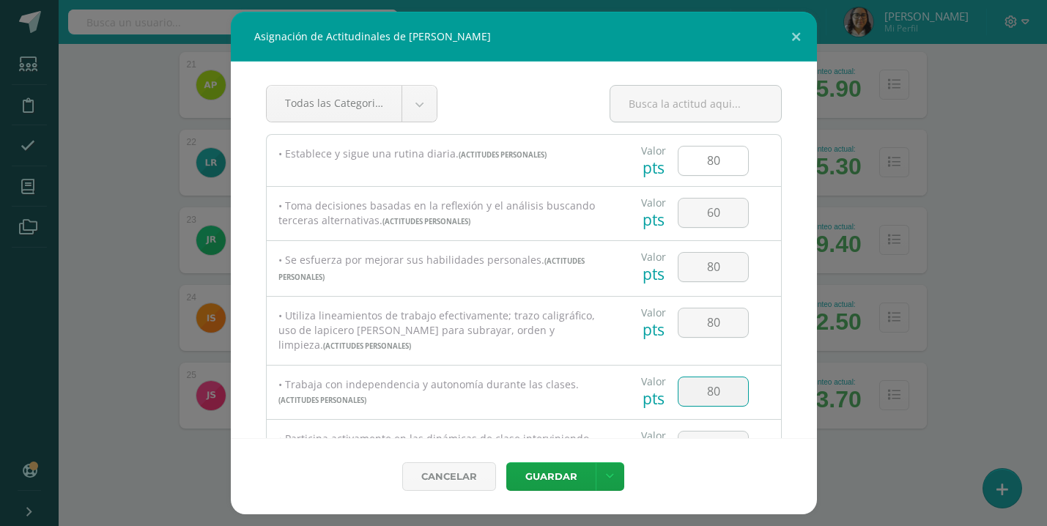
type input "80"
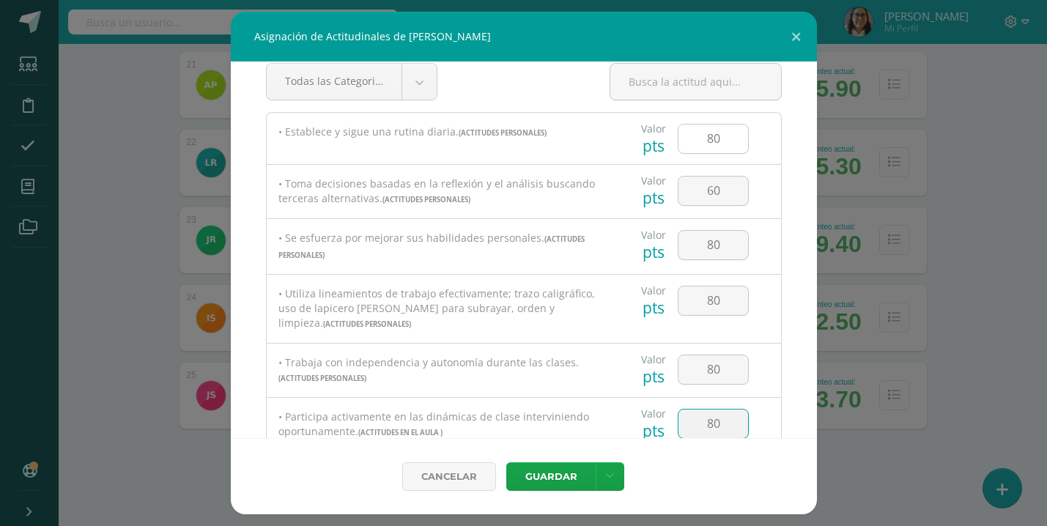
type input "80"
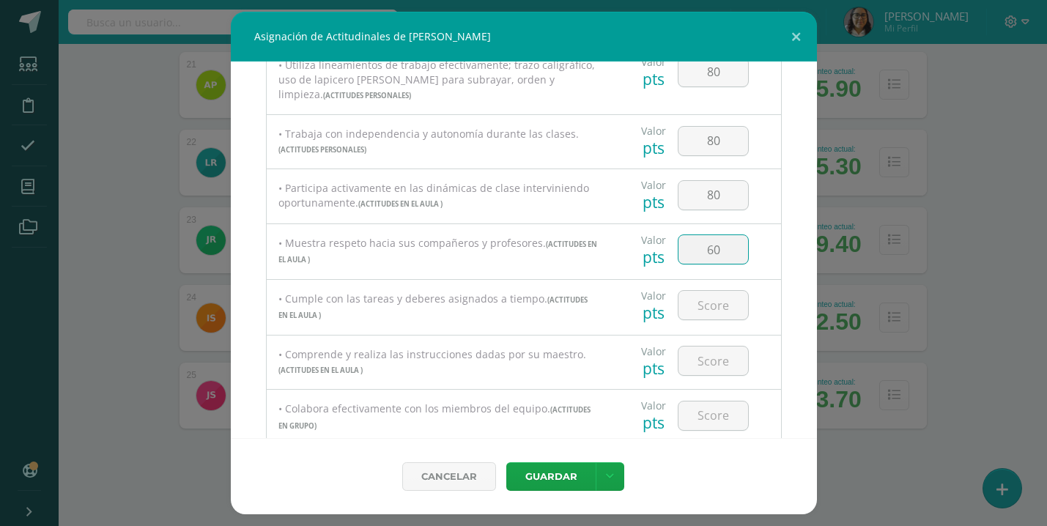
type input "60"
type input "80"
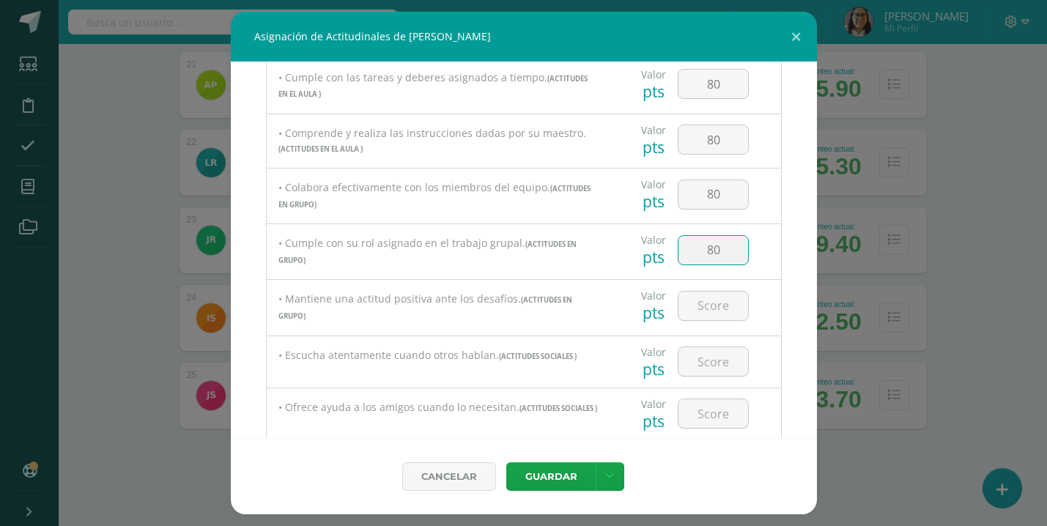
type input "8"
type input "0"
type input "90"
type input "60"
type input "80"
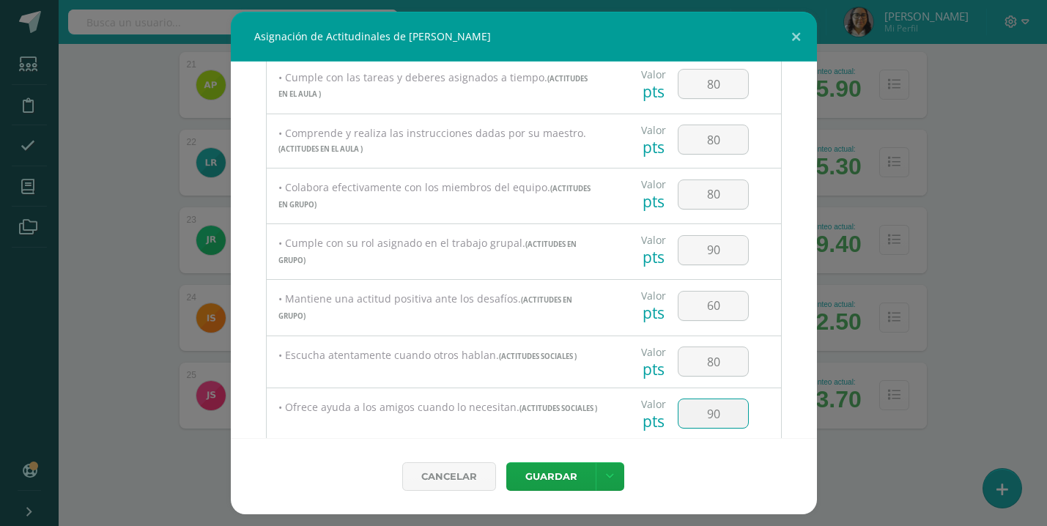
type input "90"
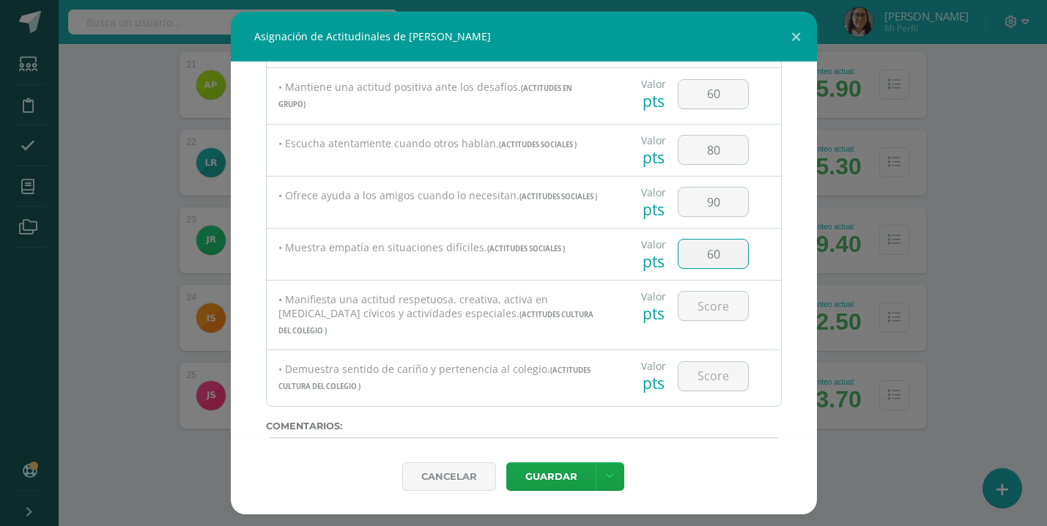
type input "60"
type input "90"
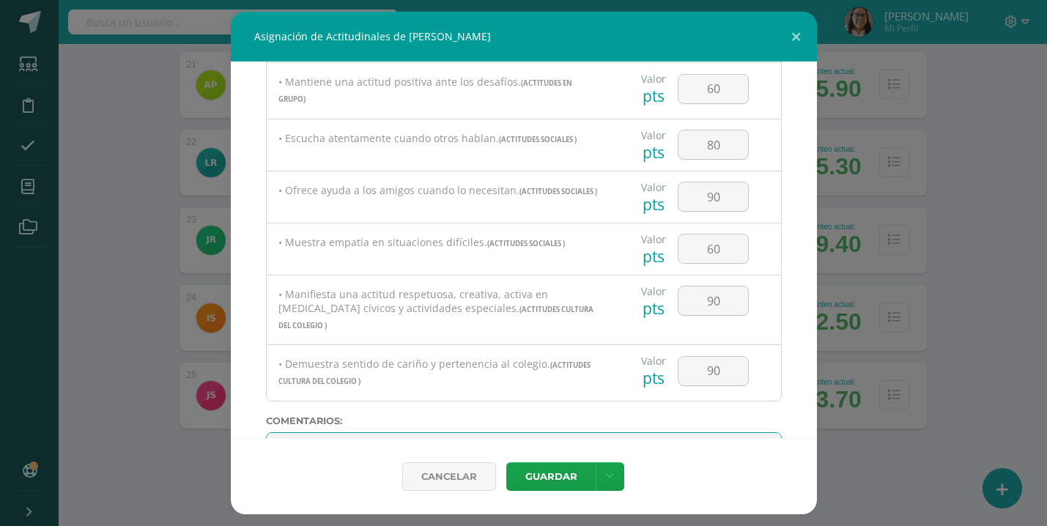
scroll to position [760, 0]
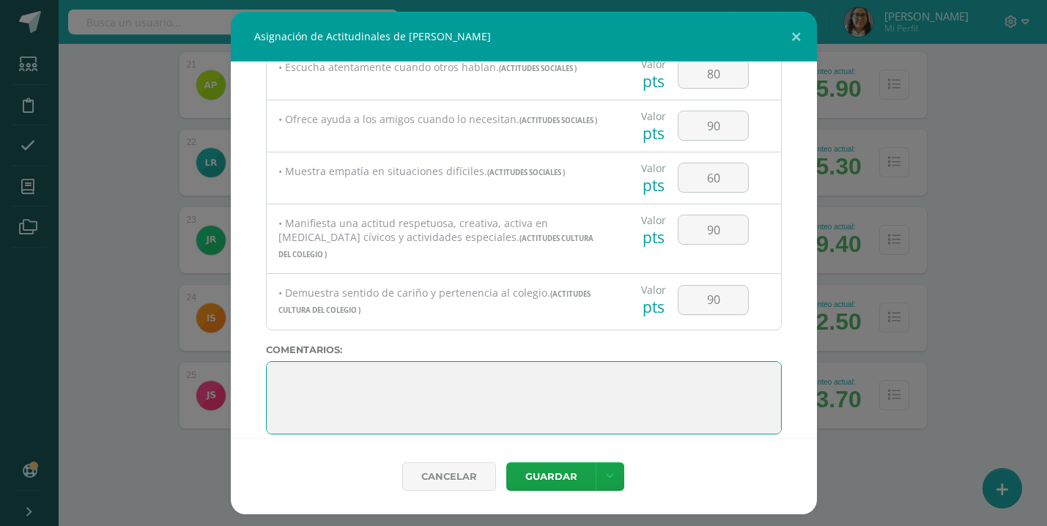
paste textarea ""Tienes muchas cualidades que pueden ayudar a tu grupo. Si mejoras tu forma de …"
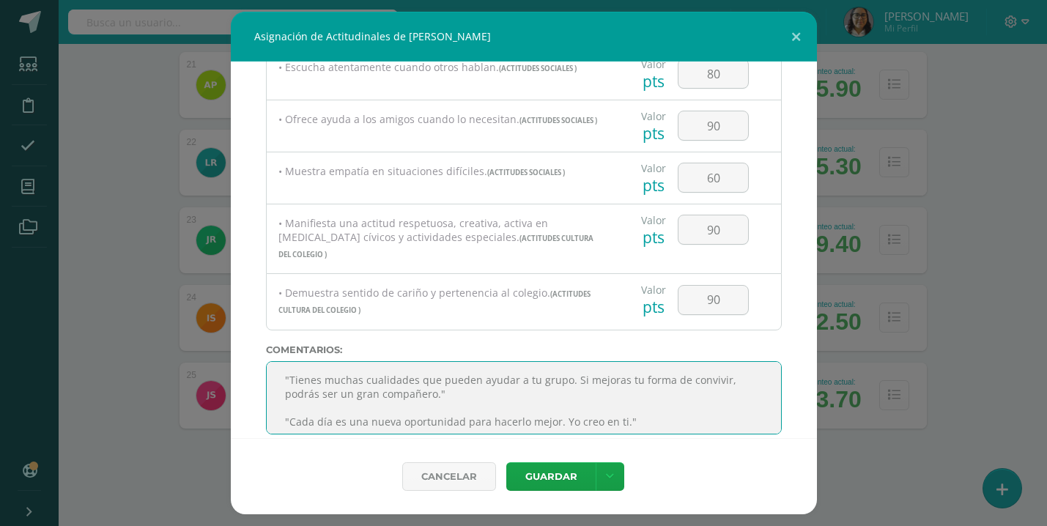
click at [290, 398] on textarea at bounding box center [524, 397] width 516 height 73
click at [629, 390] on textarea at bounding box center [524, 397] width 516 height 73
click at [290, 361] on textarea at bounding box center [524, 397] width 516 height 73
click at [647, 395] on textarea at bounding box center [524, 397] width 516 height 73
click at [300, 401] on textarea at bounding box center [524, 397] width 516 height 73
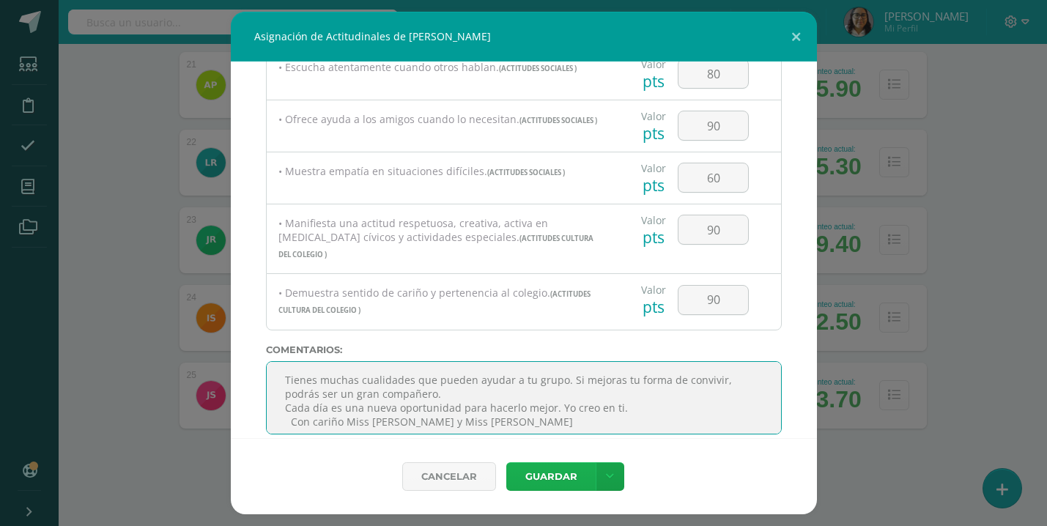
type textarea "Tienes muchas cualidades que pueden ayudar a tu grupo. Si mejoras tu forma de c…"
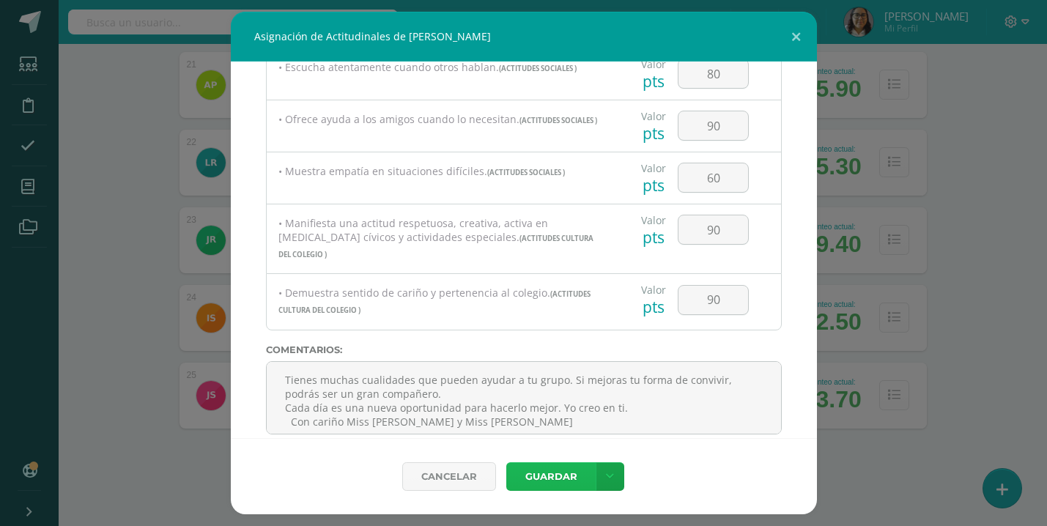
click at [560, 480] on button "Guardar" at bounding box center [550, 476] width 89 height 29
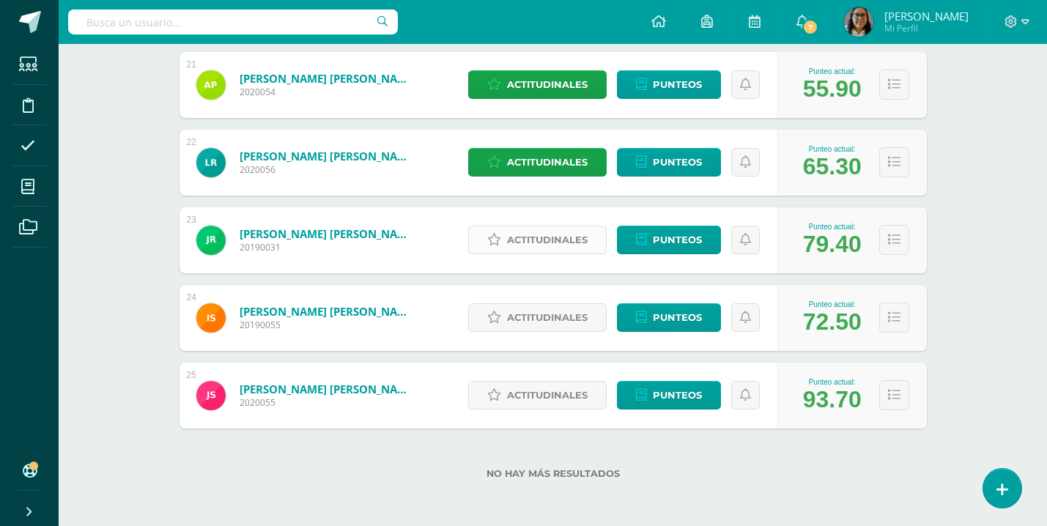
click at [544, 240] on span "Actitudinales" at bounding box center [547, 239] width 81 height 27
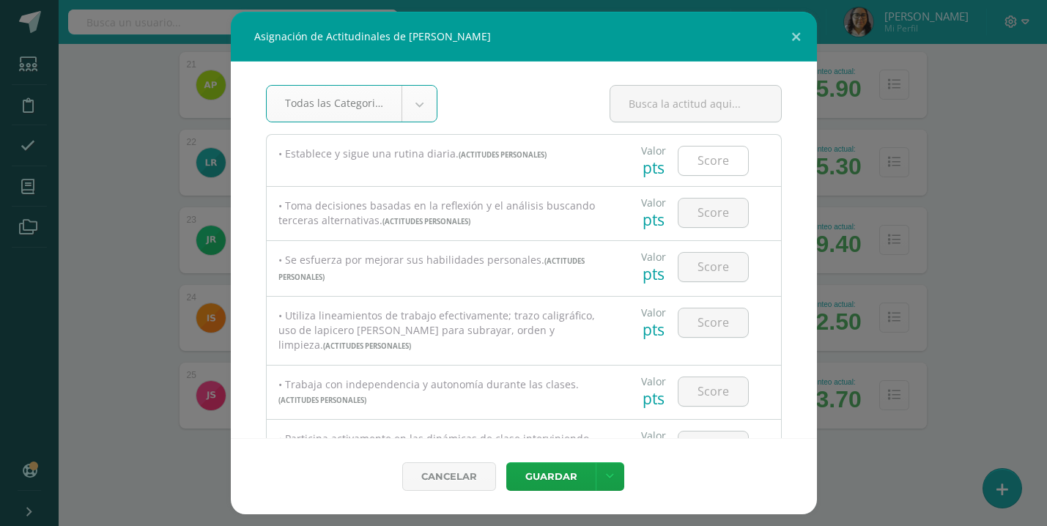
click at [717, 162] on input "number" at bounding box center [713, 161] width 70 height 29
type input "90"
type input "100"
type input "90"
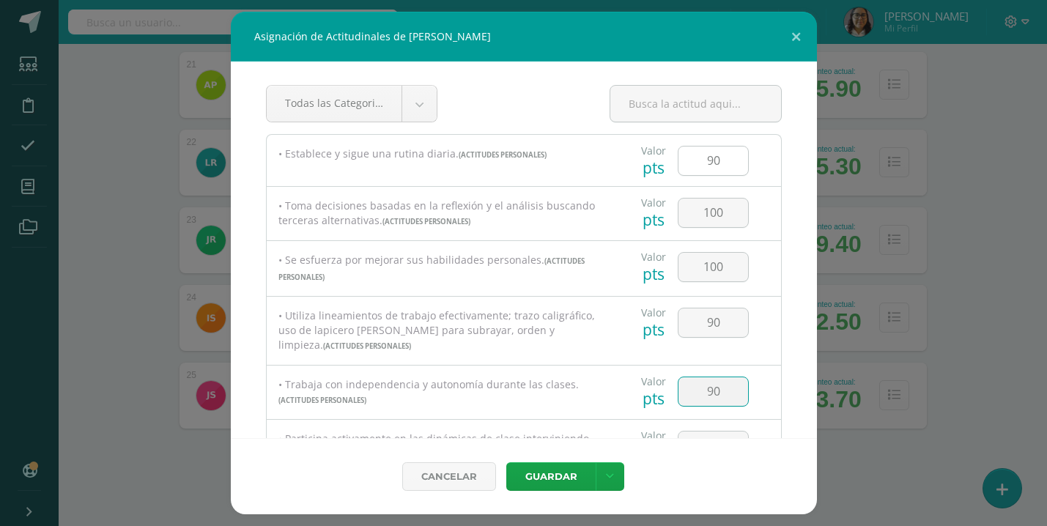
type input "90"
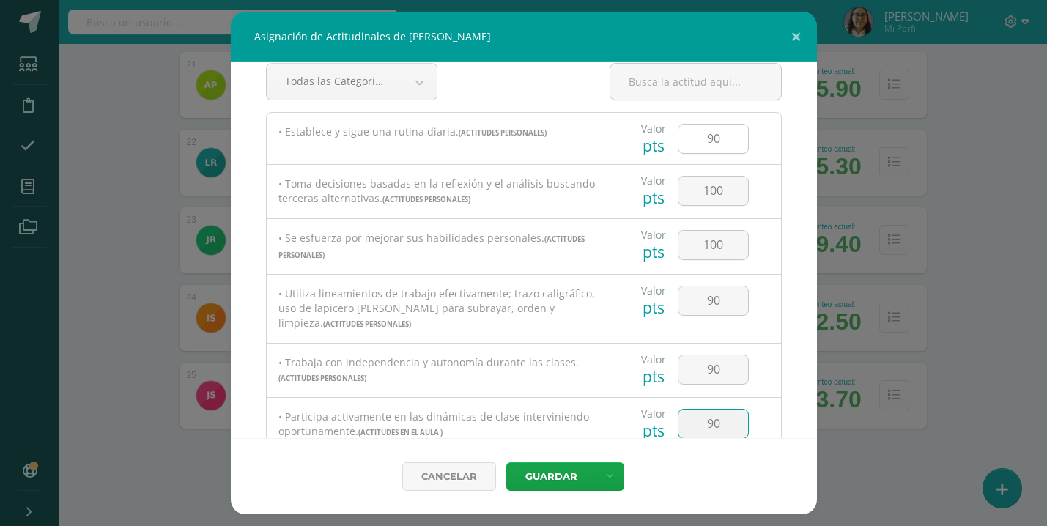
type input "90"
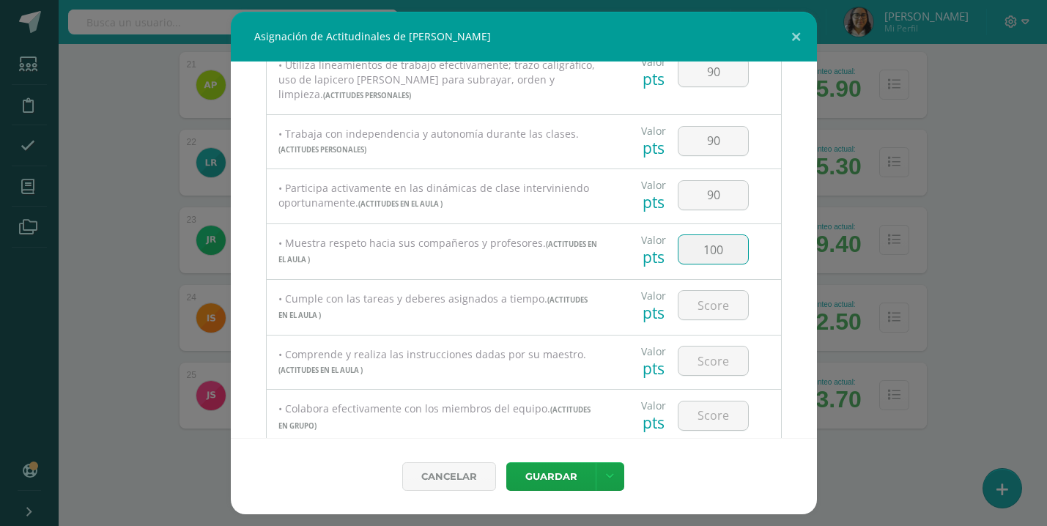
type input "100"
type input "90"
type input "100"
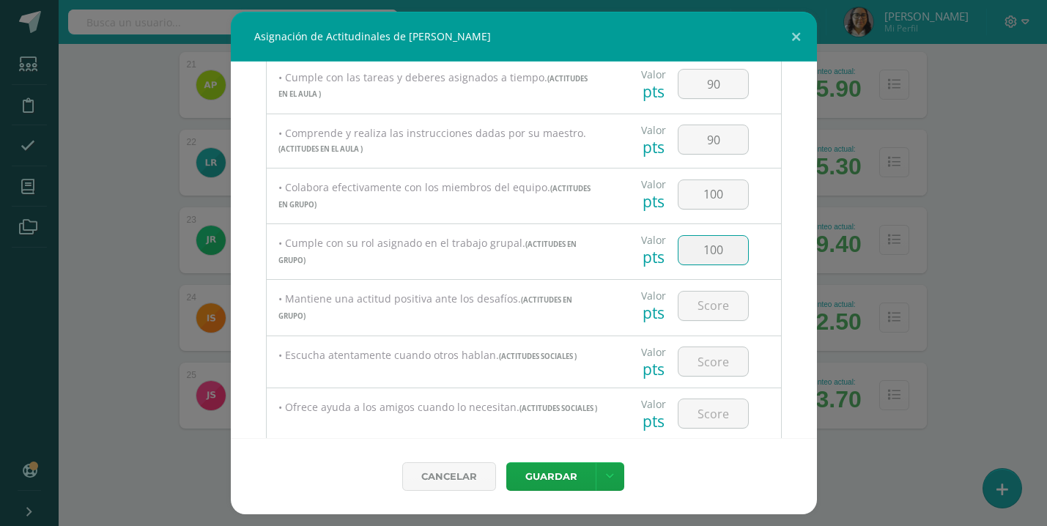
type input "100"
type input "90"
type input "100"
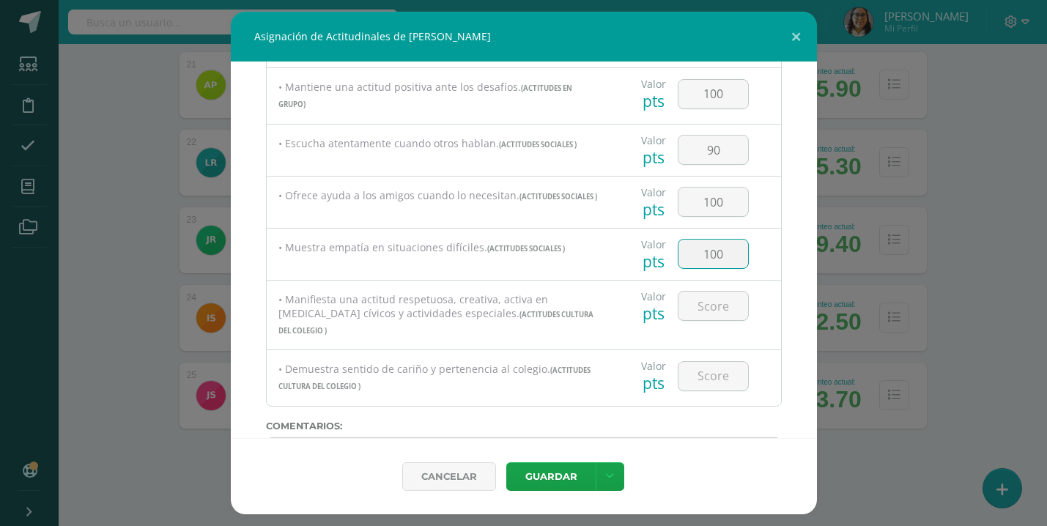
type input "100"
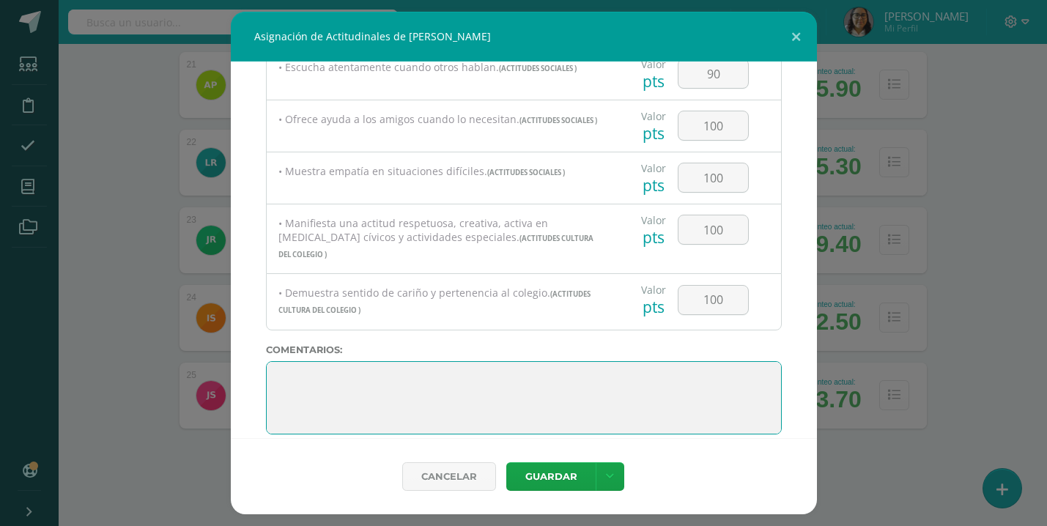
click at [313, 374] on textarea at bounding box center [524, 397] width 516 height 73
click at [374, 361] on textarea at bounding box center [524, 397] width 516 height 73
paste textarea "Tienes muchas cualidades que te hacen especial. Solo necesitas un poco más de e…"
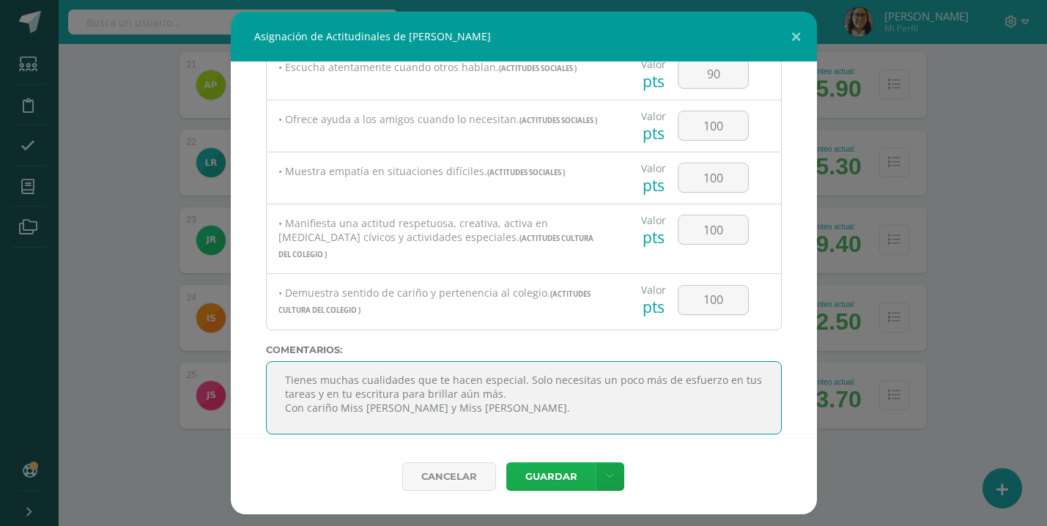
type textarea "Tienes muchas cualidades que te hacen especial. Solo necesitas un poco más de e…"
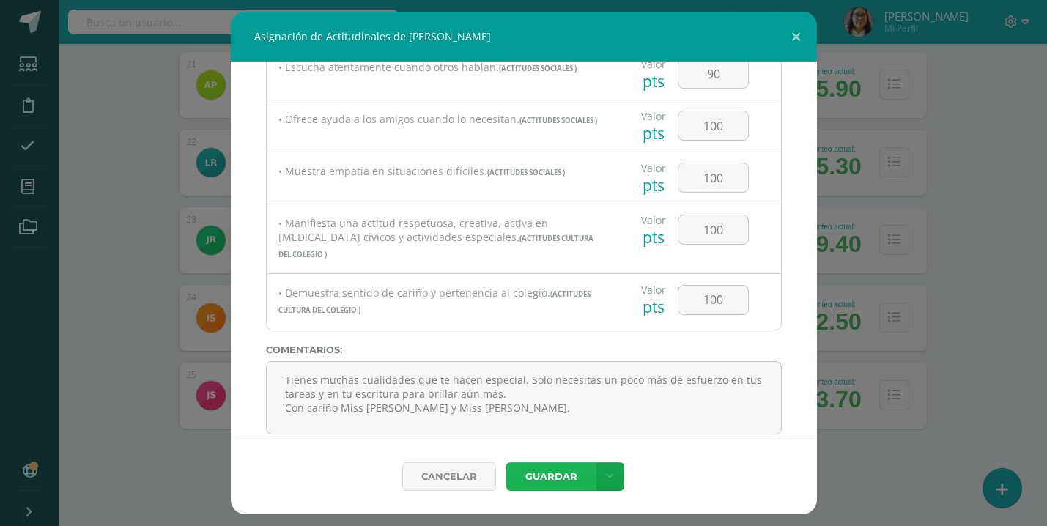
click at [548, 474] on button "Guardar" at bounding box center [550, 476] width 89 height 29
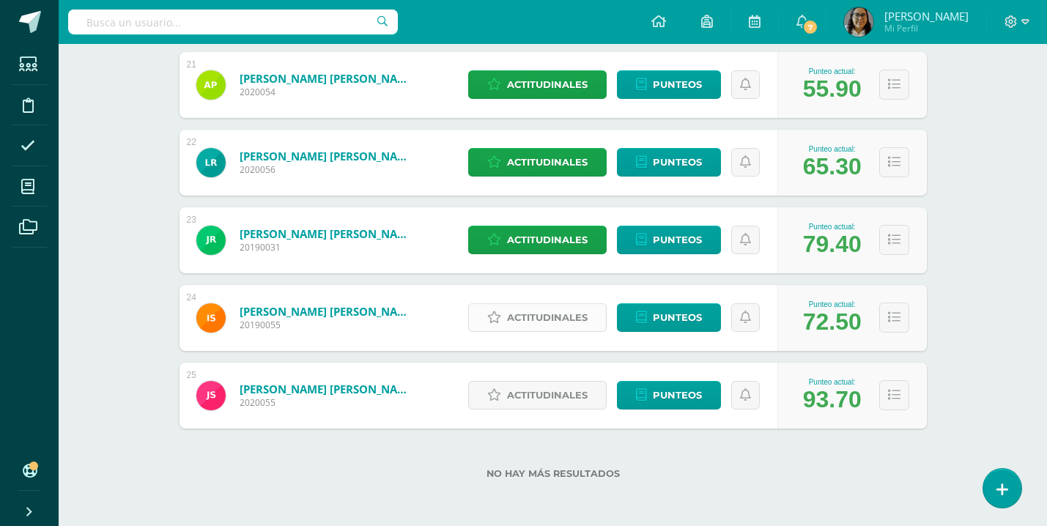
click at [549, 322] on span "Actitudinales" at bounding box center [547, 317] width 81 height 27
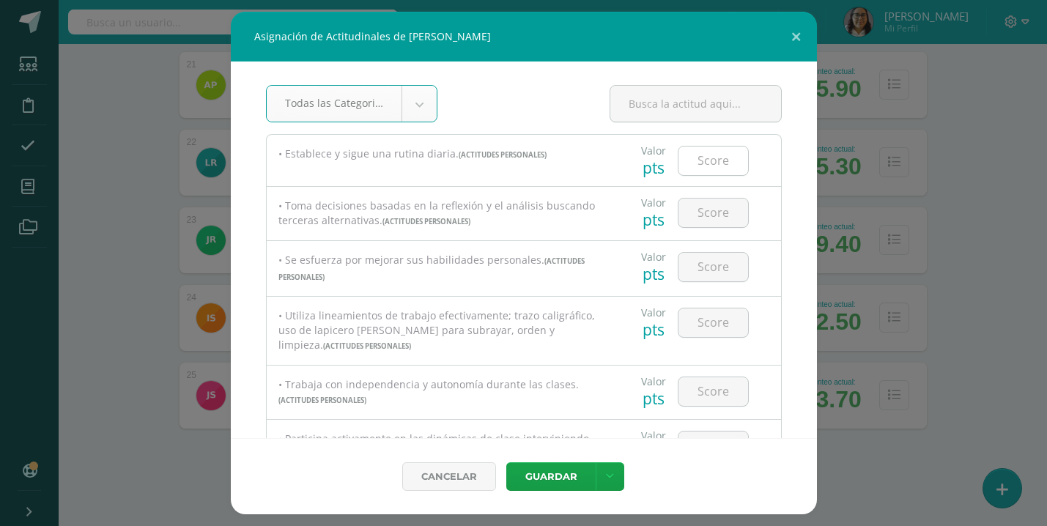
click at [713, 171] on input "number" at bounding box center [713, 161] width 70 height 29
type input "100"
type input "90"
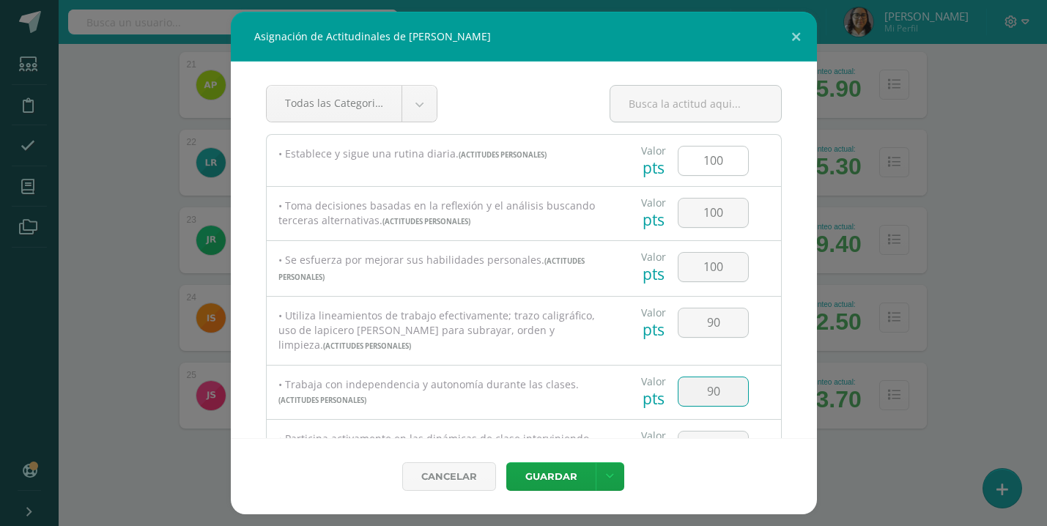
type input "90"
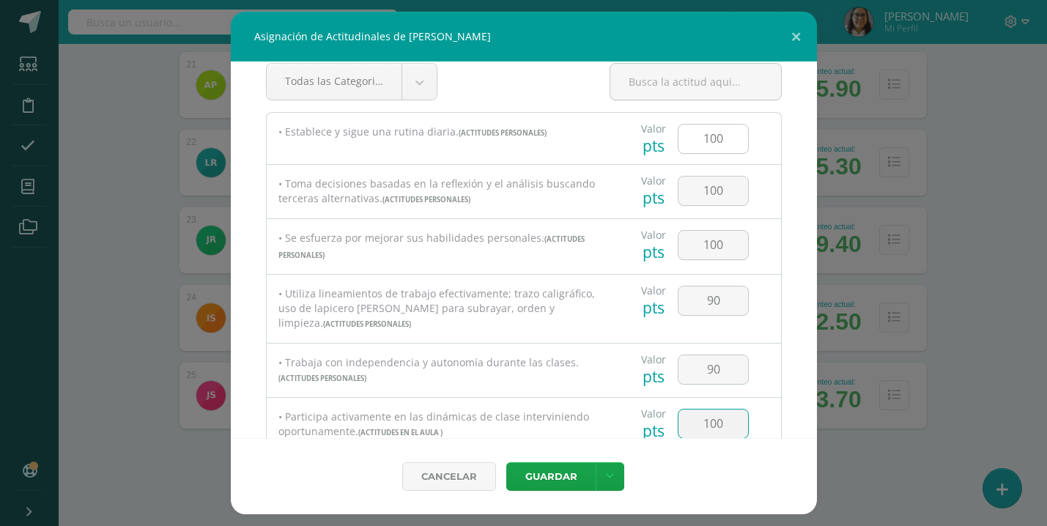
type input "100"
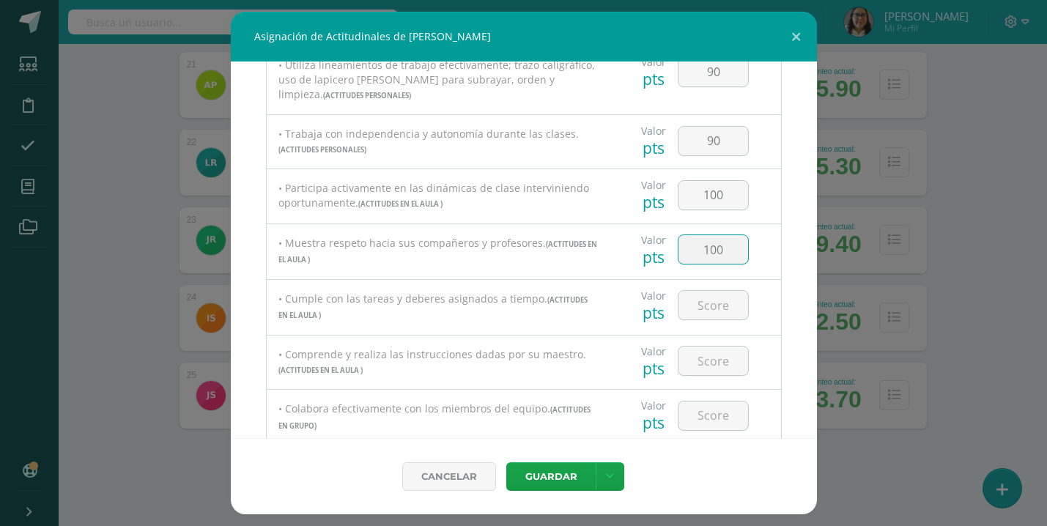
type input "100"
type input "1"
type input "90"
type input "100"
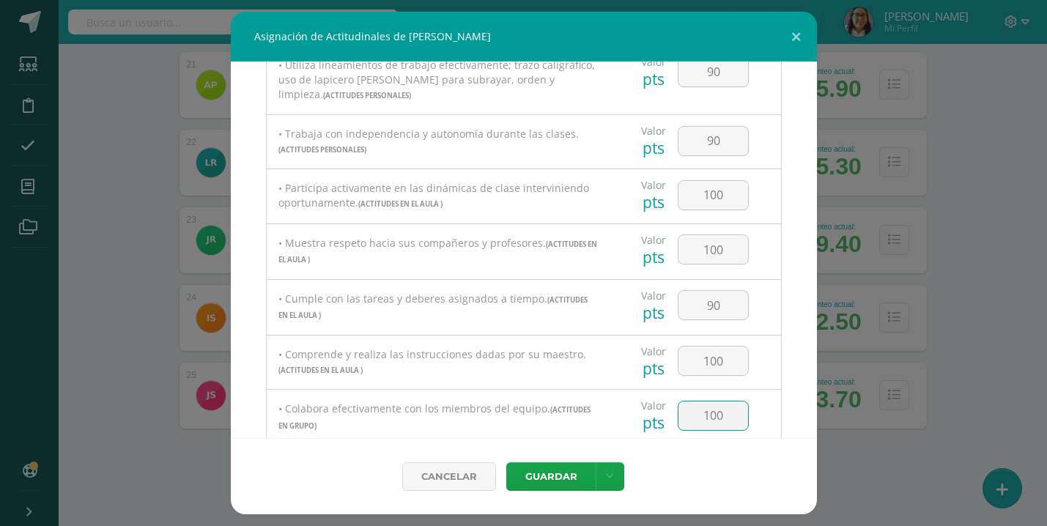
scroll to position [472, 0]
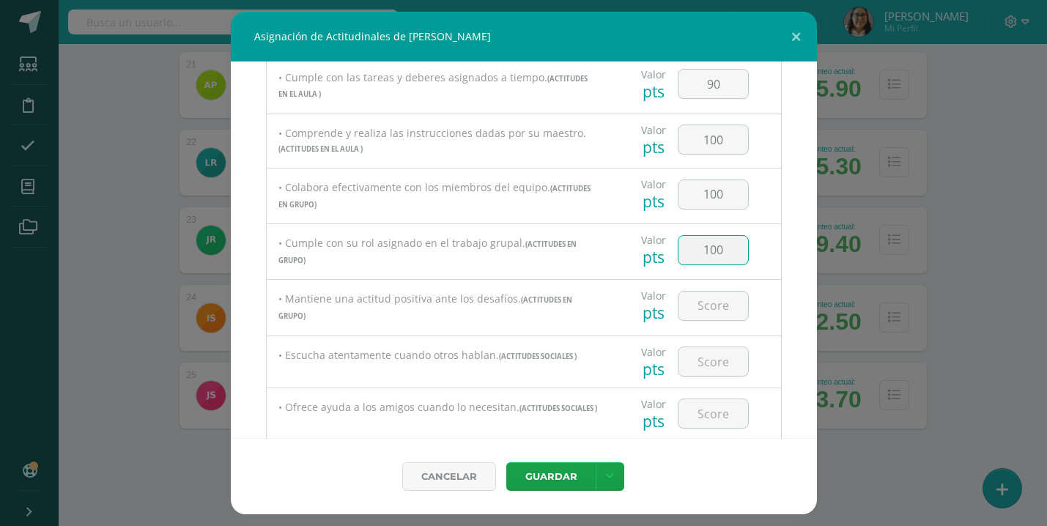
type input "100"
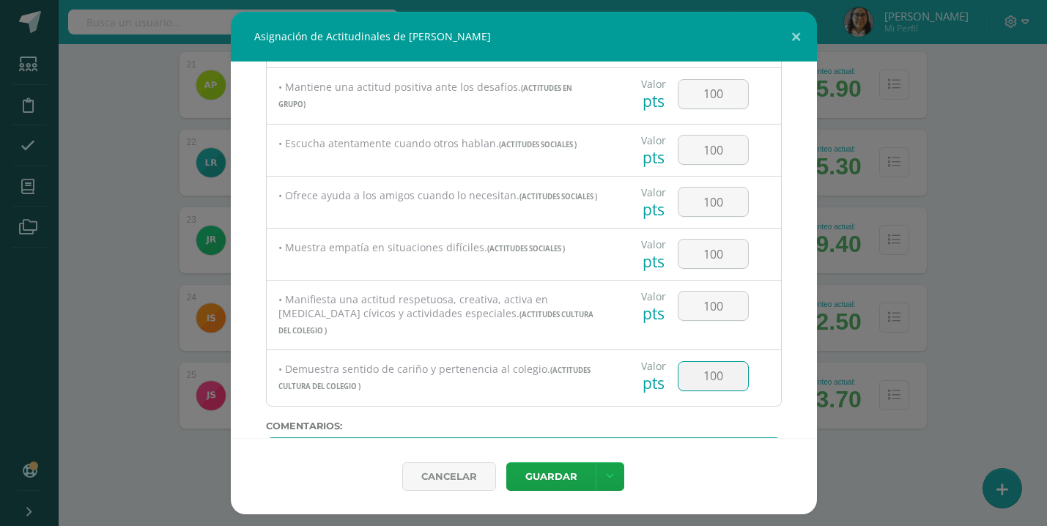
scroll to position [689, 0]
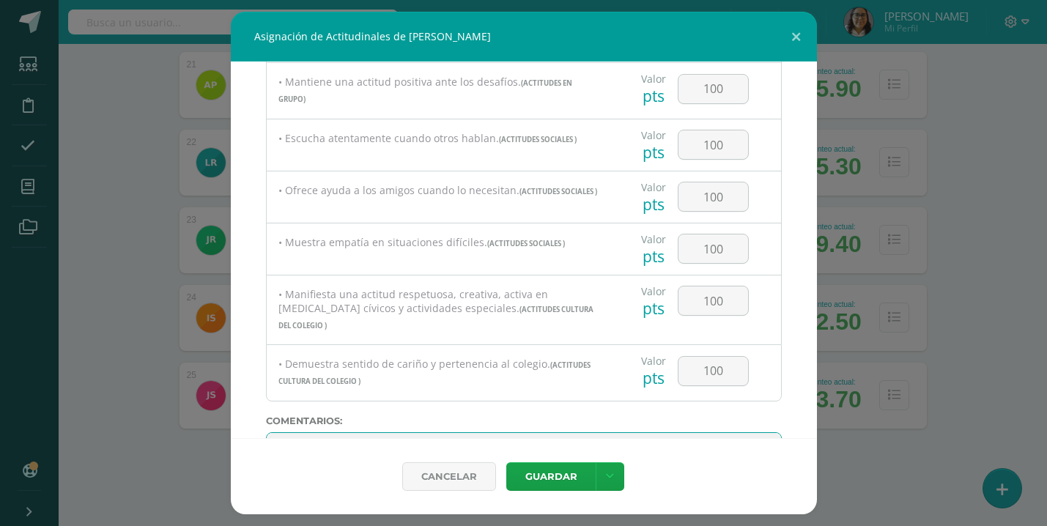
paste textarea "Tienes un corazón enorme y muchas cualidades lindas. Si te esfuerzas un poquito…"
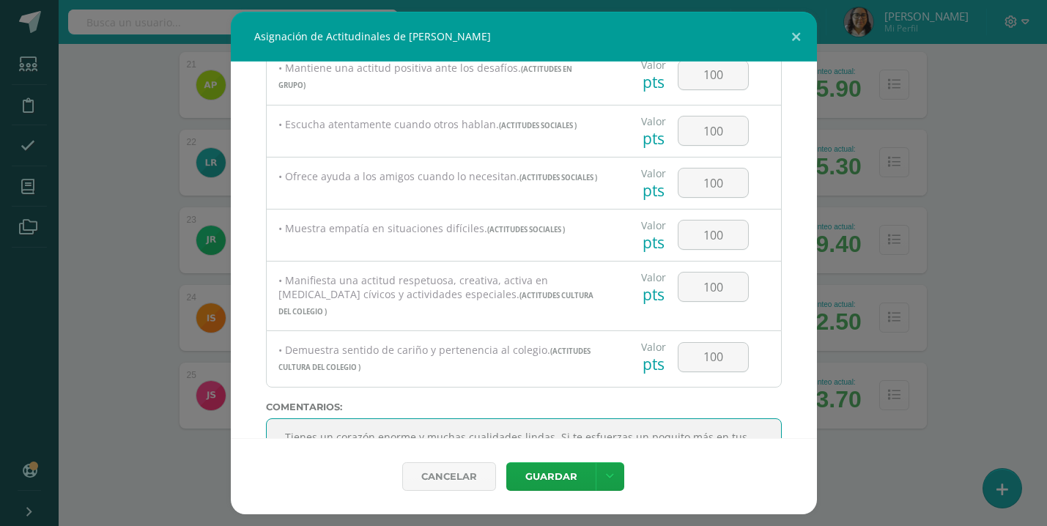
scroll to position [716, 0]
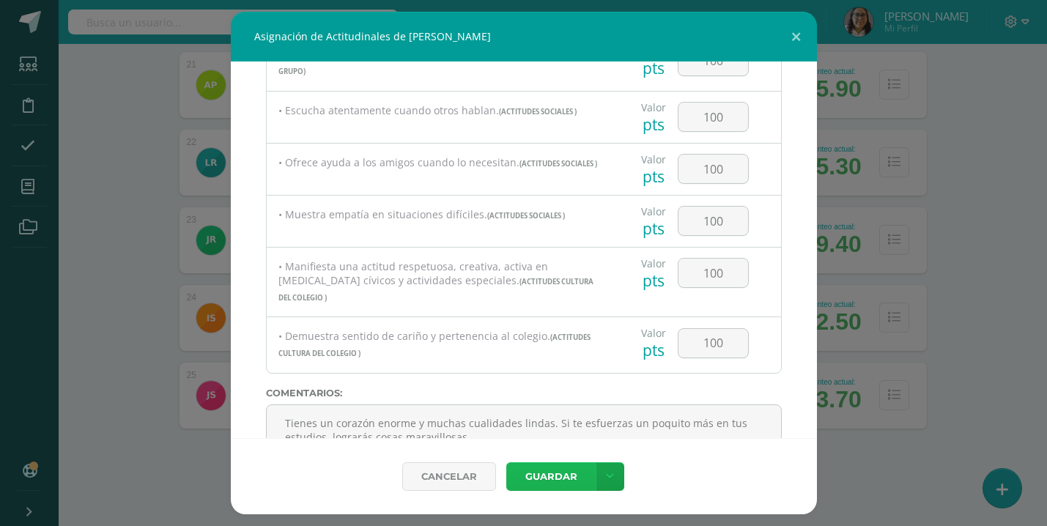
click at [562, 477] on button "Guardar" at bounding box center [550, 476] width 89 height 29
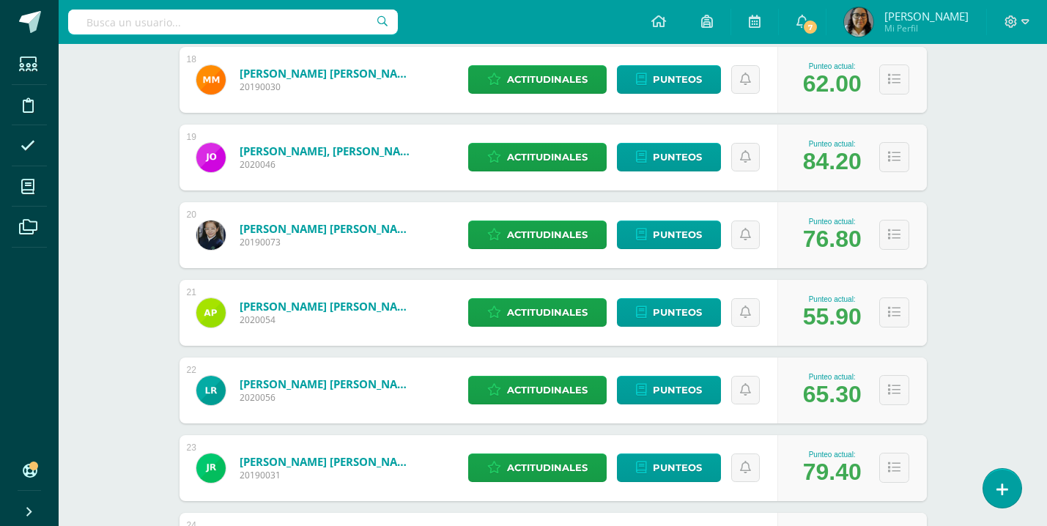
scroll to position [1820, 0]
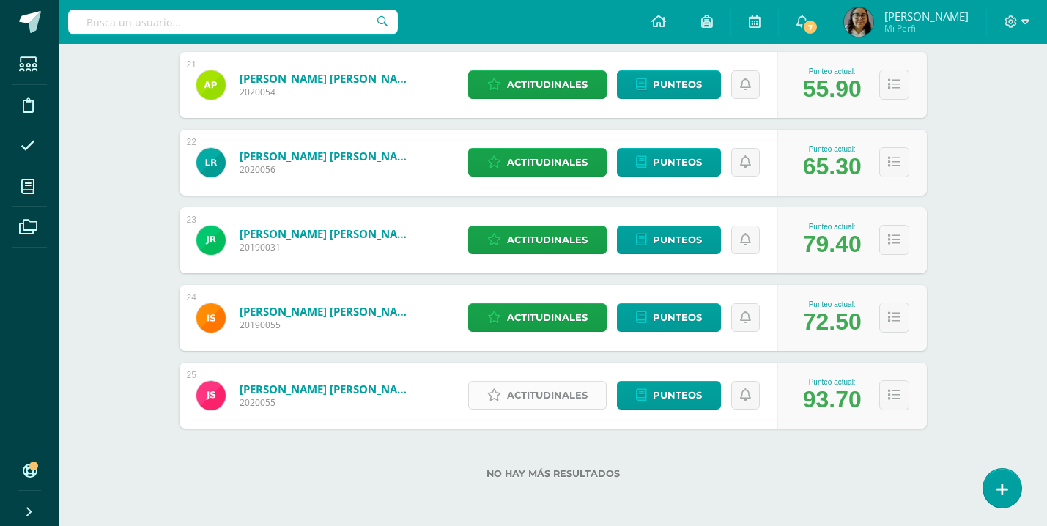
click at [549, 397] on span "Actitudinales" at bounding box center [547, 395] width 81 height 27
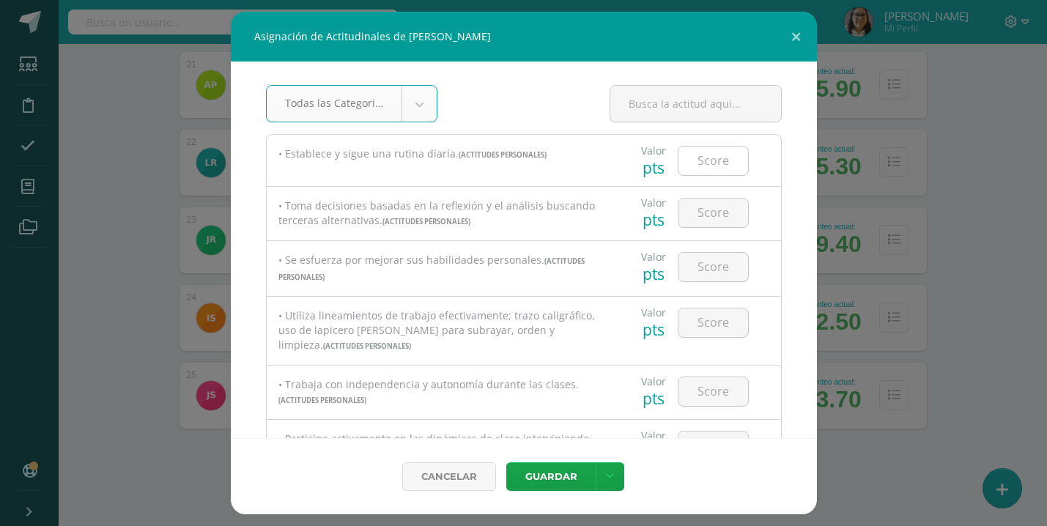
click at [714, 164] on input "number" at bounding box center [713, 161] width 70 height 29
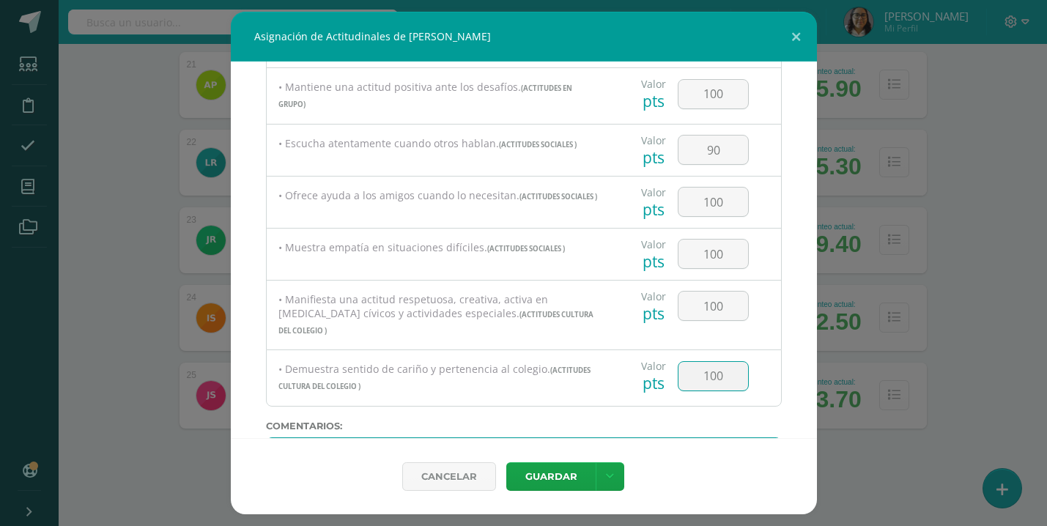
scroll to position [689, 0]
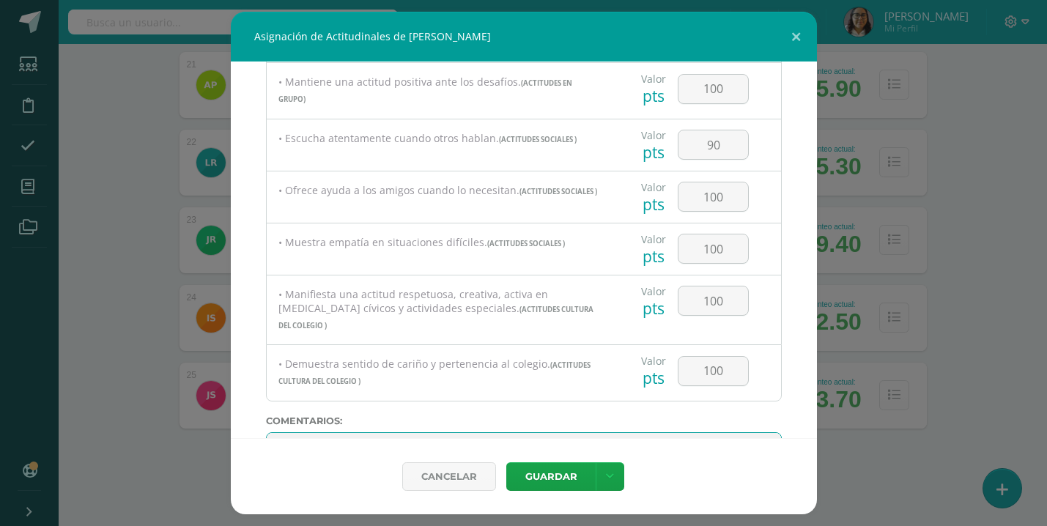
paste textarea "es un niño muy responsable y con excelente rendimiento académico; solo necesita…"
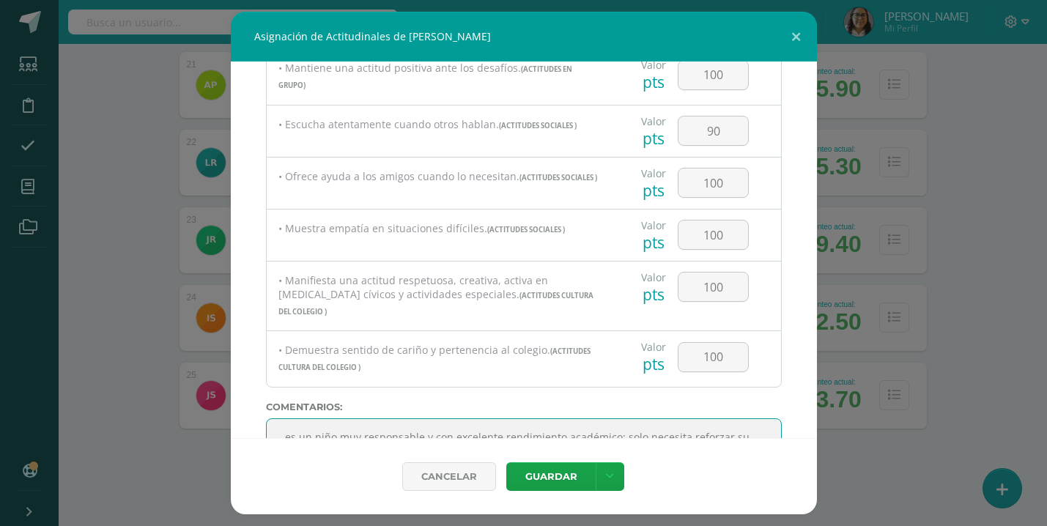
click at [296, 419] on textarea at bounding box center [524, 454] width 516 height 73
click at [611, 418] on textarea at bounding box center [524, 454] width 516 height 73
click at [580, 418] on textarea at bounding box center [524, 454] width 516 height 73
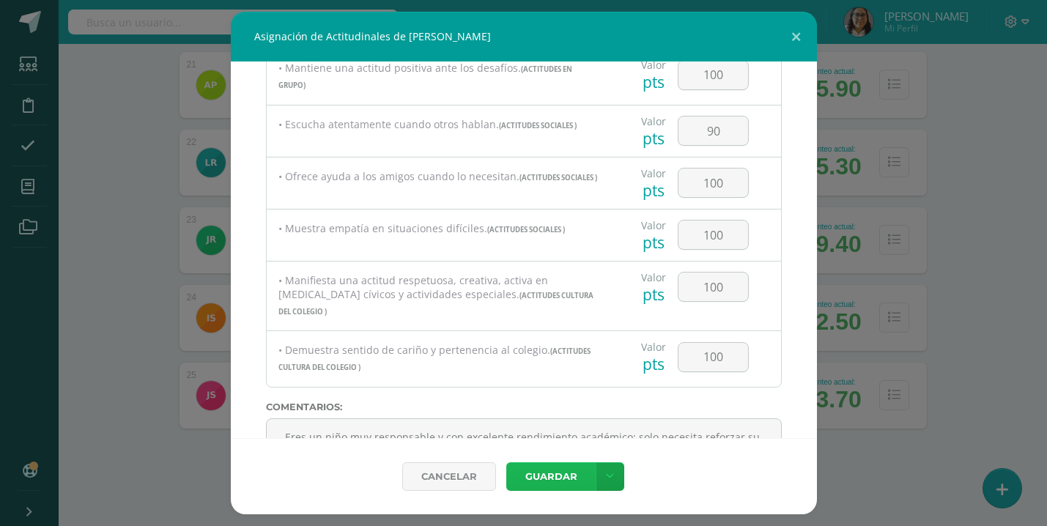
click at [559, 477] on button "Guardar" at bounding box center [550, 476] width 89 height 29
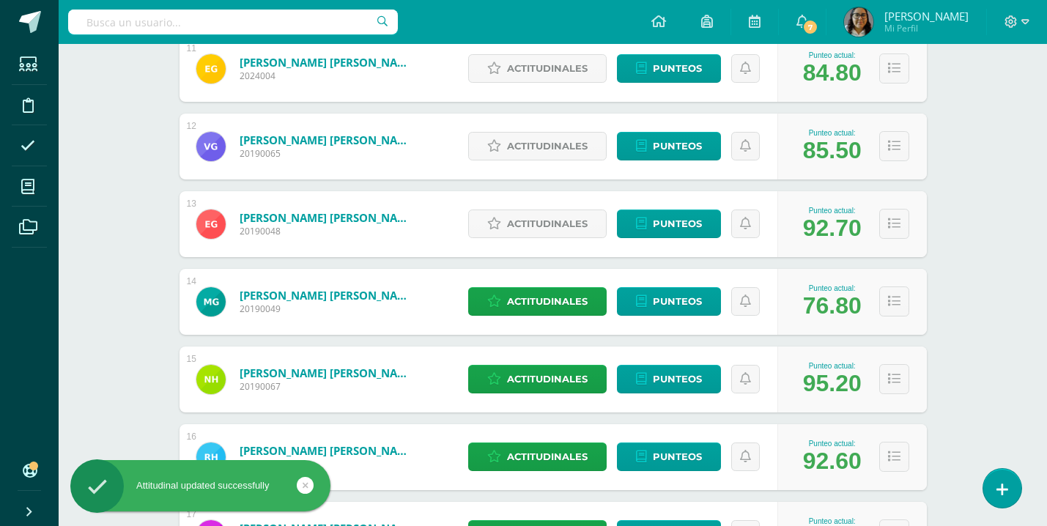
scroll to position [1051, 0]
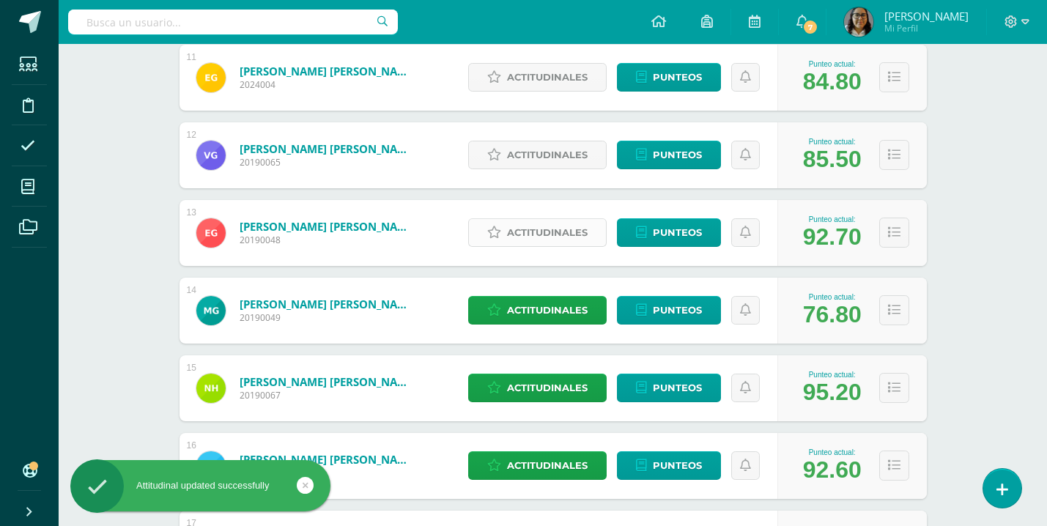
click at [554, 229] on span "Actitudinales" at bounding box center [547, 232] width 81 height 27
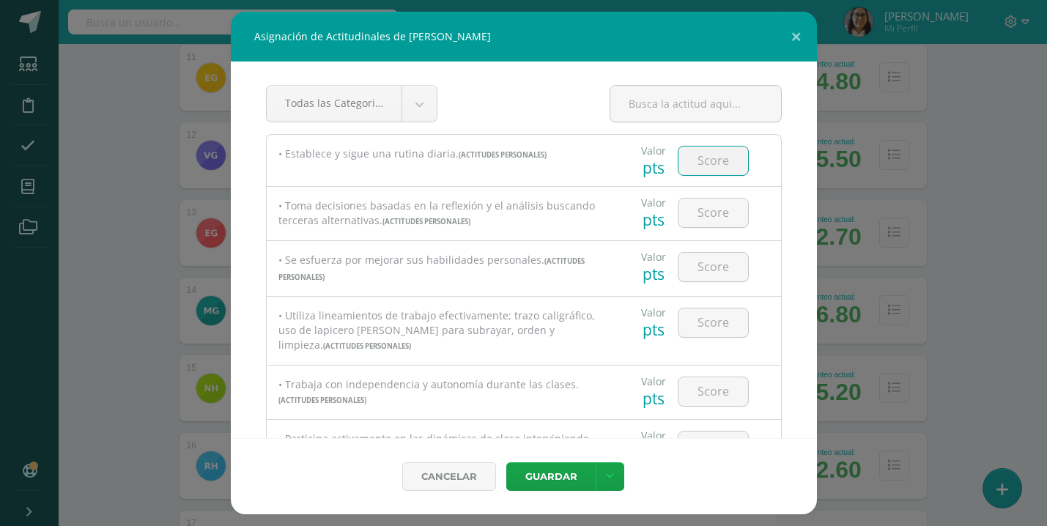
click at [712, 163] on input "number" at bounding box center [713, 161] width 70 height 29
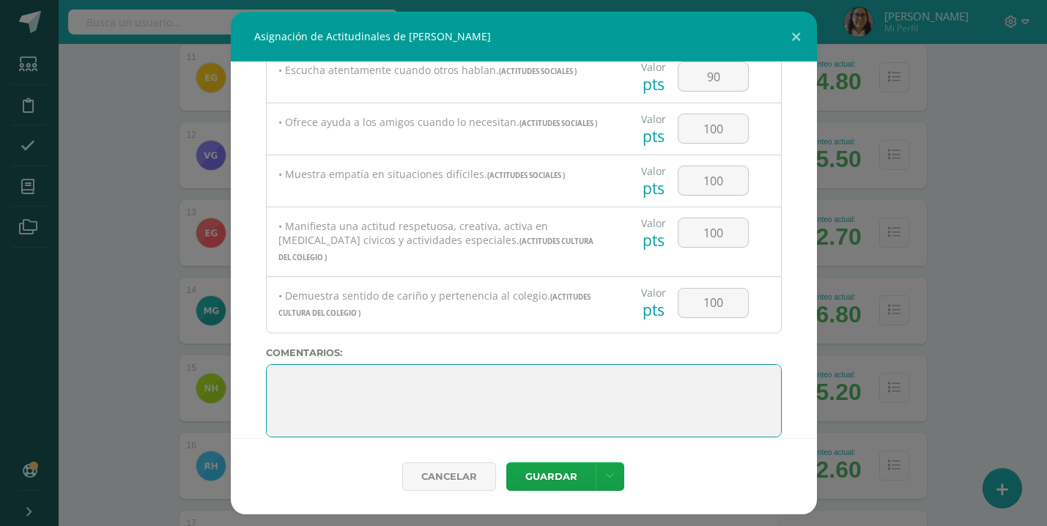
scroll to position [760, 0]
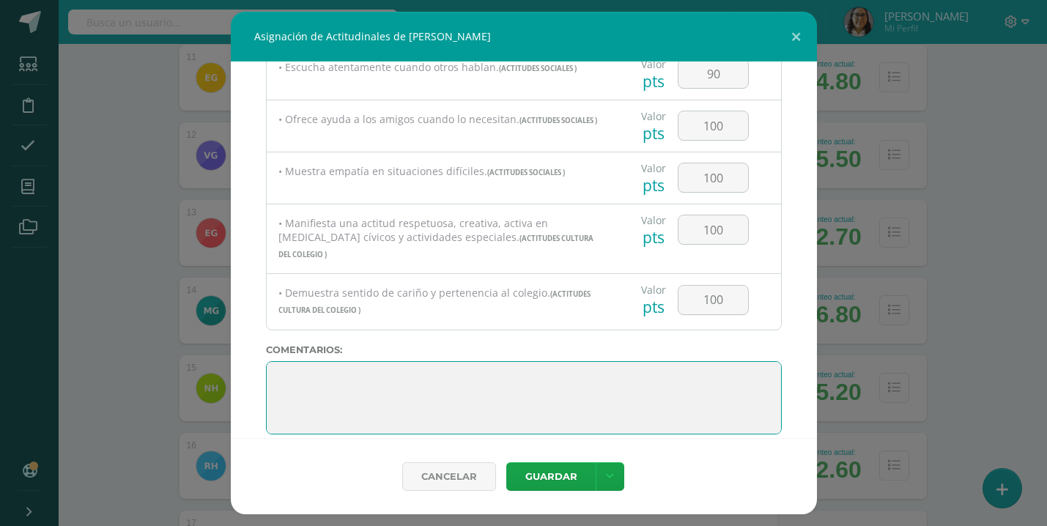
paste textarea "es una niña encantadora, con un carisma natural y muchas habilidades. Siempre s…"
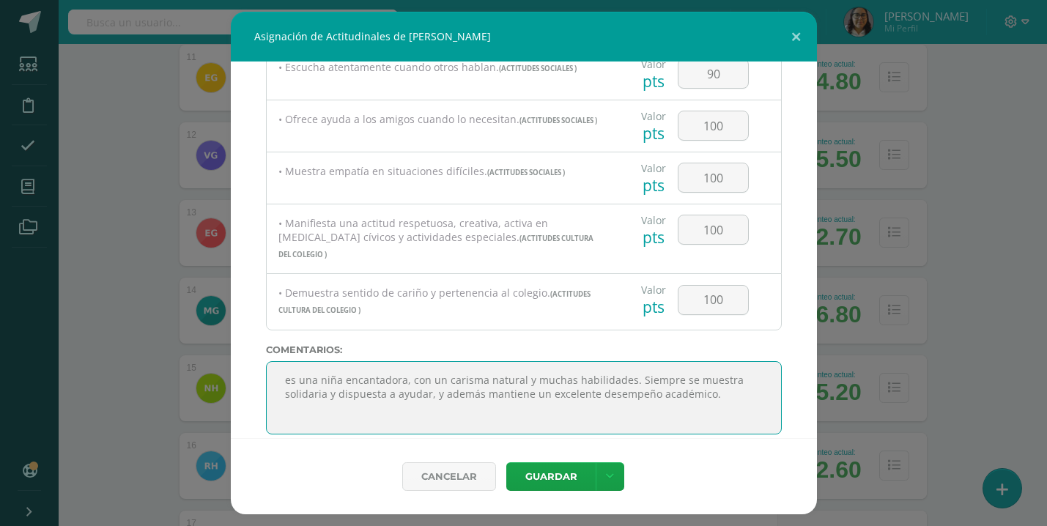
click at [296, 361] on textarea at bounding box center [524, 397] width 516 height 73
click at [692, 363] on textarea at bounding box center [524, 397] width 516 height 73
click at [736, 361] on textarea at bounding box center [524, 397] width 516 height 73
click at [524, 374] on textarea at bounding box center [524, 397] width 516 height 73
click at [593, 396] on textarea at bounding box center [524, 397] width 516 height 73
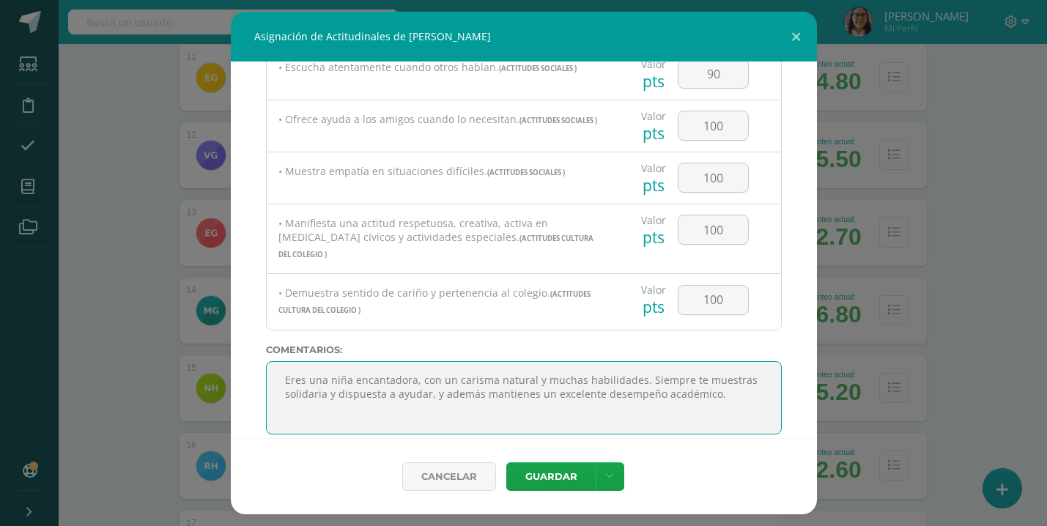
click at [343, 387] on textarea at bounding box center [524, 397] width 516 height 73
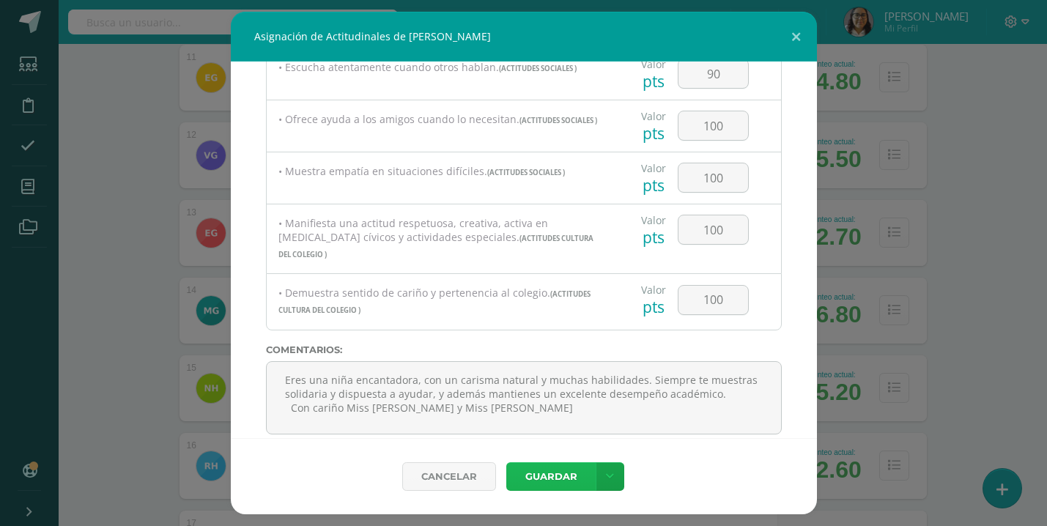
click at [566, 475] on button "Guardar" at bounding box center [550, 476] width 89 height 29
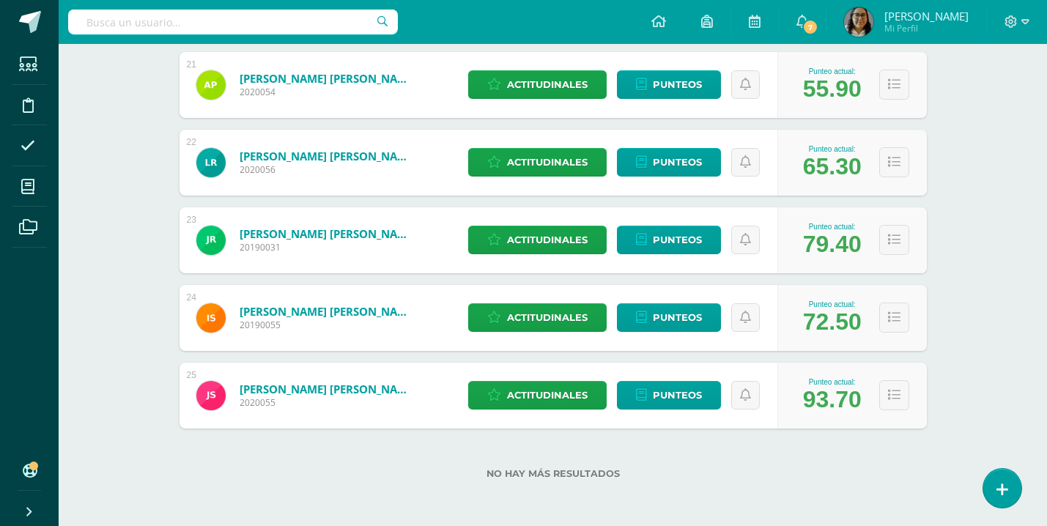
scroll to position [0, 0]
